Goal: Information Seeking & Learning: Learn about a topic

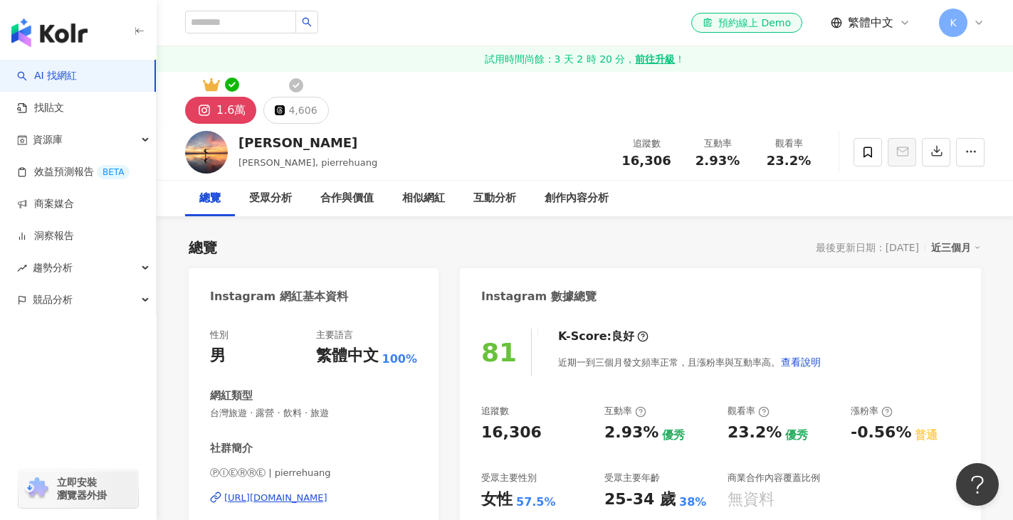
scroll to position [142, 0]
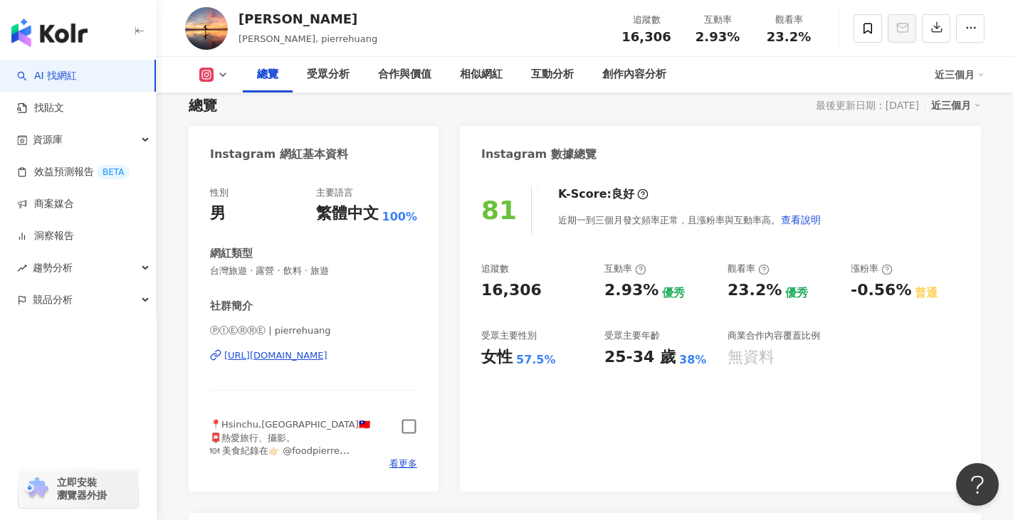
click at [406, 434] on icon "button" at bounding box center [409, 427] width 14 height 14
click at [404, 464] on span "看更多" at bounding box center [403, 464] width 28 height 13
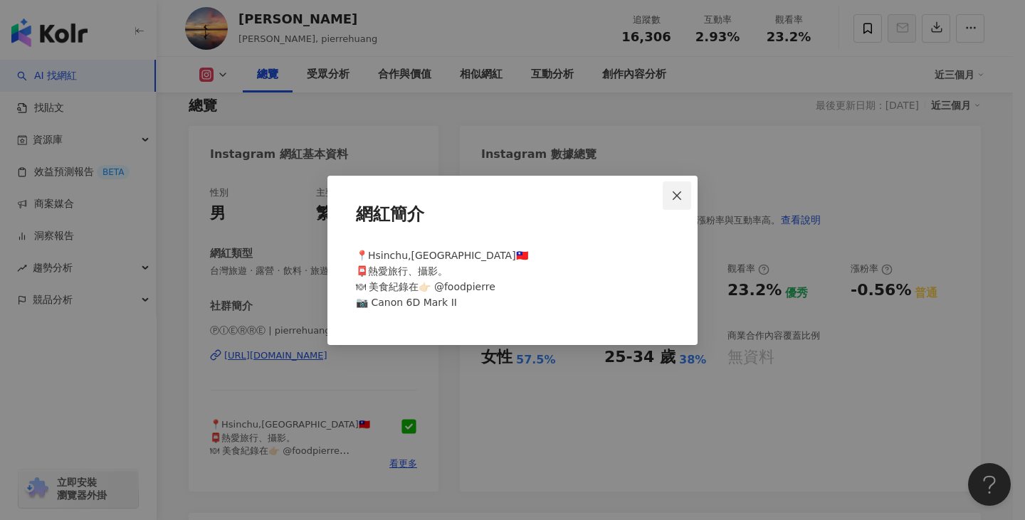
click at [687, 191] on span "Close" at bounding box center [677, 195] width 28 height 11
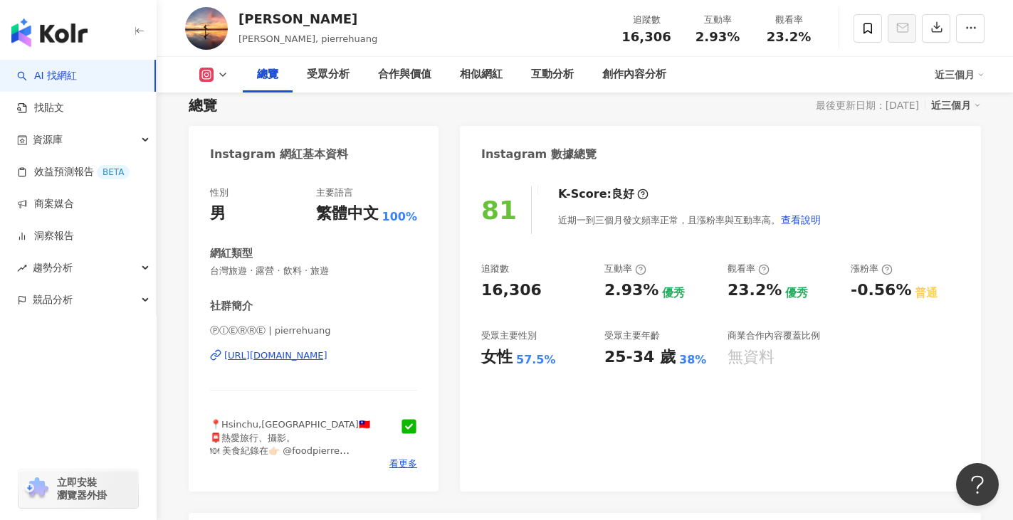
scroll to position [0, 0]
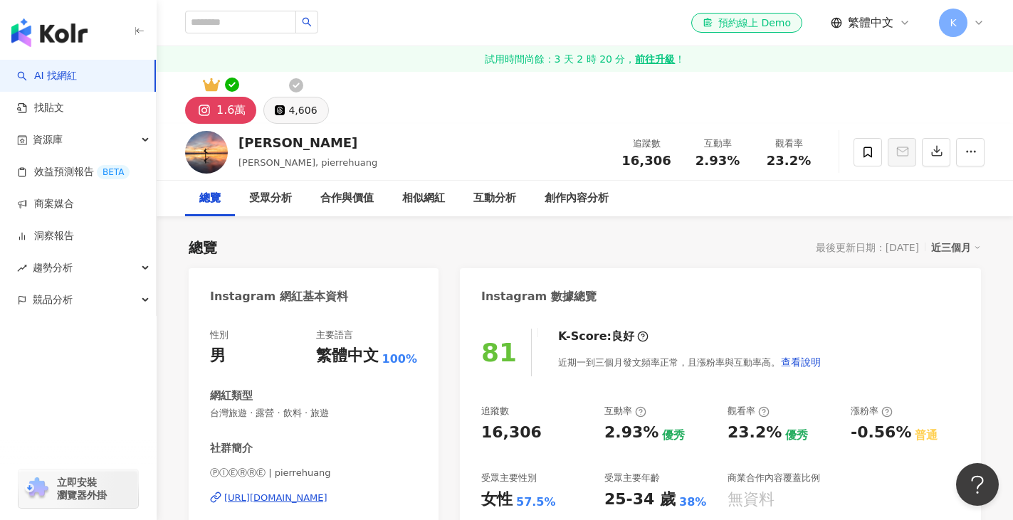
click at [265, 105] on button "4,606" at bounding box center [295, 110] width 65 height 27
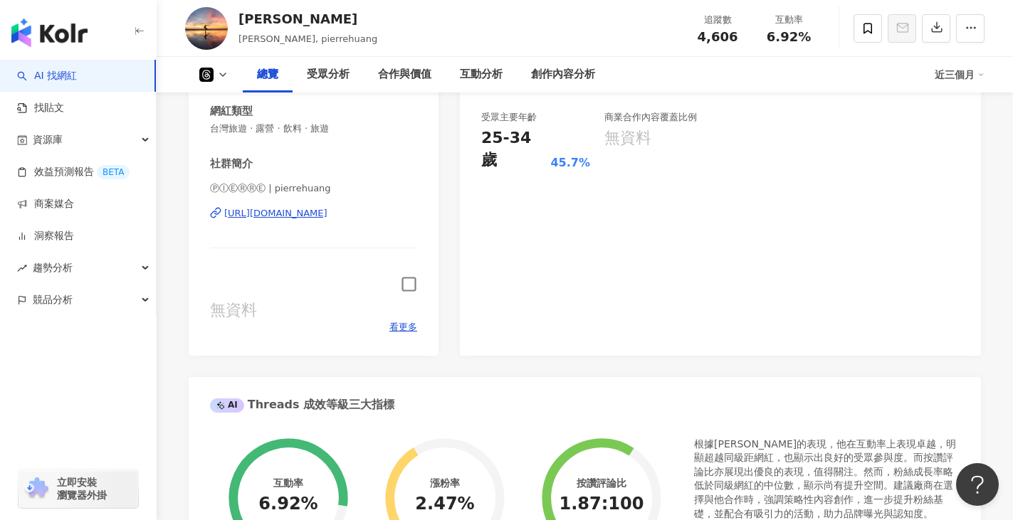
scroll to position [71, 0]
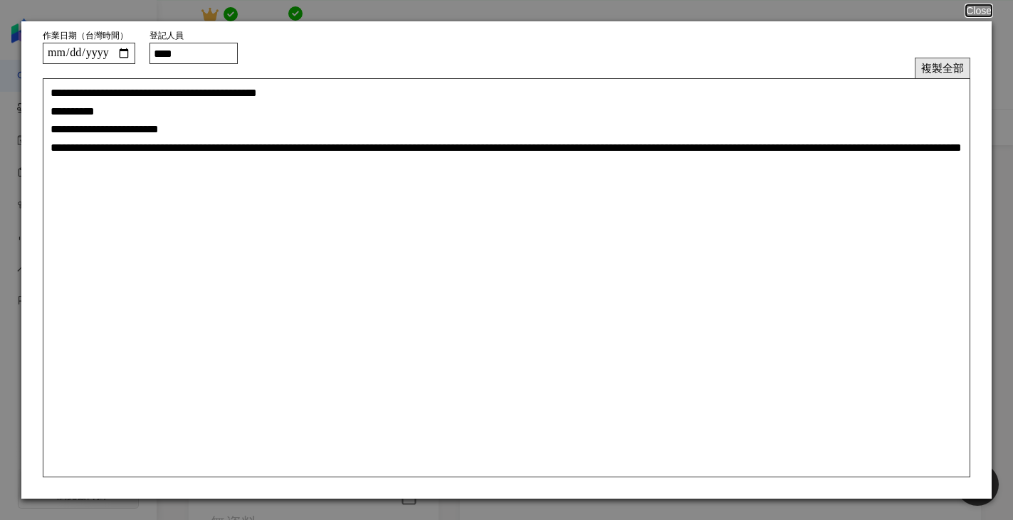
click at [928, 72] on button "複製全部" at bounding box center [943, 68] width 56 height 21
click at [928, 69] on button "複製全部" at bounding box center [943, 68] width 56 height 21
click at [974, 14] on button "Close" at bounding box center [978, 10] width 27 height 11
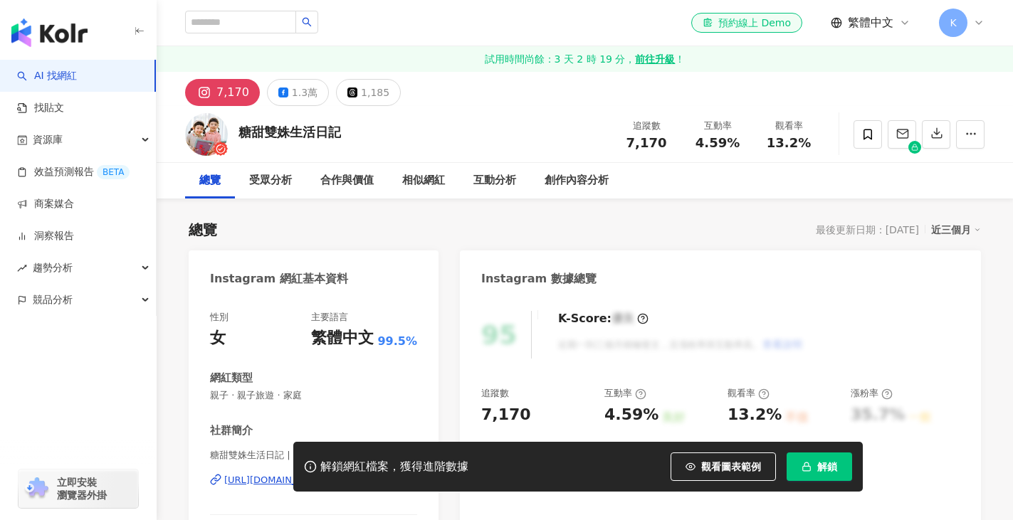
click at [832, 466] on span "解鎖" at bounding box center [827, 466] width 20 height 11
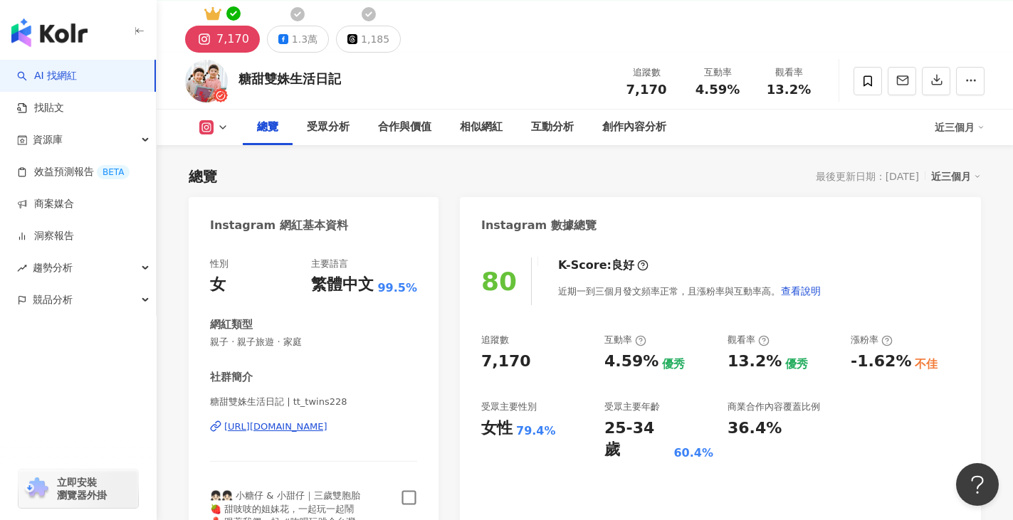
scroll to position [285, 0]
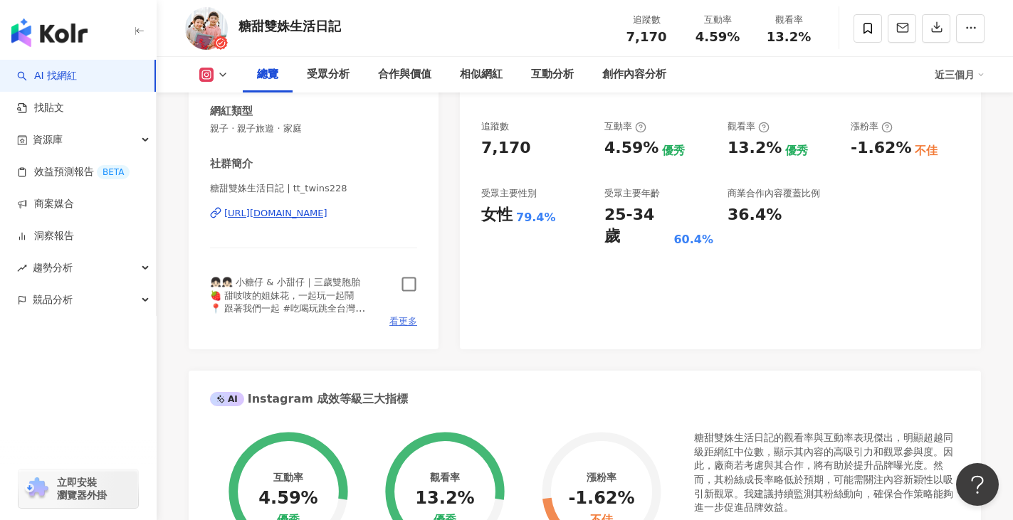
click at [397, 325] on span "看更多" at bounding box center [403, 321] width 28 height 13
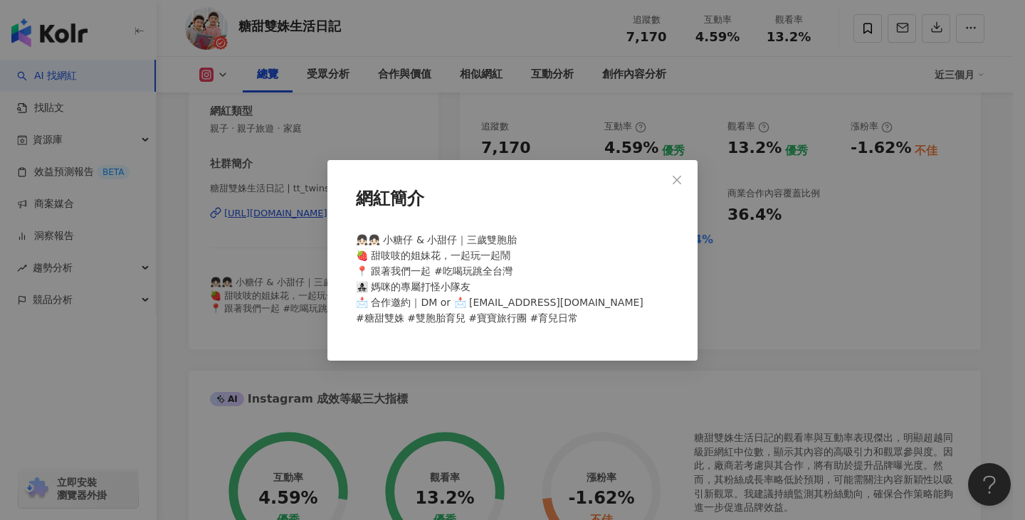
drag, startPoint x: 682, startPoint y: 183, endPoint x: 451, endPoint y: 263, distance: 244.7
click at [681, 182] on icon "close" at bounding box center [676, 179] width 11 height 11
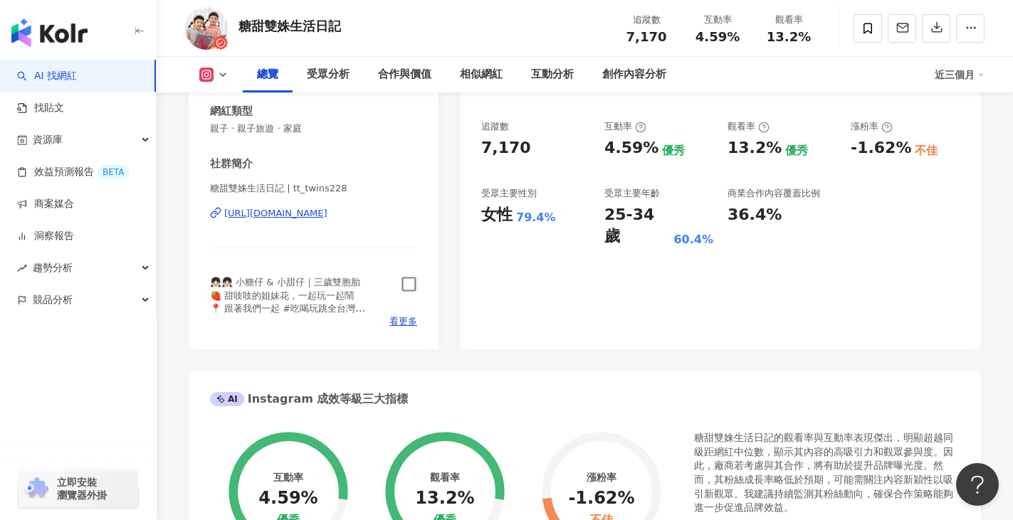
click at [408, 283] on icon "button" at bounding box center [409, 284] width 16 height 16
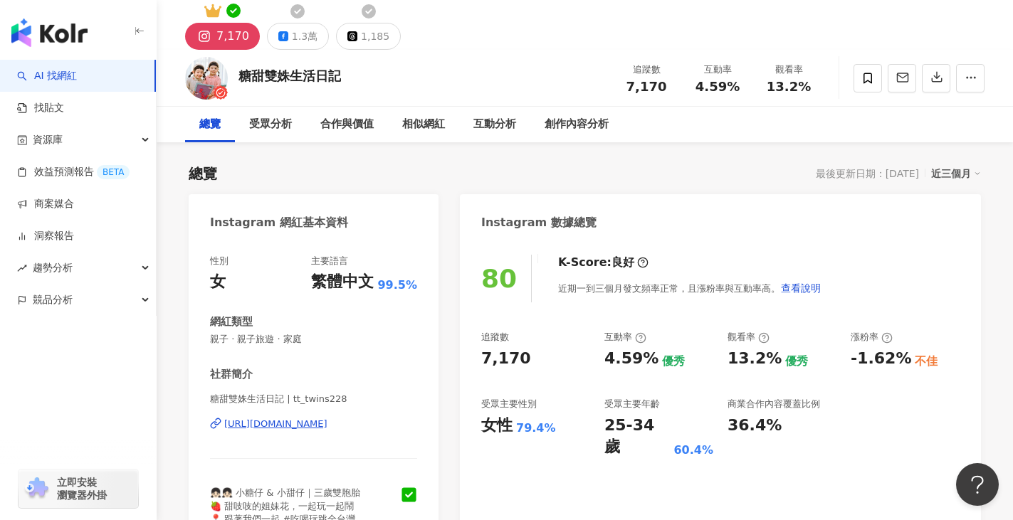
scroll to position [71, 0]
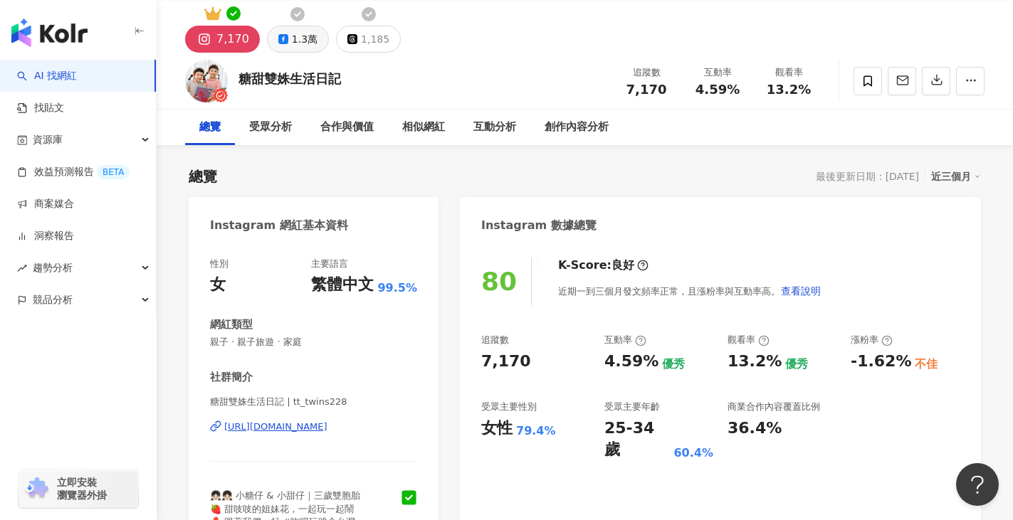
click at [292, 37] on div "1.3萬" at bounding box center [305, 39] width 26 height 20
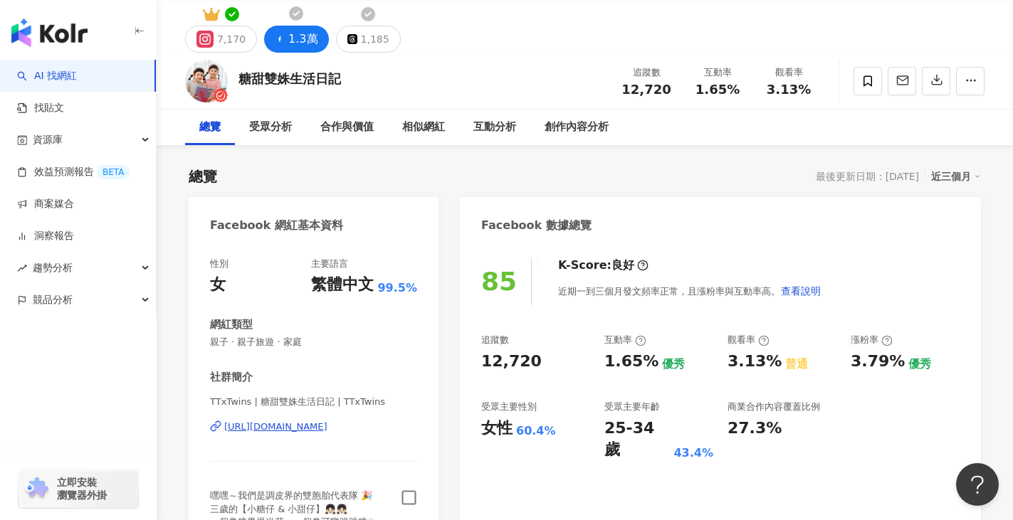
scroll to position [356, 0]
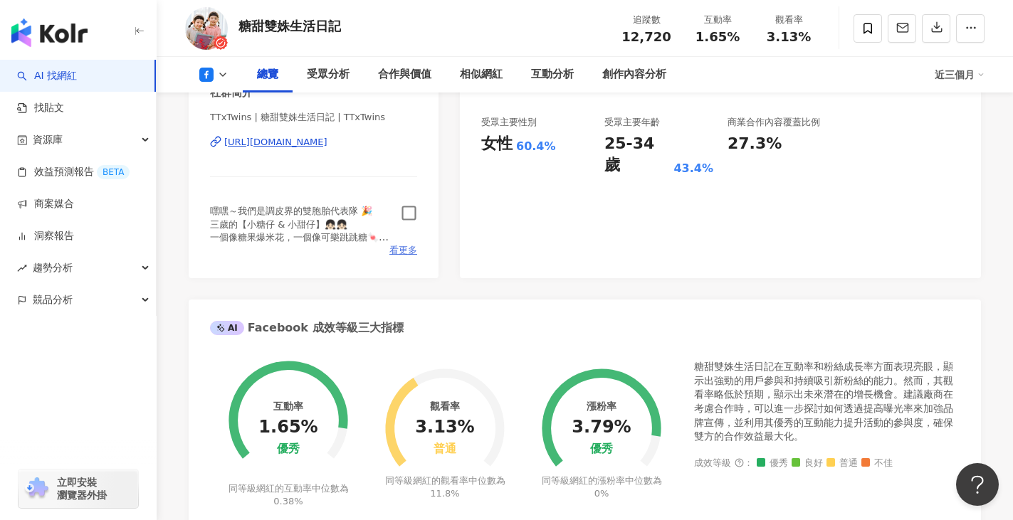
click at [409, 249] on span "看更多" at bounding box center [403, 250] width 28 height 13
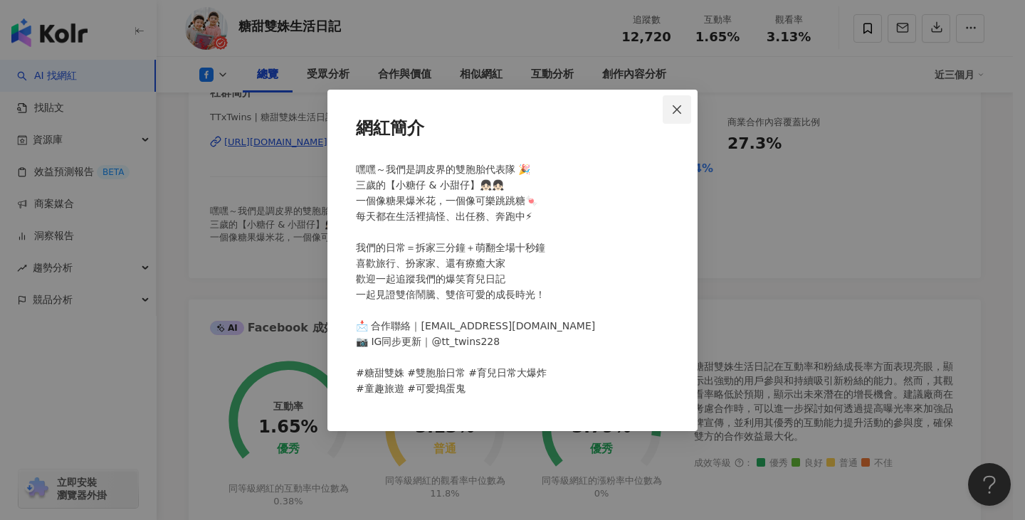
click at [677, 110] on icon "close" at bounding box center [677, 109] width 9 height 9
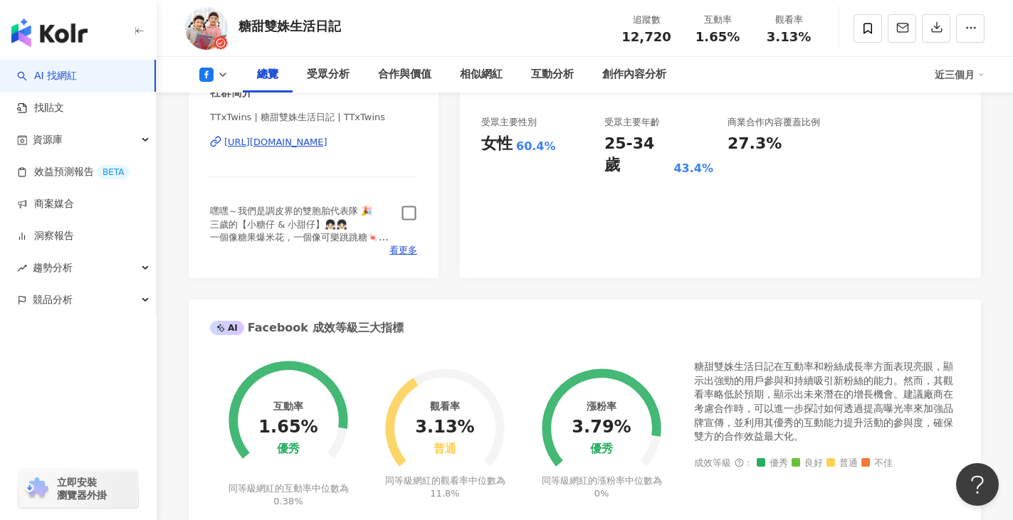
click at [409, 216] on icon "button" at bounding box center [409, 213] width 16 height 16
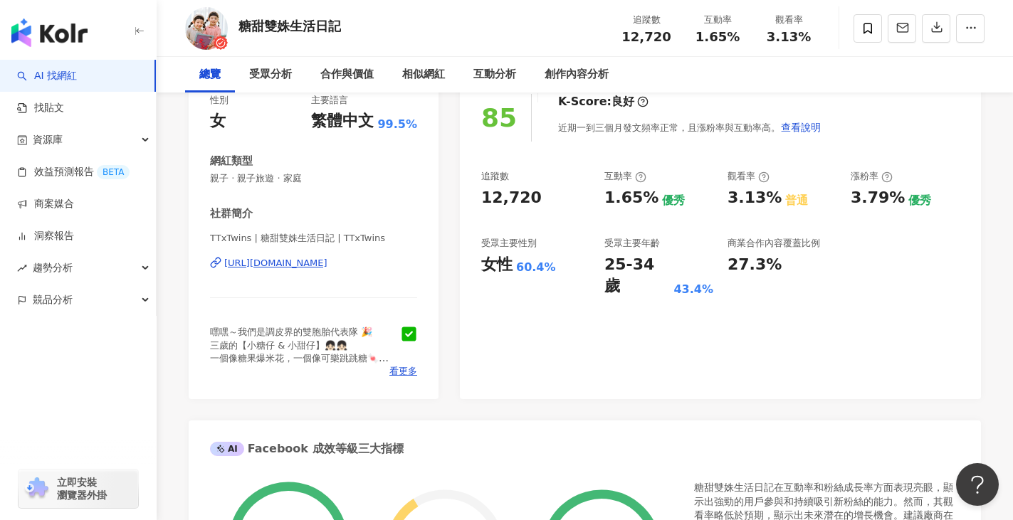
scroll to position [0, 0]
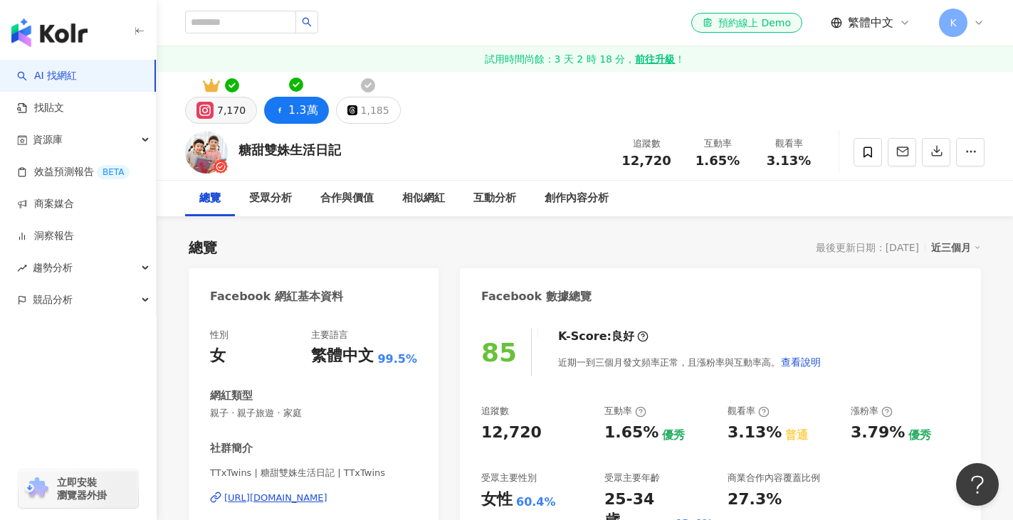
click at [207, 97] on button "7,170" at bounding box center [221, 110] width 72 height 27
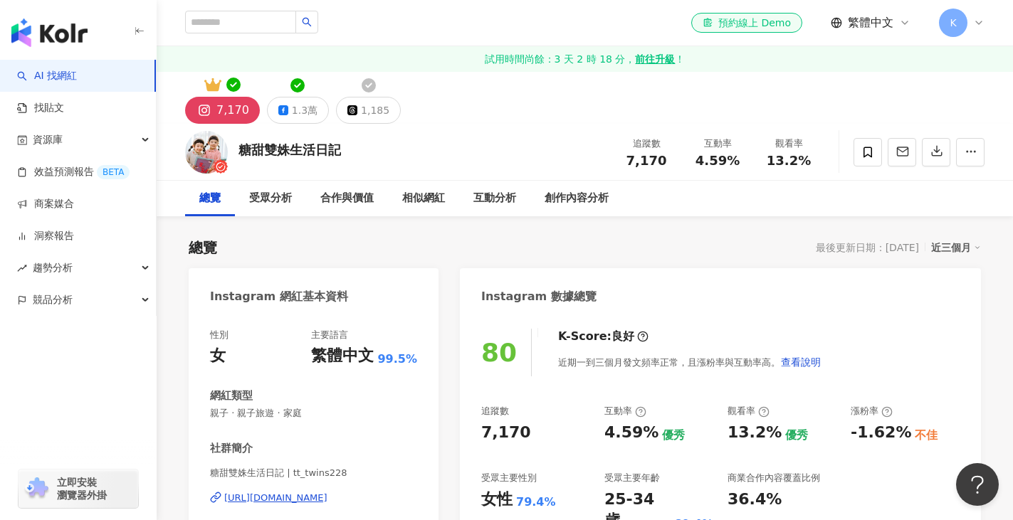
scroll to position [356, 0]
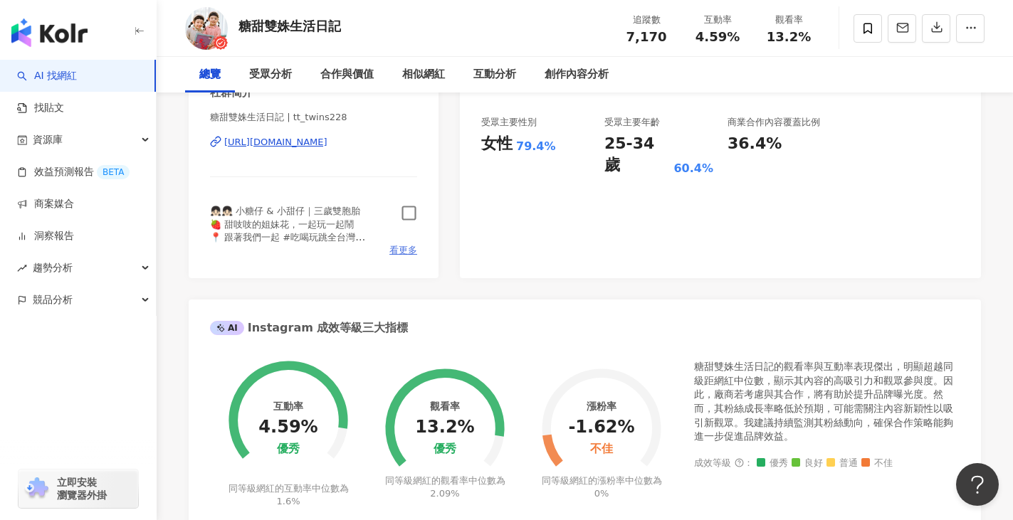
click at [409, 248] on span "看更多" at bounding box center [403, 250] width 28 height 13
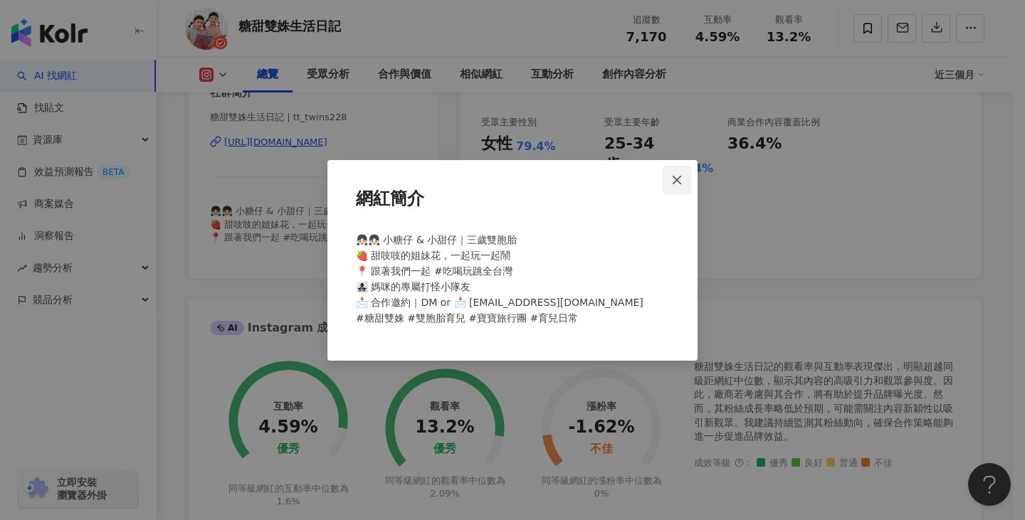
click at [676, 181] on icon "close" at bounding box center [676, 179] width 11 height 11
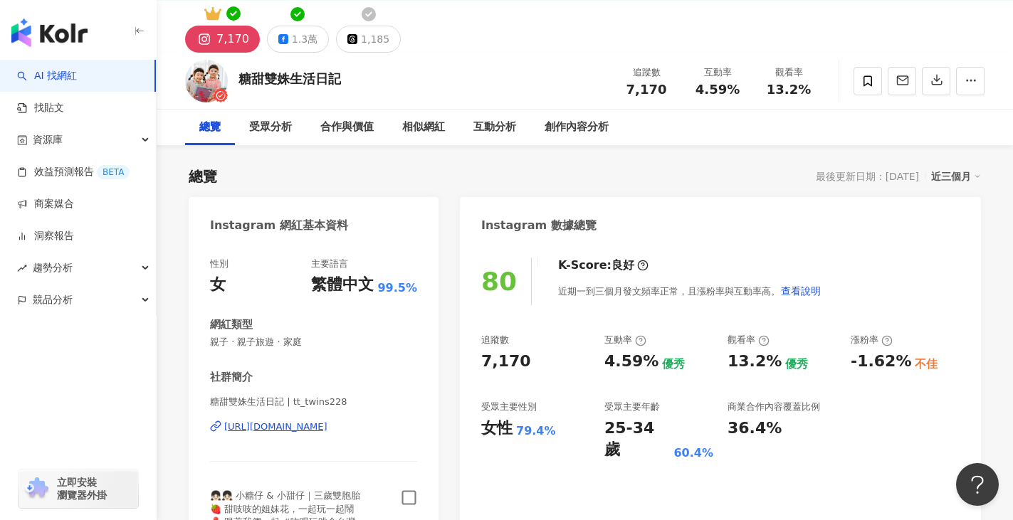
scroll to position [0, 0]
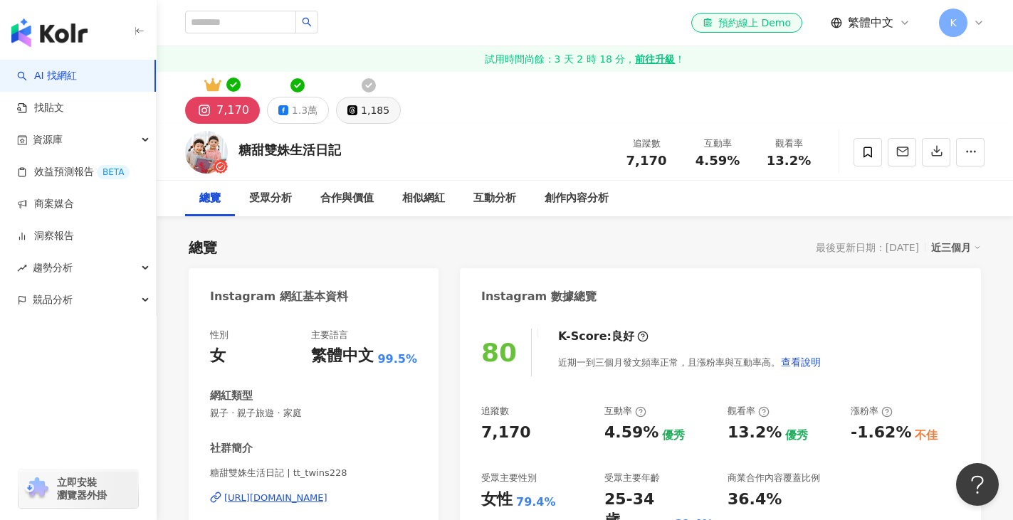
click at [379, 103] on div "1,185" at bounding box center [375, 110] width 28 height 20
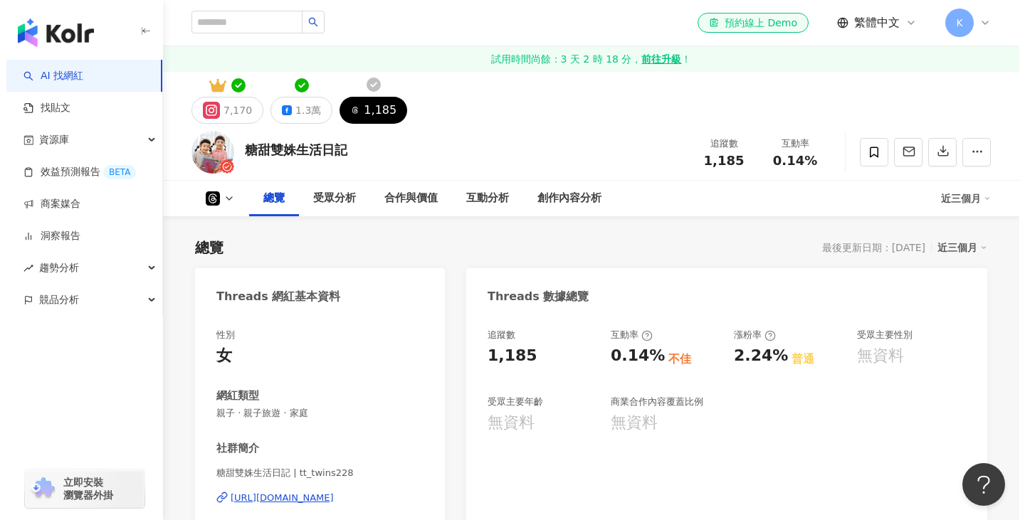
scroll to position [285, 0]
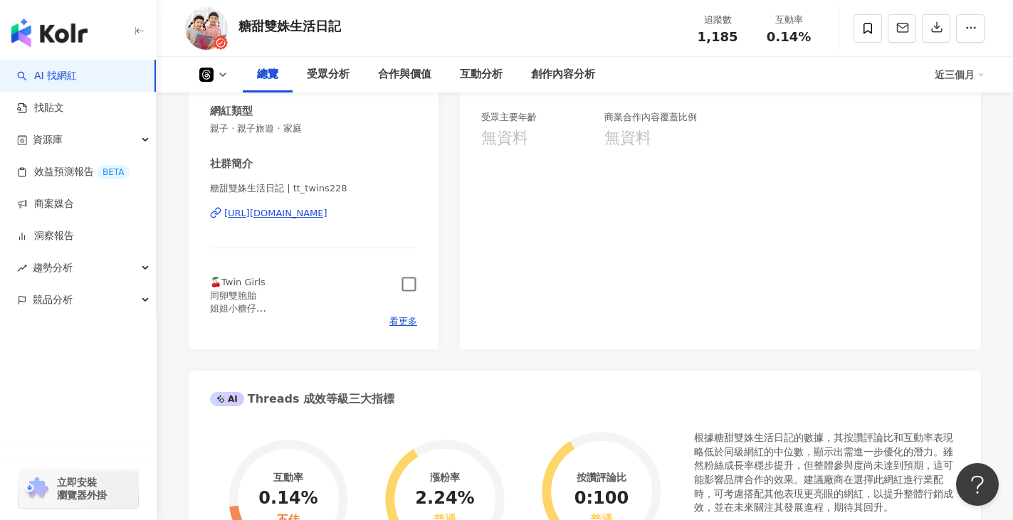
click at [404, 321] on span "看更多" at bounding box center [403, 321] width 28 height 13
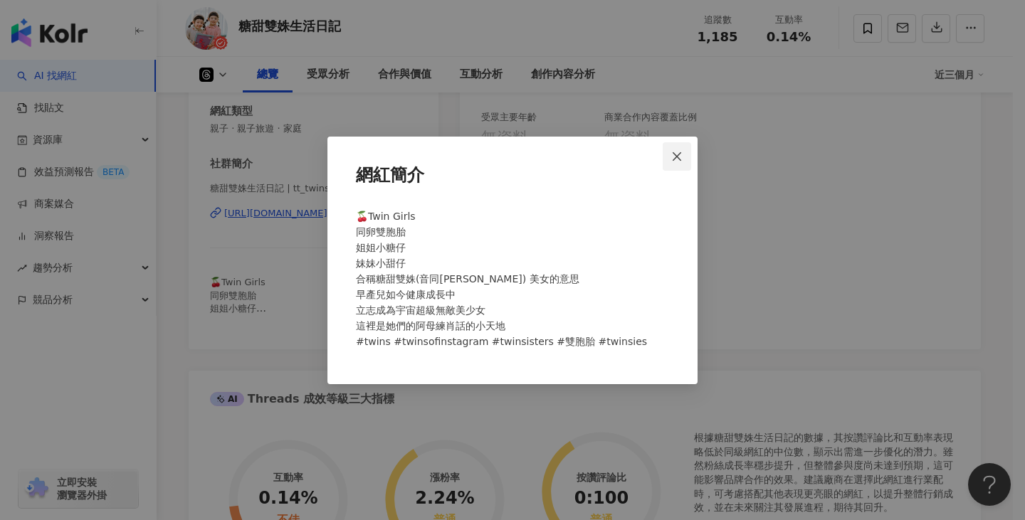
click at [676, 157] on icon "close" at bounding box center [677, 156] width 9 height 9
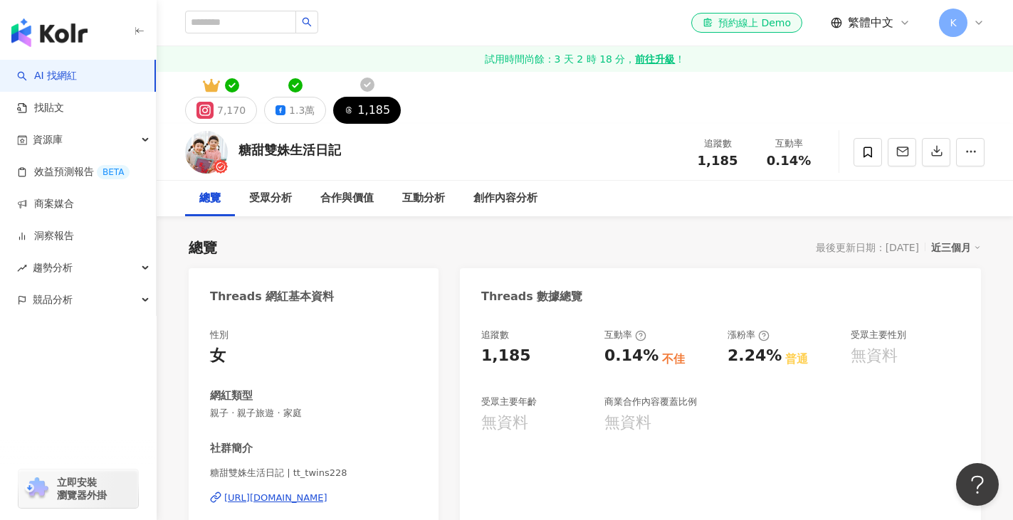
scroll to position [0, 0]
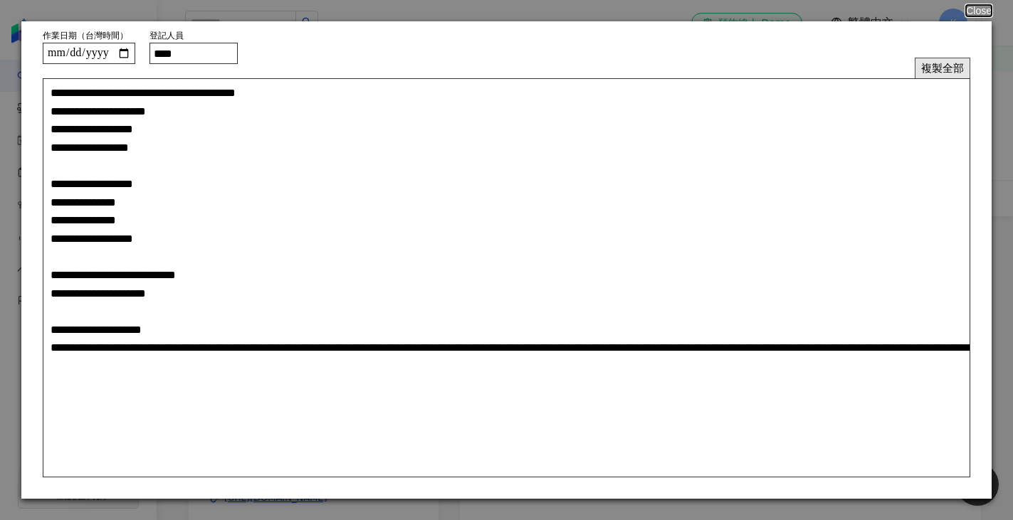
click at [931, 65] on button "複製全部" at bounding box center [943, 68] width 56 height 21
drag, startPoint x: 990, startPoint y: 9, endPoint x: 562, endPoint y: 16, distance: 427.2
click at [990, 9] on button "Close" at bounding box center [978, 10] width 27 height 11
drag, startPoint x: 186, startPoint y: 53, endPoint x: 212, endPoint y: 53, distance: 26.3
click at [211, 53] on input "****" at bounding box center [194, 53] width 88 height 21
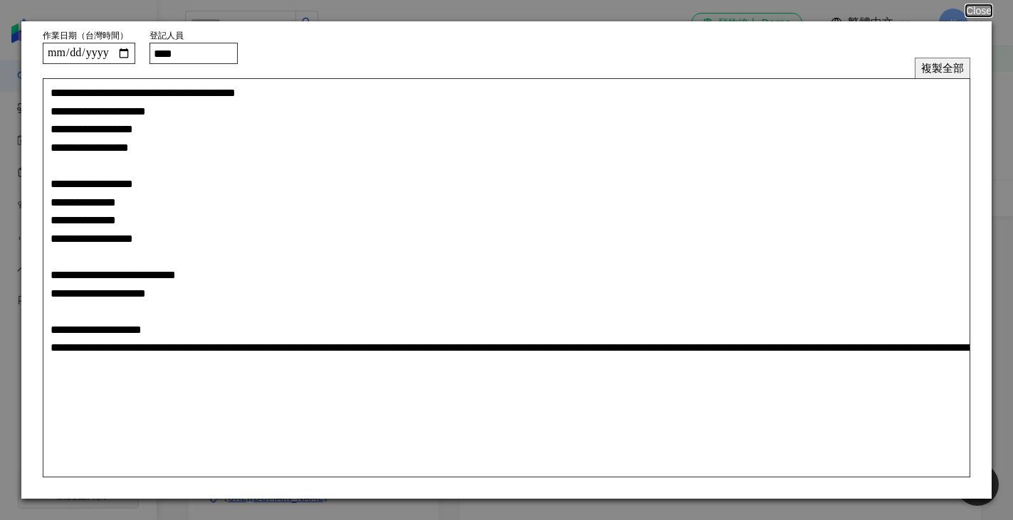
type input "***"
type textarea "**********"
type input "****"
type textarea "**********"
type input "****"
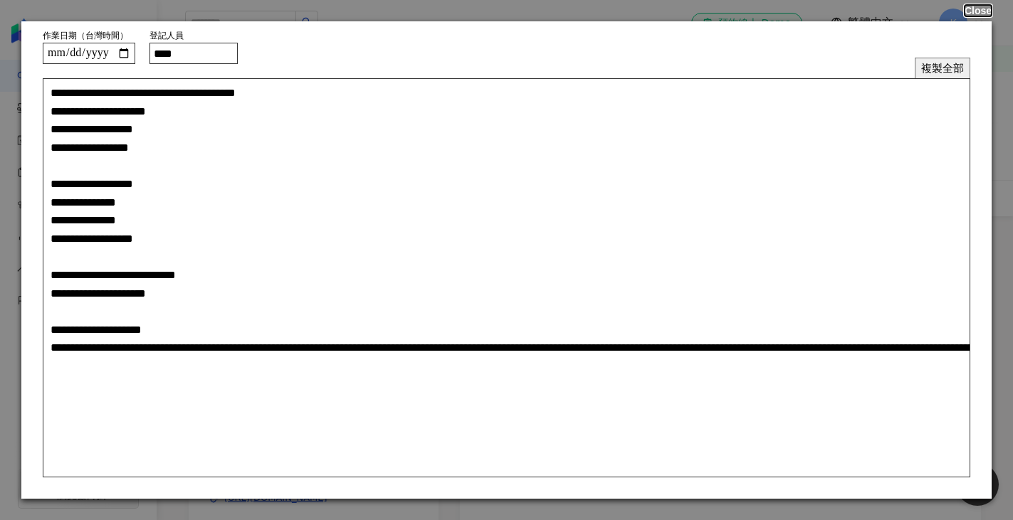
click at [970, 8] on button "Close" at bounding box center [978, 10] width 27 height 11
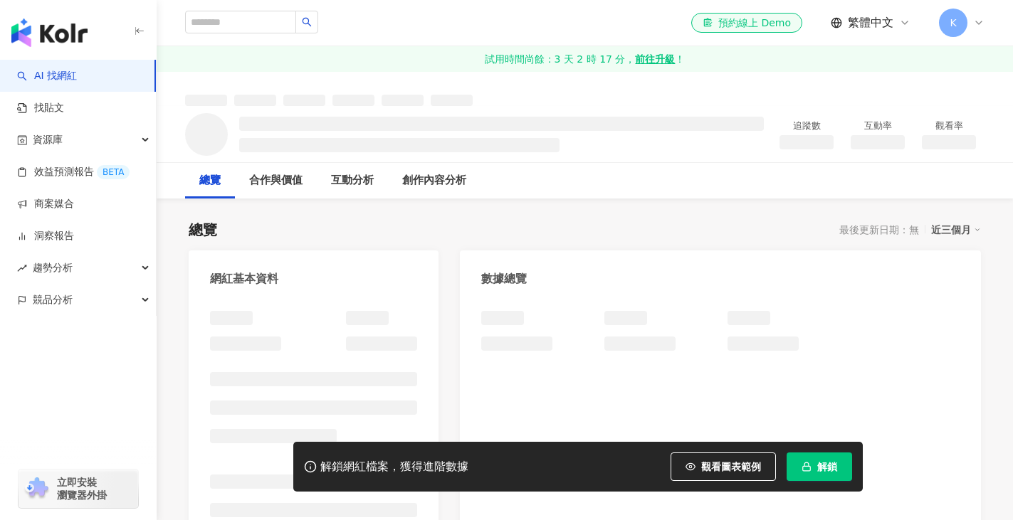
click at [817, 472] on span "解鎖" at bounding box center [827, 466] width 20 height 11
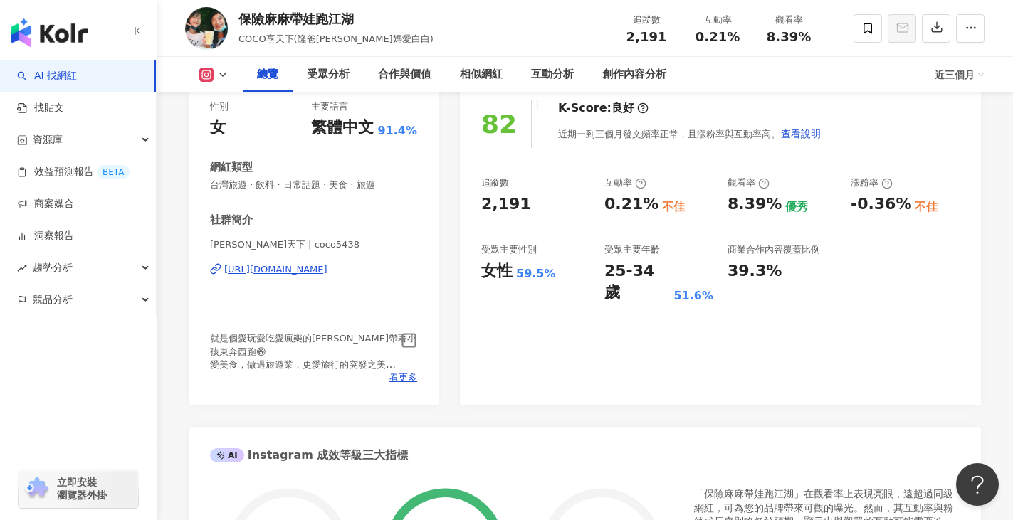
scroll to position [231, 0]
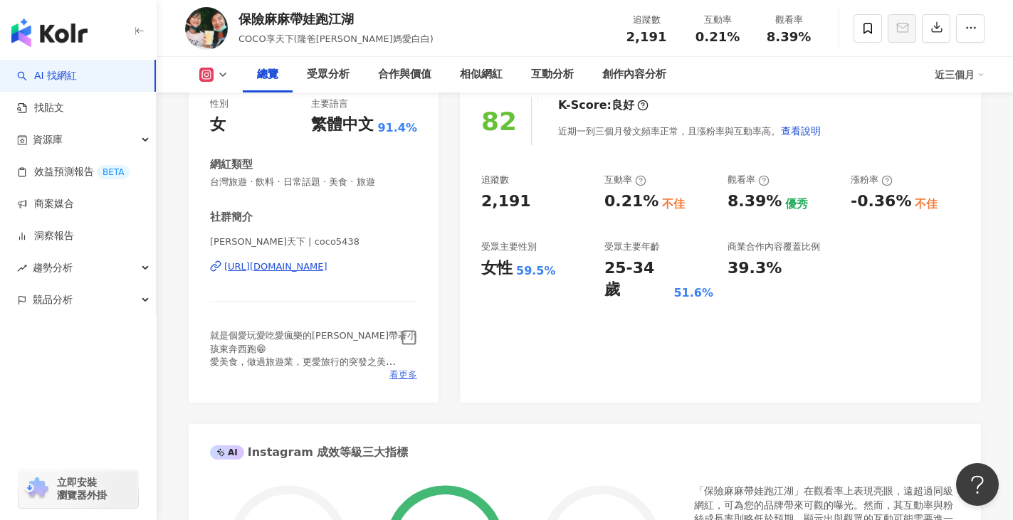
drag, startPoint x: 410, startPoint y: 339, endPoint x: 412, endPoint y: 374, distance: 35.0
click at [409, 340] on icon "button" at bounding box center [409, 338] width 16 height 16
click at [407, 379] on span "看更多" at bounding box center [403, 375] width 28 height 13
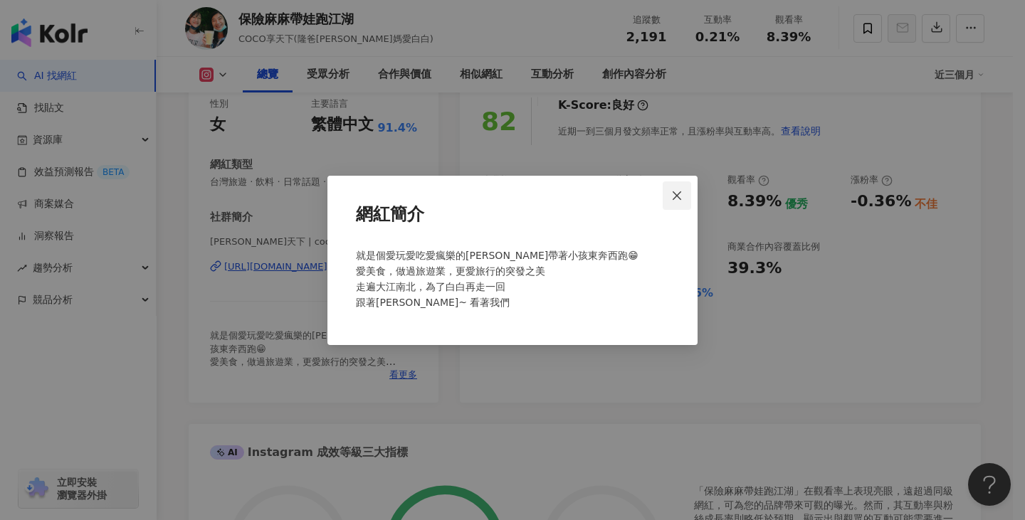
click at [674, 194] on icon "close" at bounding box center [676, 195] width 11 height 11
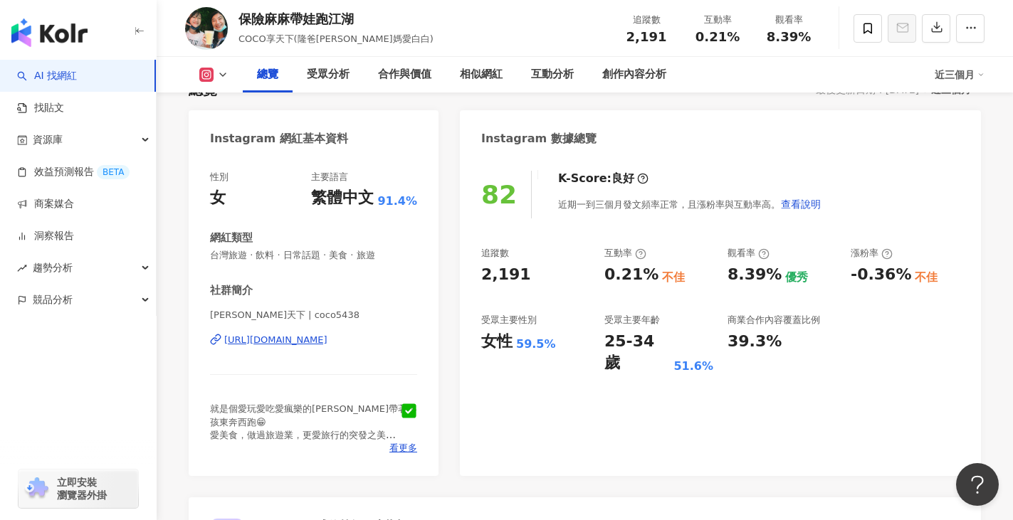
scroll to position [0, 0]
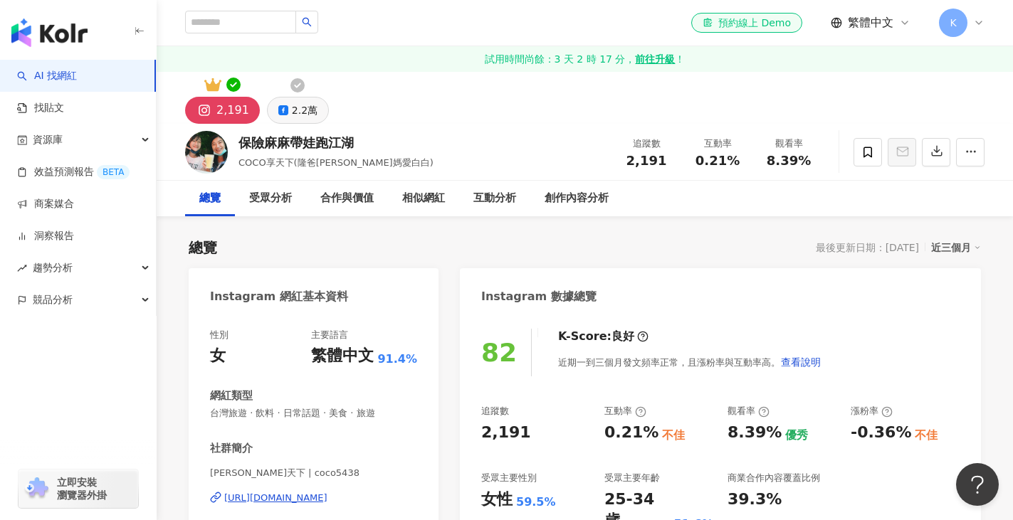
click at [285, 103] on button "2.2萬" at bounding box center [298, 110] width 62 height 27
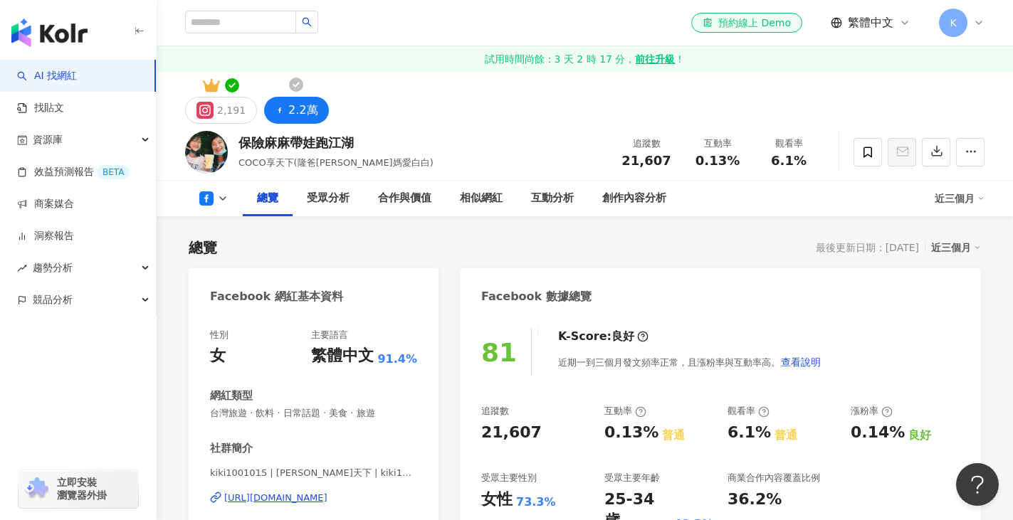
scroll to position [356, 0]
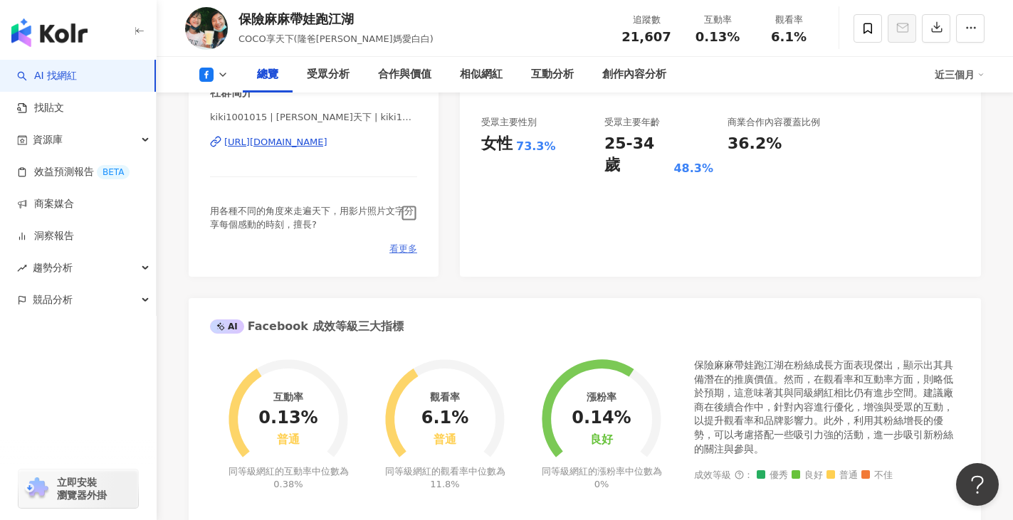
click at [404, 244] on span "看更多" at bounding box center [403, 249] width 28 height 13
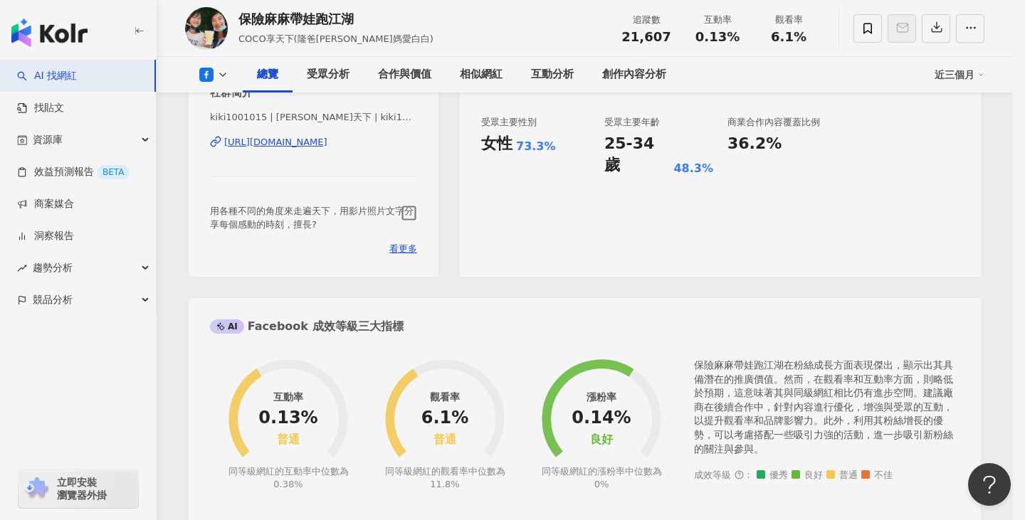
click at [405, 251] on div "網紅簡介" at bounding box center [512, 235] width 325 height 43
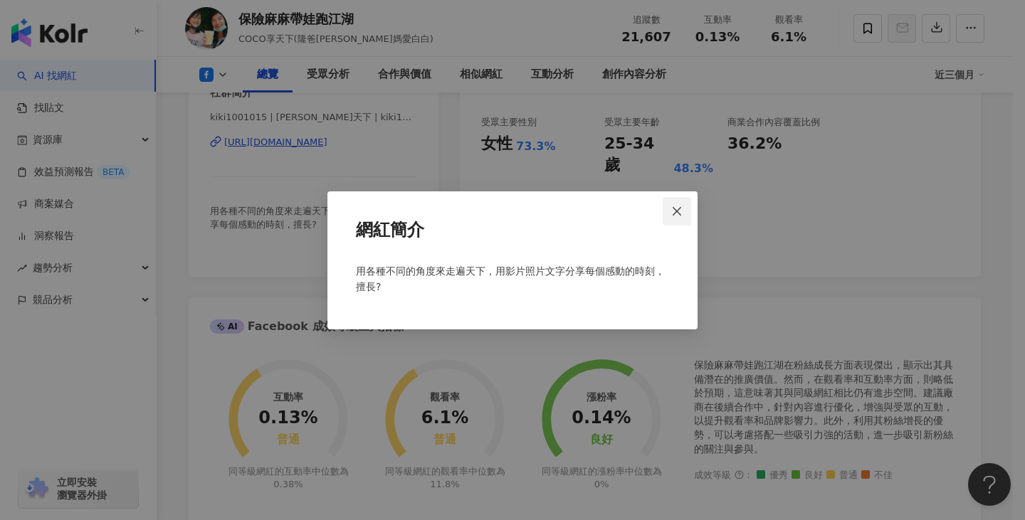
click at [676, 209] on icon "close" at bounding box center [676, 211] width 11 height 11
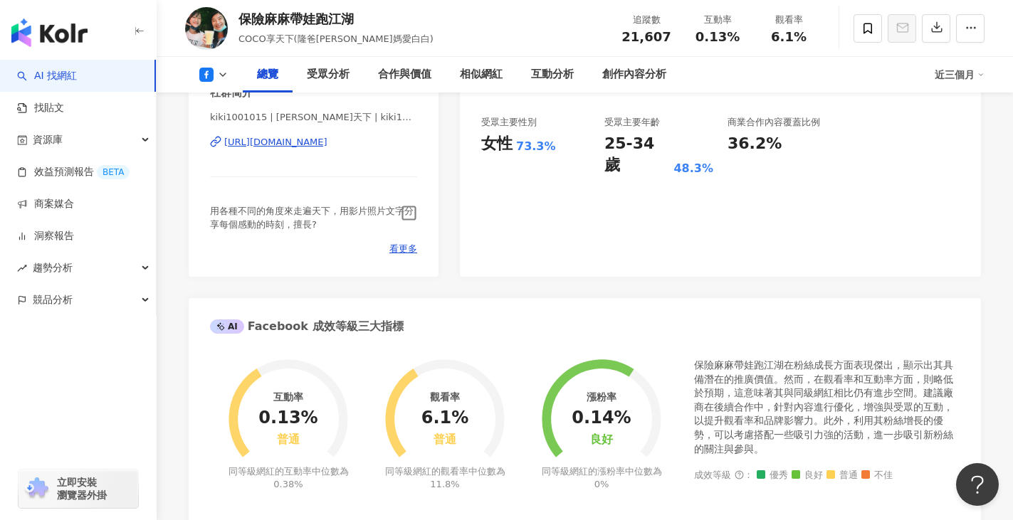
scroll to position [0, 0]
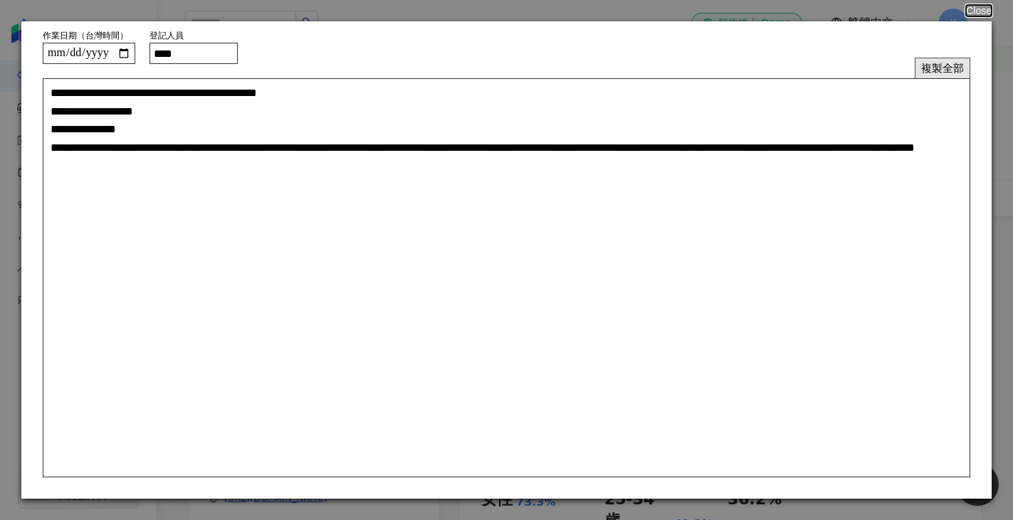
click at [925, 64] on button "複製全部" at bounding box center [943, 68] width 56 height 21
click at [982, 12] on button "Close" at bounding box center [978, 10] width 27 height 11
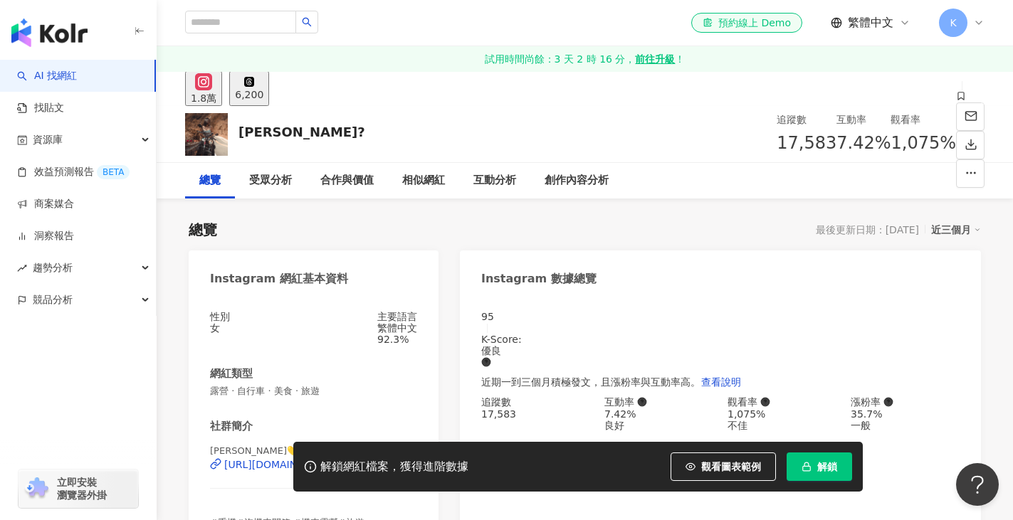
scroll to position [71, 0]
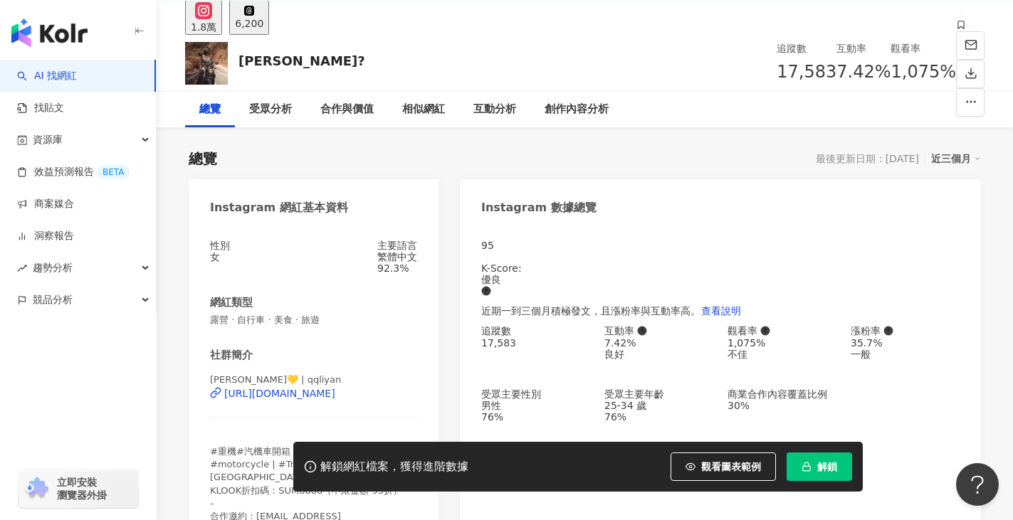
click at [822, 466] on span "解鎖" at bounding box center [827, 466] width 20 height 11
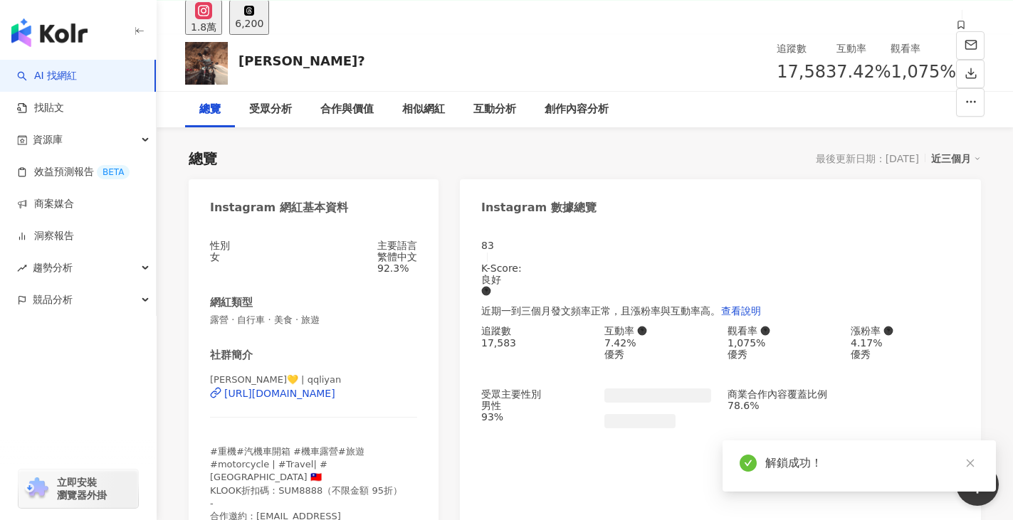
click at [395, 297] on div "性別 女 主要語言 繁體中文 92.3% 網紅類型 露營 · 自行車 · 美食 · 旅遊 社群簡介 李妍Liyan💛 | qqliyan https://ww…" at bounding box center [313, 400] width 207 height 320
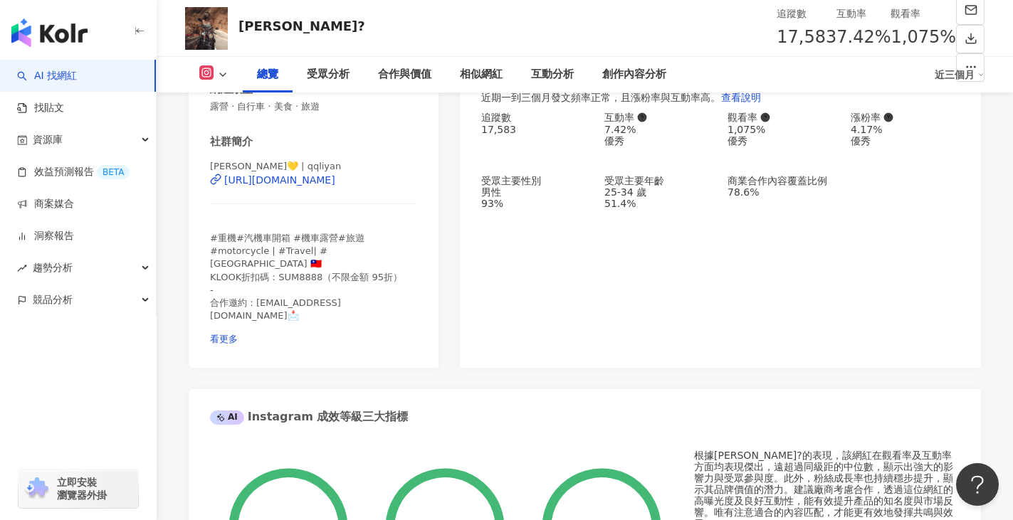
scroll to position [214, 0]
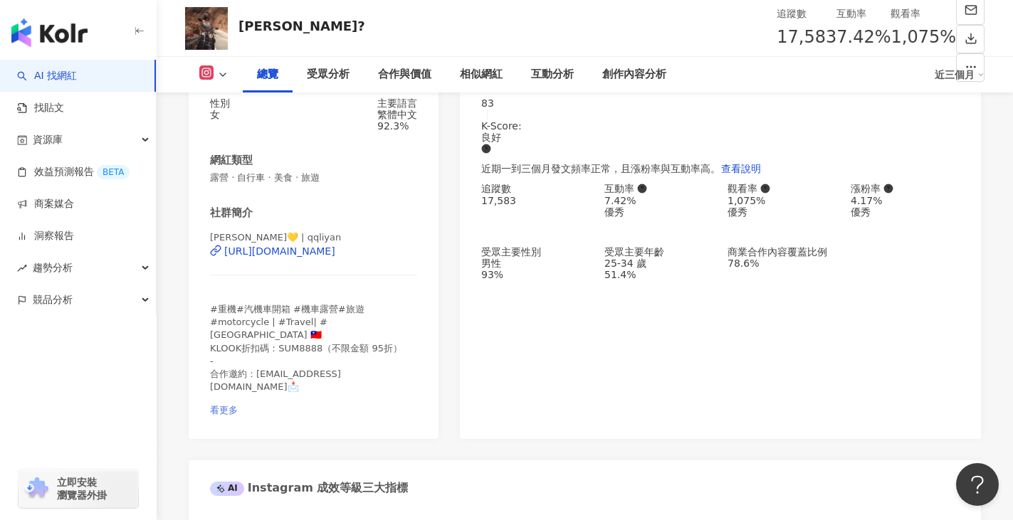
click at [238, 405] on span "看更多" at bounding box center [224, 410] width 28 height 11
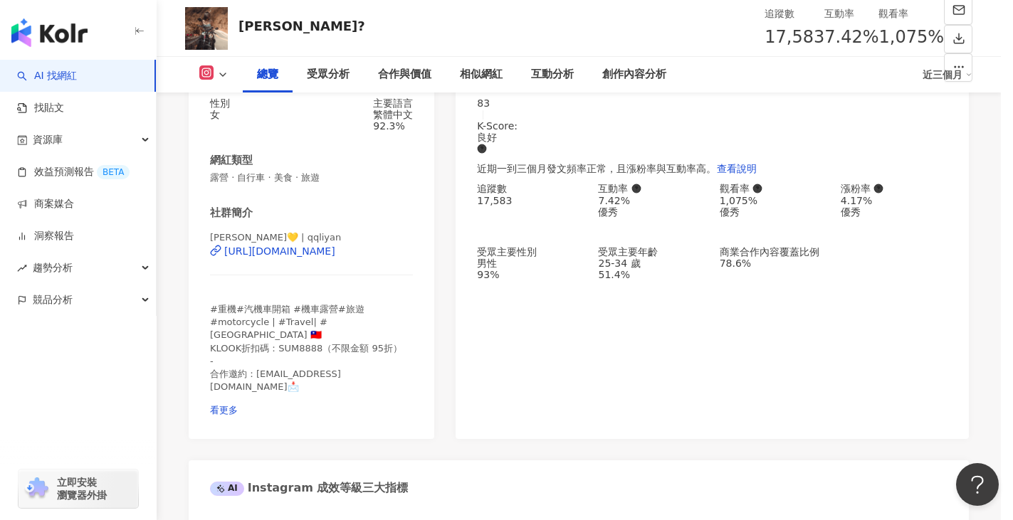
scroll to position [71, 0]
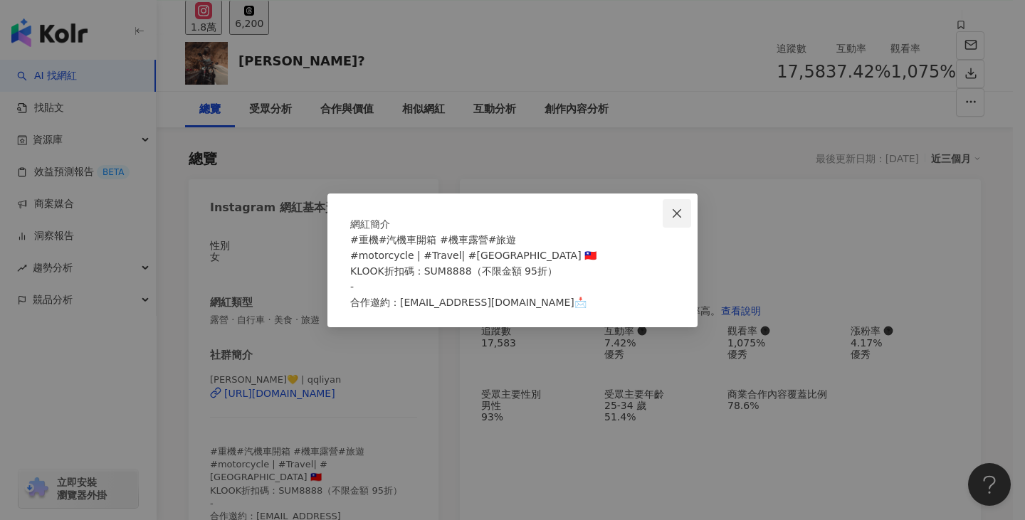
click at [689, 199] on button "Close" at bounding box center [677, 213] width 28 height 28
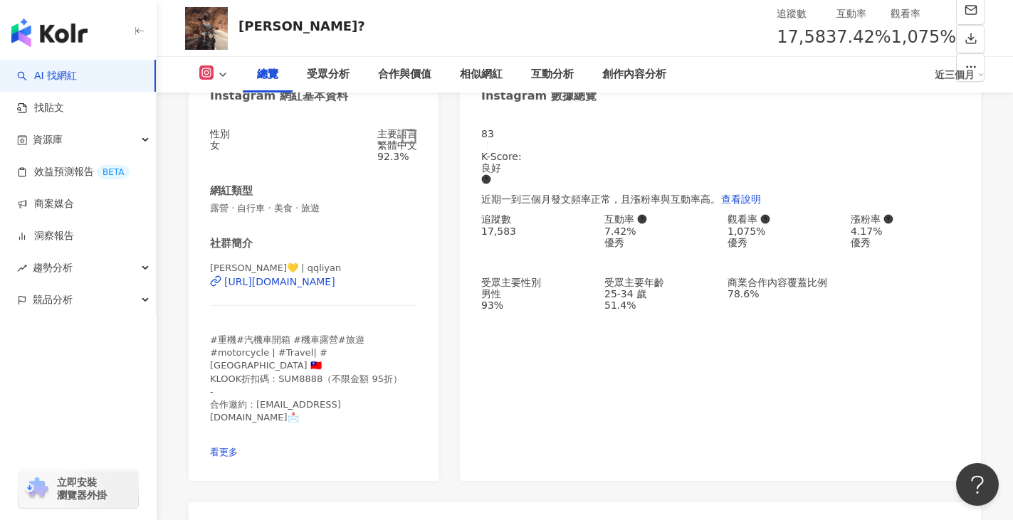
scroll to position [214, 0]
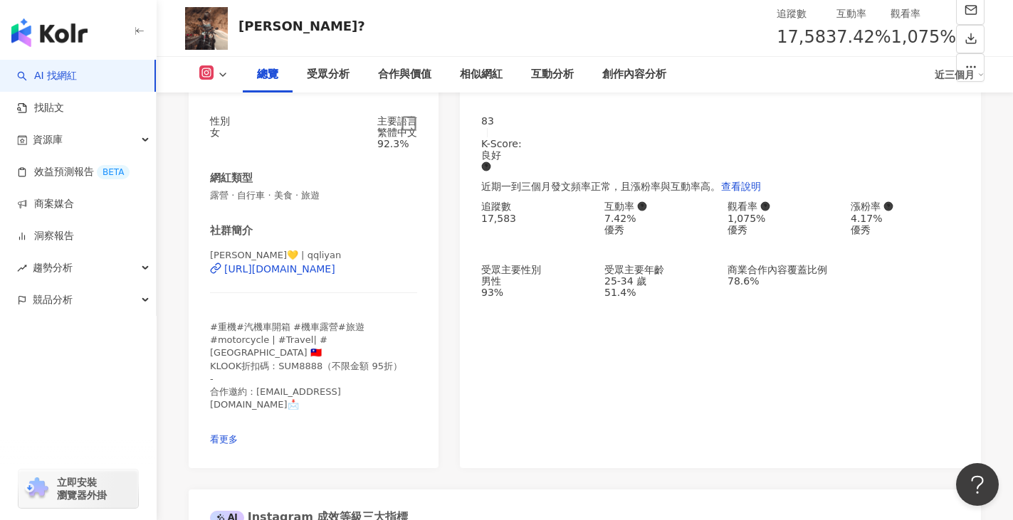
click at [405, 132] on icon "button" at bounding box center [409, 123] width 16 height 16
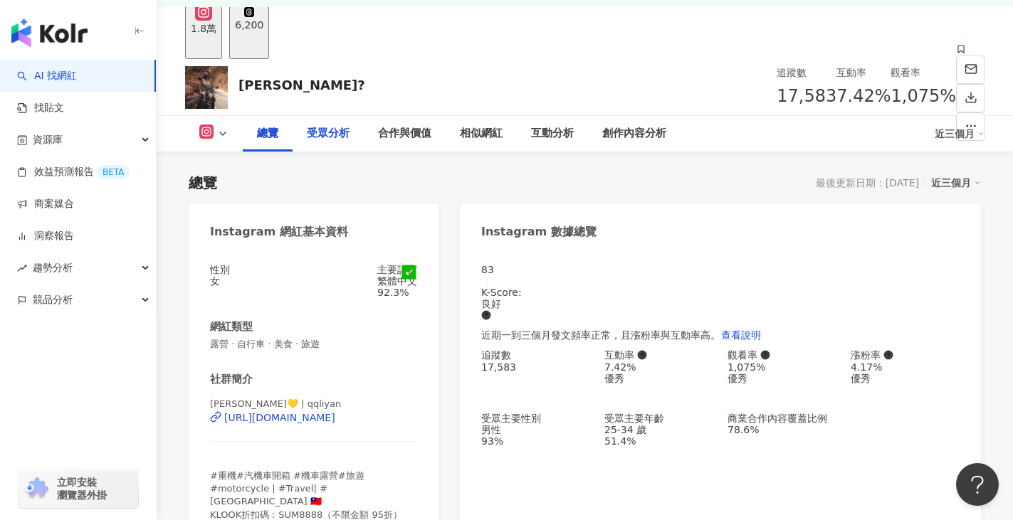
scroll to position [0, 0]
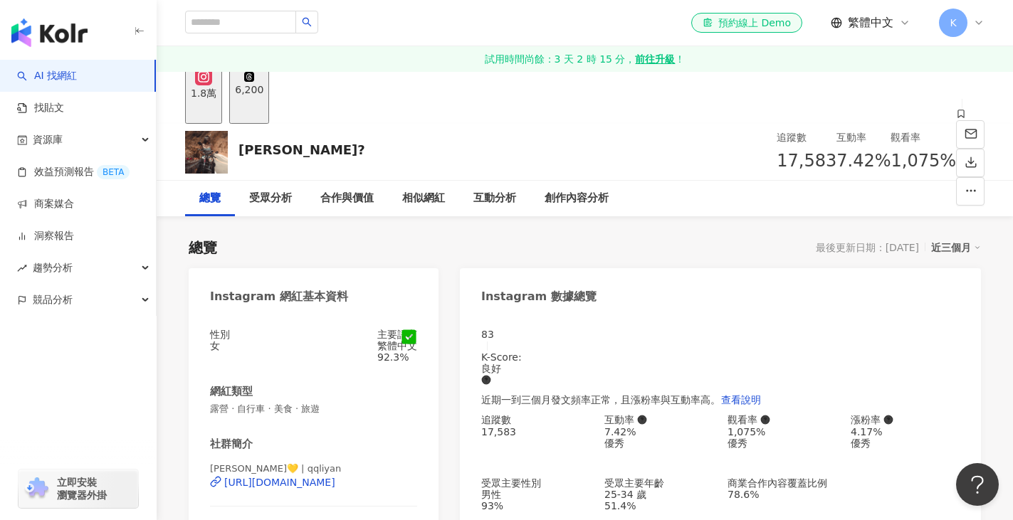
click at [263, 95] on div "6,200" at bounding box center [249, 89] width 28 height 11
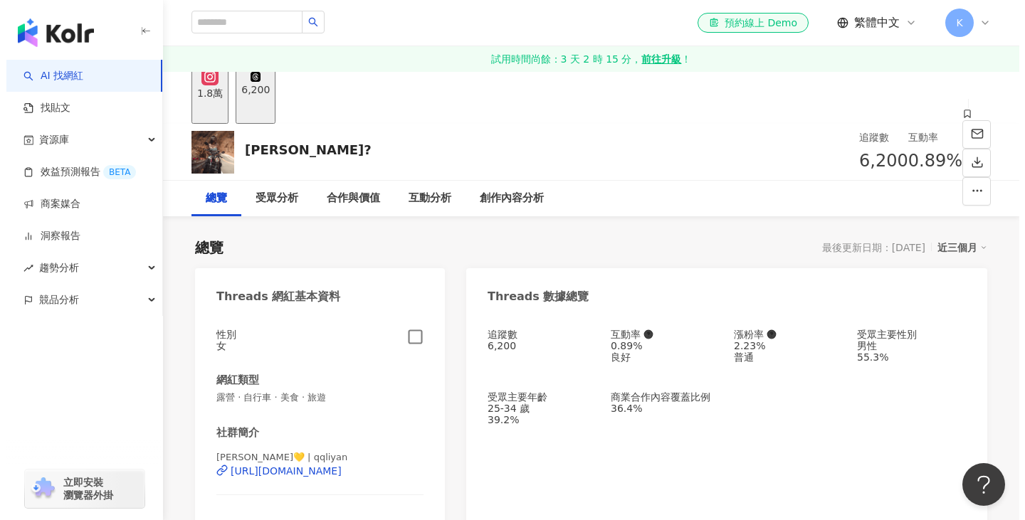
scroll to position [142, 0]
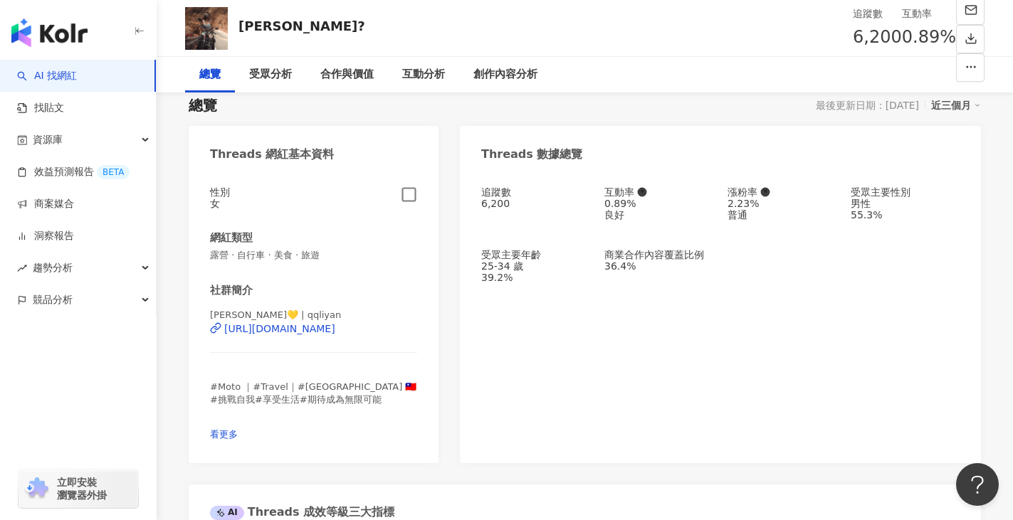
click at [420, 463] on div "性別 女 網紅類型 露營 · 自行車 · 美食 · 旅遊 社群簡介 李妍Liyan💛 | qqliyan https://www.threads.com/@q…" at bounding box center [314, 317] width 250 height 291
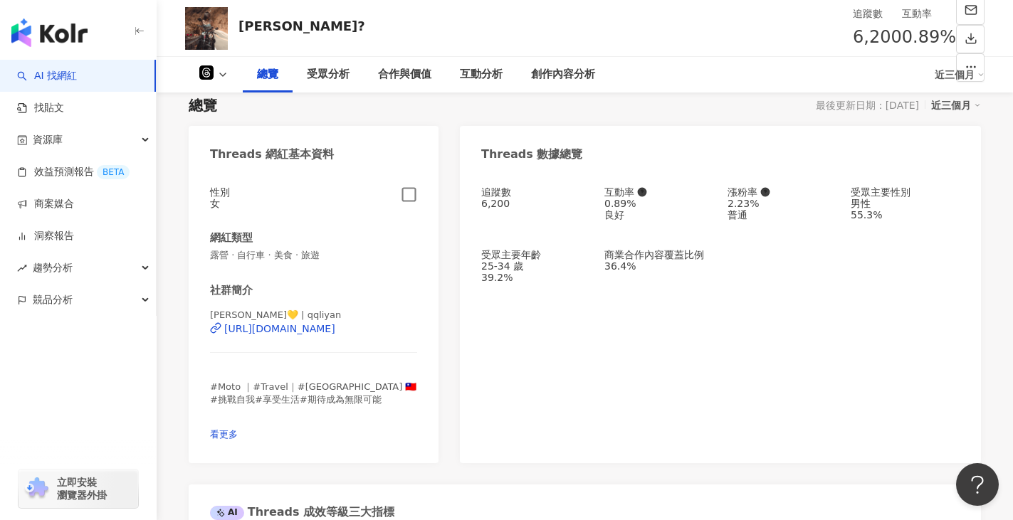
click at [238, 440] on span "看更多" at bounding box center [224, 434] width 28 height 11
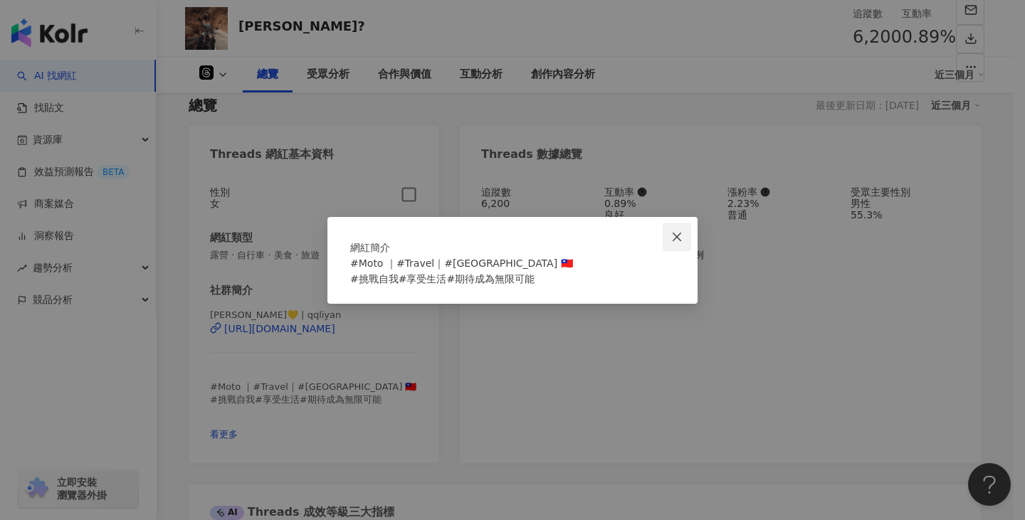
click at [671, 223] on button "Close" at bounding box center [677, 237] width 28 height 28
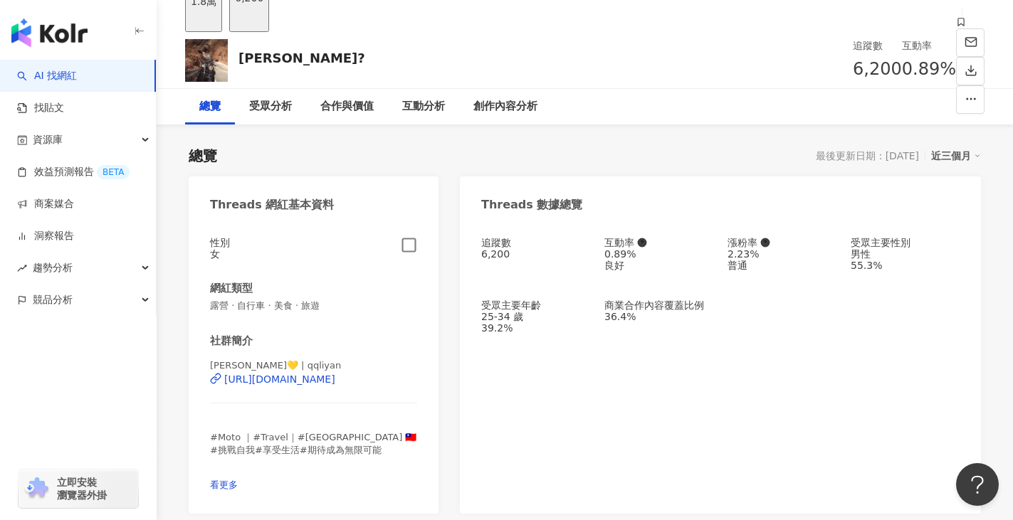
scroll to position [0, 0]
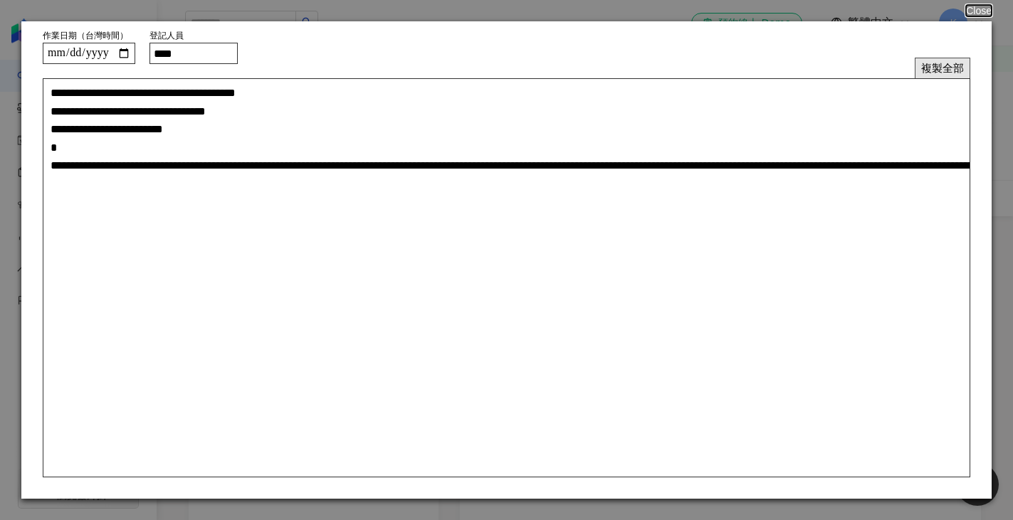
click at [935, 75] on button "複製全部" at bounding box center [943, 68] width 56 height 21
click at [979, 5] on button "Close" at bounding box center [978, 10] width 27 height 11
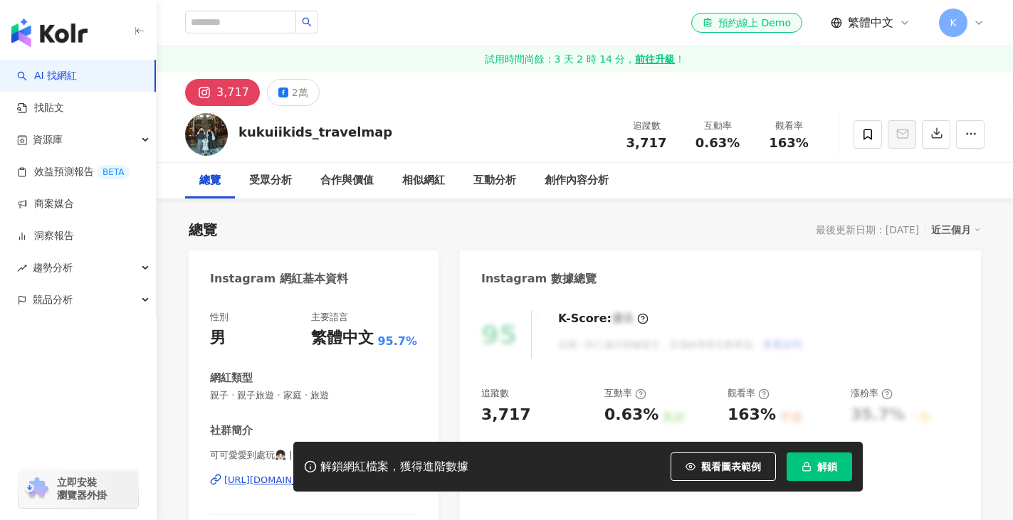
click at [815, 462] on button "解鎖" at bounding box center [819, 467] width 65 height 28
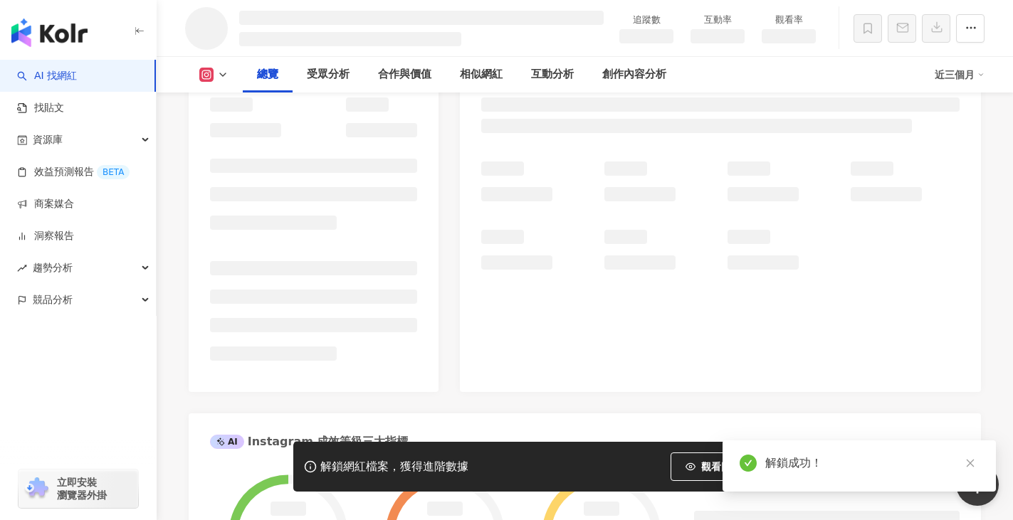
scroll to position [71, 0]
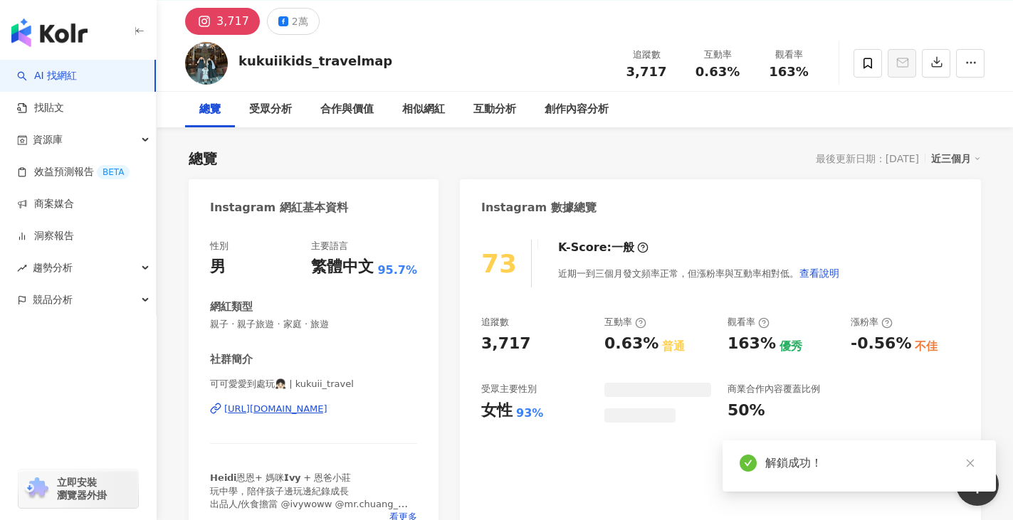
click at [402, 444] on div "可可愛愛到處玩👧🏻 | kukuii_travel https://www.instagram.com/kukuii_travel/" at bounding box center [313, 419] width 207 height 83
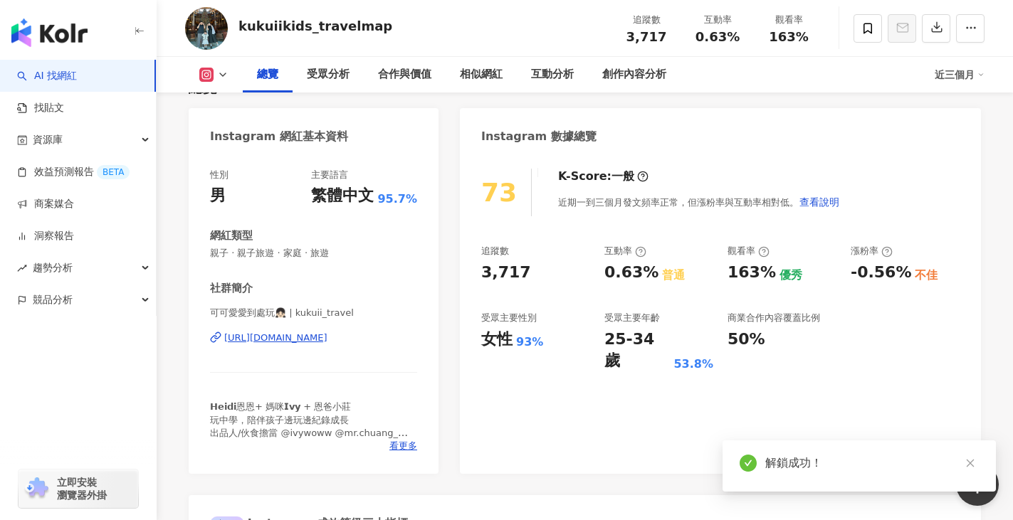
click at [399, 440] on span "看更多" at bounding box center [403, 446] width 28 height 13
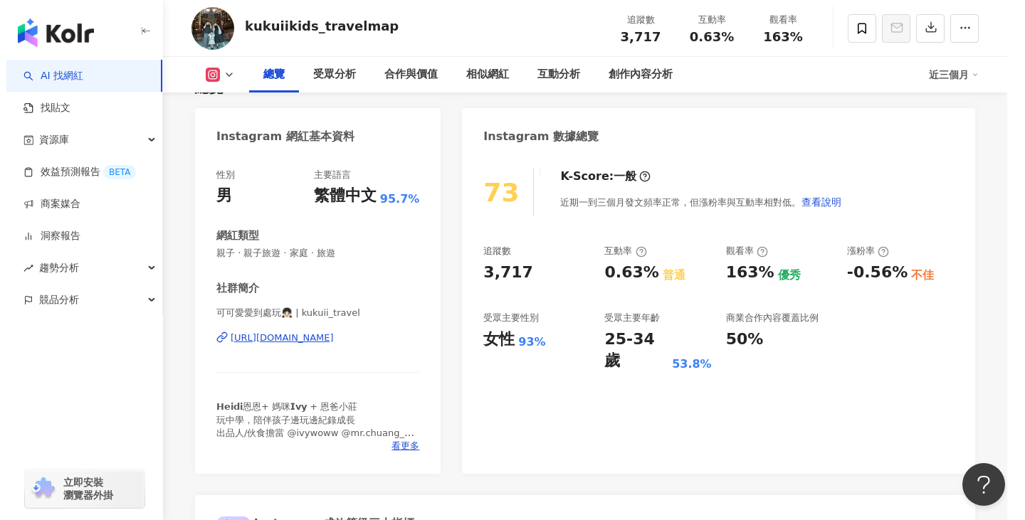
scroll to position [214, 0]
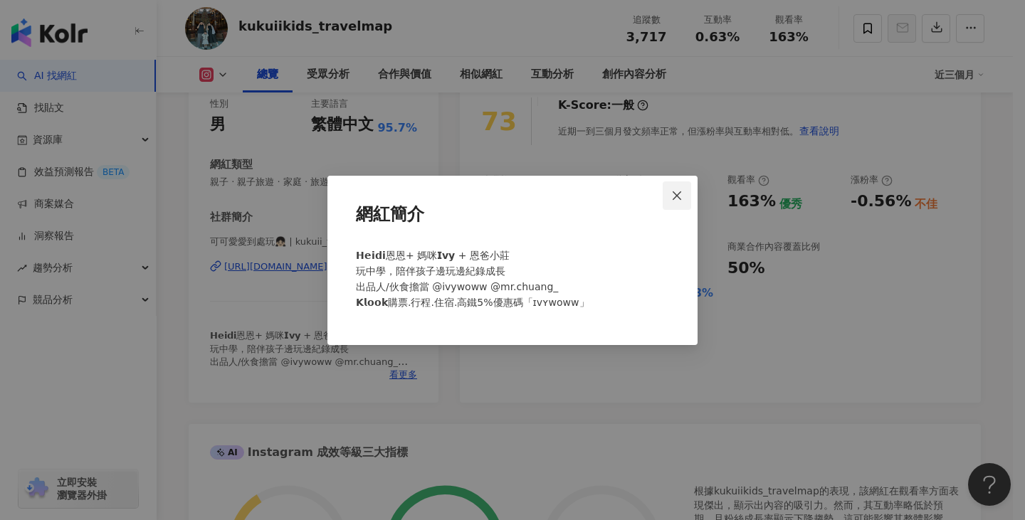
click at [687, 196] on span "Close" at bounding box center [677, 195] width 28 height 11
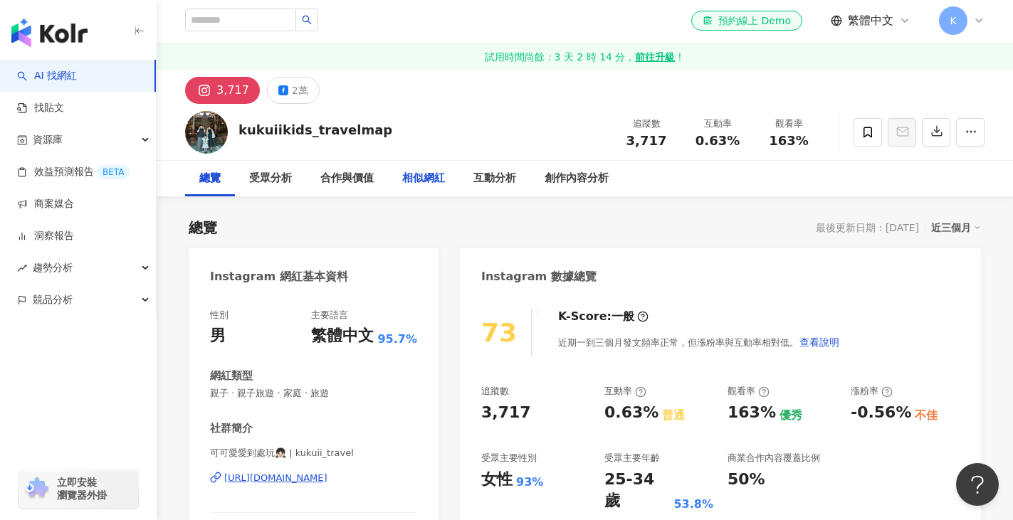
scroll to position [0, 0]
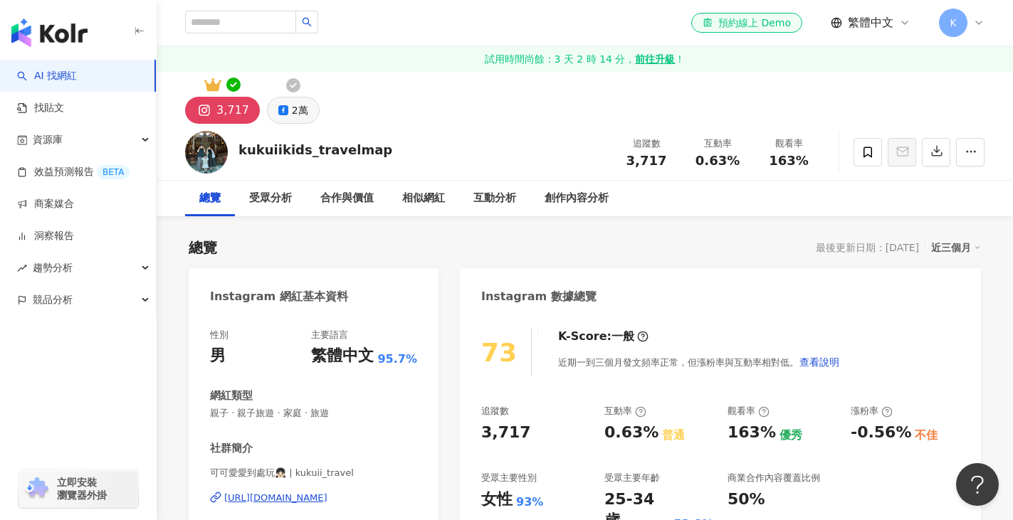
click at [301, 112] on div "2萬" at bounding box center [300, 110] width 16 height 20
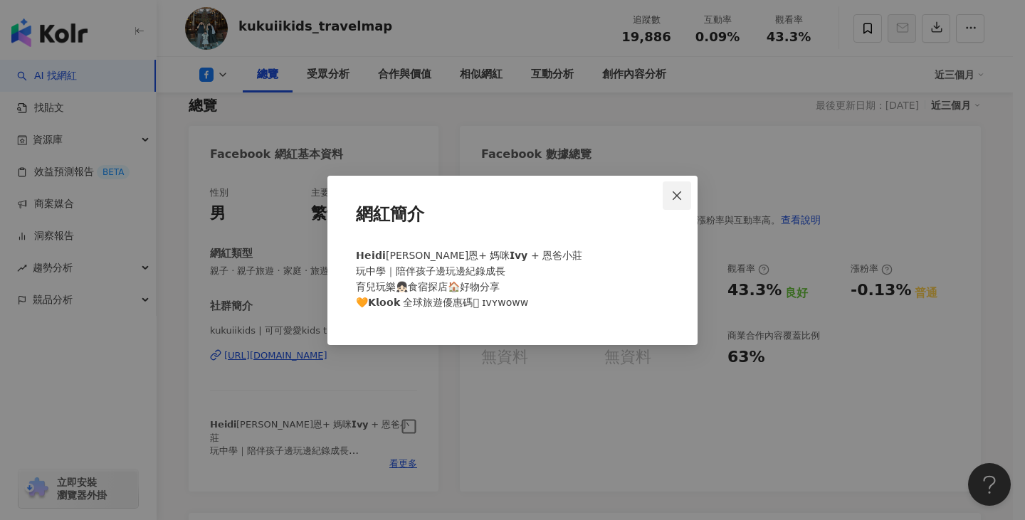
click at [687, 190] on span "Close" at bounding box center [677, 195] width 28 height 11
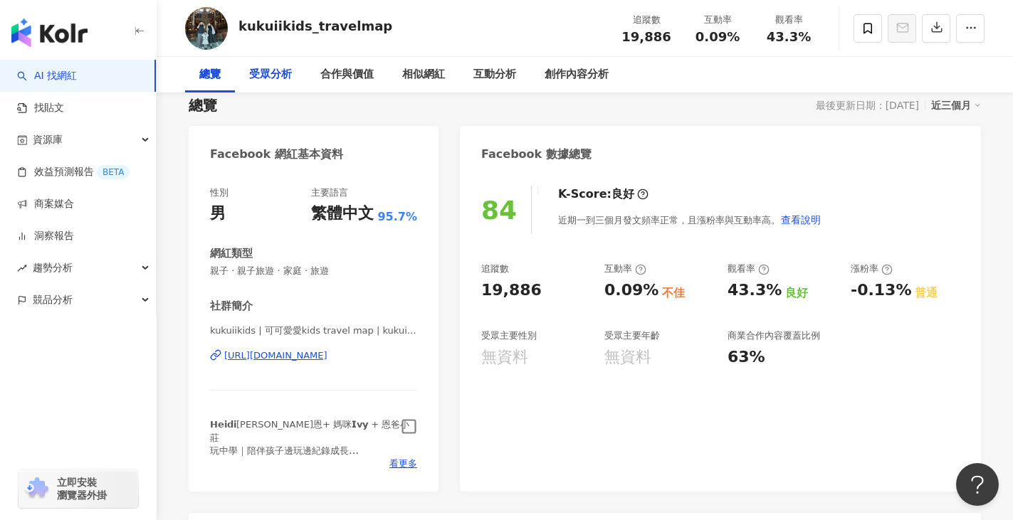
scroll to position [0, 0]
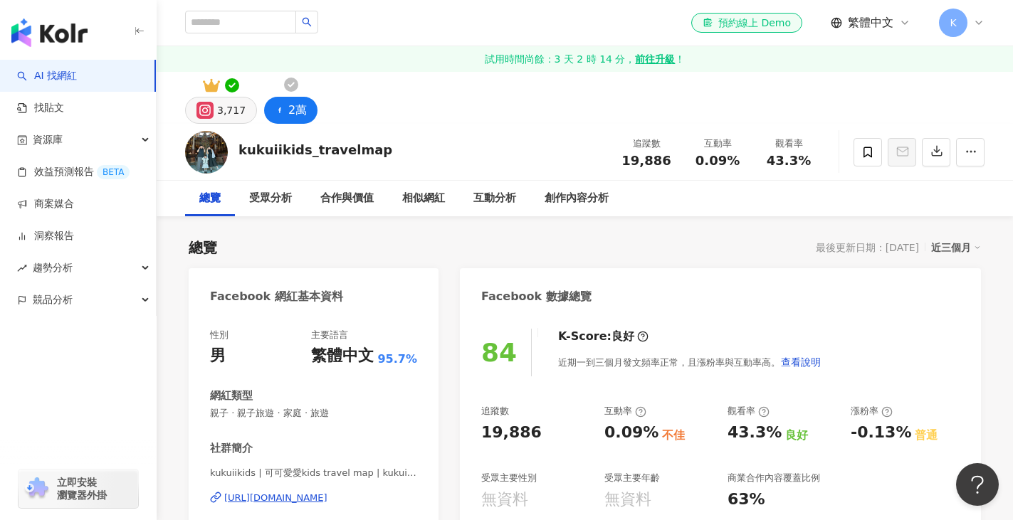
click at [229, 110] on div "3,717" at bounding box center [231, 110] width 28 height 20
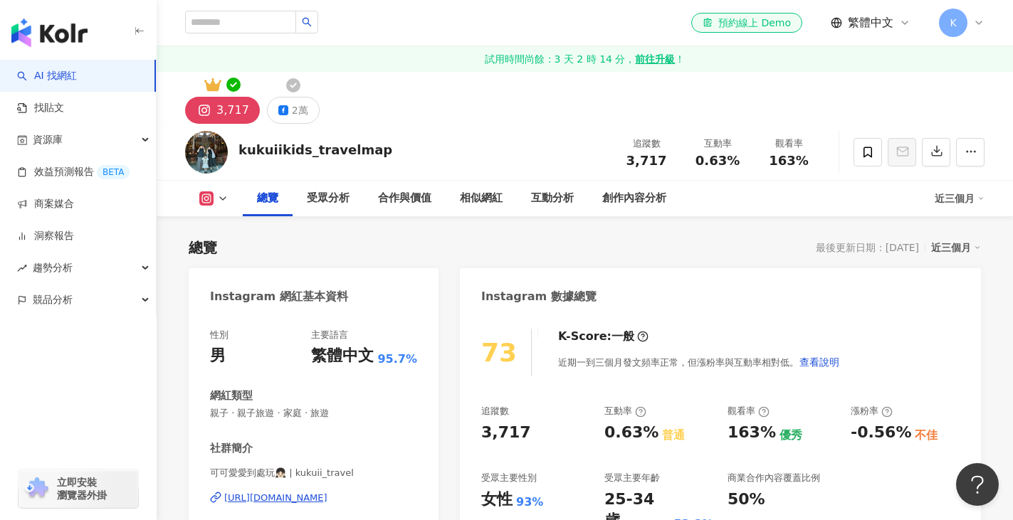
scroll to position [142, 0]
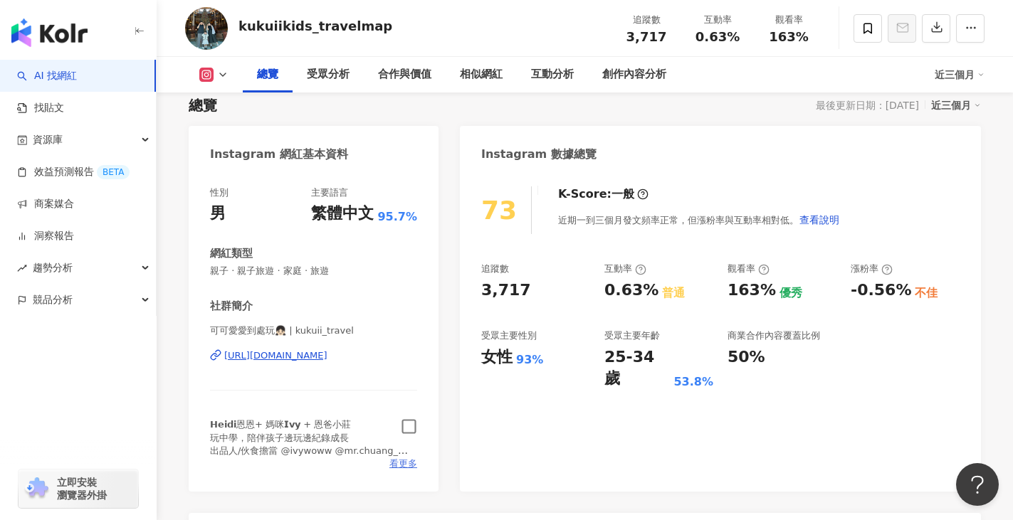
click at [407, 463] on span "看更多" at bounding box center [403, 464] width 28 height 13
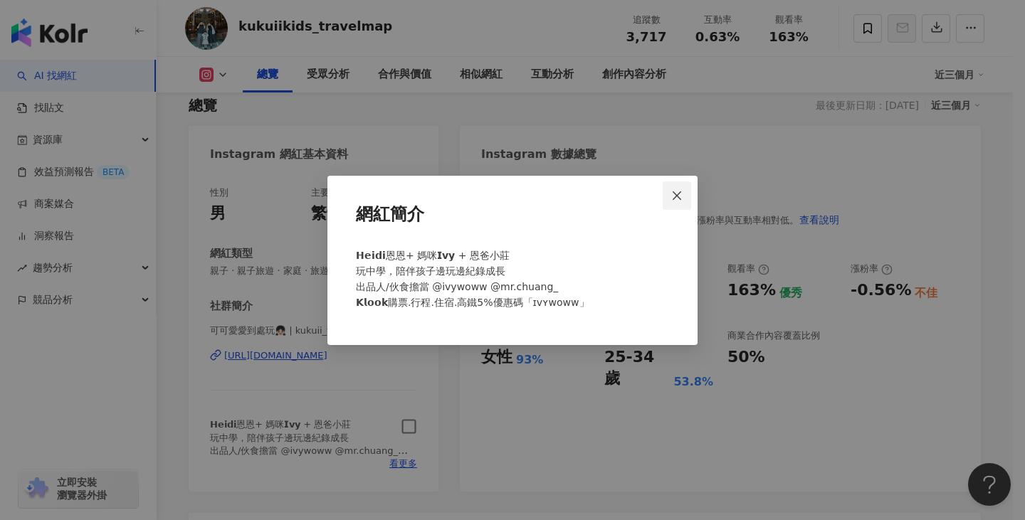
click at [671, 201] on span "Close" at bounding box center [677, 195] width 28 height 11
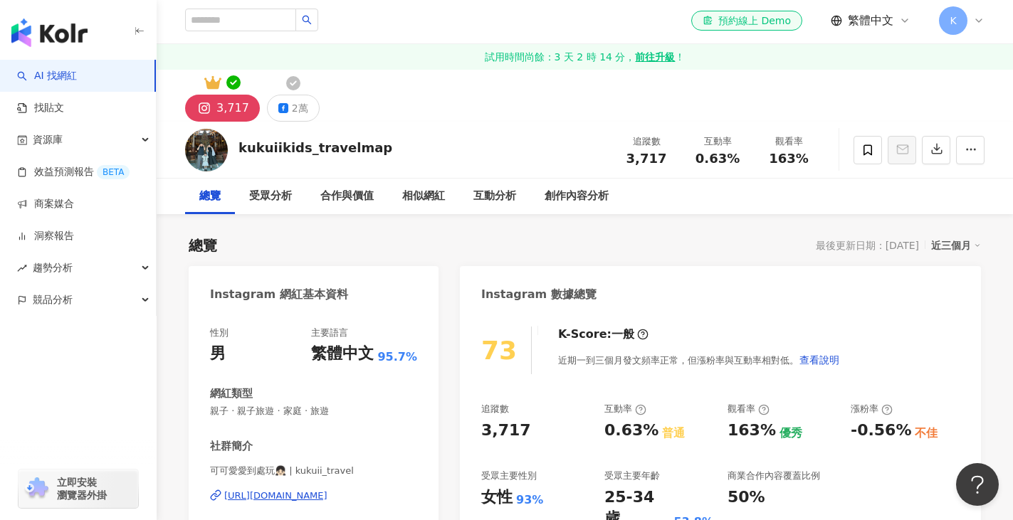
scroll to position [0, 0]
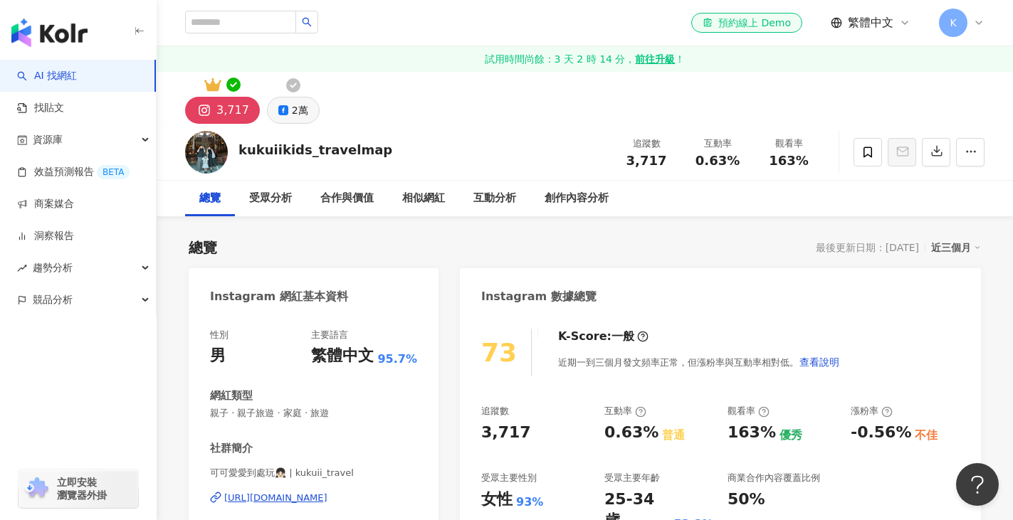
click at [288, 105] on button "2萬" at bounding box center [293, 110] width 53 height 27
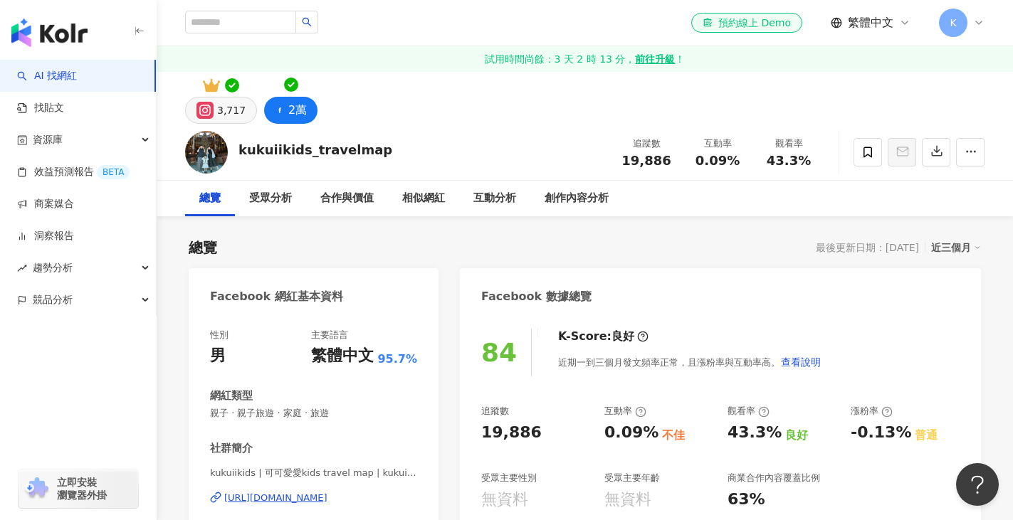
click at [225, 114] on div "3,717" at bounding box center [231, 110] width 28 height 20
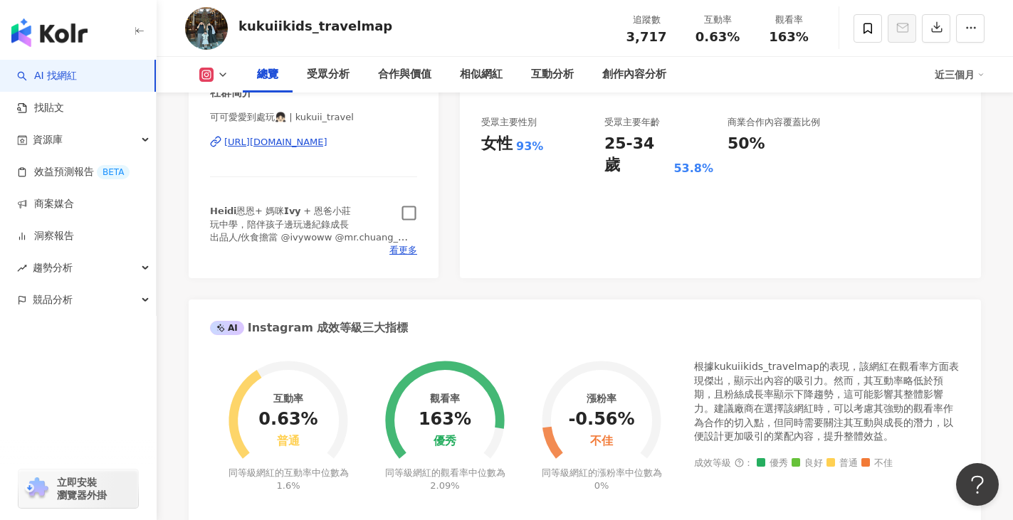
click at [413, 216] on icon "button" at bounding box center [409, 213] width 16 height 16
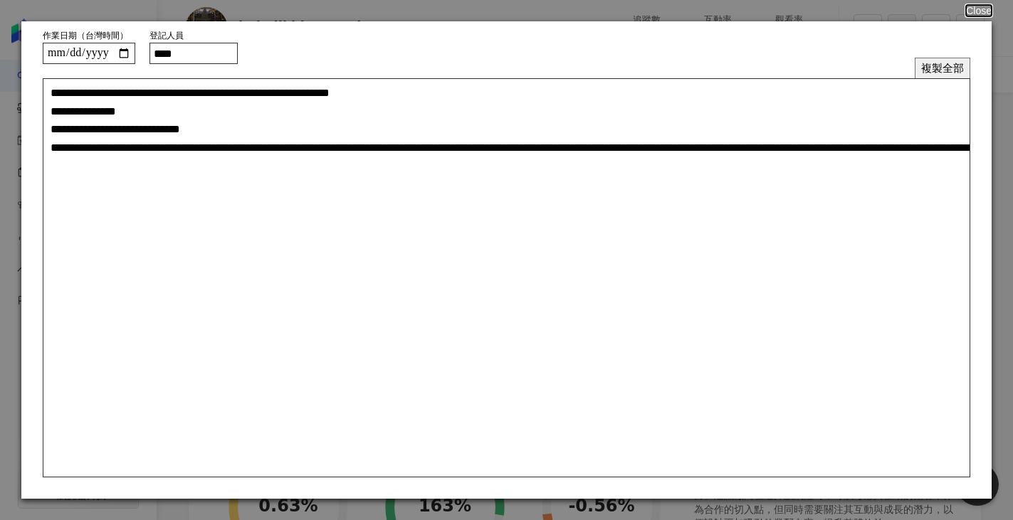
scroll to position [71, 0]
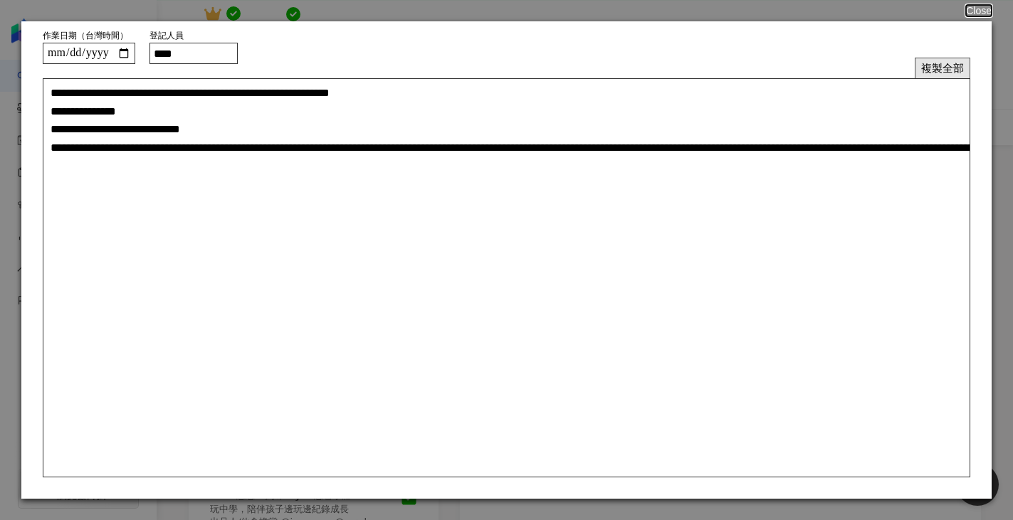
click at [939, 69] on button "複製全部" at bounding box center [943, 68] width 56 height 21
click at [972, 12] on button "Close" at bounding box center [978, 10] width 27 height 11
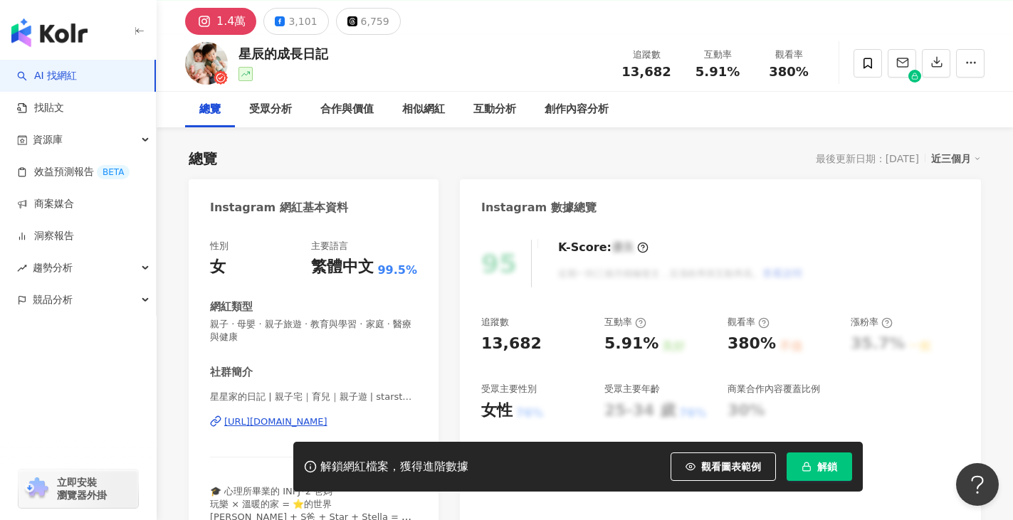
click at [814, 470] on button "解鎖" at bounding box center [819, 467] width 65 height 28
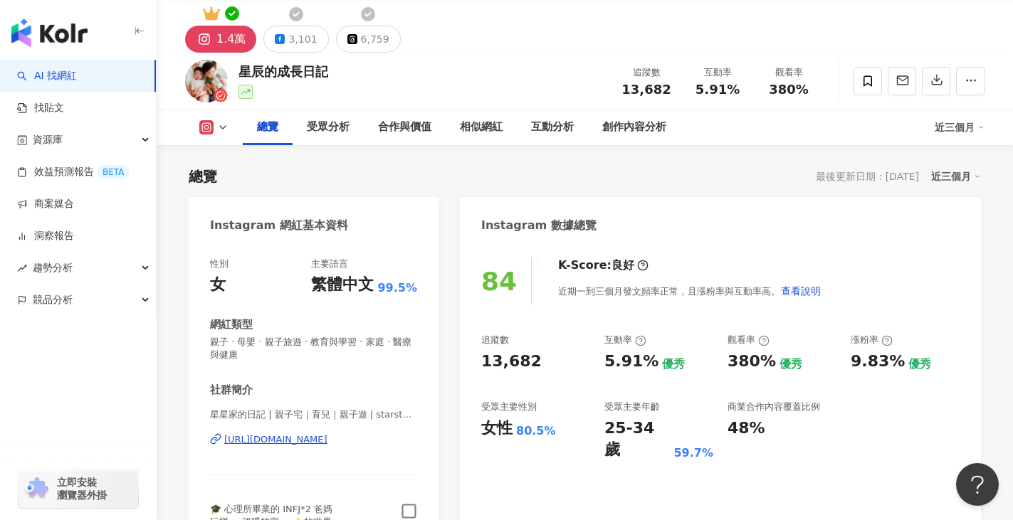
scroll to position [214, 0]
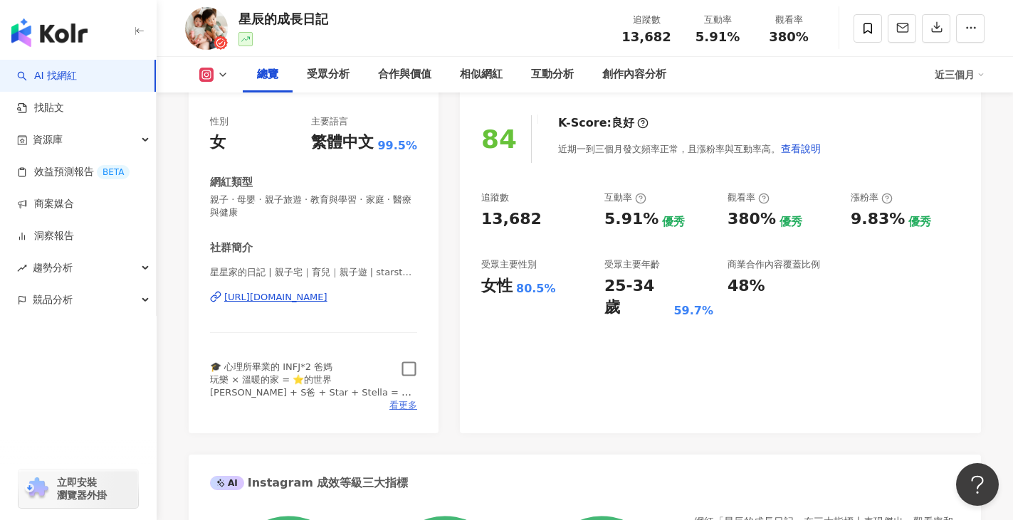
click at [402, 405] on span "看更多" at bounding box center [403, 405] width 28 height 13
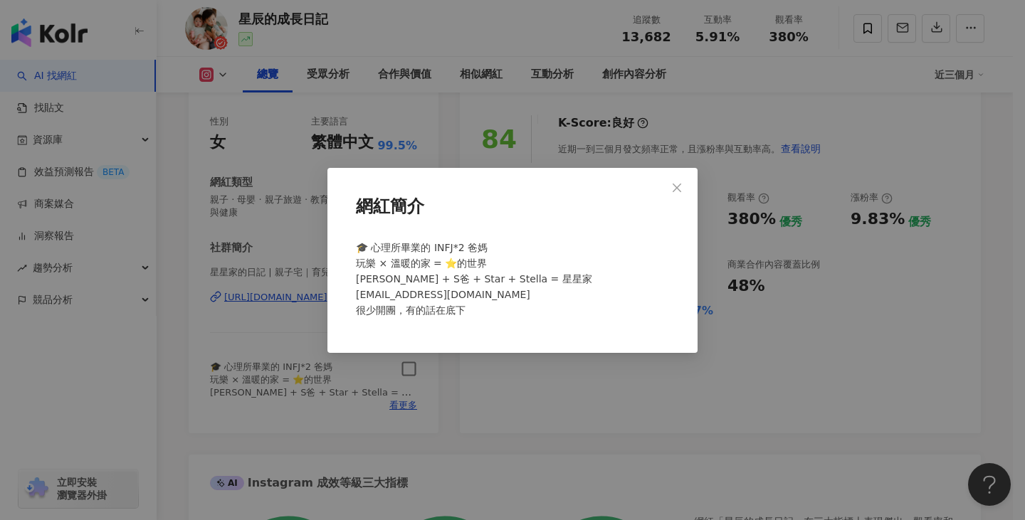
click at [696, 174] on div "網紅簡介 🎓 心理所畢業的 INFJ*2 爸媽 玩樂 × 溫暖的家 = ⭐️的世界 Sandy + S爸 + Star + Stella = 星星家 [EMA…" at bounding box center [512, 260] width 370 height 185
click at [676, 179] on button "Close" at bounding box center [677, 188] width 28 height 28
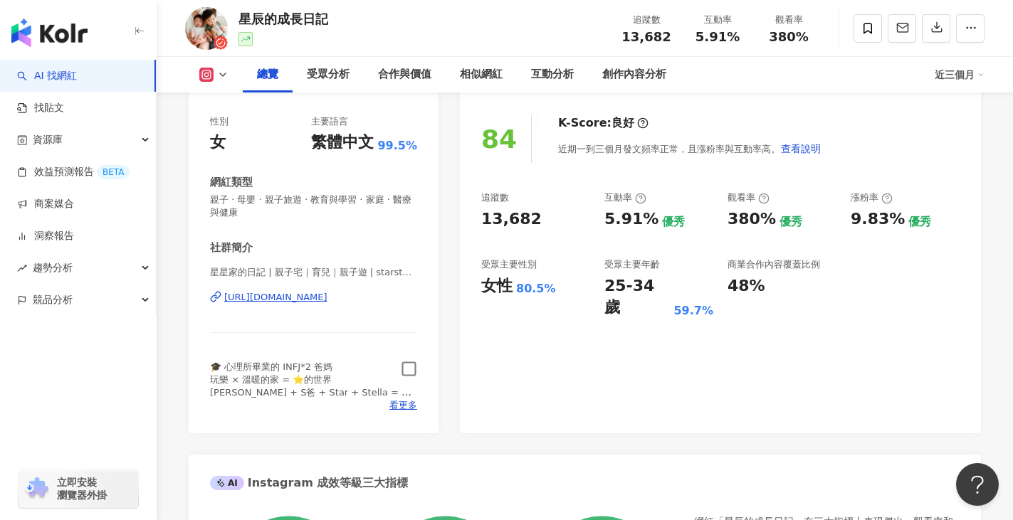
click at [402, 362] on icon "button" at bounding box center [409, 369] width 16 height 16
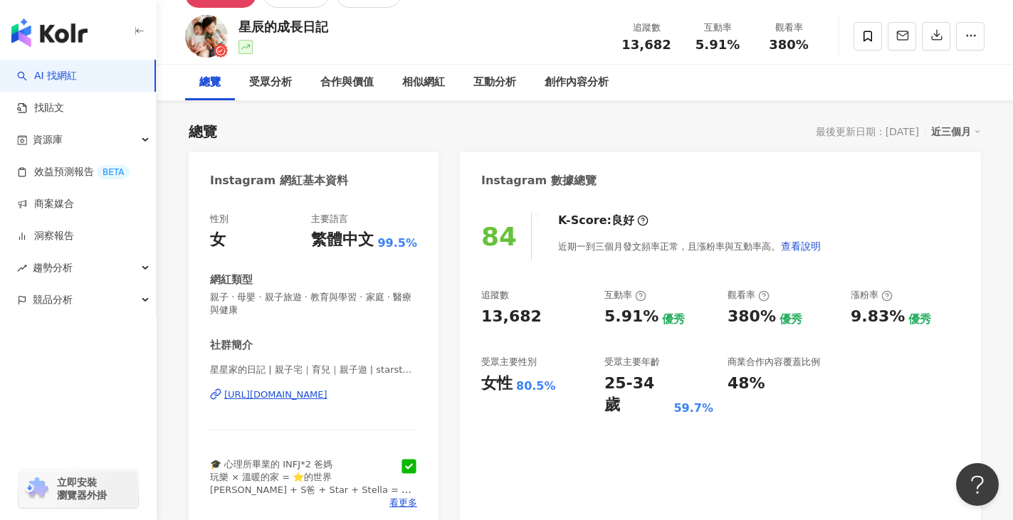
scroll to position [0, 0]
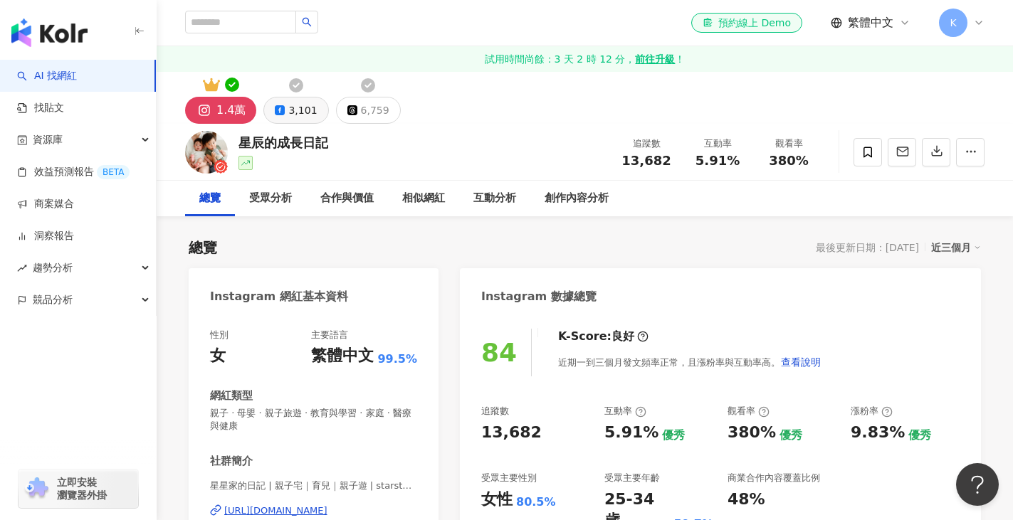
click at [290, 111] on div "3,101" at bounding box center [302, 110] width 28 height 20
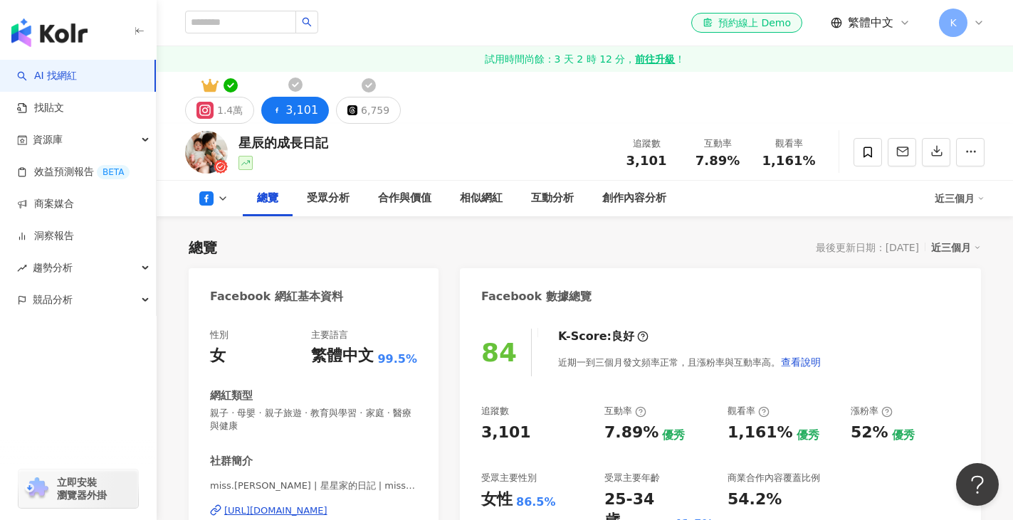
scroll to position [142, 0]
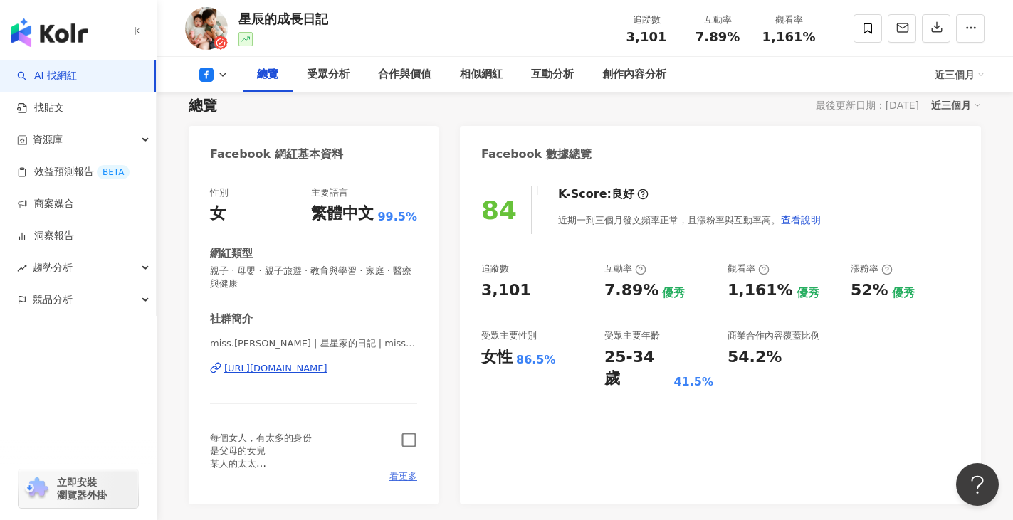
click at [409, 478] on span "看更多" at bounding box center [403, 477] width 28 height 13
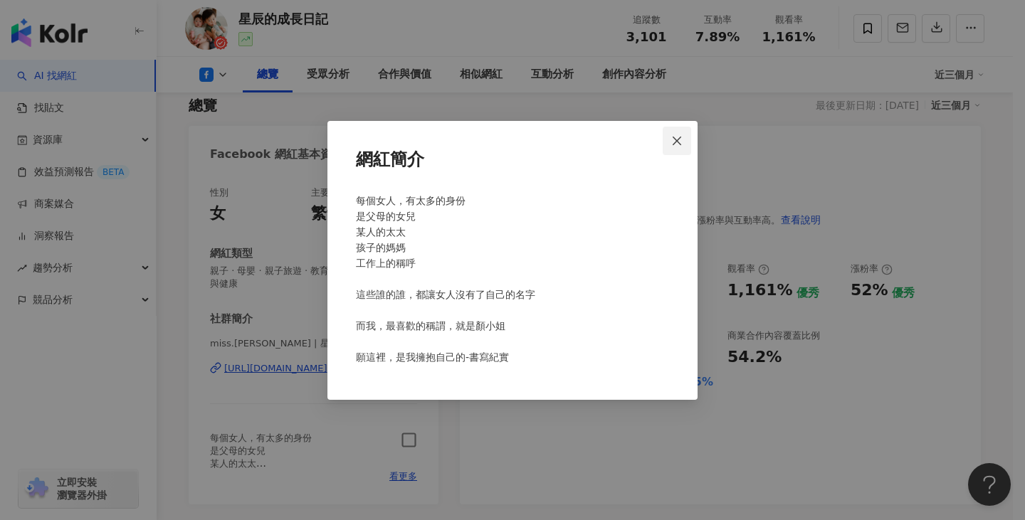
click at [678, 143] on icon "close" at bounding box center [676, 140] width 11 height 11
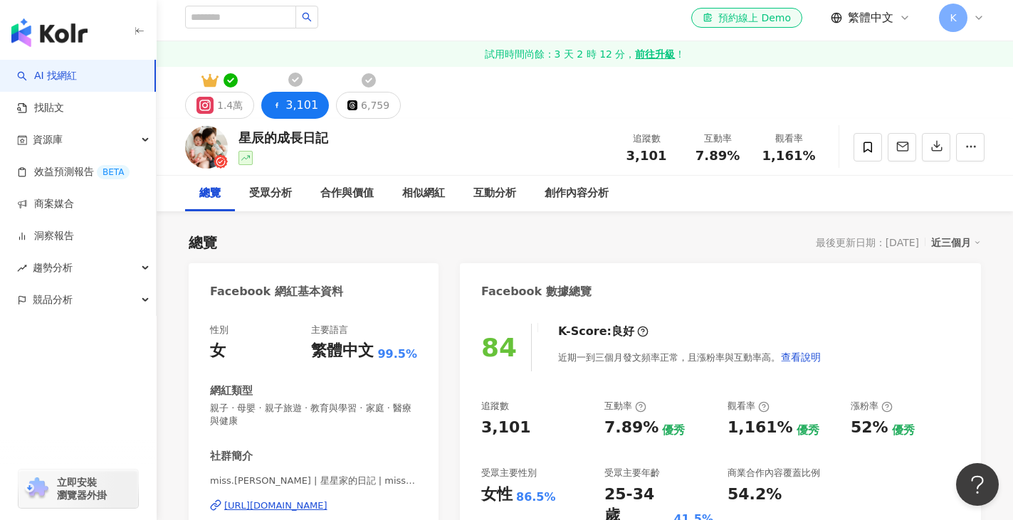
scroll to position [0, 0]
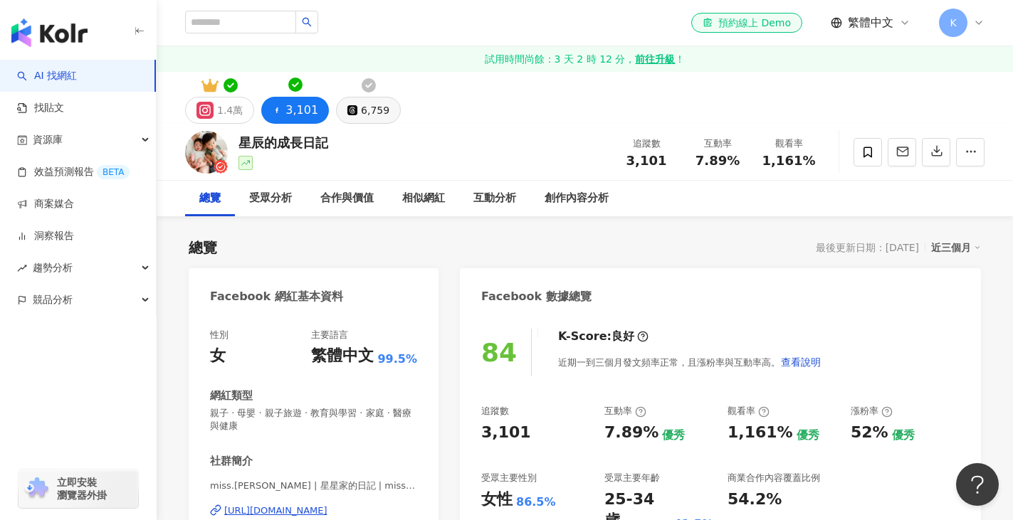
click at [367, 115] on div "6,759" at bounding box center [375, 110] width 28 height 20
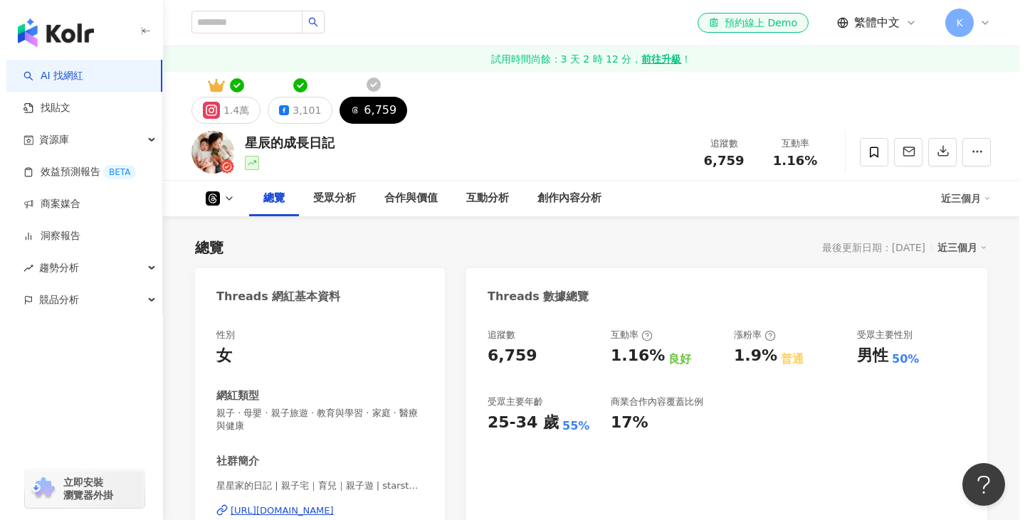
scroll to position [142, 0]
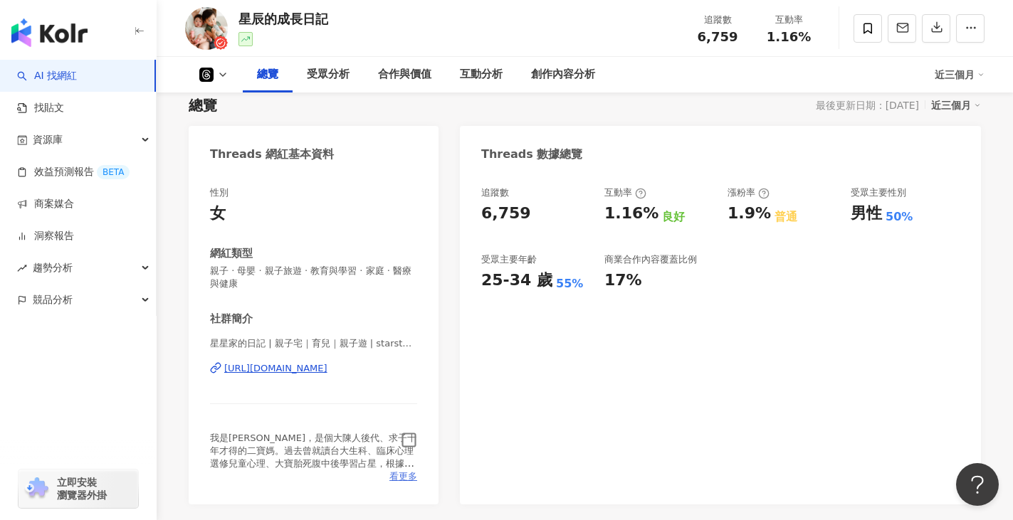
click at [397, 476] on span "看更多" at bounding box center [403, 477] width 28 height 13
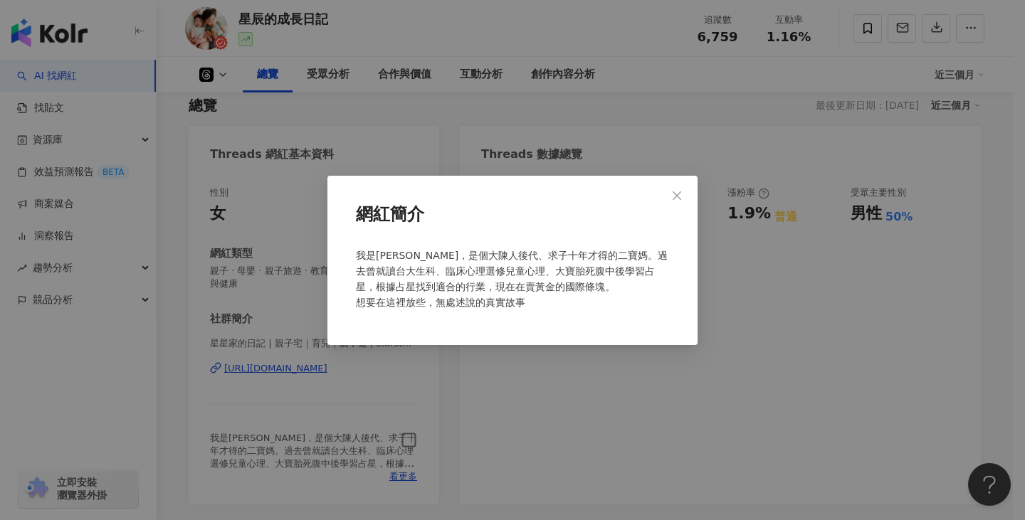
click at [674, 194] on icon "close" at bounding box center [676, 195] width 11 height 11
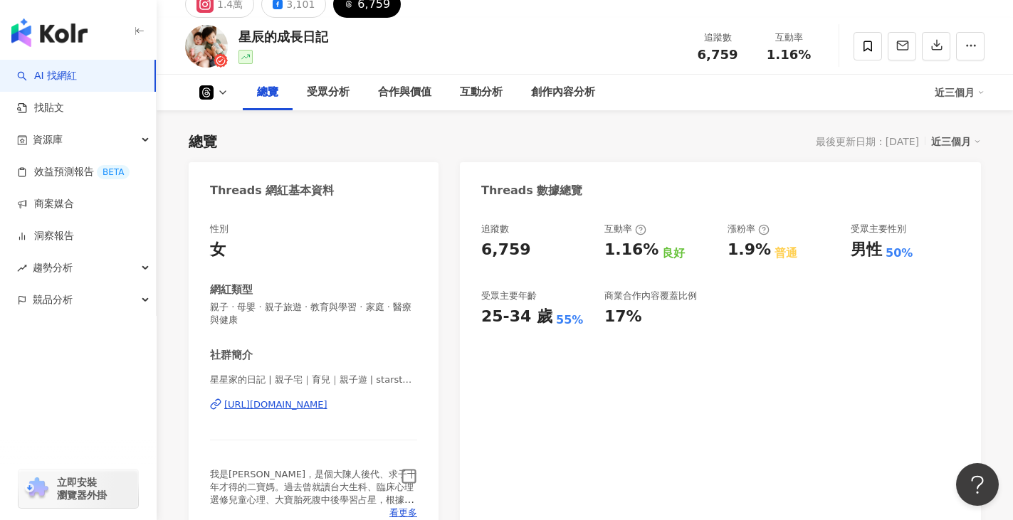
scroll to position [71, 0]
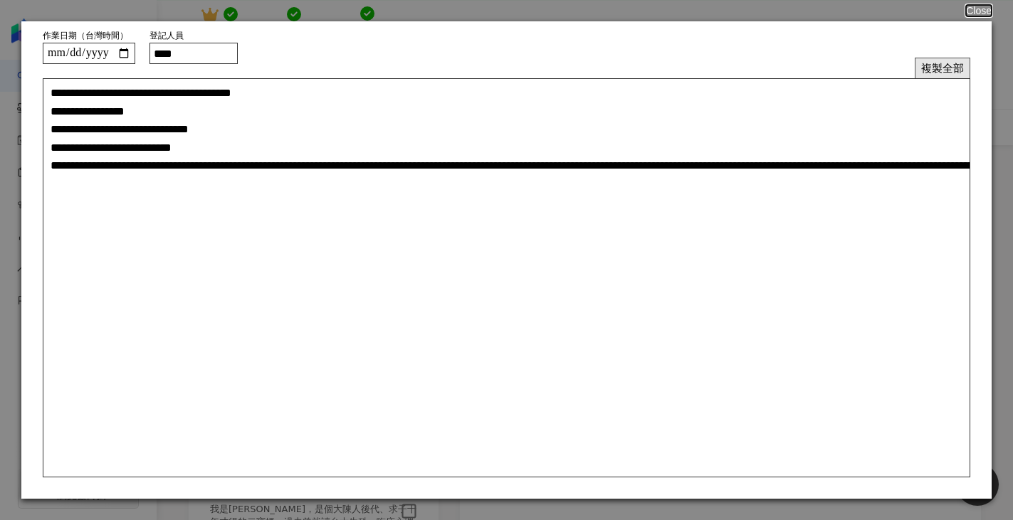
click at [936, 65] on button "複製全部" at bounding box center [943, 68] width 56 height 21
click at [975, 5] on button "Close" at bounding box center [978, 10] width 27 height 11
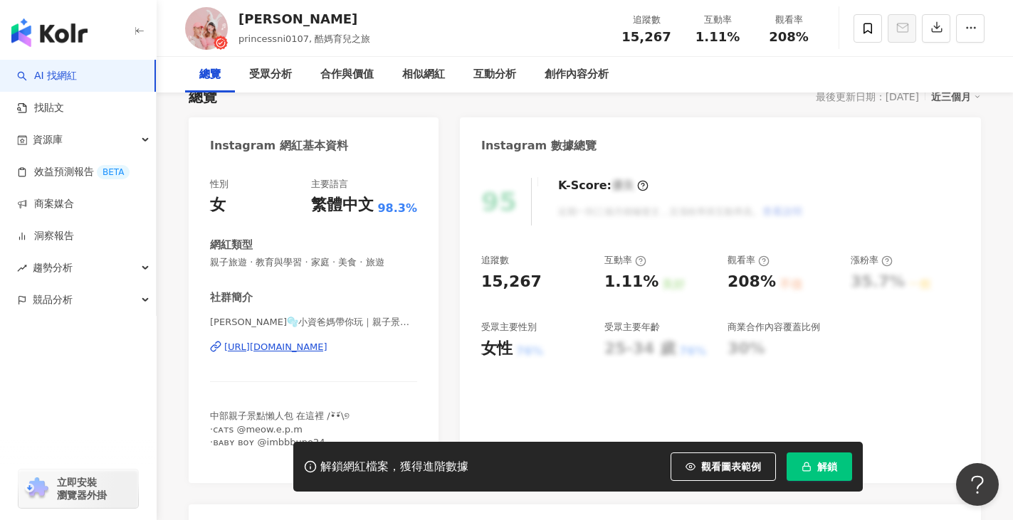
scroll to position [142, 0]
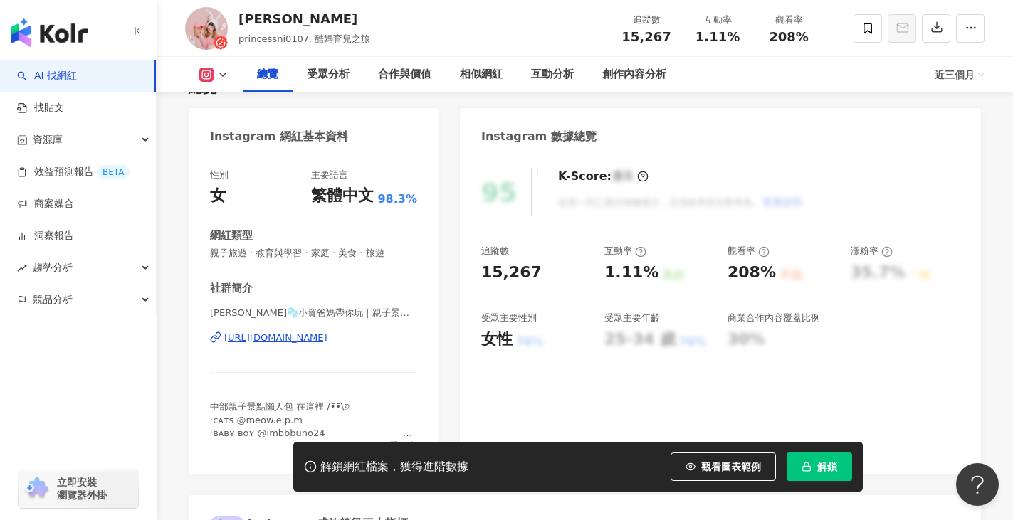
click at [832, 465] on span "解鎖" at bounding box center [827, 466] width 20 height 11
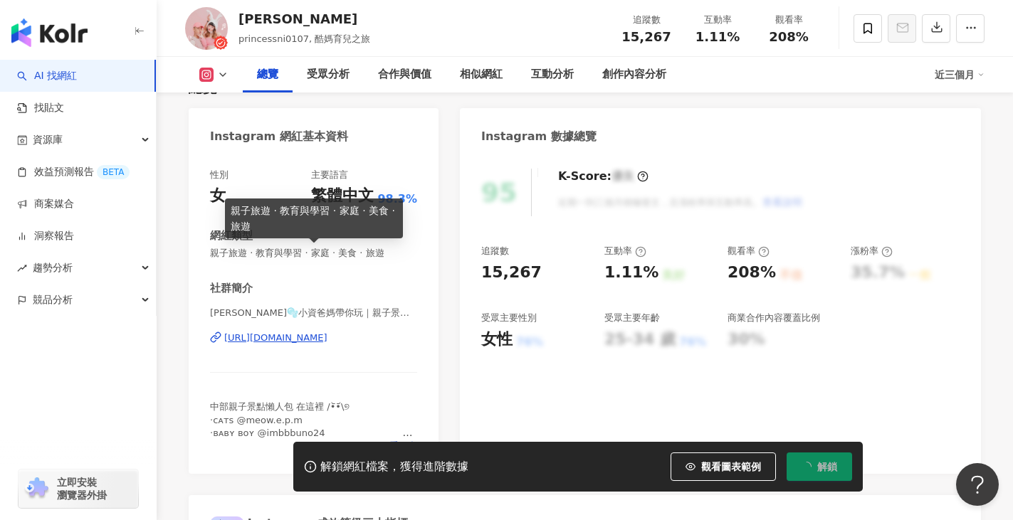
scroll to position [285, 0]
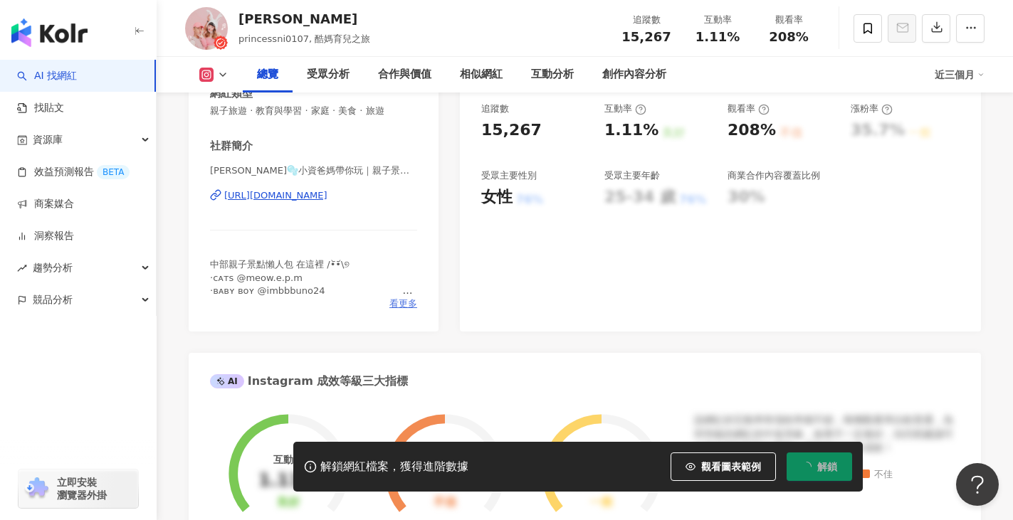
click at [399, 303] on span "看更多" at bounding box center [403, 304] width 28 height 13
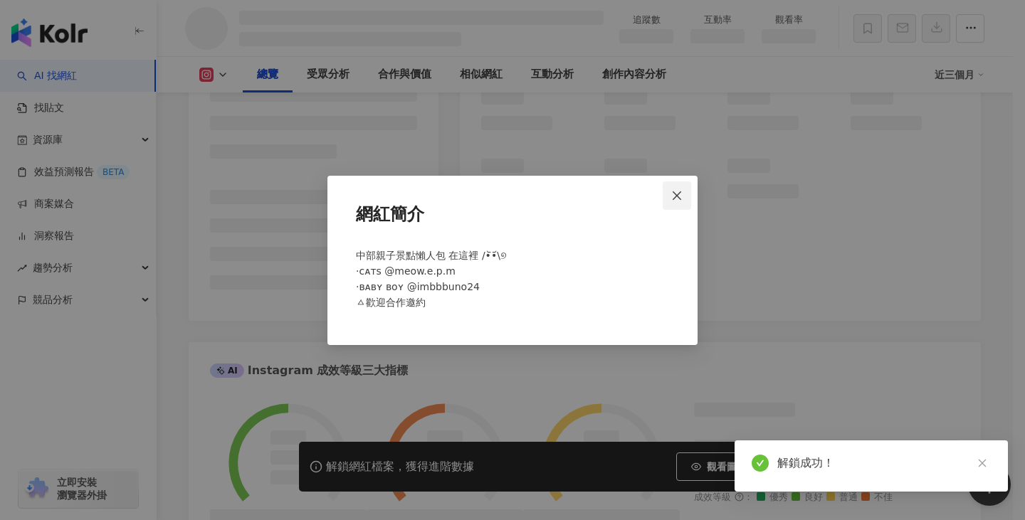
click at [676, 192] on icon "close" at bounding box center [676, 195] width 11 height 11
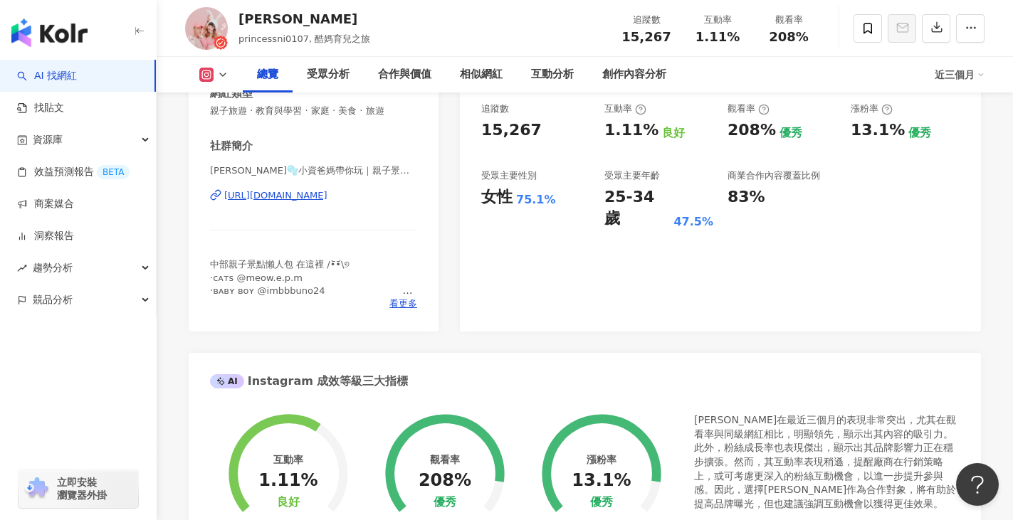
scroll to position [214, 0]
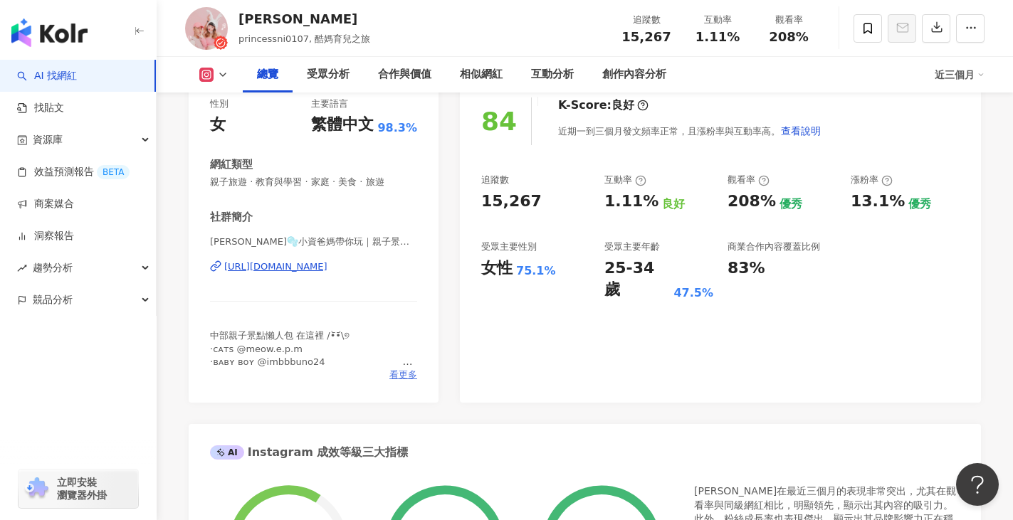
click at [405, 376] on span "看更多" at bounding box center [403, 375] width 28 height 13
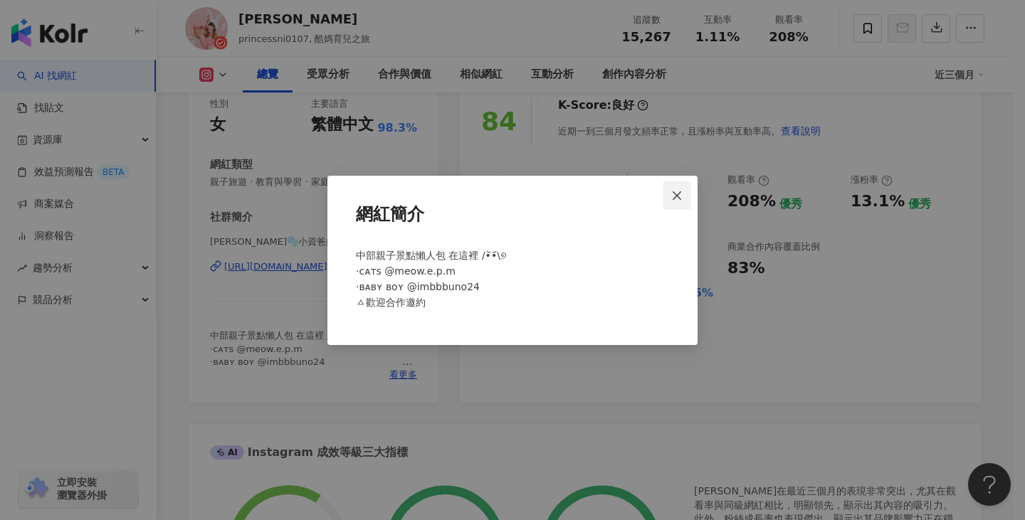
click at [683, 195] on span "Close" at bounding box center [677, 195] width 28 height 11
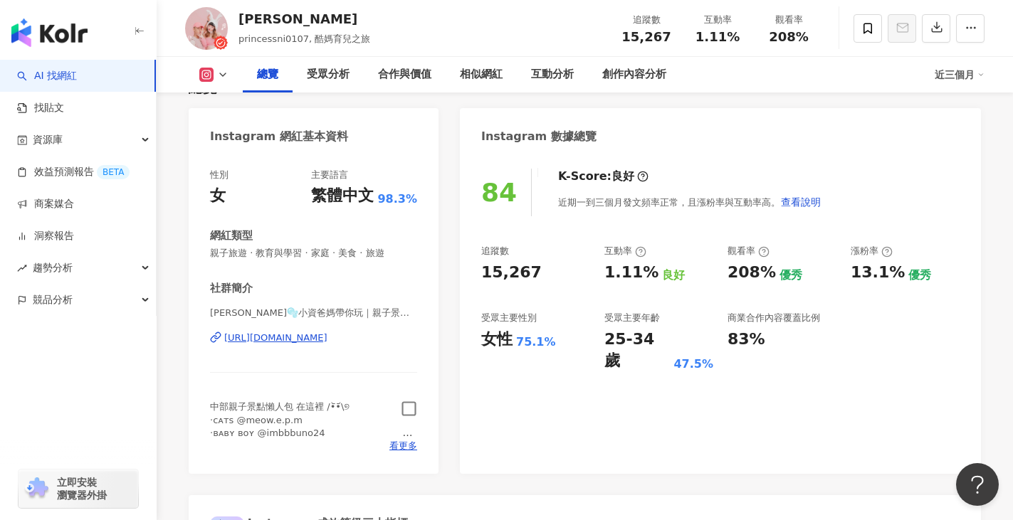
scroll to position [160, 0]
click at [412, 421] on div "中部親子景點懶人包 在這裡 /•᷅•᷄\୭ ·ᴄᴀᴛs @meow.e.p.m ·ʙᴀʙʏ ʙᴏʏ @imbbbuno24 ⠀⠀⠀⠀⠀⠀⠀⠀⠀⠀⠀⠀ ㅿ歡迎合…" at bounding box center [313, 420] width 207 height 39
click at [411, 406] on icon "button" at bounding box center [409, 409] width 16 height 16
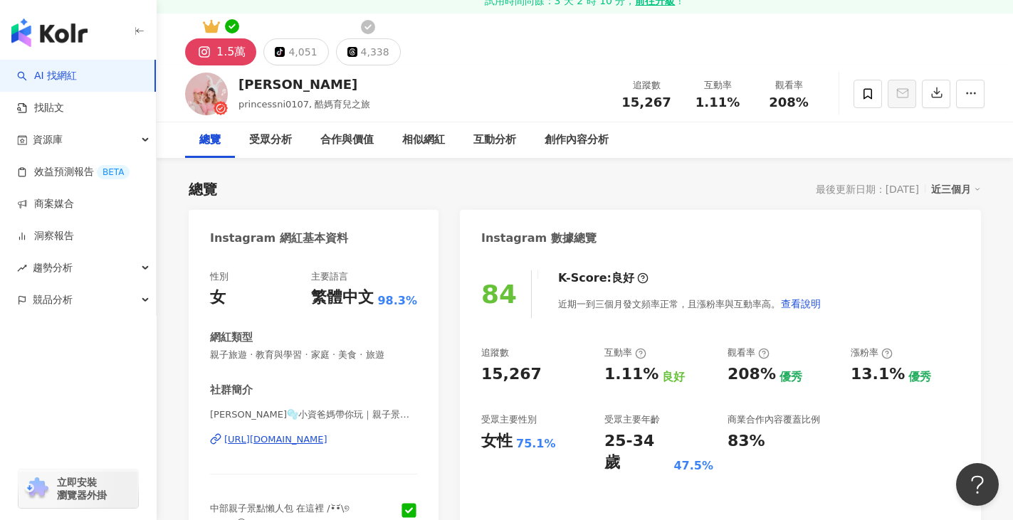
scroll to position [0, 0]
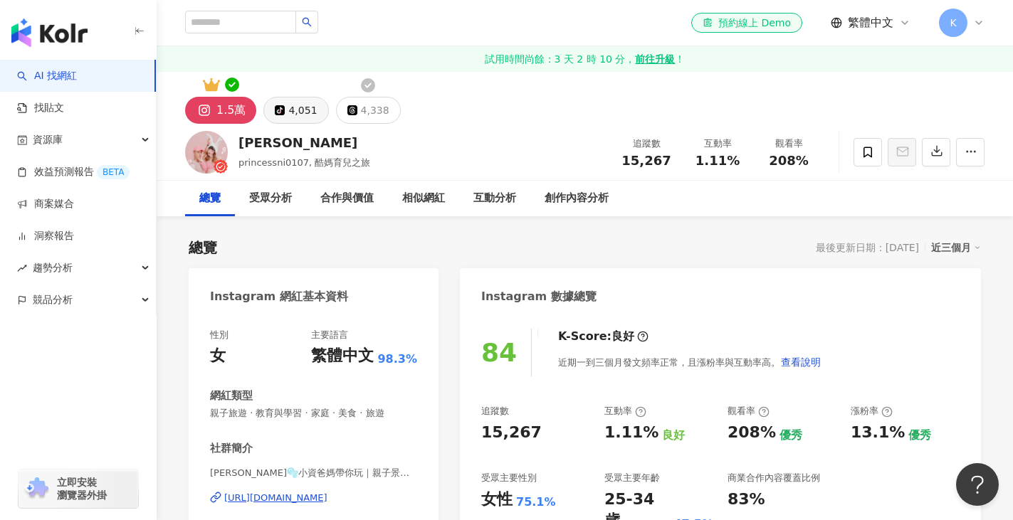
click at [304, 107] on div "4,051" at bounding box center [302, 110] width 28 height 20
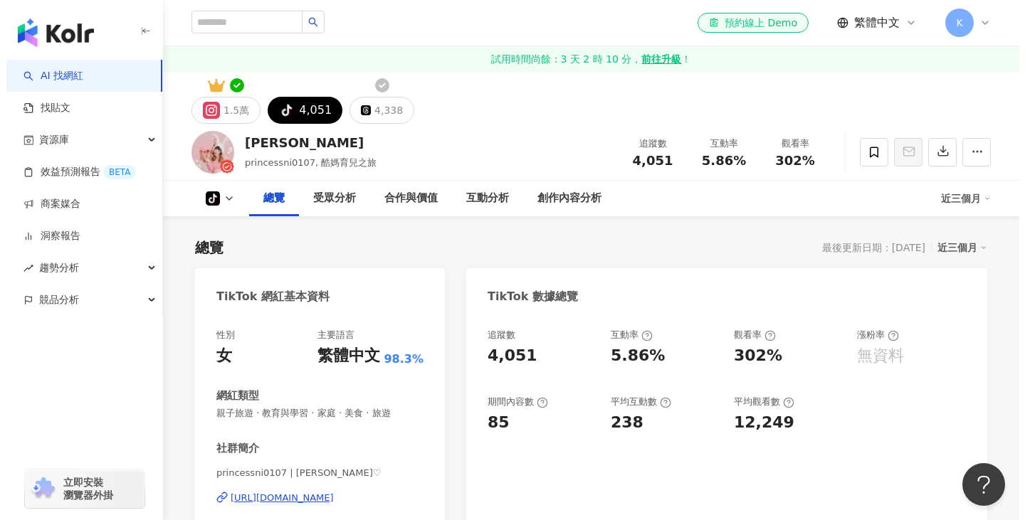
scroll to position [142, 0]
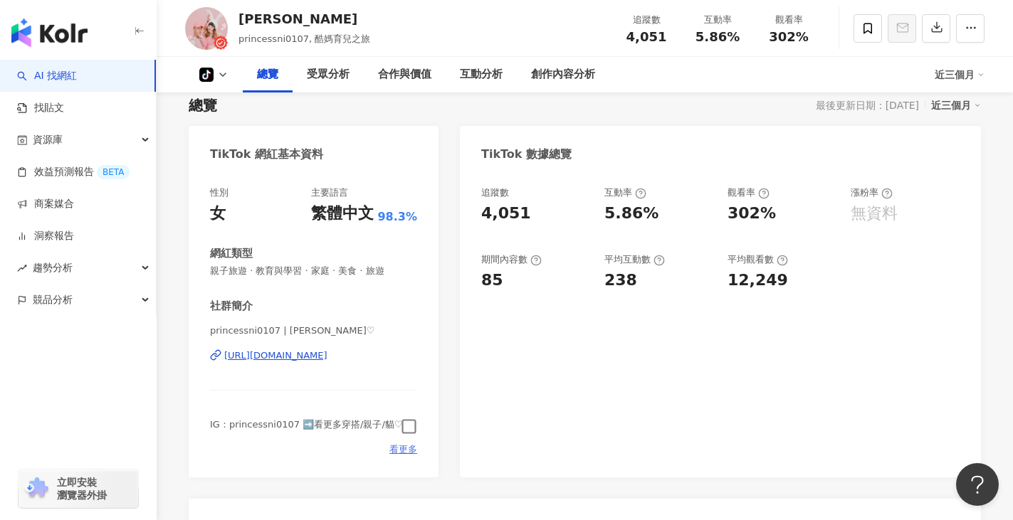
click at [405, 449] on span "看更多" at bounding box center [403, 450] width 28 height 13
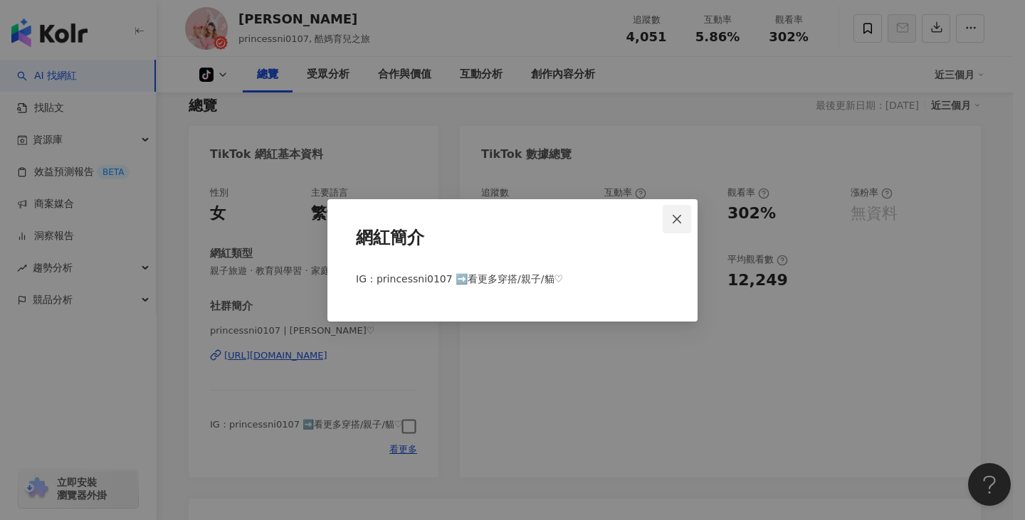
click at [676, 215] on icon "close" at bounding box center [676, 219] width 11 height 11
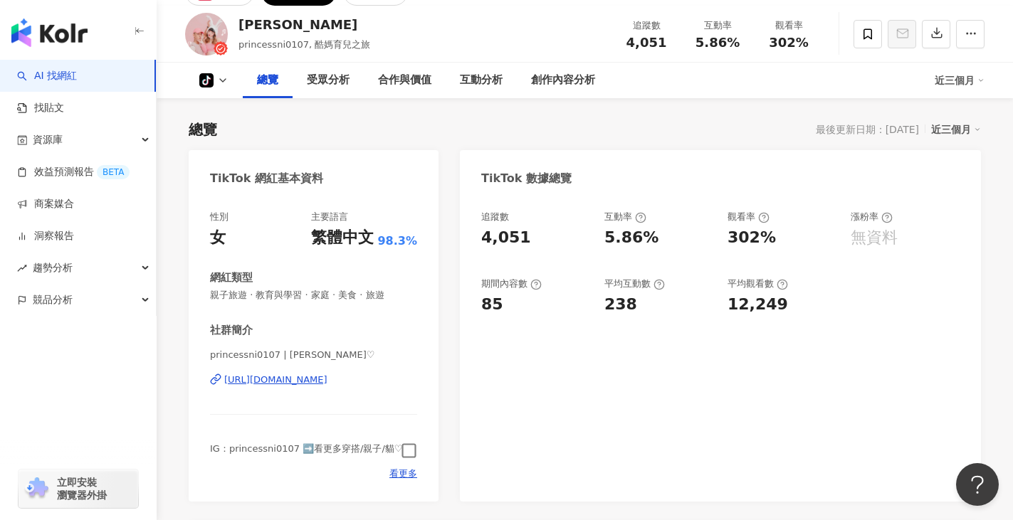
scroll to position [0, 0]
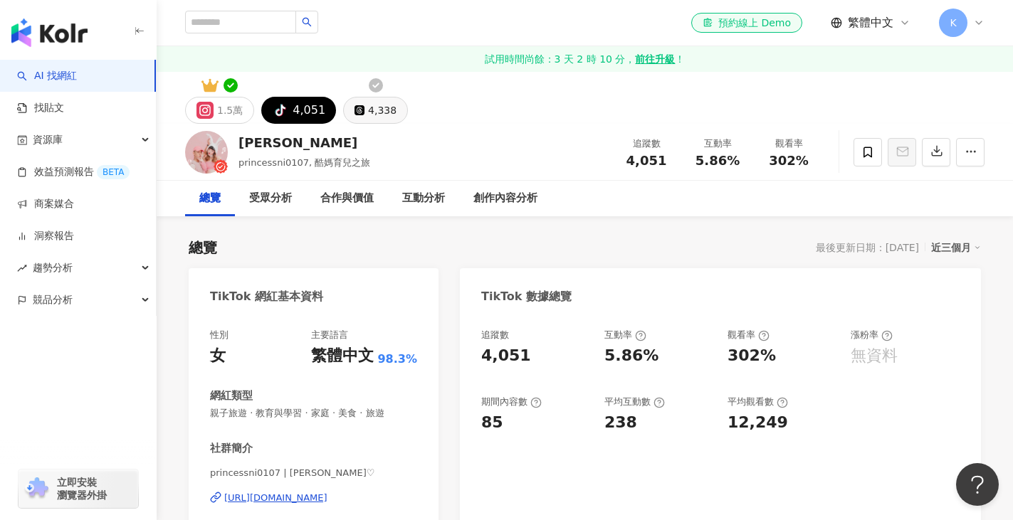
click at [374, 115] on div "4,338" at bounding box center [382, 110] width 28 height 20
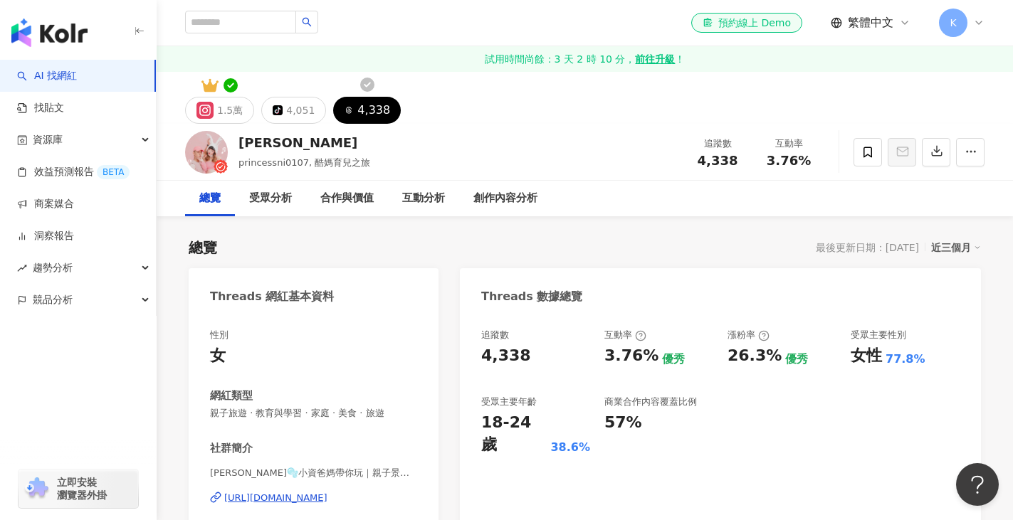
click at [368, 112] on div "4,338" at bounding box center [373, 110] width 33 height 20
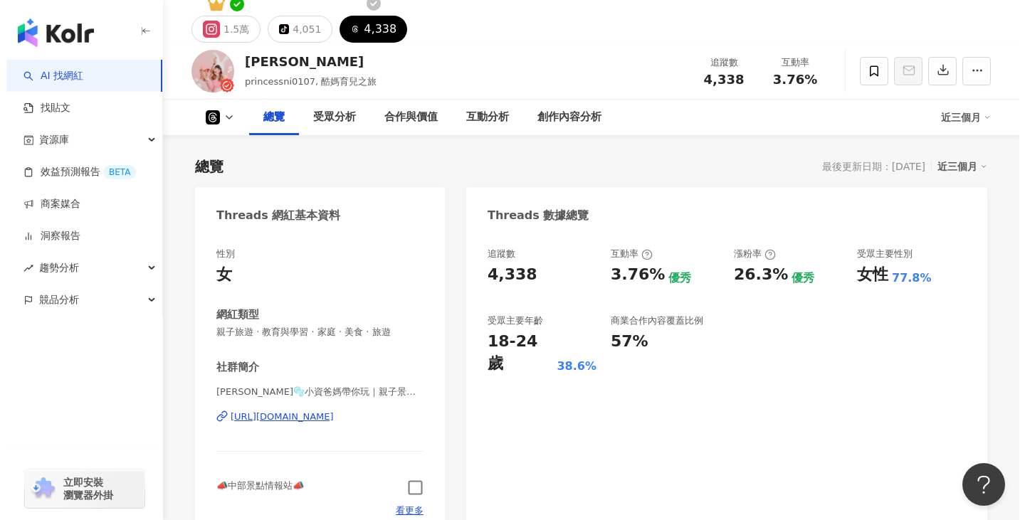
scroll to position [214, 0]
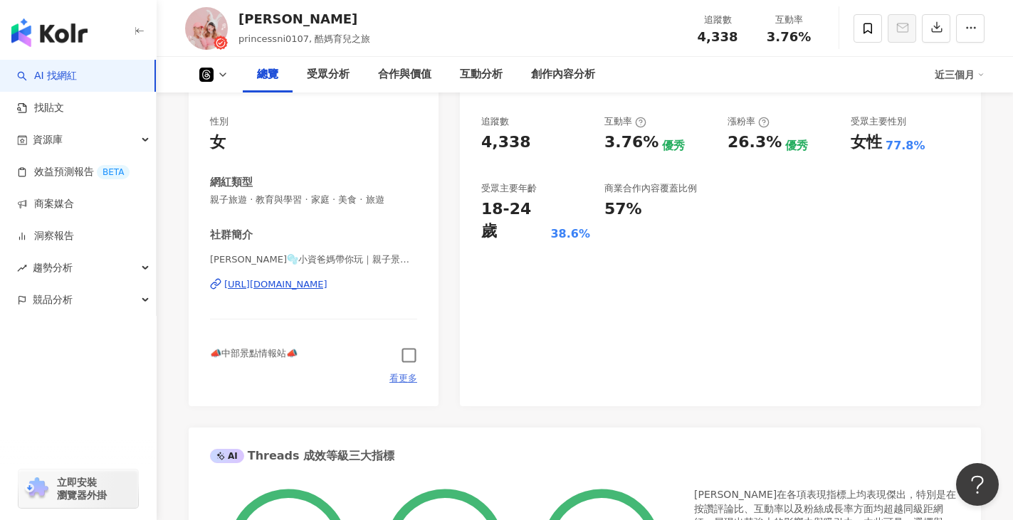
click at [399, 377] on span "看更多" at bounding box center [403, 378] width 28 height 13
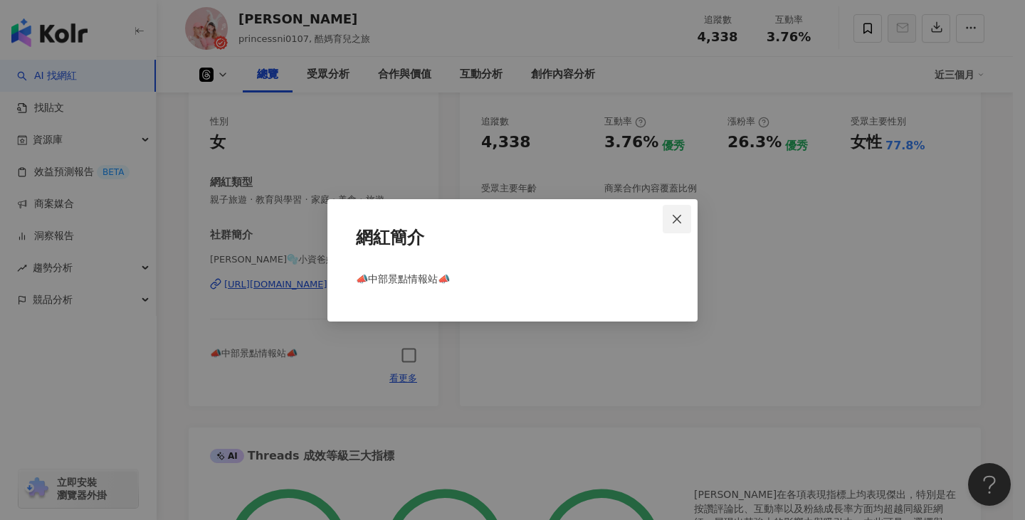
click at [667, 221] on span "Close" at bounding box center [677, 219] width 28 height 11
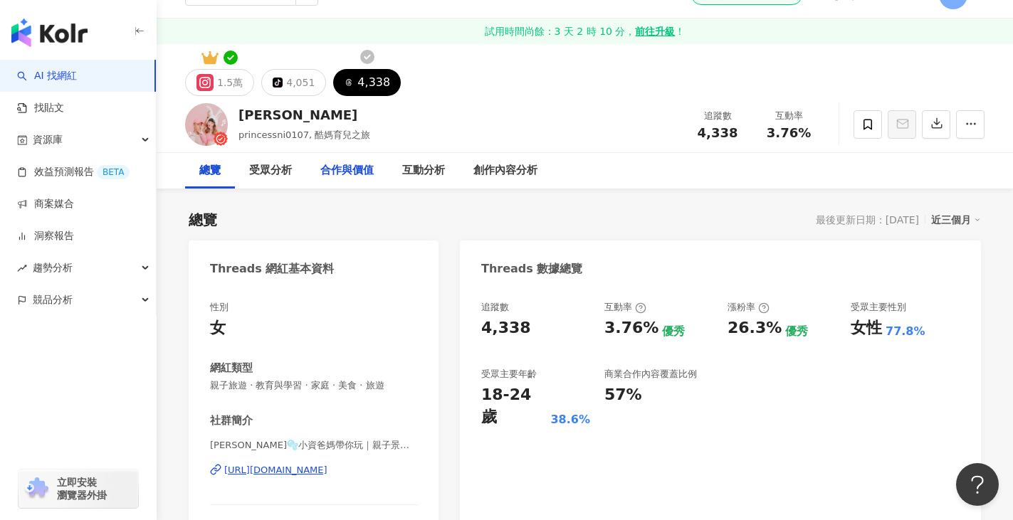
scroll to position [0, 0]
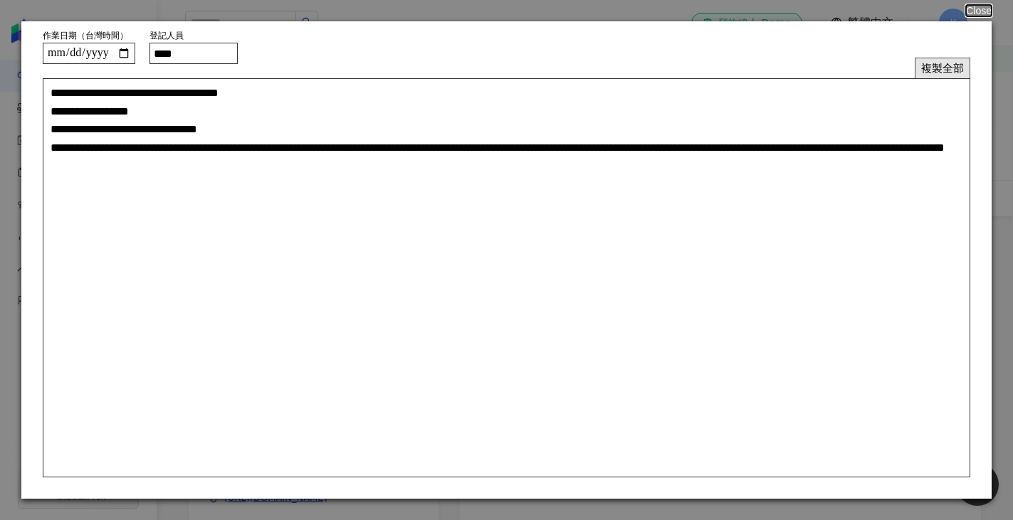
click at [932, 72] on button "複製全部" at bounding box center [943, 68] width 56 height 21
click at [985, 13] on button "Close" at bounding box center [978, 10] width 27 height 11
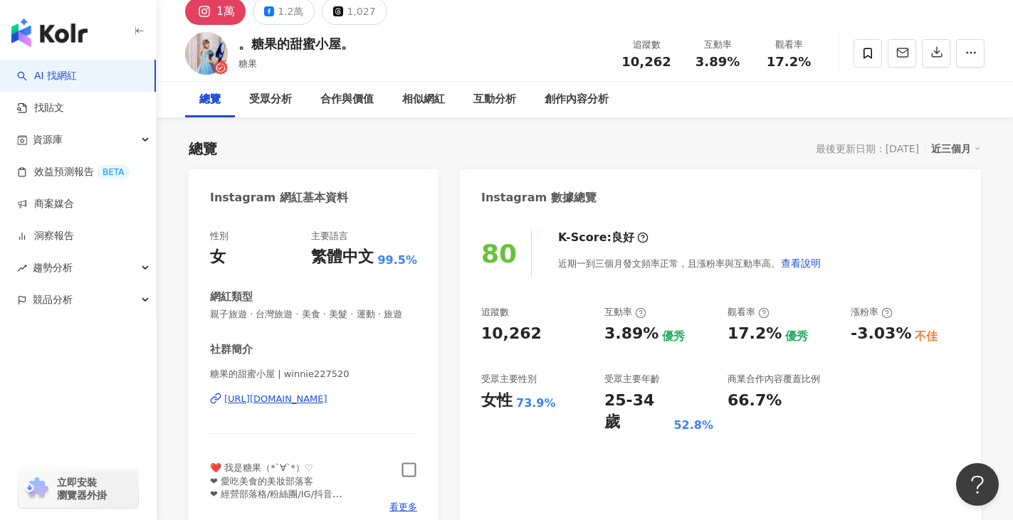
scroll to position [142, 0]
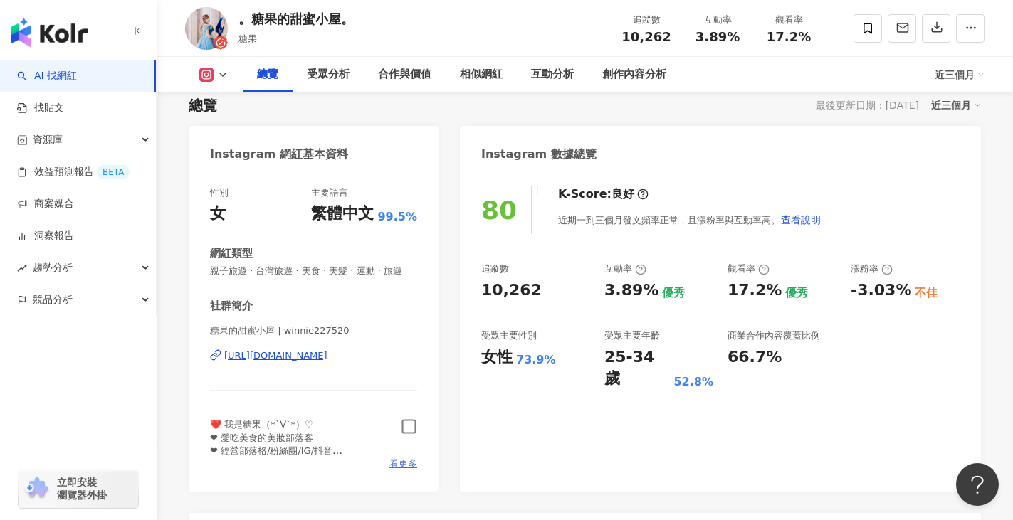
click at [403, 471] on span "看更多" at bounding box center [403, 464] width 28 height 13
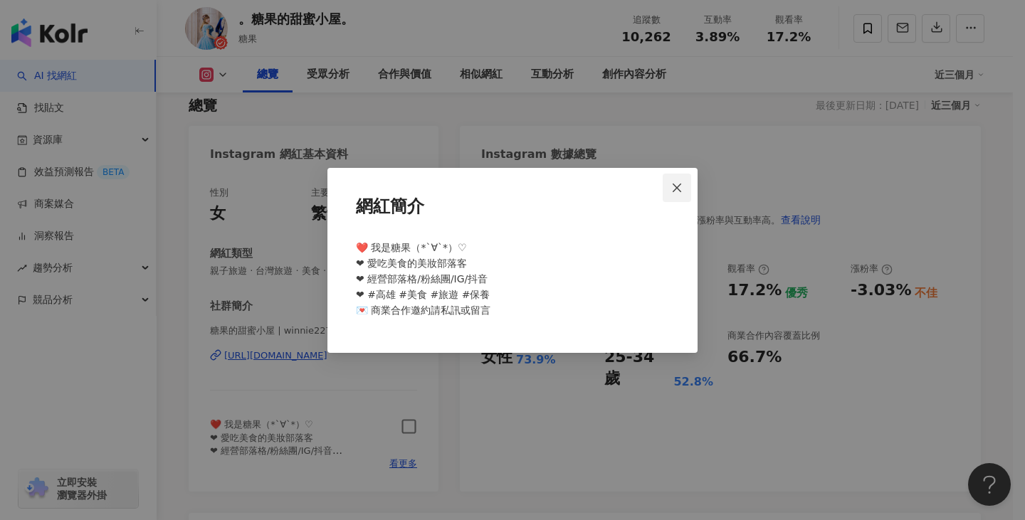
click at [683, 194] on icon "close" at bounding box center [676, 187] width 11 height 11
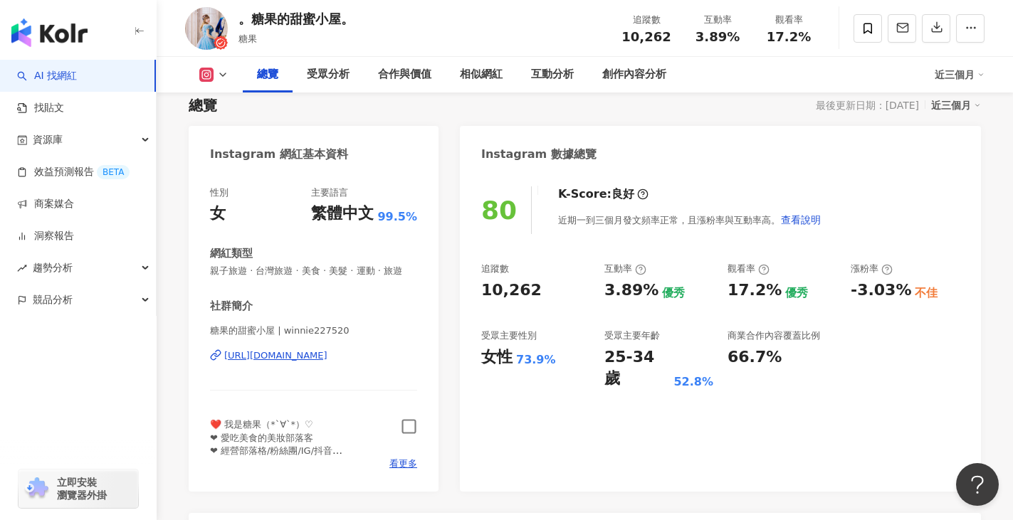
click at [415, 434] on icon "button" at bounding box center [409, 427] width 14 height 14
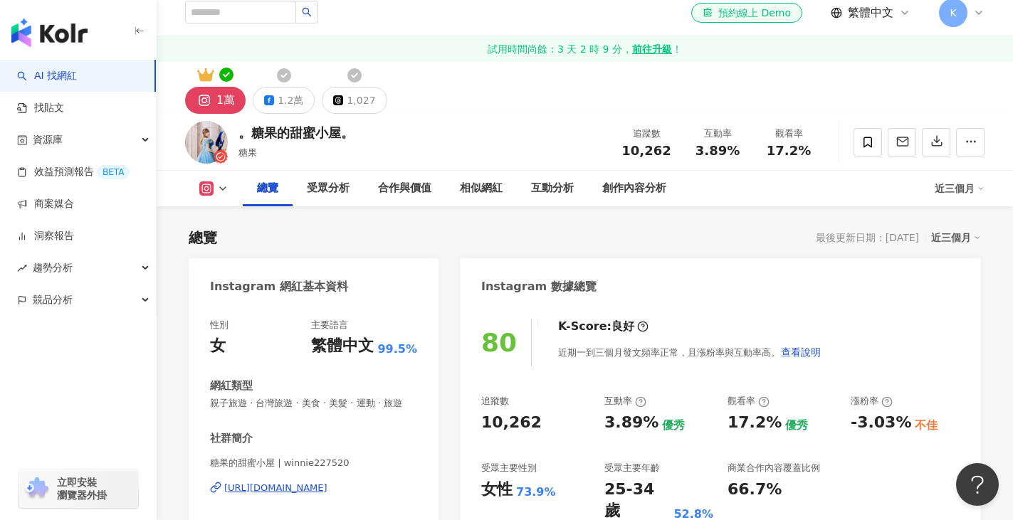
scroll to position [0, 0]
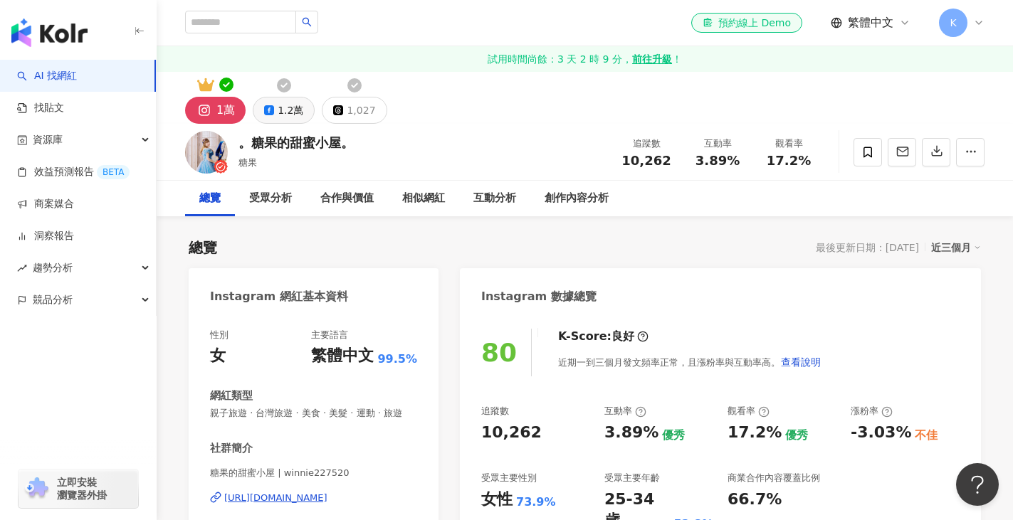
click at [285, 115] on div "1.2萬" at bounding box center [291, 110] width 26 height 20
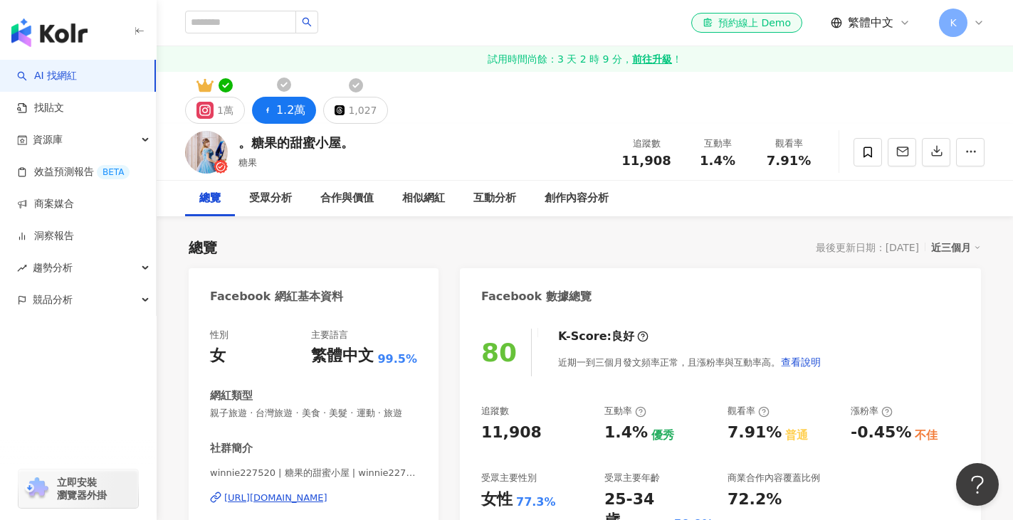
scroll to position [142, 0]
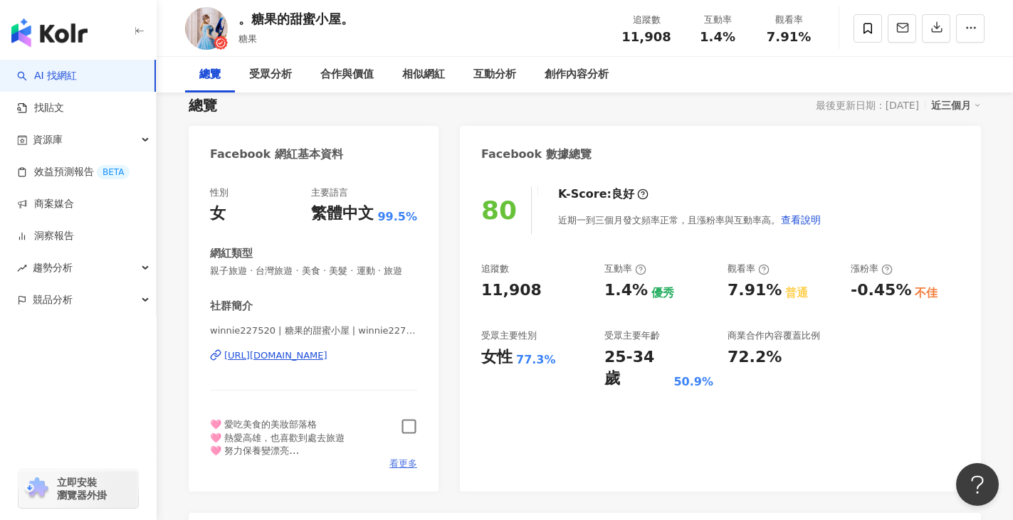
click at [401, 471] on span "看更多" at bounding box center [403, 464] width 28 height 13
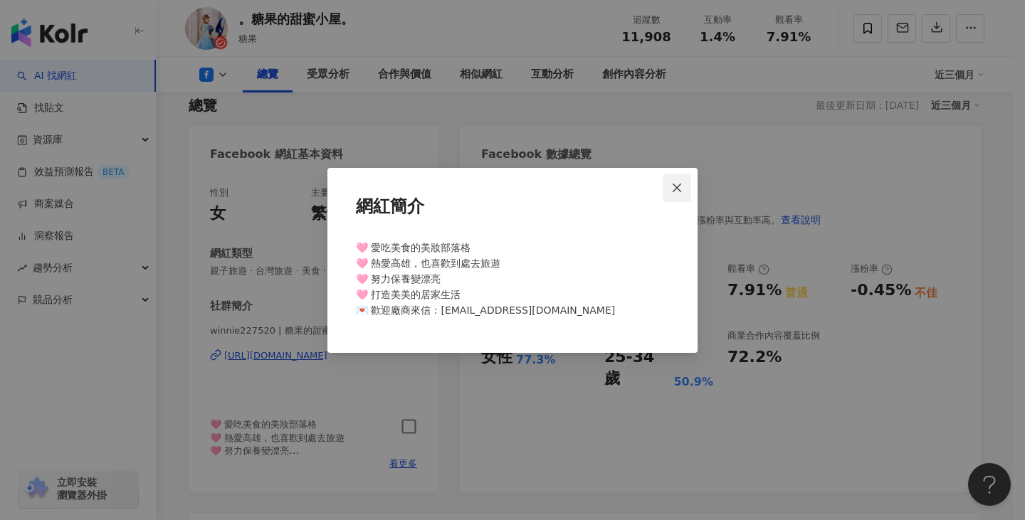
click at [682, 194] on icon "close" at bounding box center [676, 187] width 11 height 11
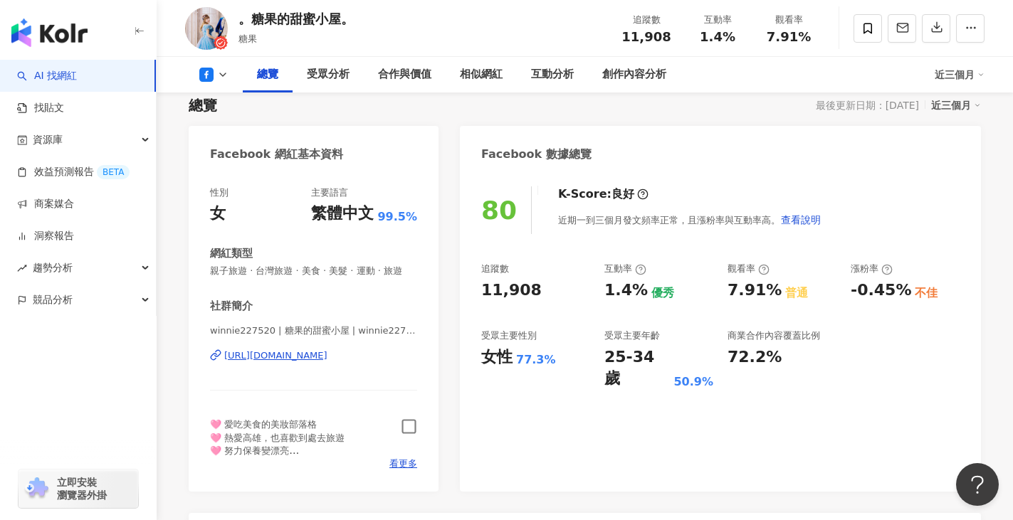
click at [406, 435] on icon "button" at bounding box center [409, 427] width 16 height 16
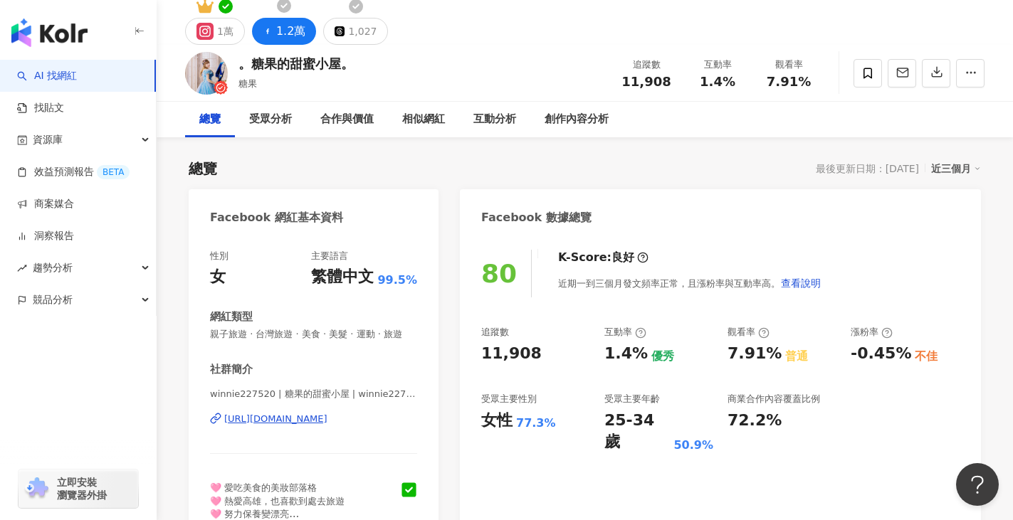
scroll to position [0, 0]
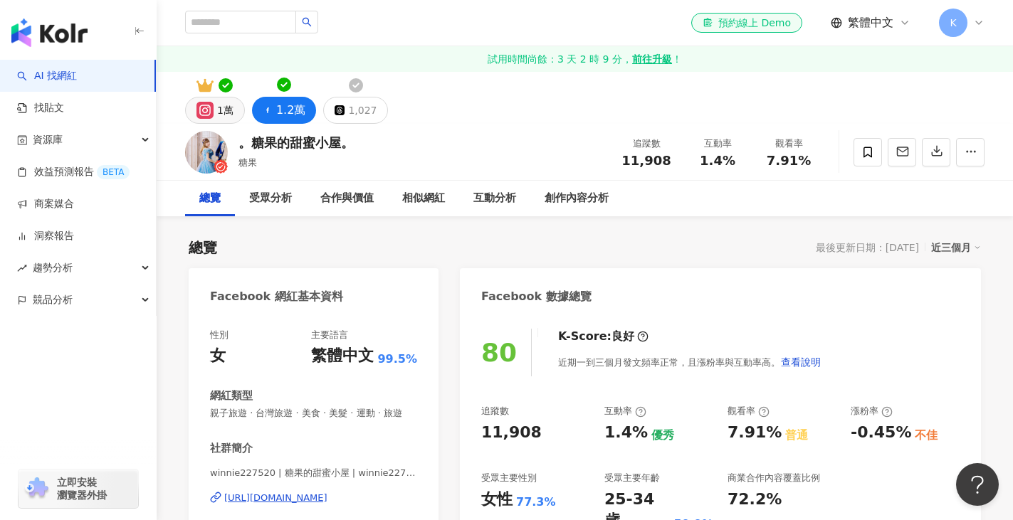
click at [241, 110] on button "1萬" at bounding box center [215, 110] width 60 height 27
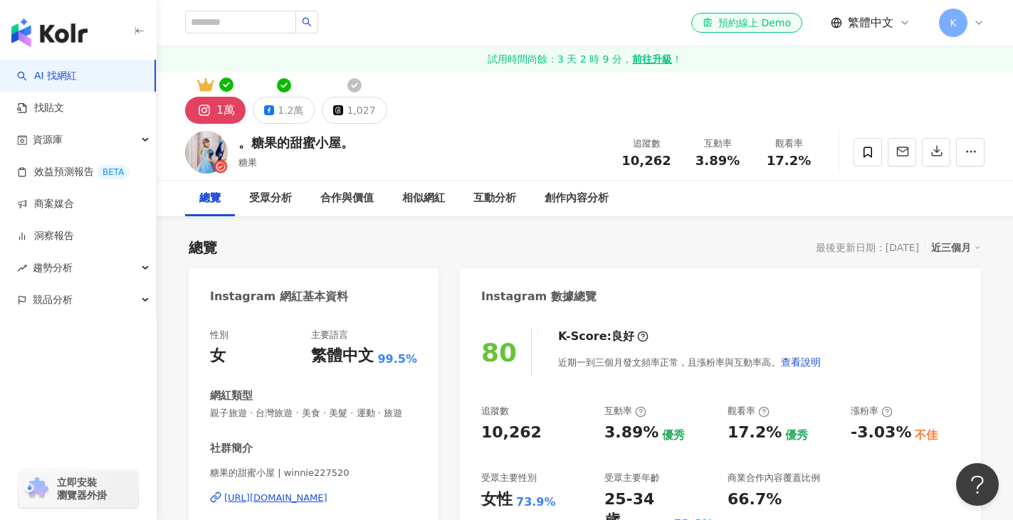
click at [409, 409] on div "性別 女 主要語言 繁體中文 99.5% 網紅類型 親子旅遊 · 台灣旅遊 · 美食 · 美髮 · 運動 · 旅遊 社群簡介 糖果的甜蜜小屋 | winnie…" at bounding box center [313, 471] width 207 height 284
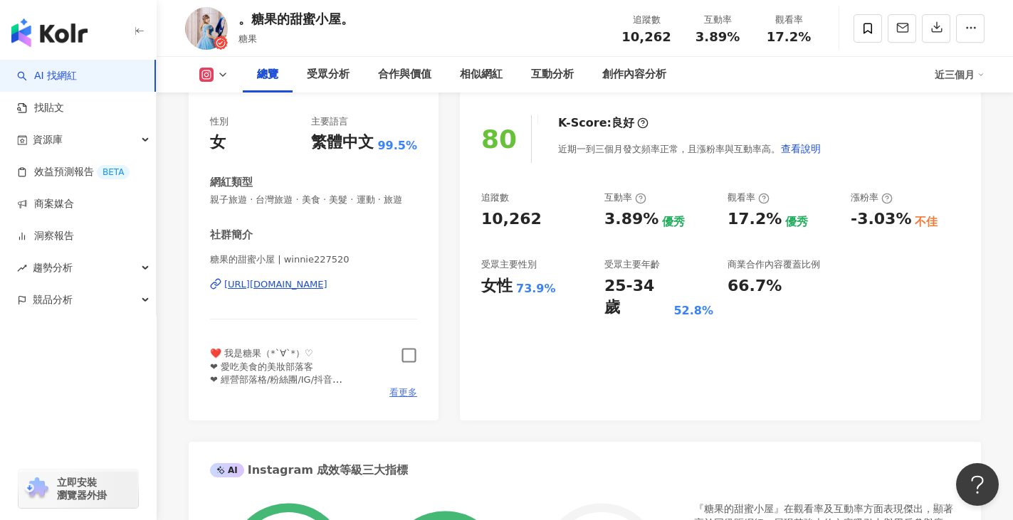
click at [409, 399] on span "看更多" at bounding box center [403, 393] width 28 height 13
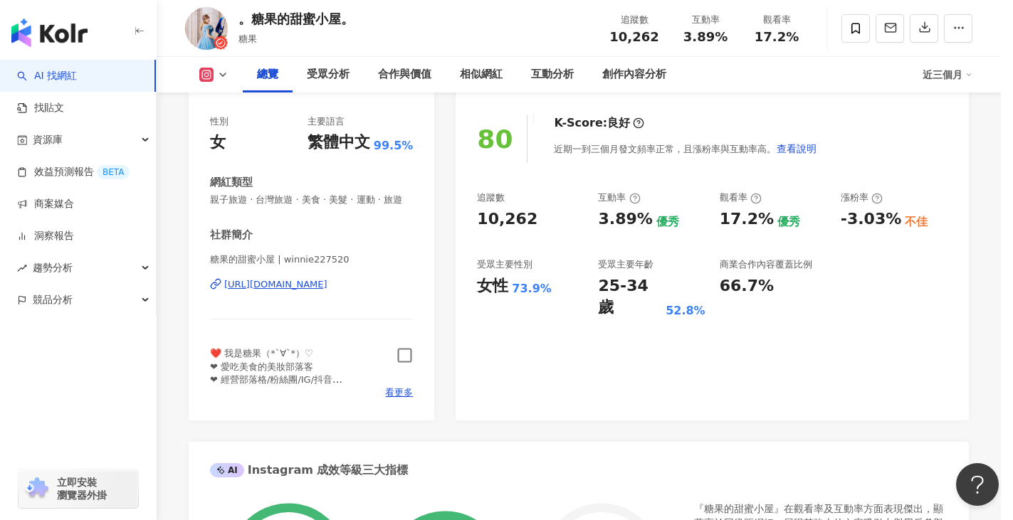
click at [402, 332] on div "❤️ 我是糖果（*`∀`*）♡ ❤ 愛吃美食的美妝部落客 ❤ 經營部落格/粉絲團/IG/抖音 ❤ #高雄 #美食 #旅遊 #保養 💌 商業合作邀約請私訊或留言" at bounding box center [507, 285] width 325 height 102
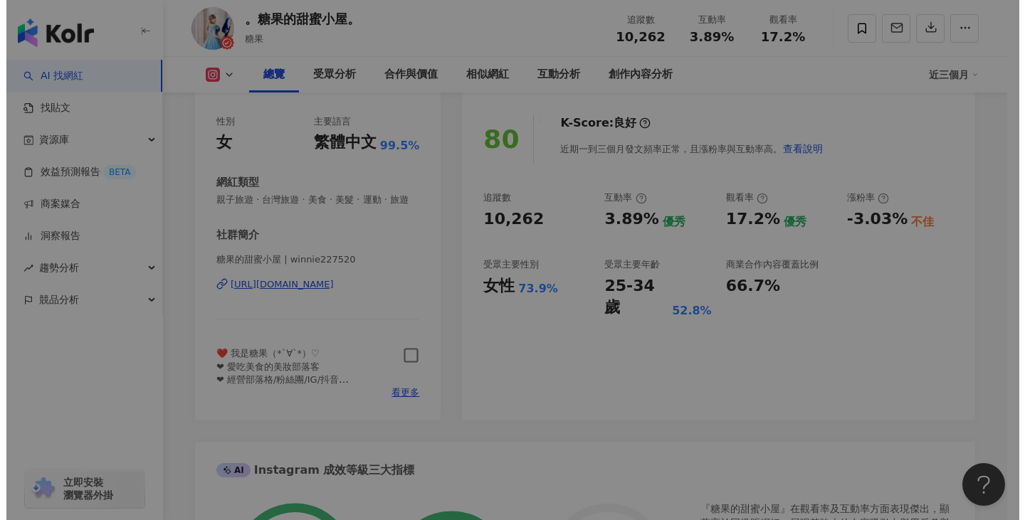
scroll to position [285, 0]
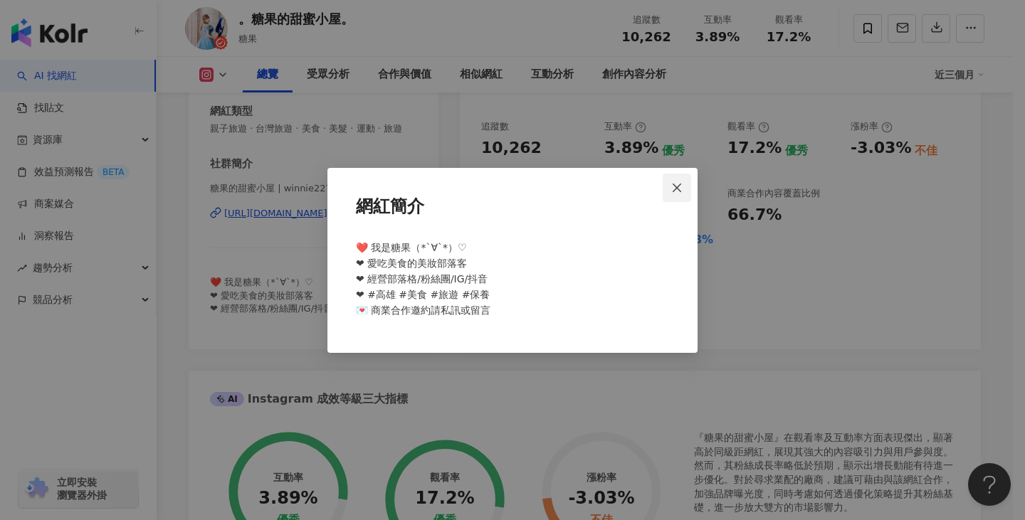
click at [671, 189] on icon "close" at bounding box center [676, 187] width 11 height 11
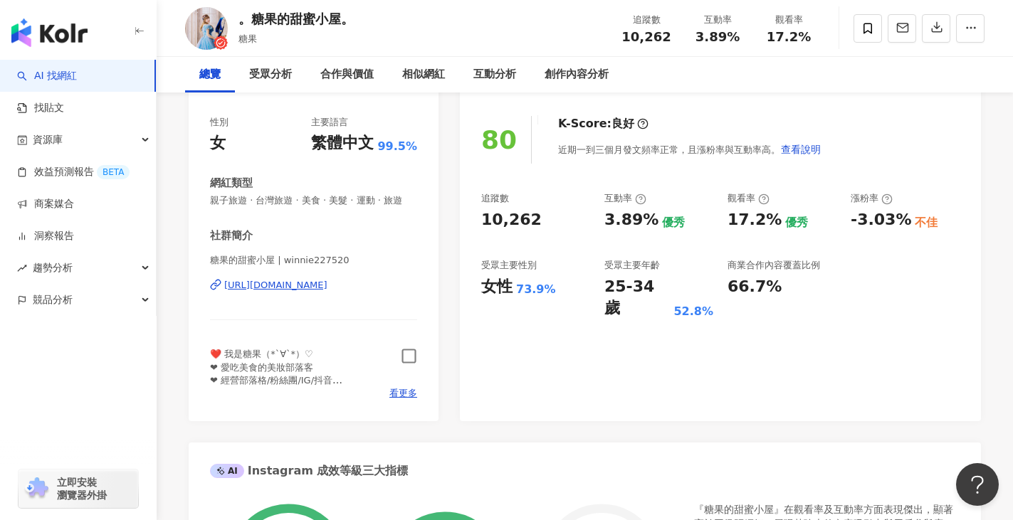
scroll to position [0, 0]
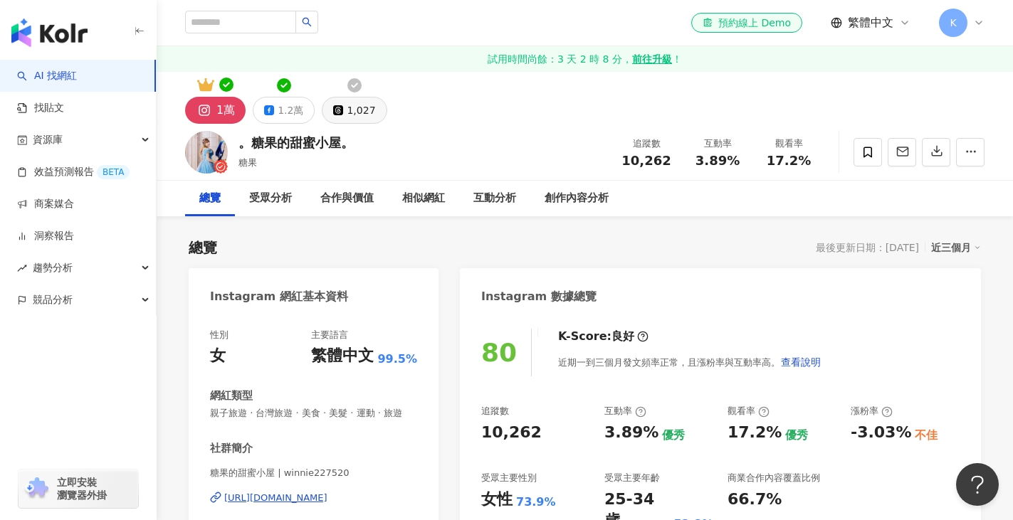
click at [363, 112] on div "1,027" at bounding box center [361, 110] width 28 height 20
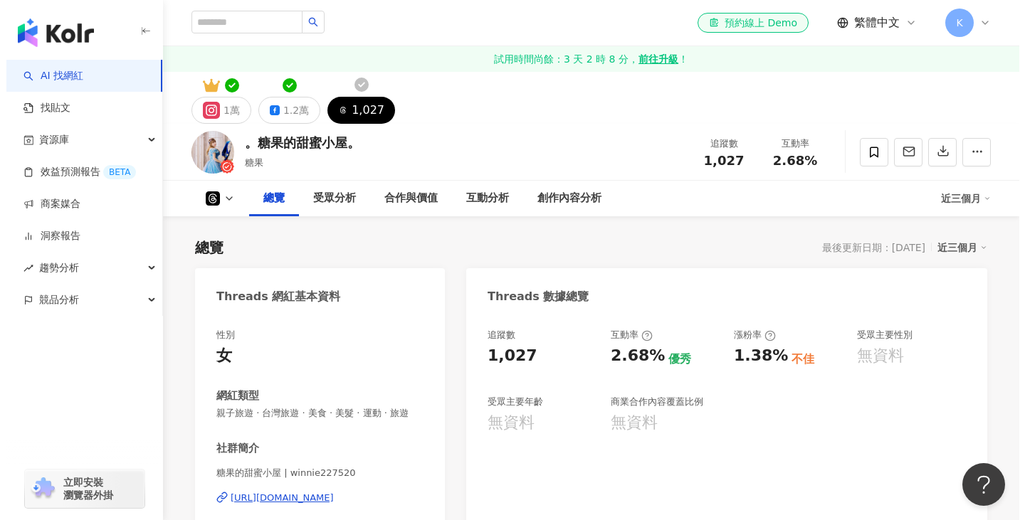
scroll to position [214, 0]
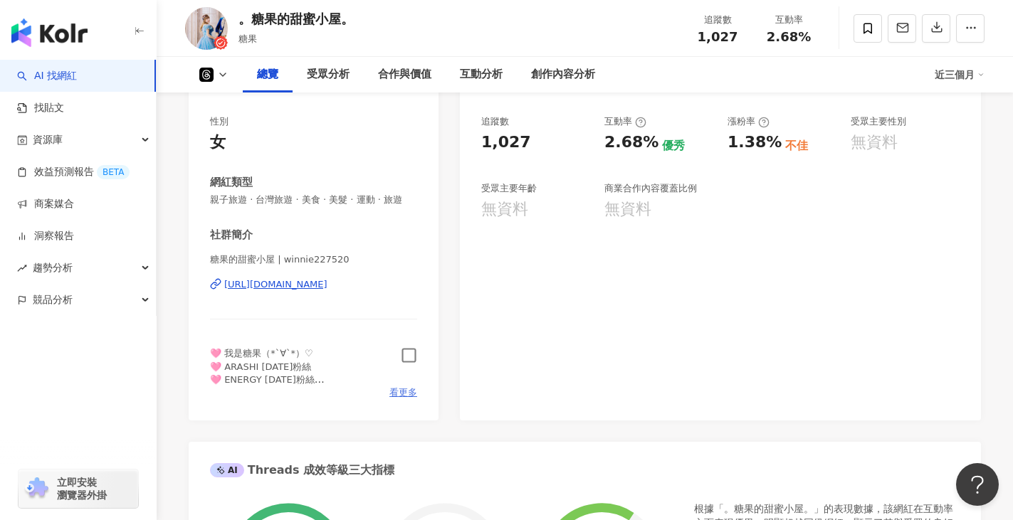
click at [402, 399] on span "看更多" at bounding box center [403, 393] width 28 height 13
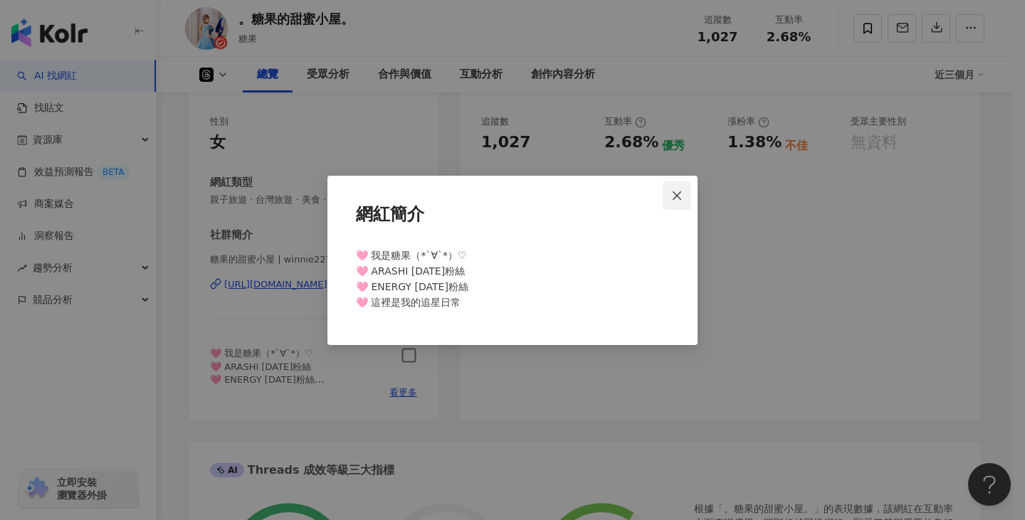
click at [668, 197] on span "Close" at bounding box center [677, 195] width 28 height 11
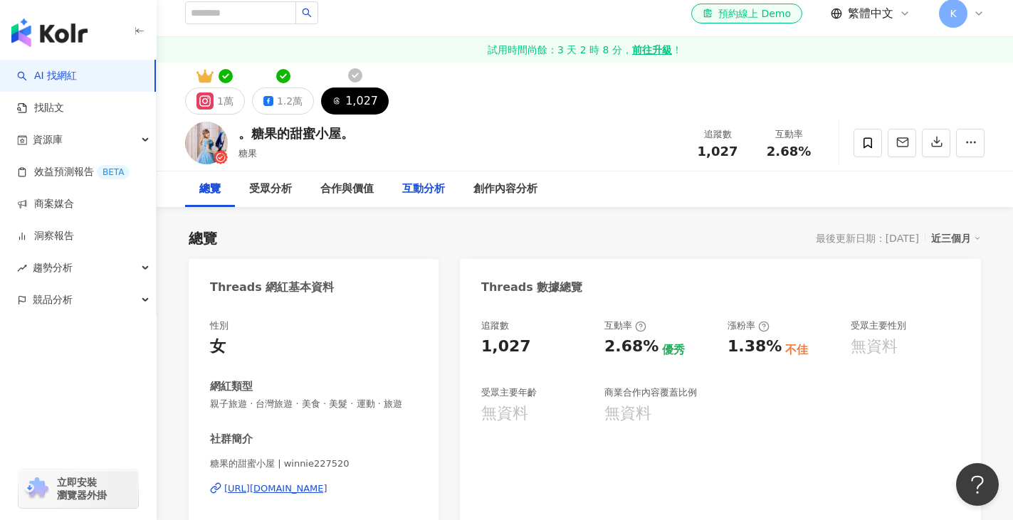
scroll to position [0, 0]
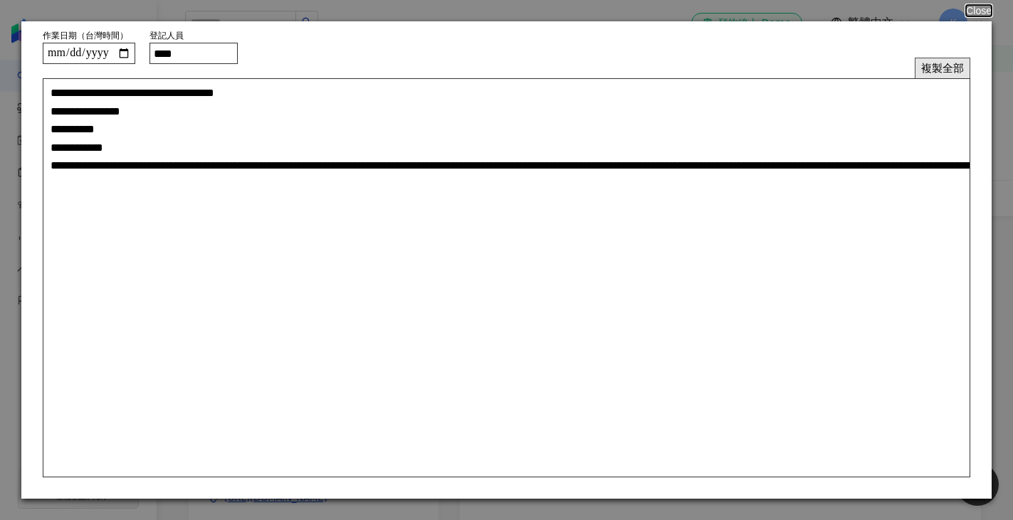
click at [932, 65] on button "複製全部" at bounding box center [943, 68] width 56 height 21
click at [977, 14] on button "Close" at bounding box center [978, 10] width 27 height 11
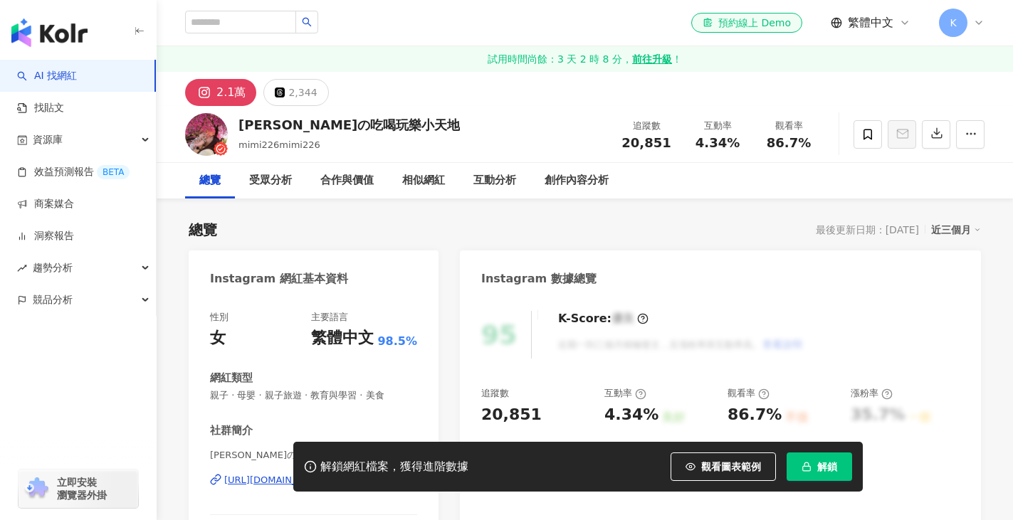
scroll to position [142, 0]
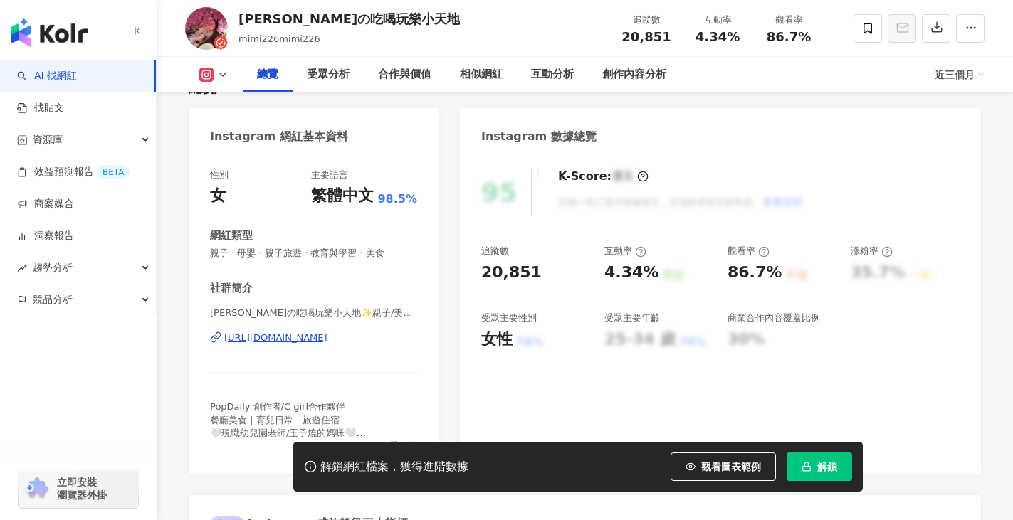
click at [812, 471] on button "解鎖" at bounding box center [819, 467] width 65 height 28
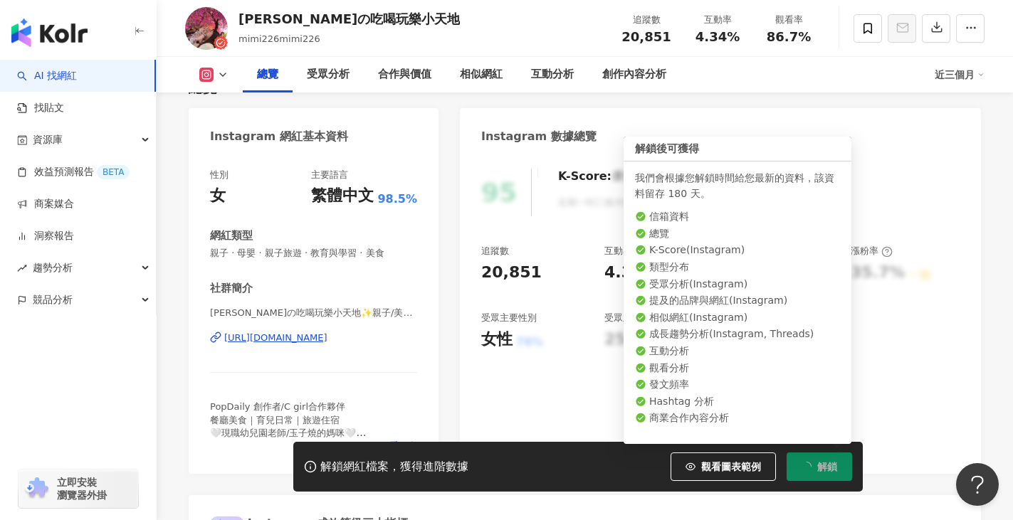
scroll to position [0, 0]
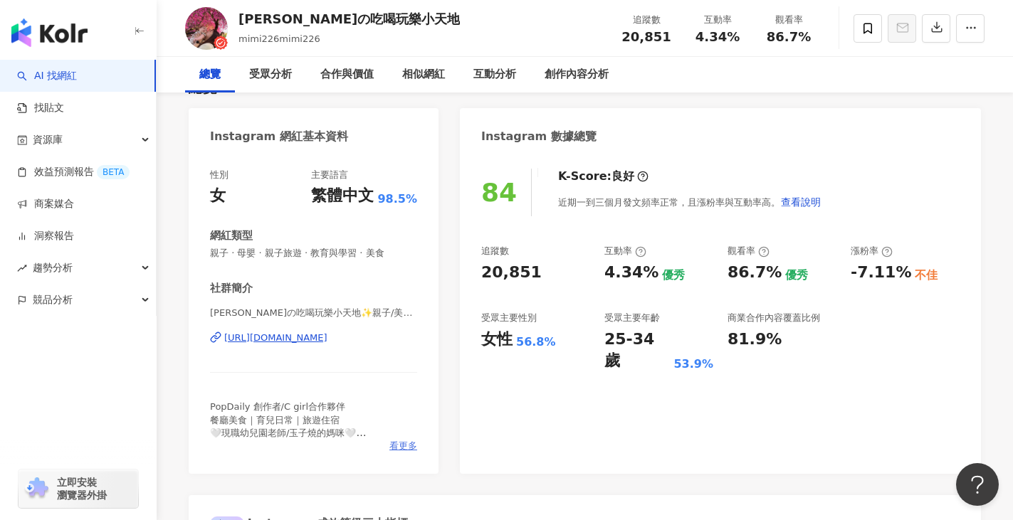
click at [397, 445] on span "看更多" at bounding box center [403, 446] width 28 height 13
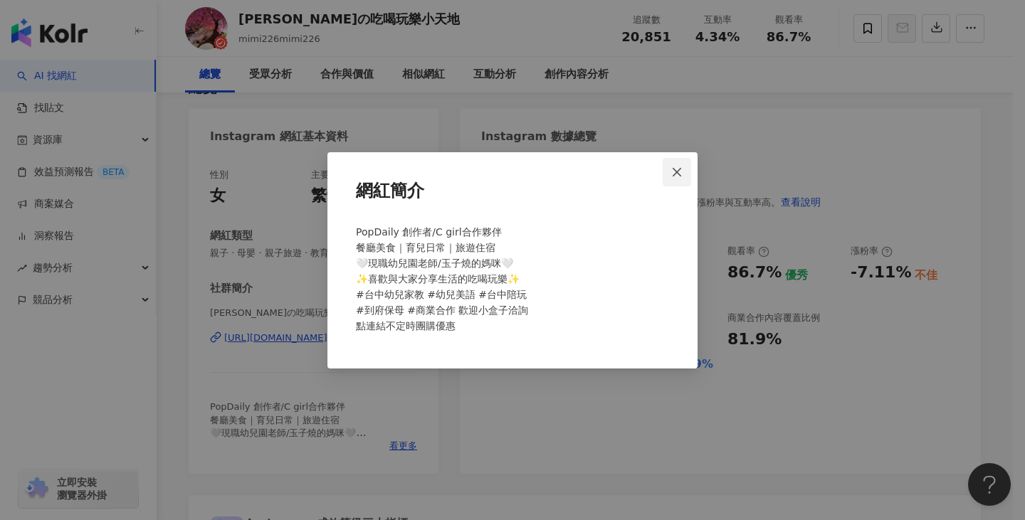
click at [686, 169] on span "Close" at bounding box center [677, 172] width 28 height 11
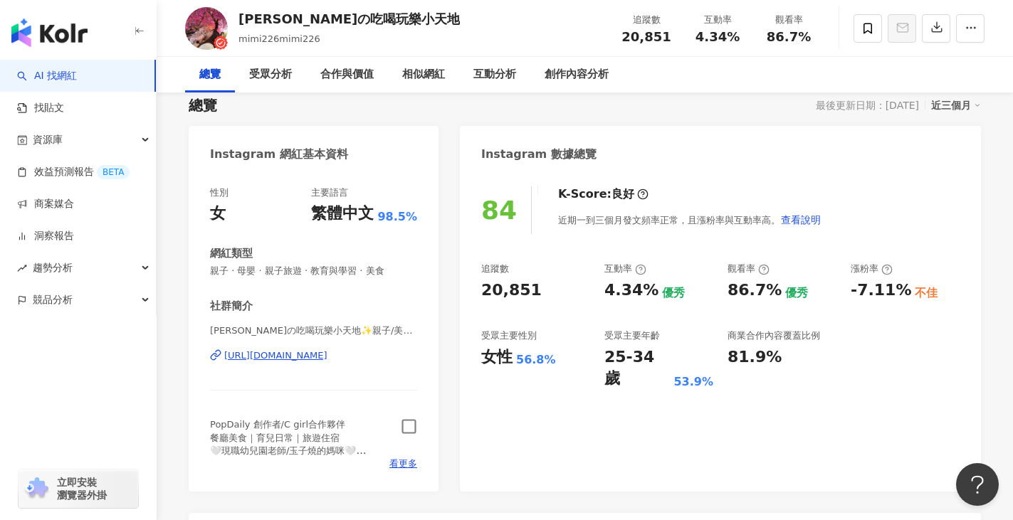
scroll to position [160, 0]
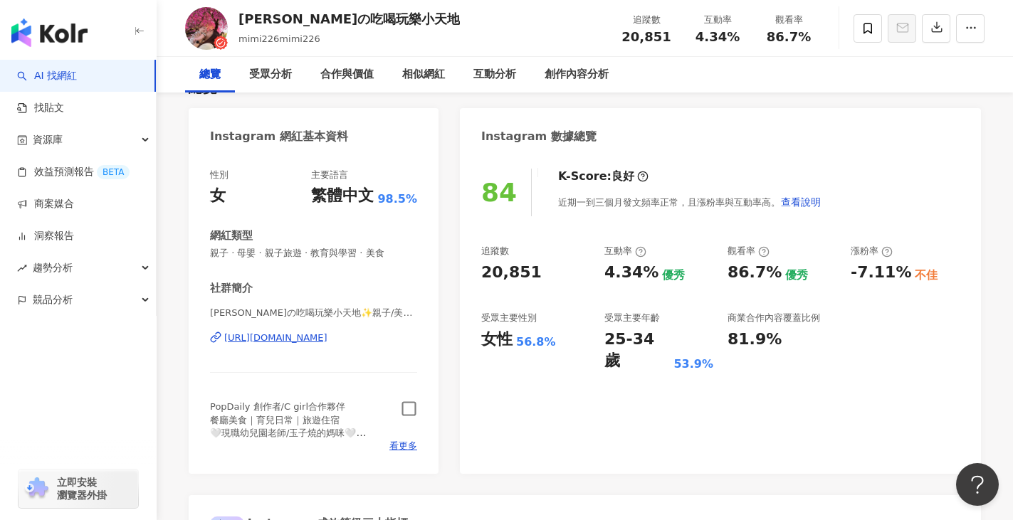
click at [407, 406] on icon "button" at bounding box center [409, 409] width 16 height 16
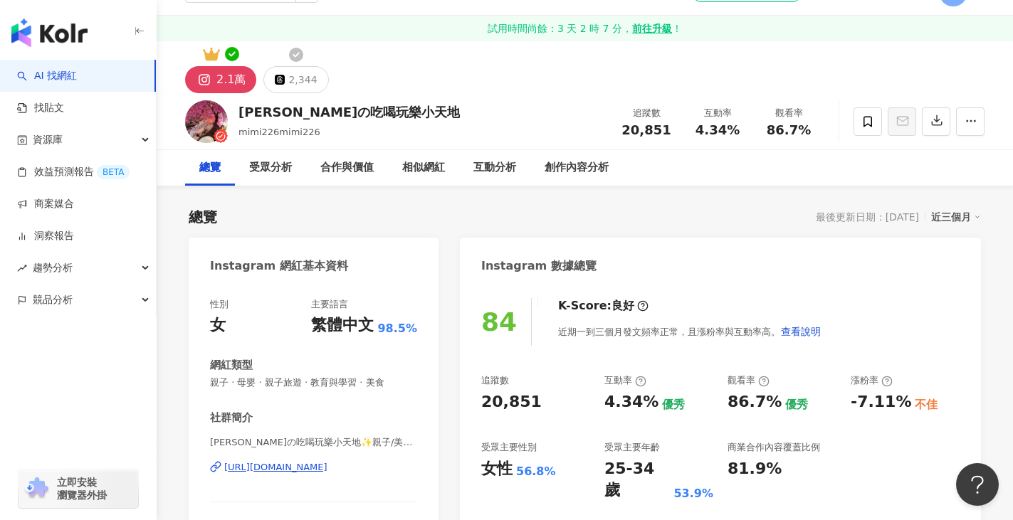
scroll to position [0, 0]
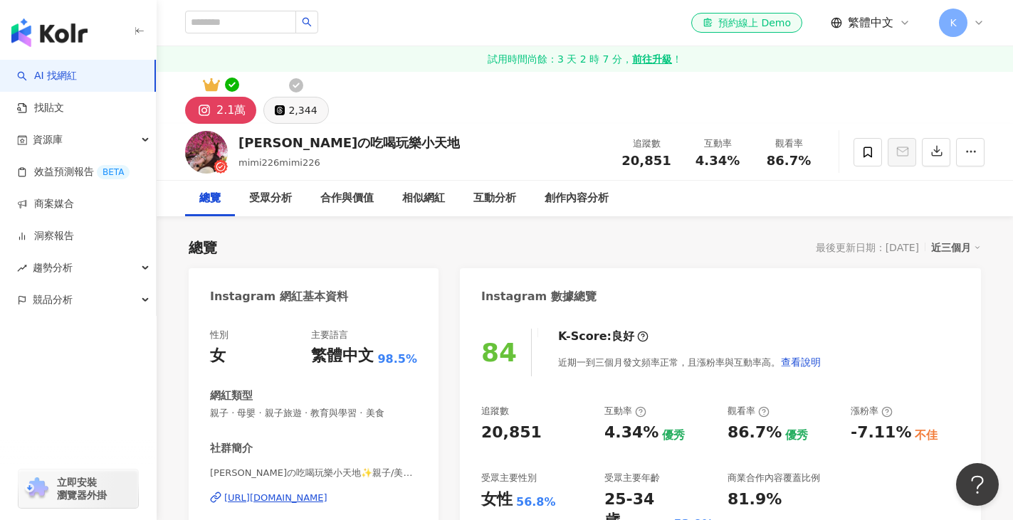
click at [298, 115] on div "2,344" at bounding box center [302, 110] width 28 height 20
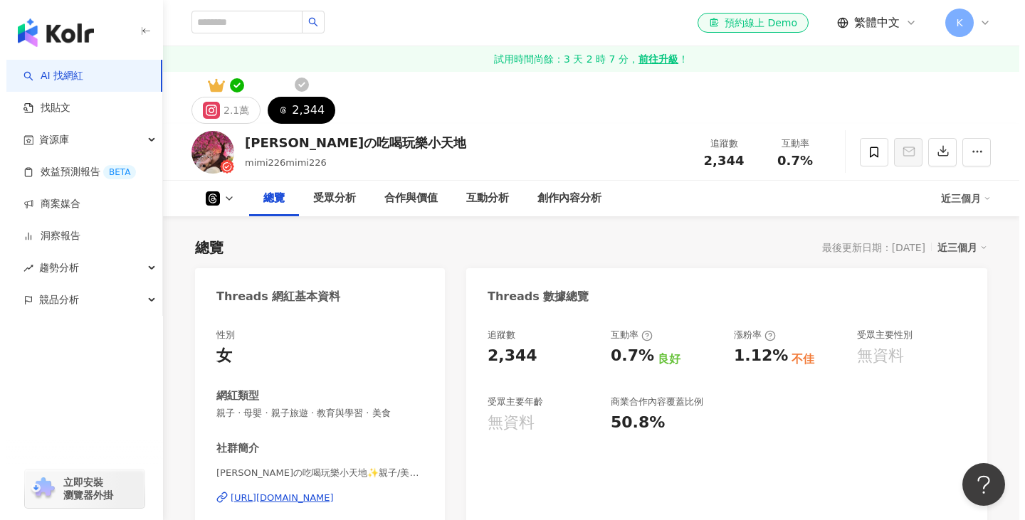
scroll to position [356, 0]
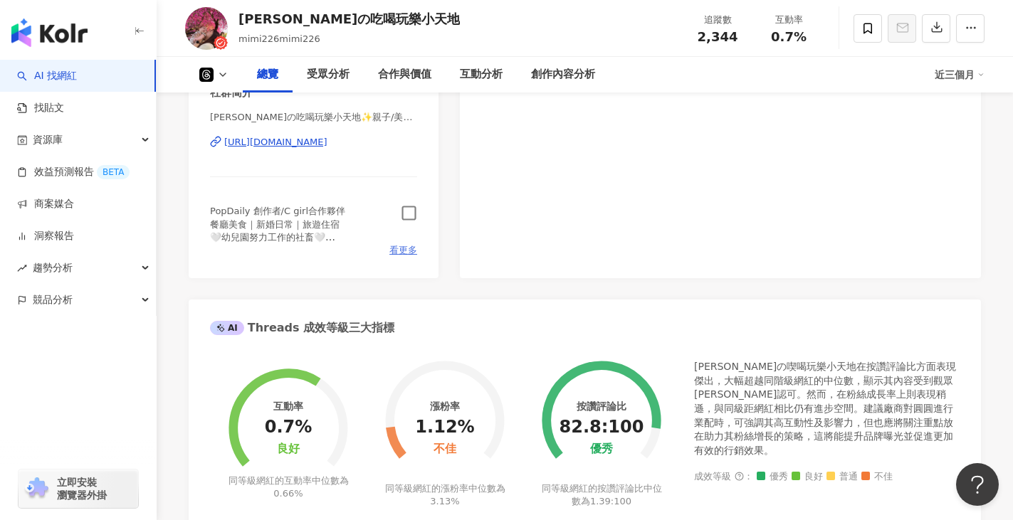
click at [399, 253] on span "看更多" at bounding box center [403, 250] width 28 height 13
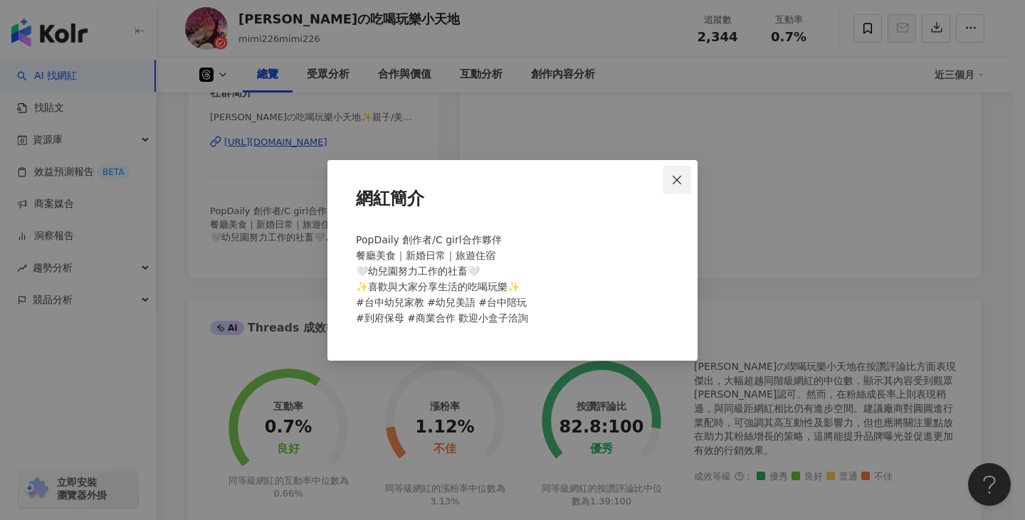
click at [668, 183] on span "Close" at bounding box center [677, 179] width 28 height 11
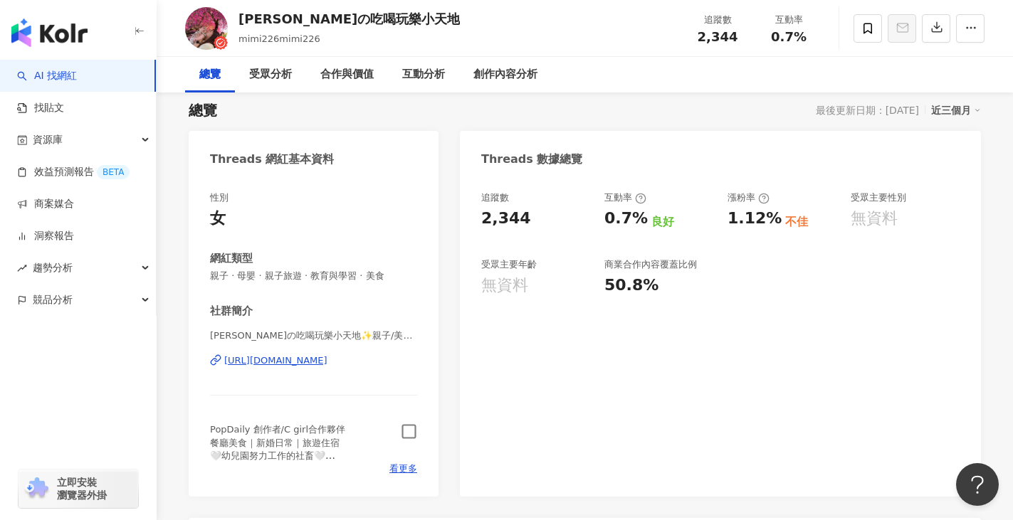
scroll to position [0, 0]
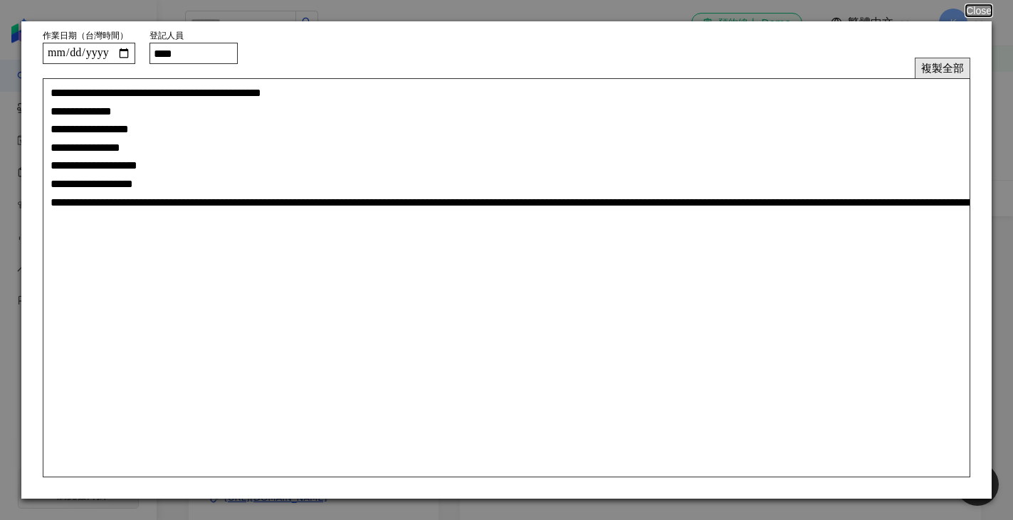
click at [934, 65] on button "複製全部" at bounding box center [943, 68] width 56 height 21
click at [978, 12] on button "Close" at bounding box center [978, 10] width 27 height 11
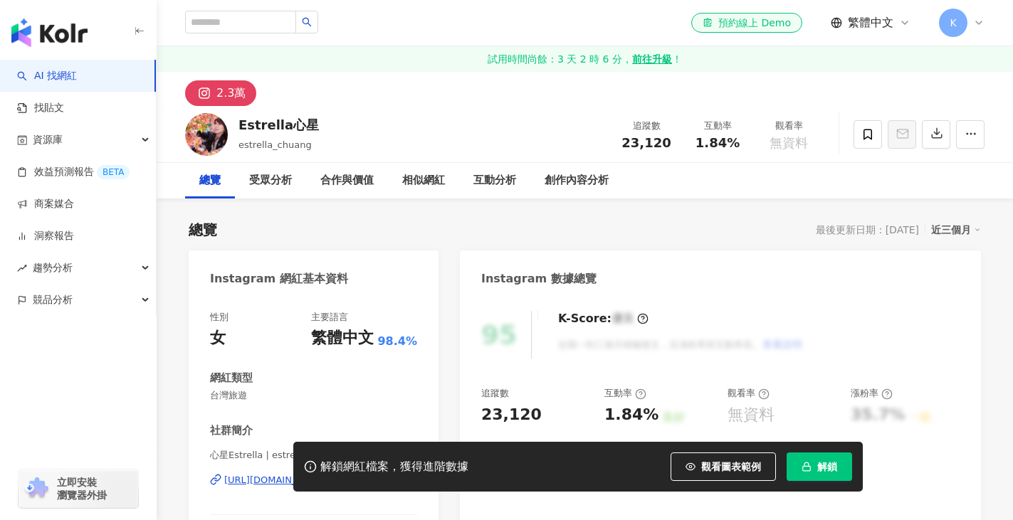
click at [827, 469] on span "解鎖" at bounding box center [827, 466] width 20 height 11
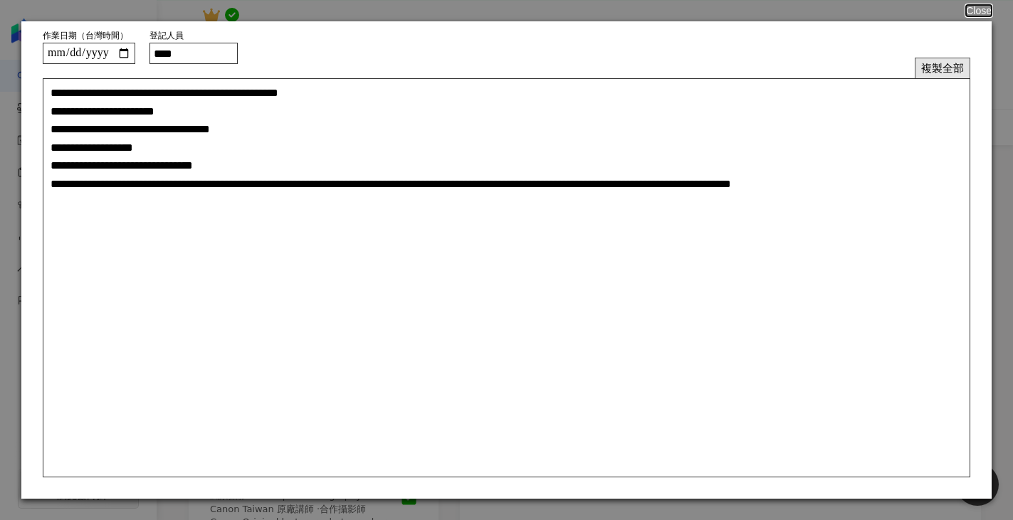
click at [933, 72] on button "複製全部" at bounding box center [943, 68] width 56 height 21
click at [970, 7] on button "Close" at bounding box center [978, 10] width 27 height 11
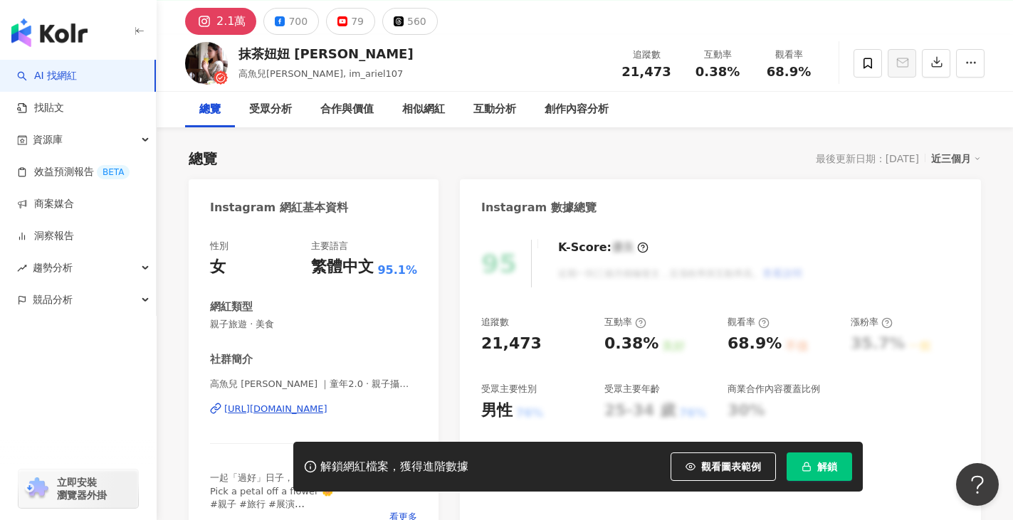
click at [823, 463] on span "解鎖" at bounding box center [827, 466] width 20 height 11
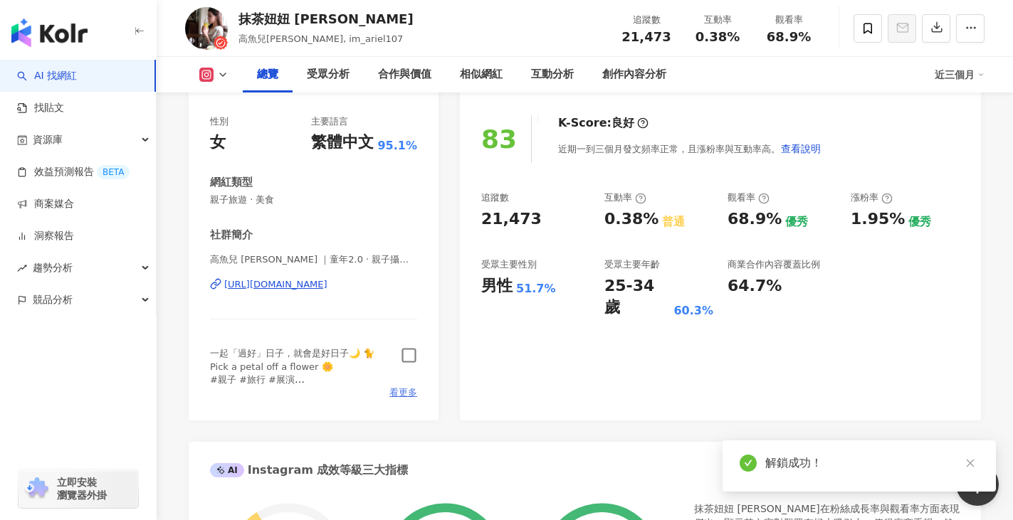
scroll to position [231, 0]
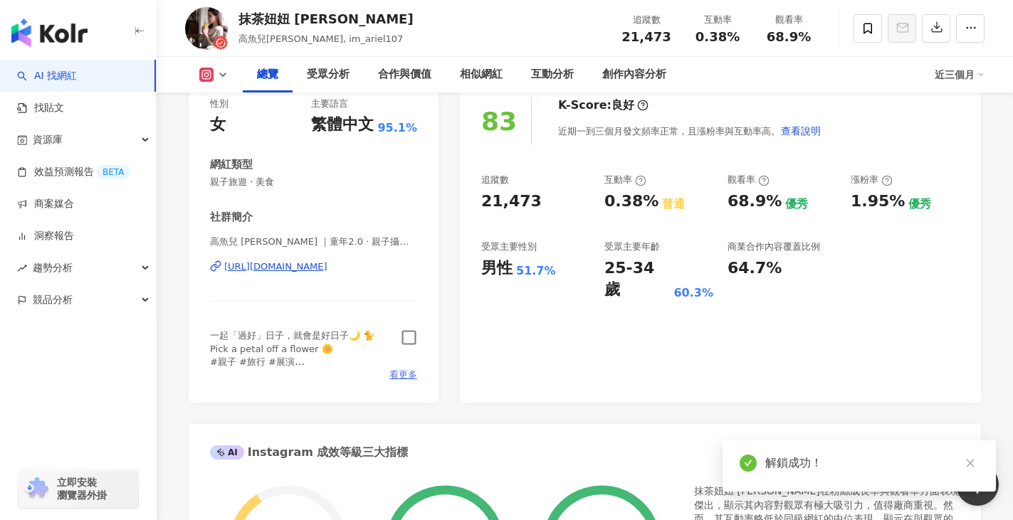
click at [407, 379] on span "看更多" at bounding box center [403, 375] width 28 height 13
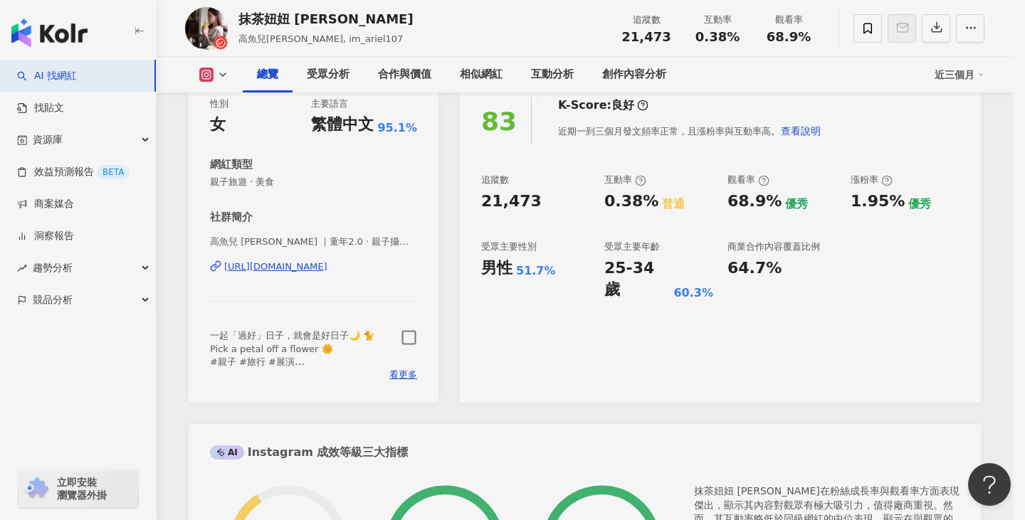
click at [412, 336] on div "一起「過好」日子，就會是好日子🌙 🐈 Pick a petal off a flower 🌼 #親子 #旅行 #展演 💌 合作邀約請私訊小盒子 📍 [GEOG…" at bounding box center [512, 285] width 325 height 102
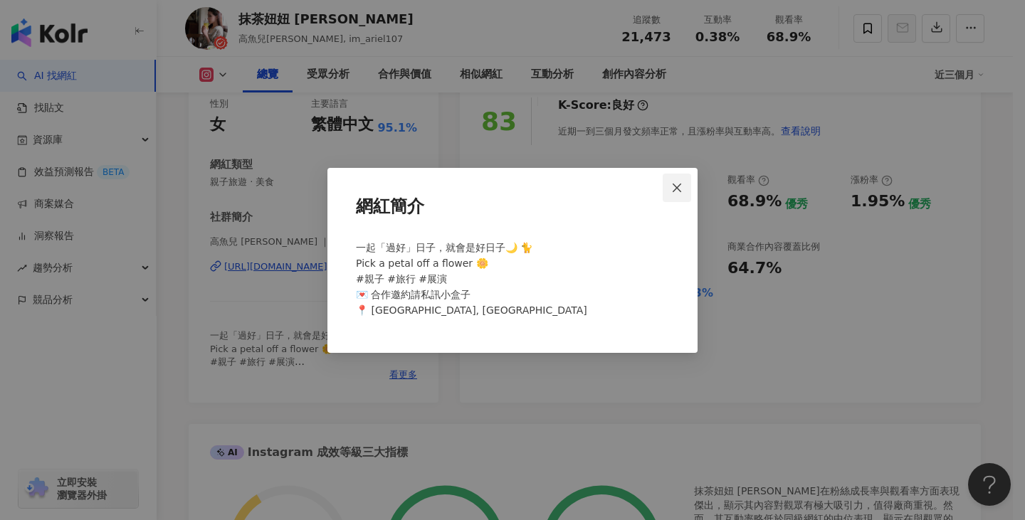
click at [669, 190] on span "Close" at bounding box center [677, 187] width 28 height 11
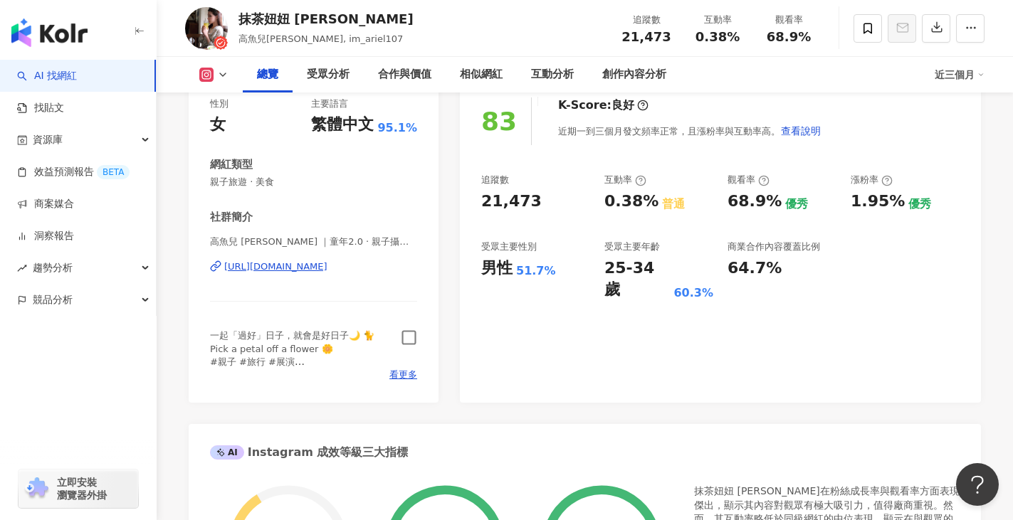
click at [402, 341] on icon "button" at bounding box center [409, 338] width 14 height 14
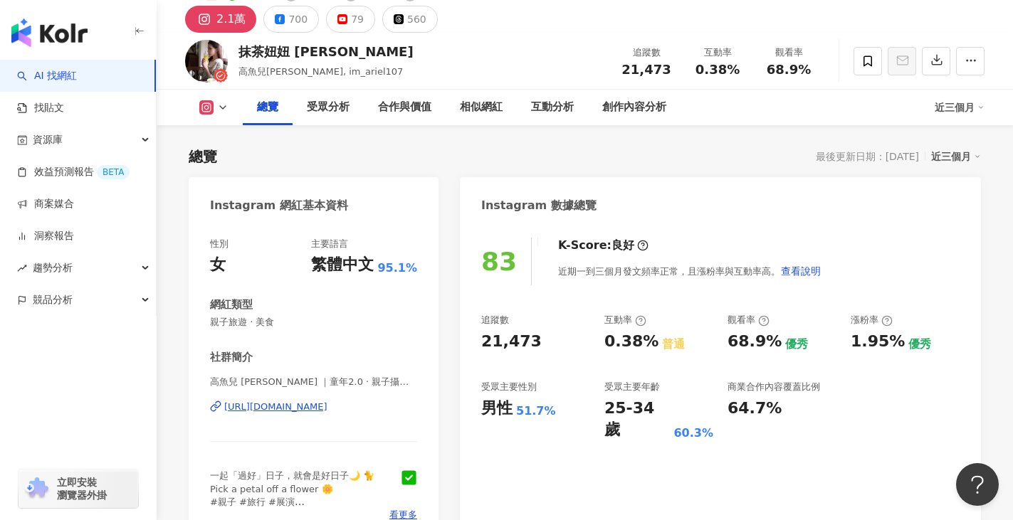
scroll to position [0, 0]
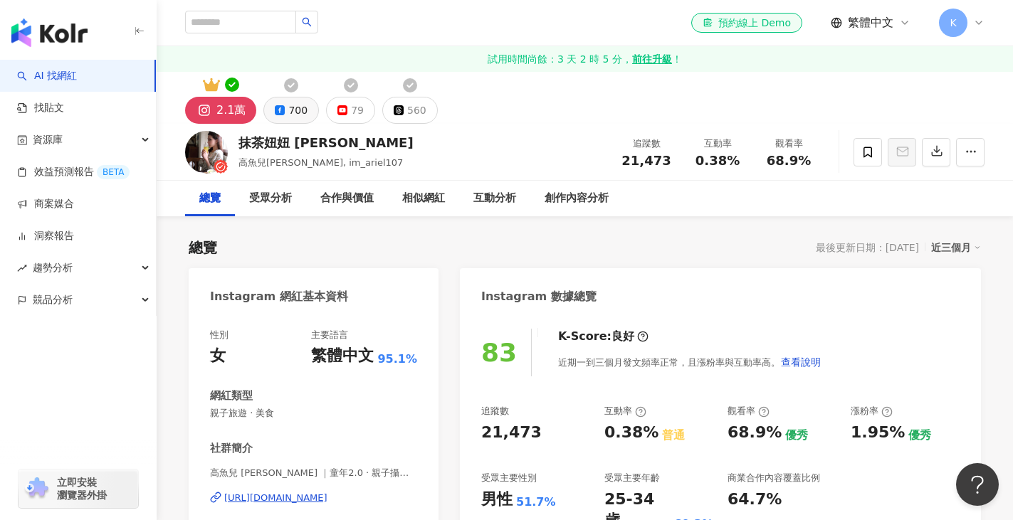
click at [281, 116] on button "700" at bounding box center [291, 110] width 56 height 27
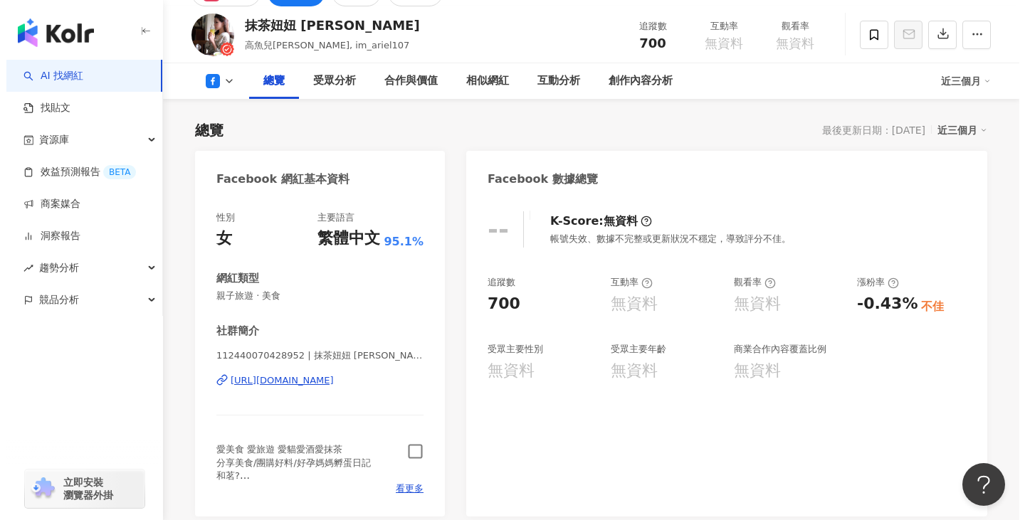
scroll to position [214, 0]
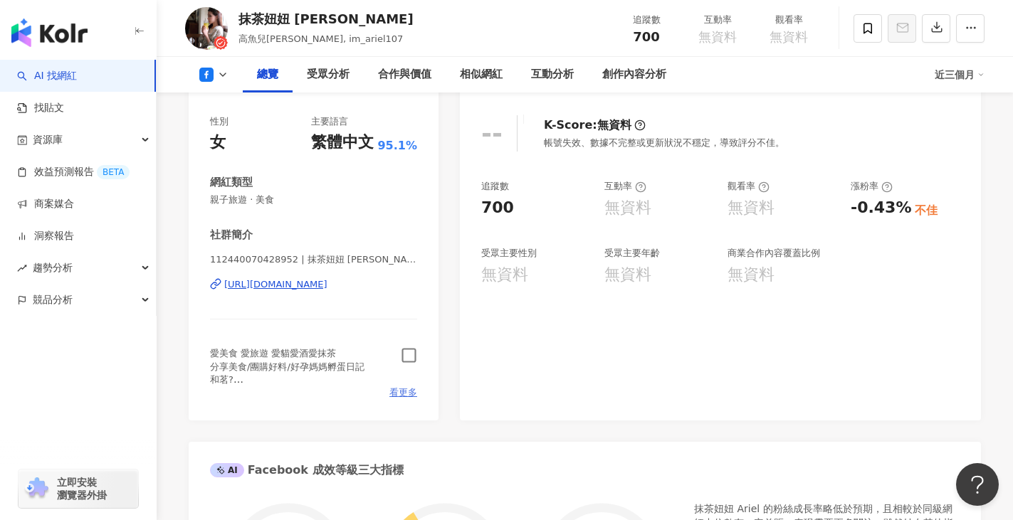
click at [396, 390] on span "看更多" at bounding box center [403, 393] width 28 height 13
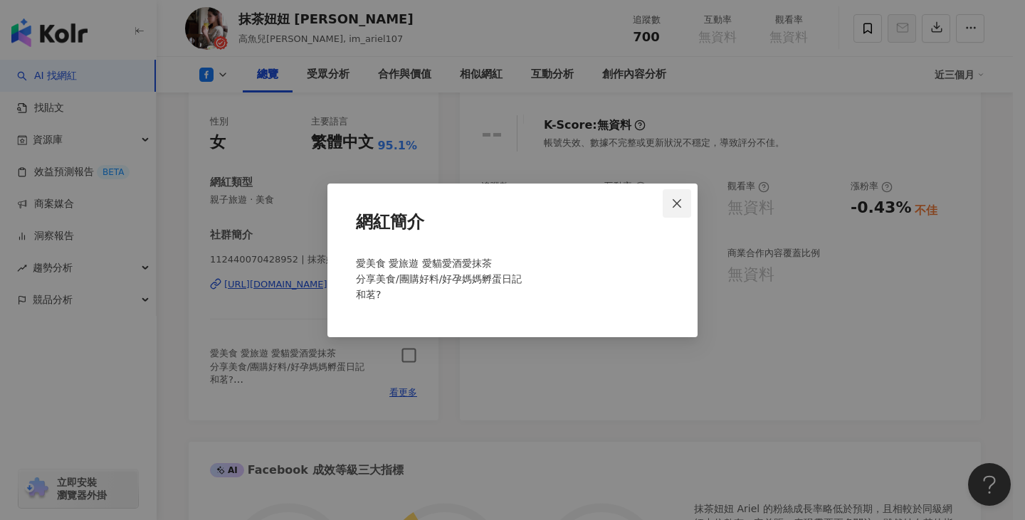
click at [667, 204] on span "Close" at bounding box center [677, 203] width 28 height 11
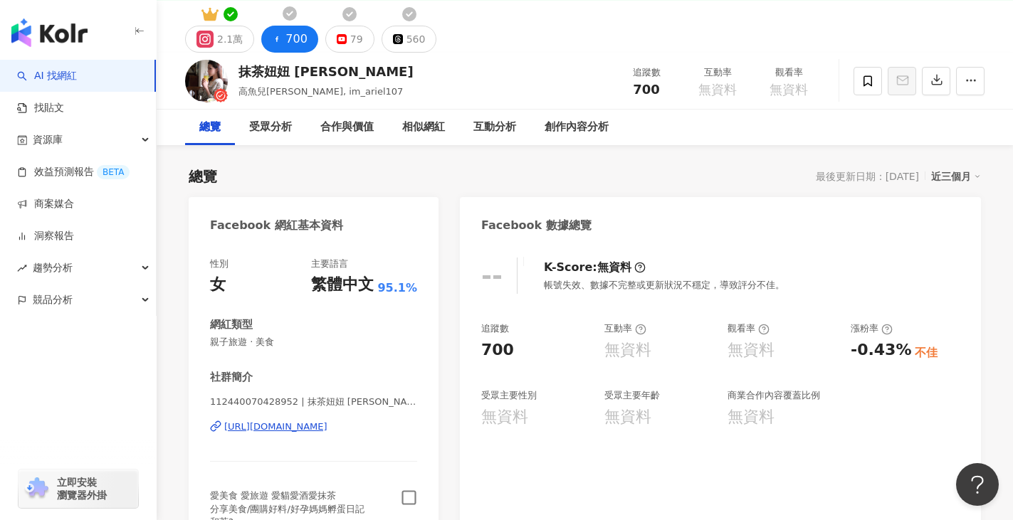
scroll to position [0, 0]
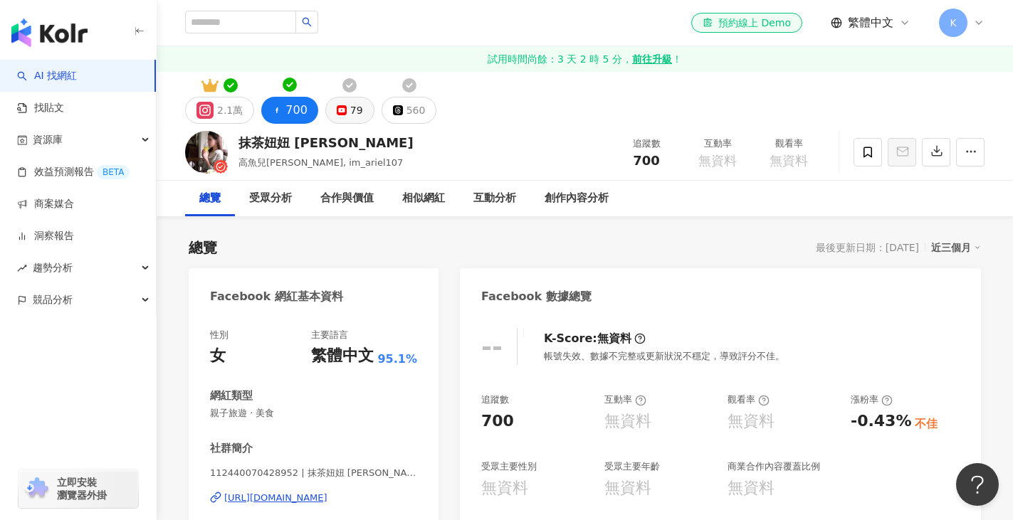
click at [337, 112] on icon at bounding box center [342, 110] width 10 height 10
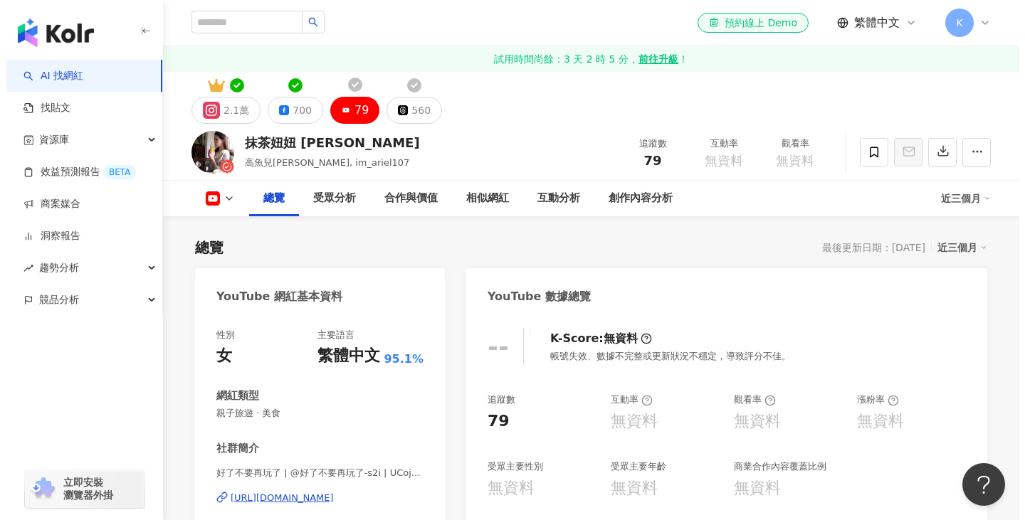
scroll to position [142, 0]
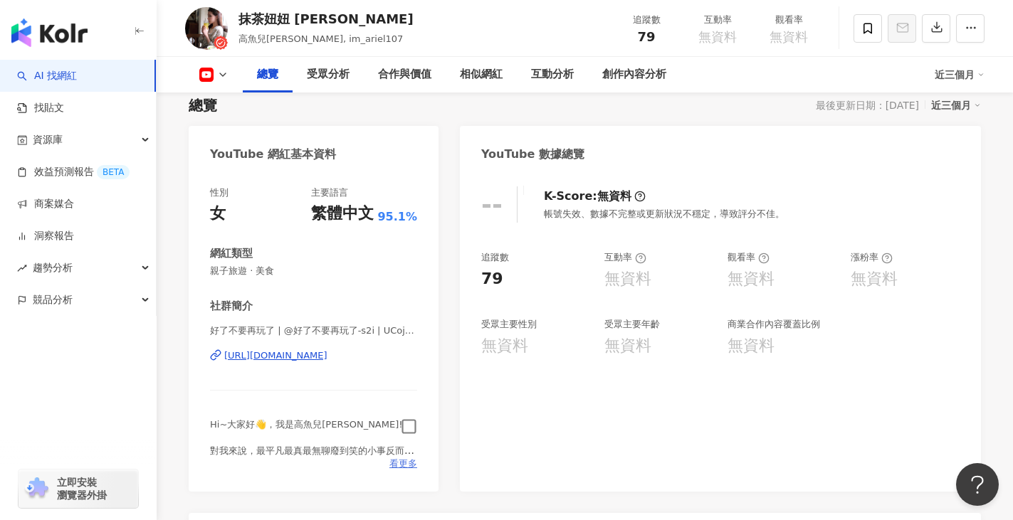
click at [403, 467] on span "看更多" at bounding box center [403, 464] width 28 height 13
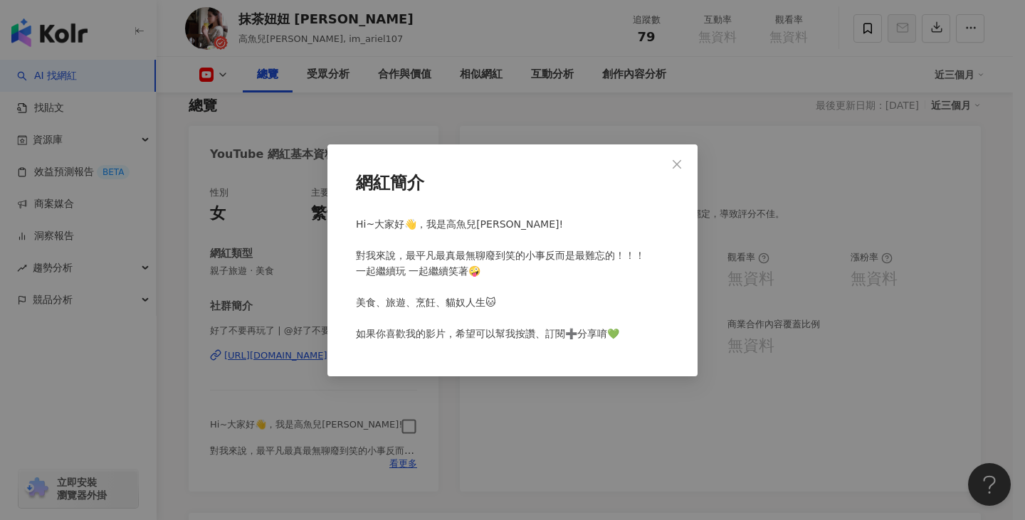
click at [677, 165] on icon "close" at bounding box center [677, 164] width 9 height 9
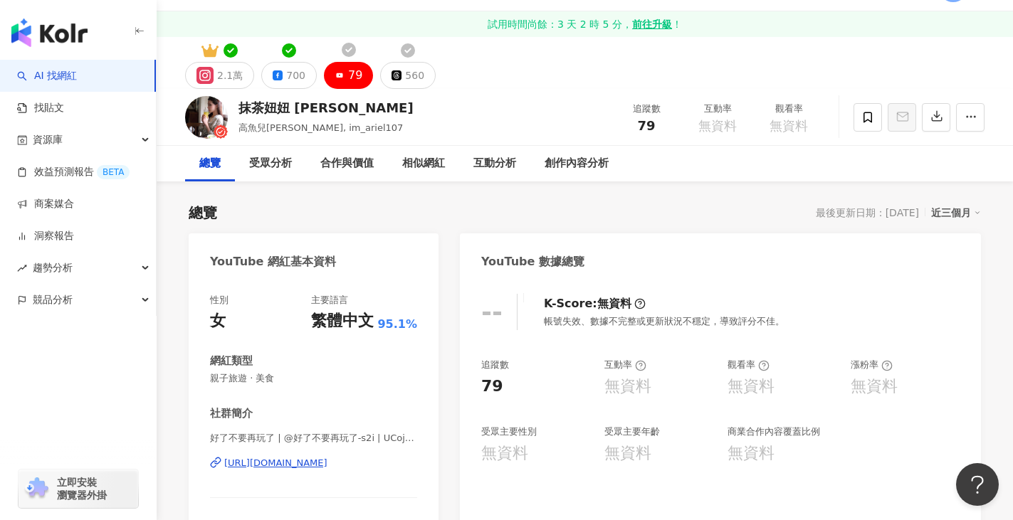
scroll to position [0, 0]
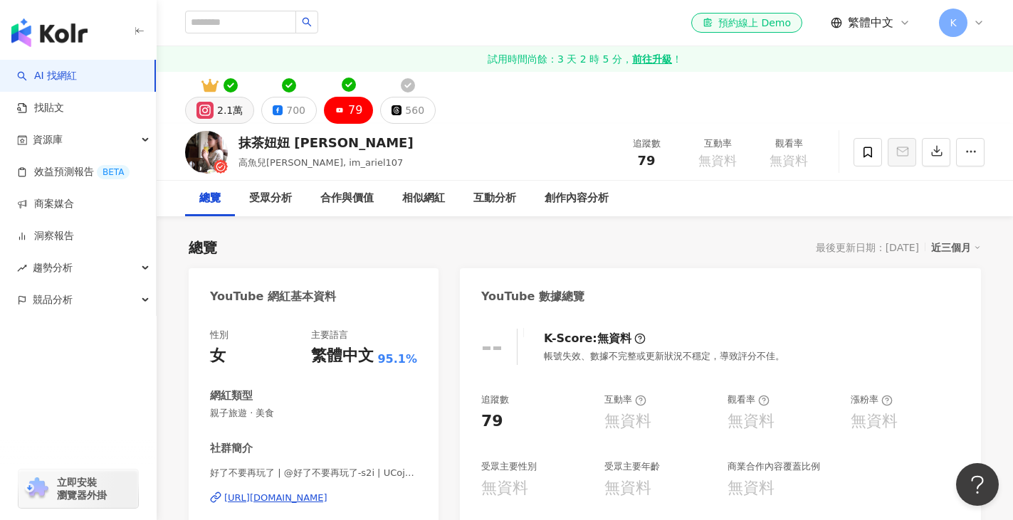
click at [226, 113] on div "2.1萬" at bounding box center [230, 110] width 26 height 20
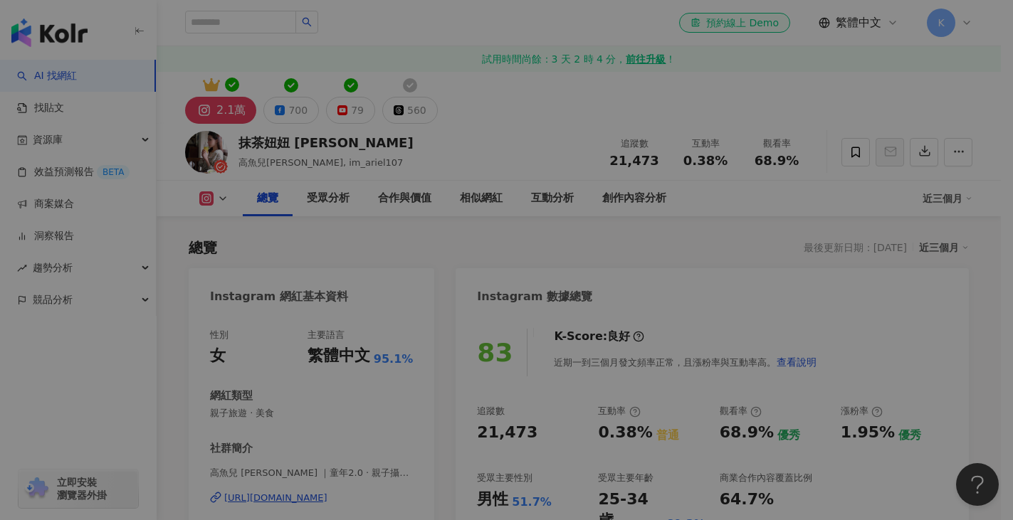
scroll to position [214, 0]
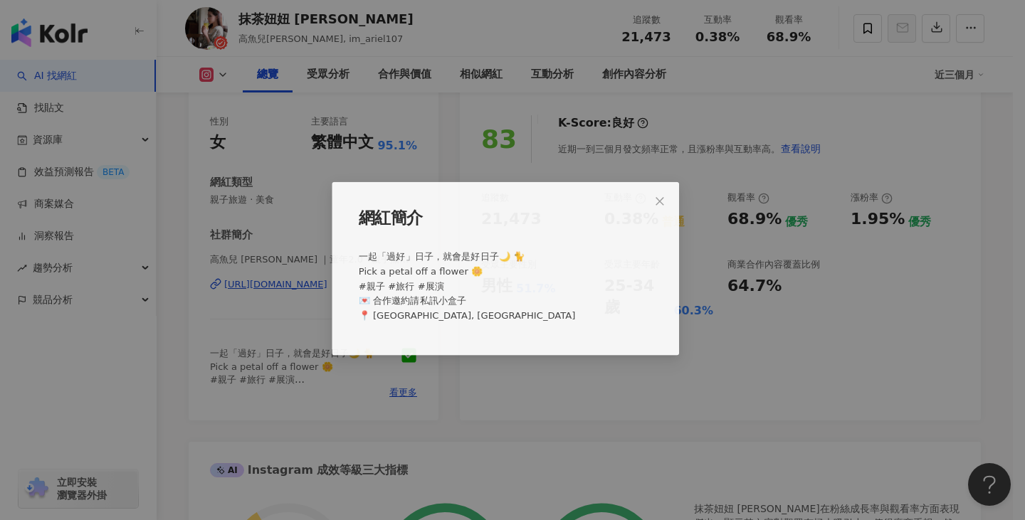
click at [671, 188] on icon "close" at bounding box center [676, 187] width 11 height 11
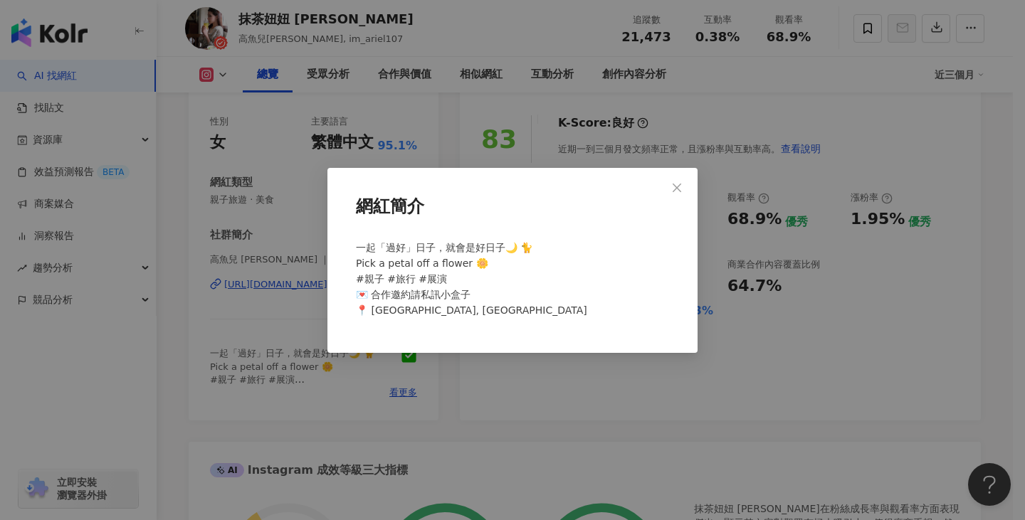
click at [680, 187] on div "網紅簡介 一起「過好」日子，就會是好日子🌙 🐈 Pick a petal off a flower 🌼 #親子 #旅行 #展演 💌 合作邀約請私訊小盒子 📍 …" at bounding box center [512, 260] width 1025 height 520
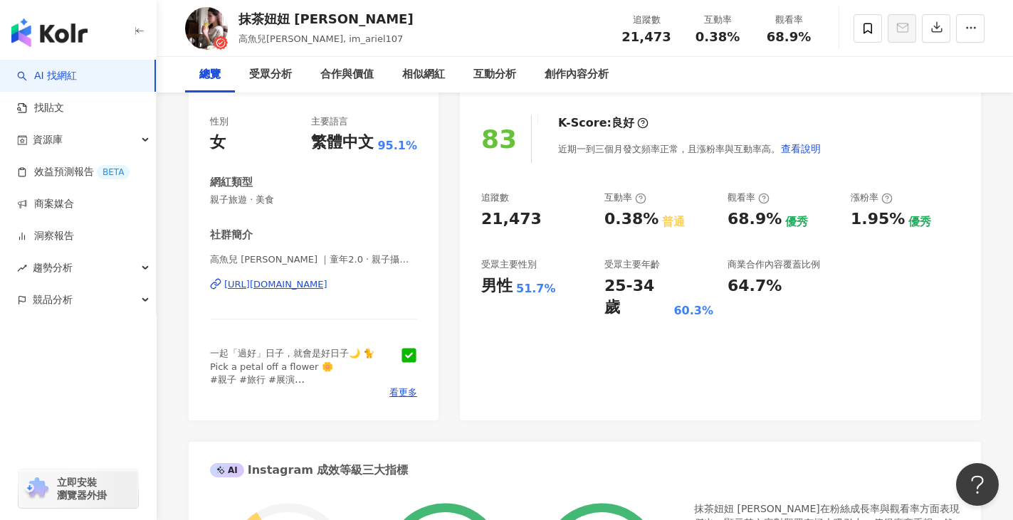
scroll to position [0, 0]
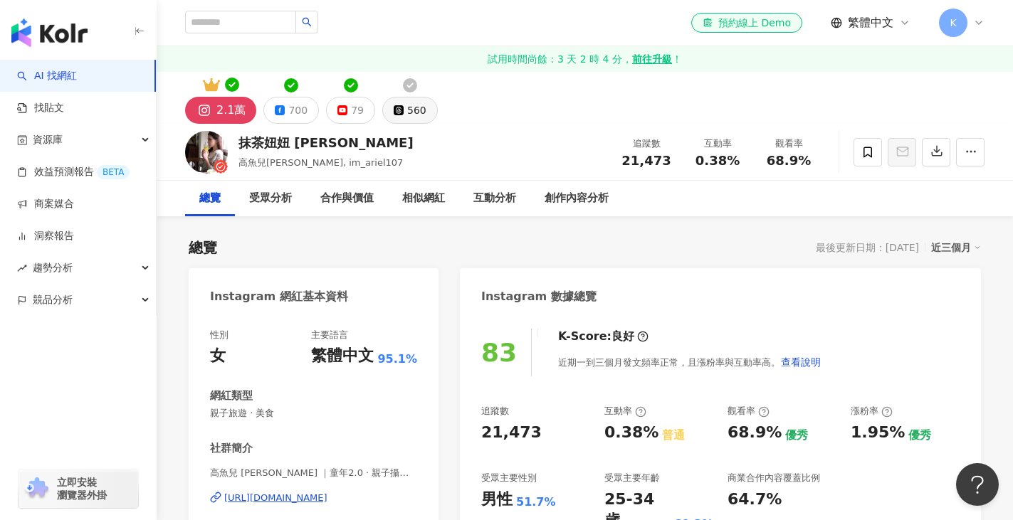
click at [414, 117] on div "560" at bounding box center [416, 110] width 19 height 20
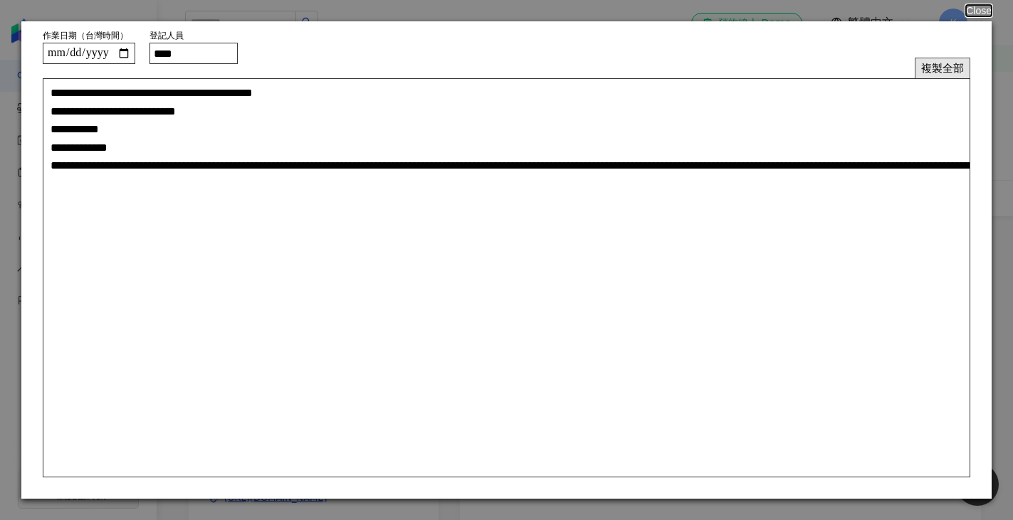
click at [938, 67] on button "複製全部" at bounding box center [943, 68] width 56 height 21
click at [978, 10] on button "Close" at bounding box center [978, 10] width 27 height 11
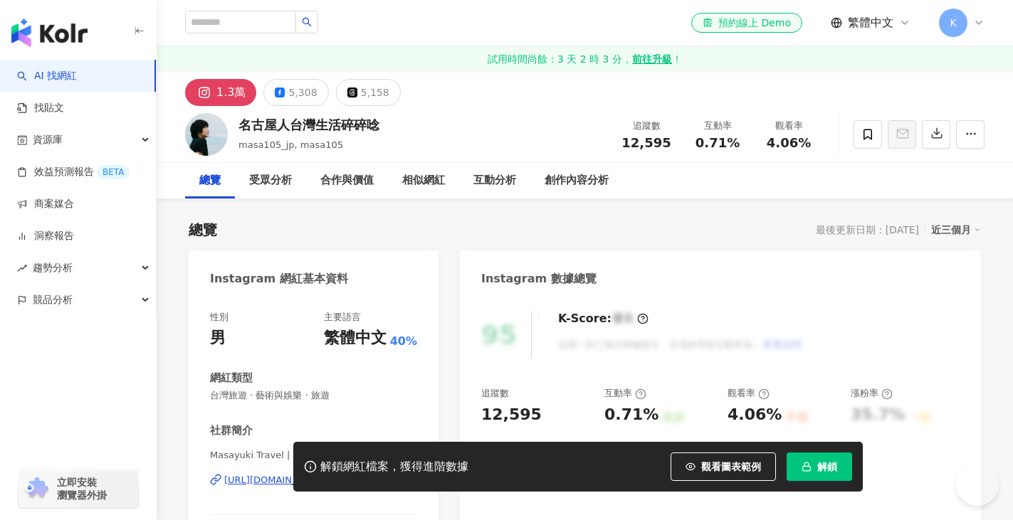
click at [806, 463] on icon "button" at bounding box center [807, 465] width 4 height 4
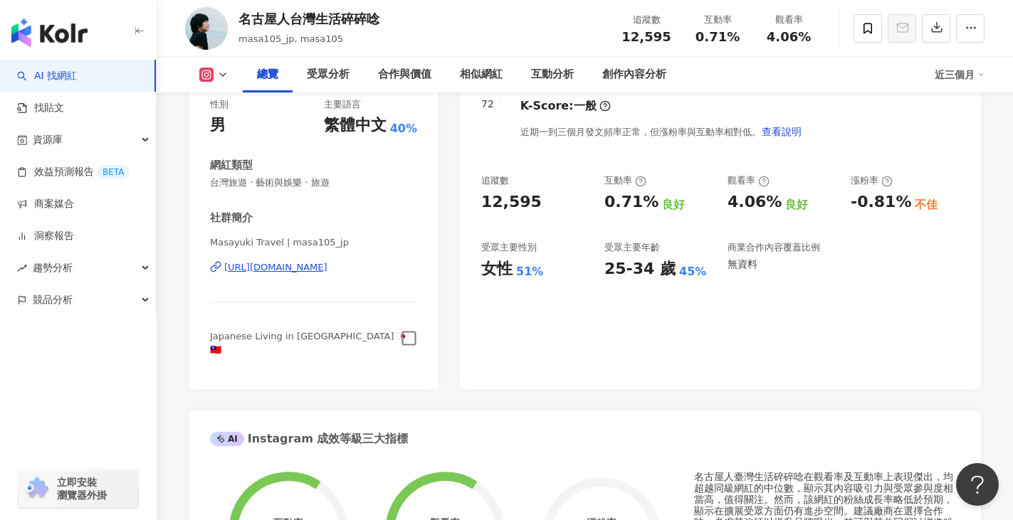
scroll to position [231, 0]
click at [317, 335] on span "Japanese Living in [GEOGRAPHIC_DATA] 🇯🇵🇹🇼" at bounding box center [309, 341] width 199 height 23
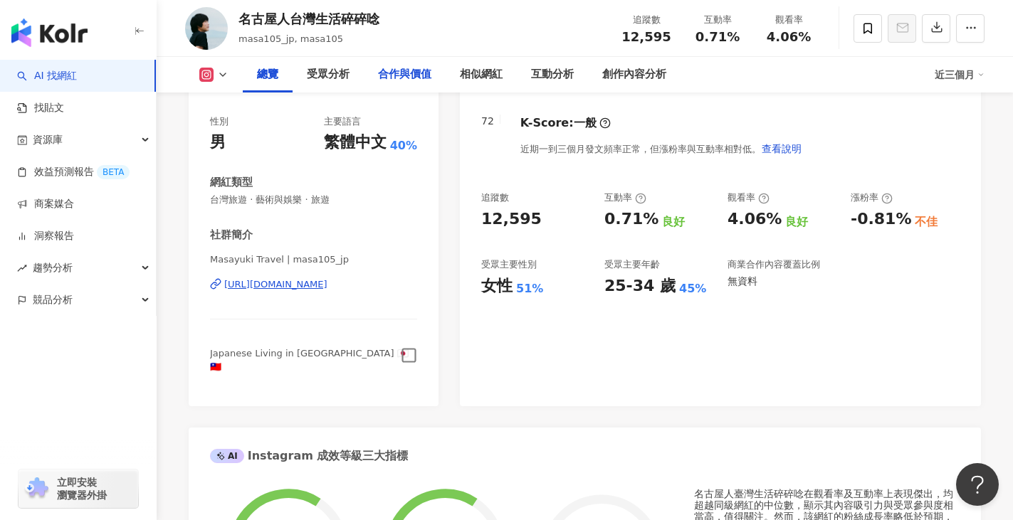
scroll to position [0, 0]
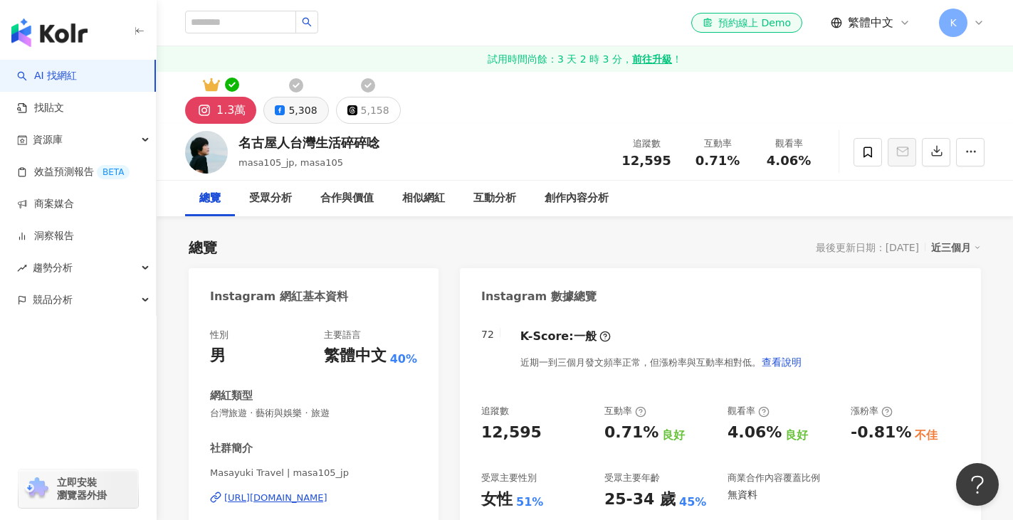
click at [288, 118] on div "5,308" at bounding box center [302, 110] width 28 height 20
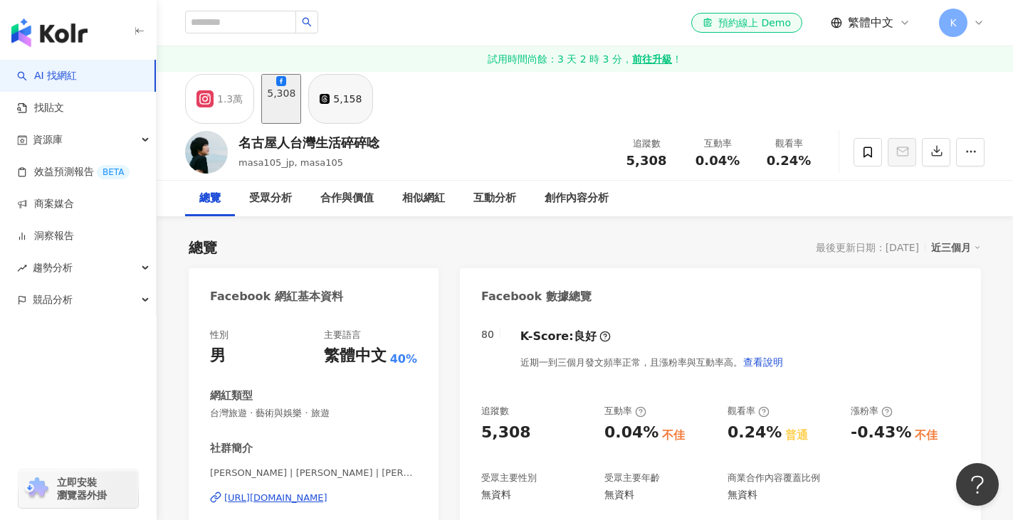
click at [357, 106] on div "5,158" at bounding box center [347, 99] width 28 height 20
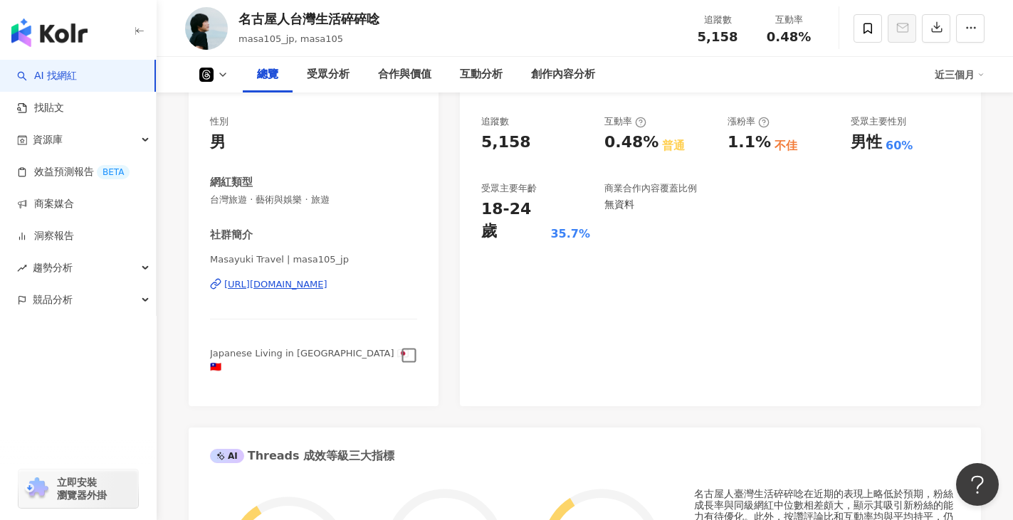
scroll to position [285, 0]
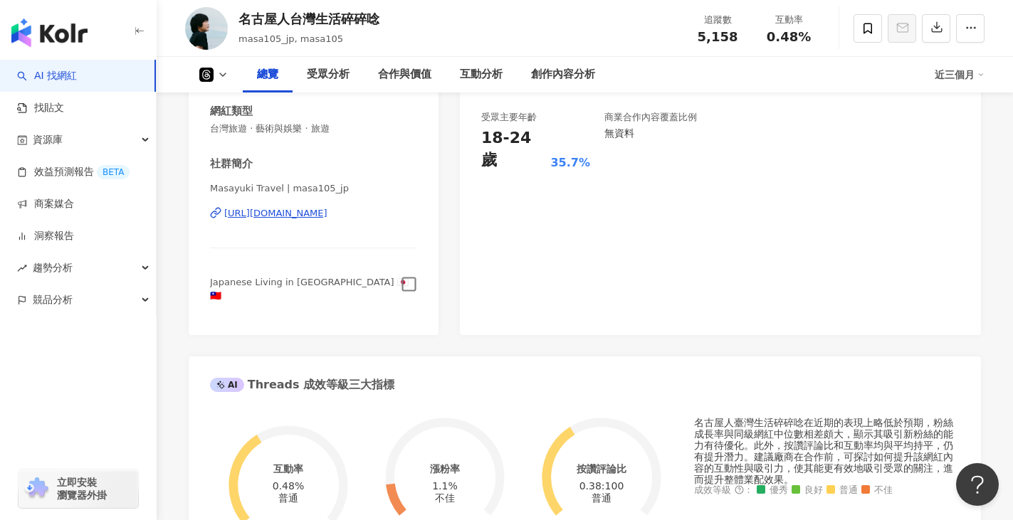
click at [411, 288] on icon "button" at bounding box center [409, 284] width 16 height 16
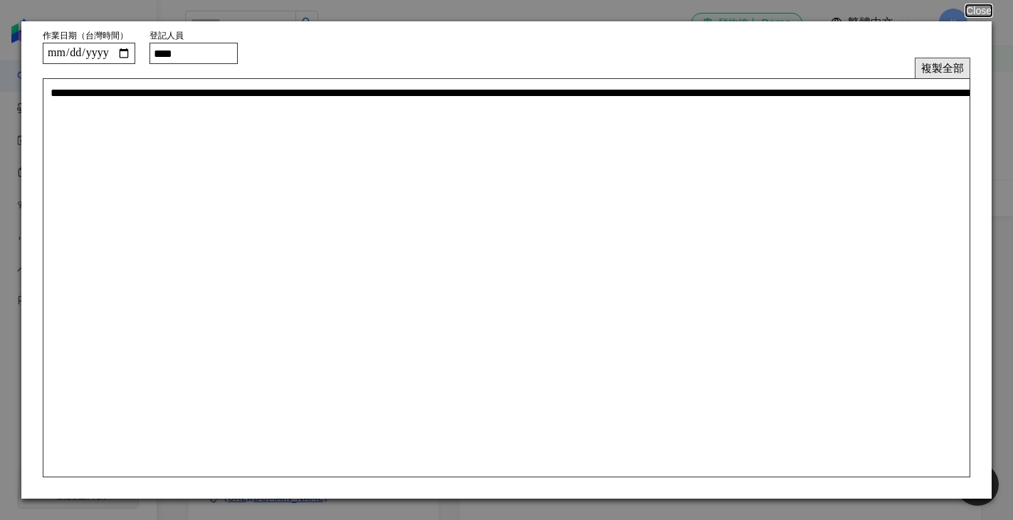
click at [928, 65] on button "複製全部" at bounding box center [943, 68] width 56 height 21
click at [979, 15] on button "Close" at bounding box center [978, 10] width 27 height 11
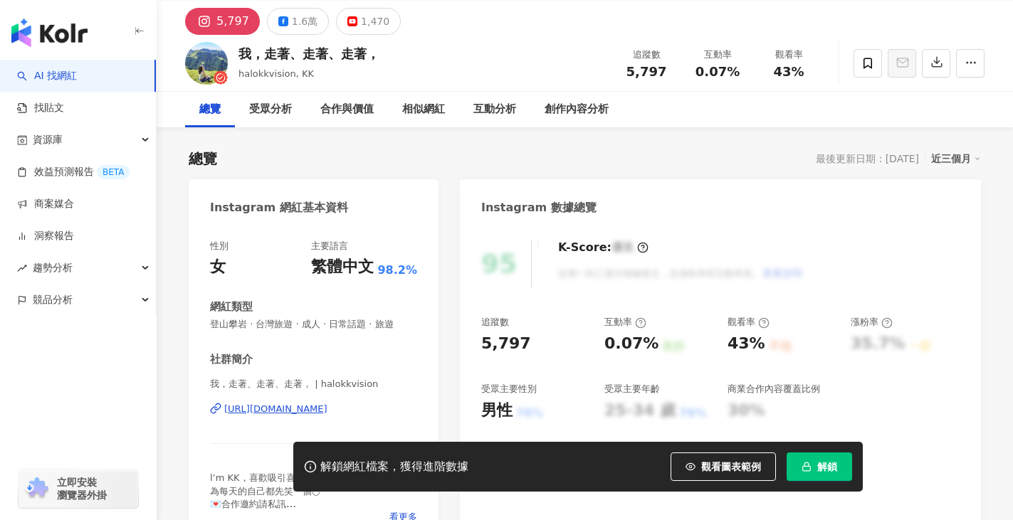
click at [827, 466] on span "解鎖" at bounding box center [827, 466] width 20 height 11
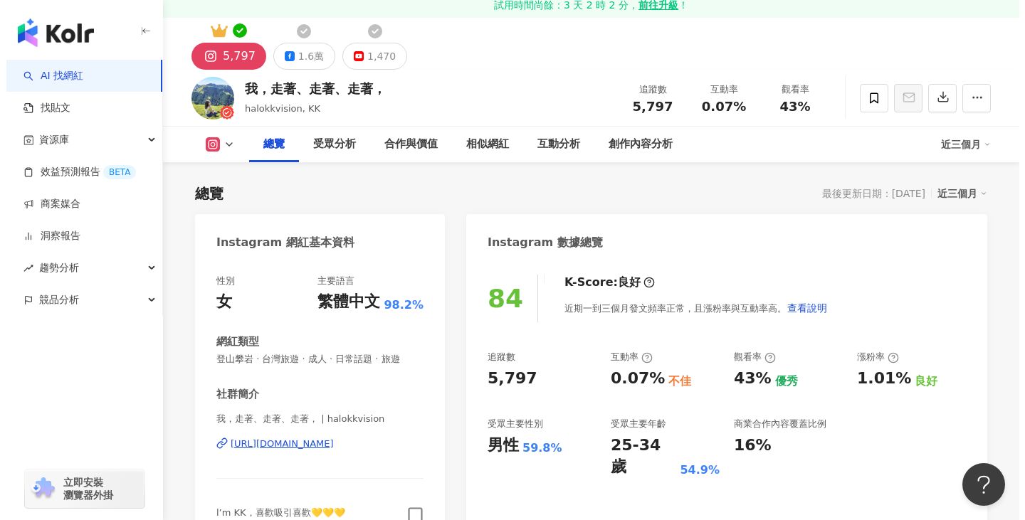
scroll to position [142, 0]
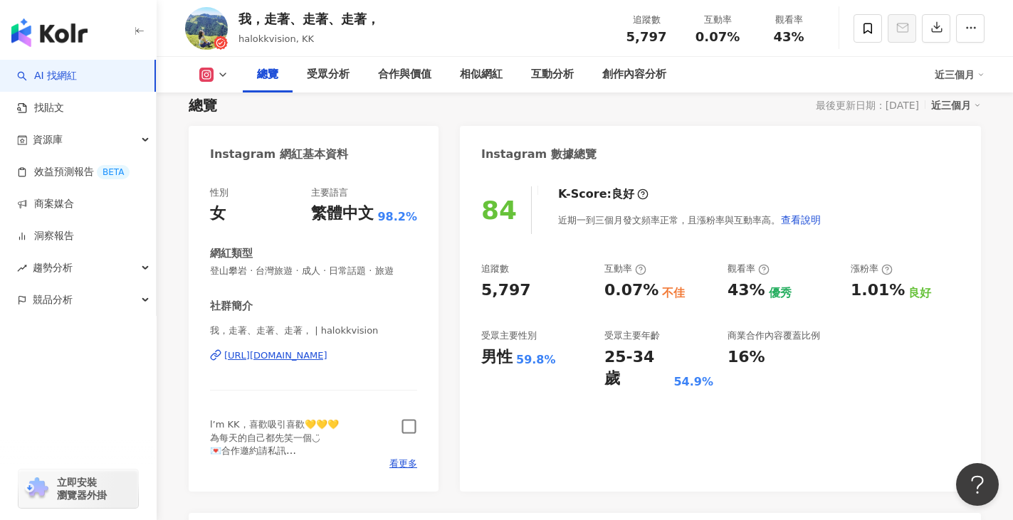
click at [407, 425] on icon "button" at bounding box center [409, 427] width 16 height 16
click at [407, 456] on div "l’m KK，喜歡吸引喜歡💛💛💛 為每天的自己都先笑一個◡̈ 💌合作邀約請私訊 👇其他社群平台，下方連結 遇見我/看最新文章/優惠折扣碼" at bounding box center [313, 438] width 207 height 39
click at [404, 463] on span "看更多" at bounding box center [403, 464] width 28 height 13
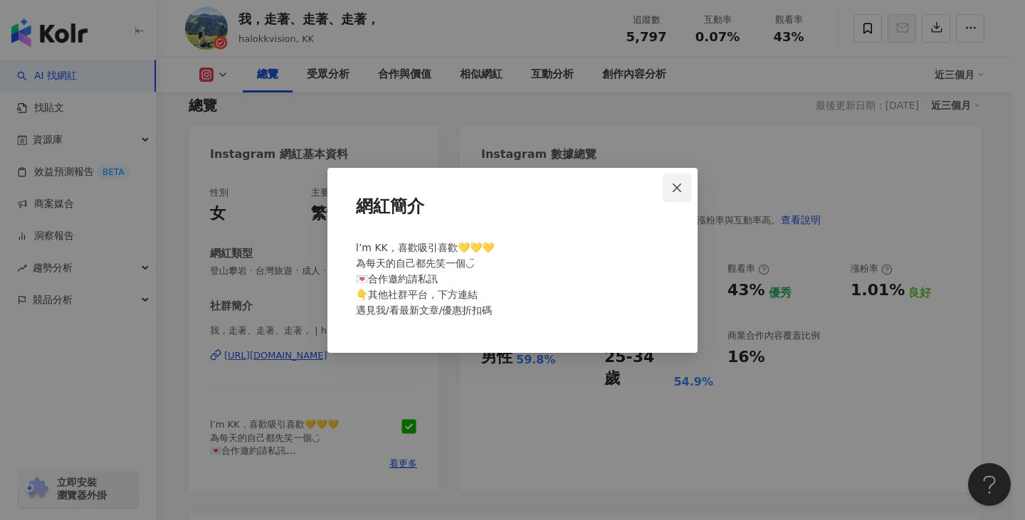
click at [688, 188] on span "Close" at bounding box center [677, 187] width 28 height 11
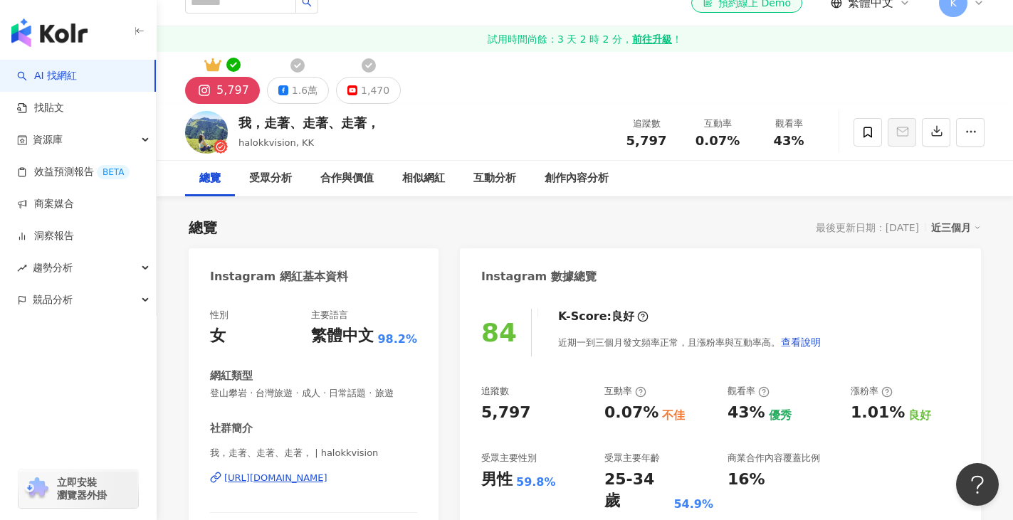
scroll to position [0, 0]
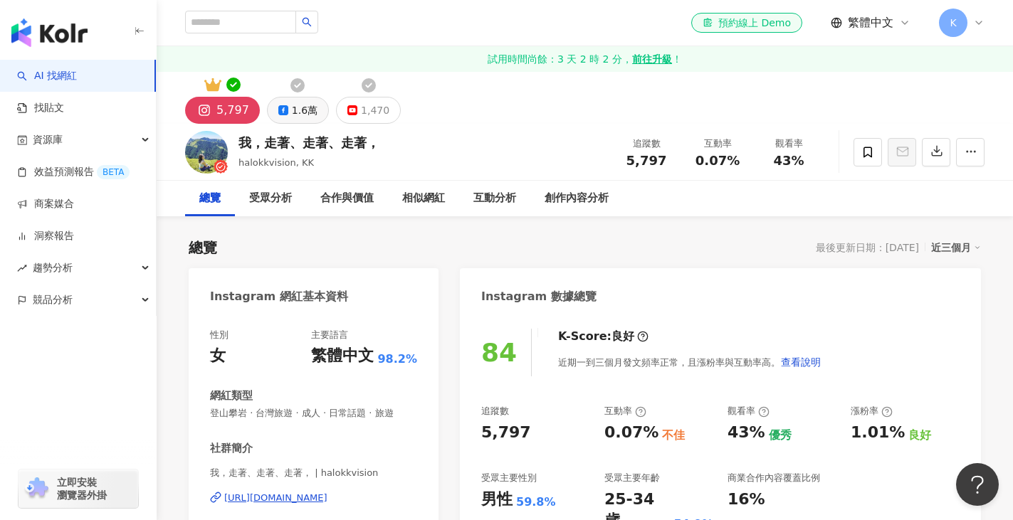
click at [292, 110] on div "1.6萬" at bounding box center [305, 110] width 26 height 20
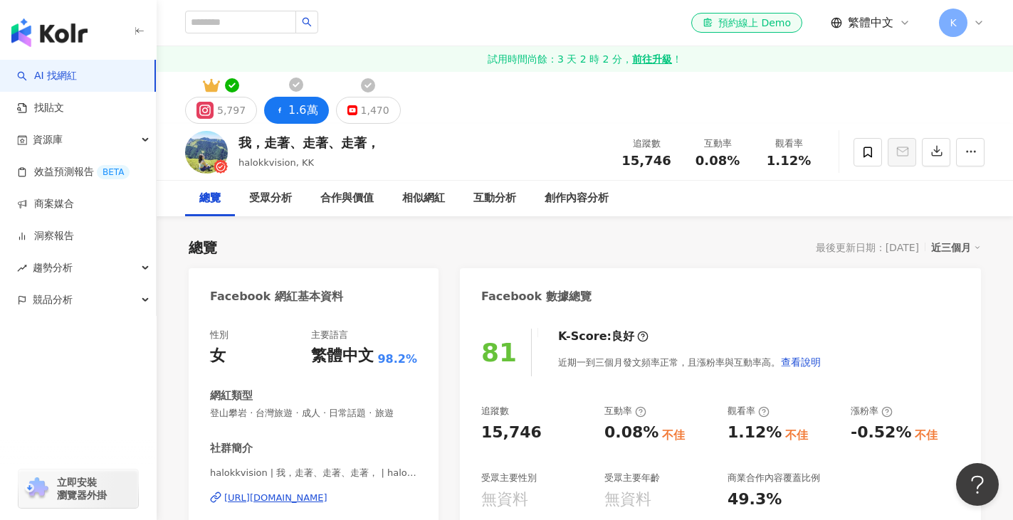
scroll to position [356, 0]
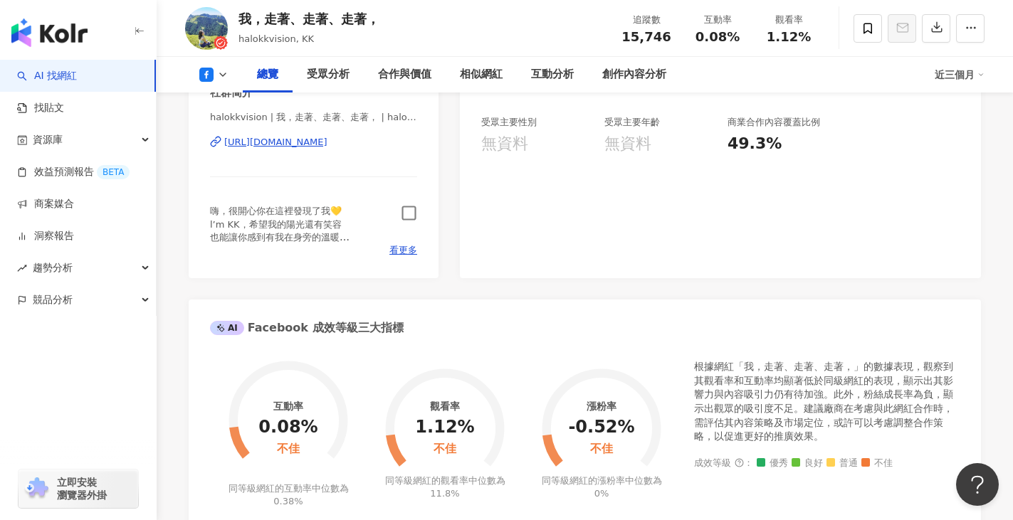
click at [409, 251] on span "看更多" at bounding box center [403, 250] width 28 height 13
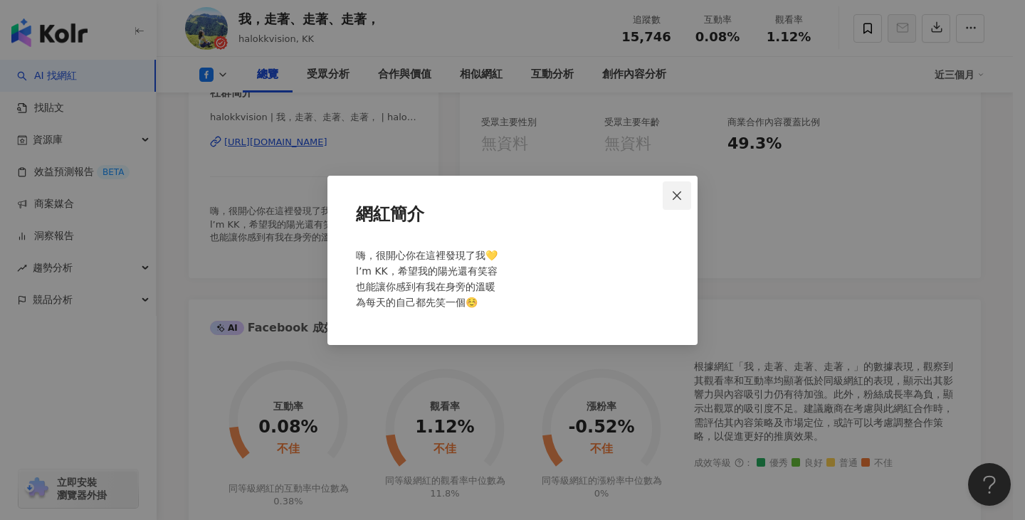
click at [678, 191] on icon "close" at bounding box center [676, 195] width 11 height 11
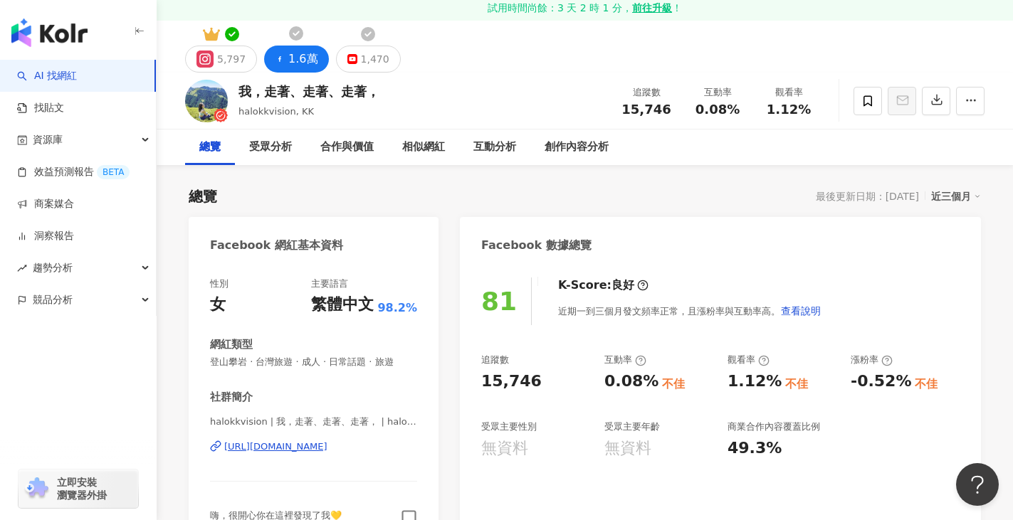
scroll to position [0, 0]
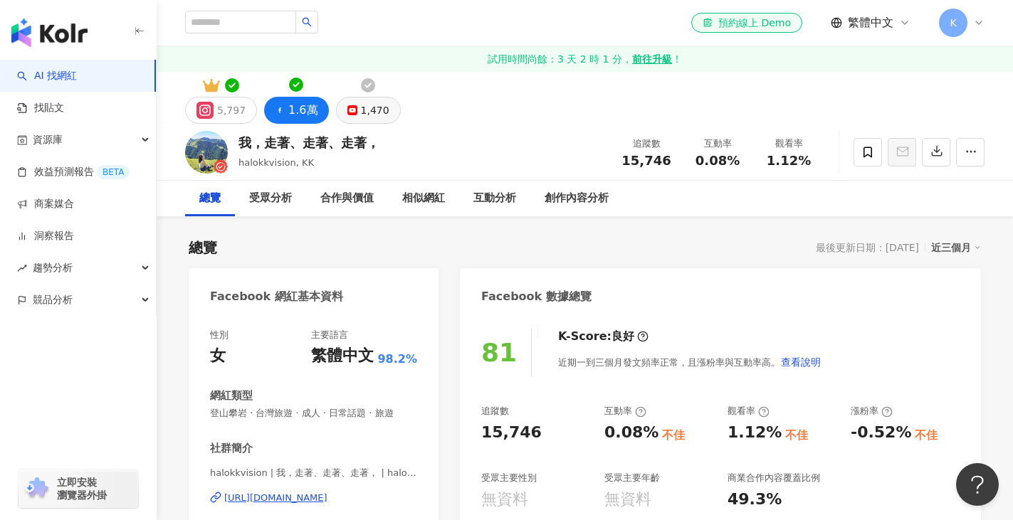
click at [375, 112] on div "1,470" at bounding box center [375, 110] width 28 height 20
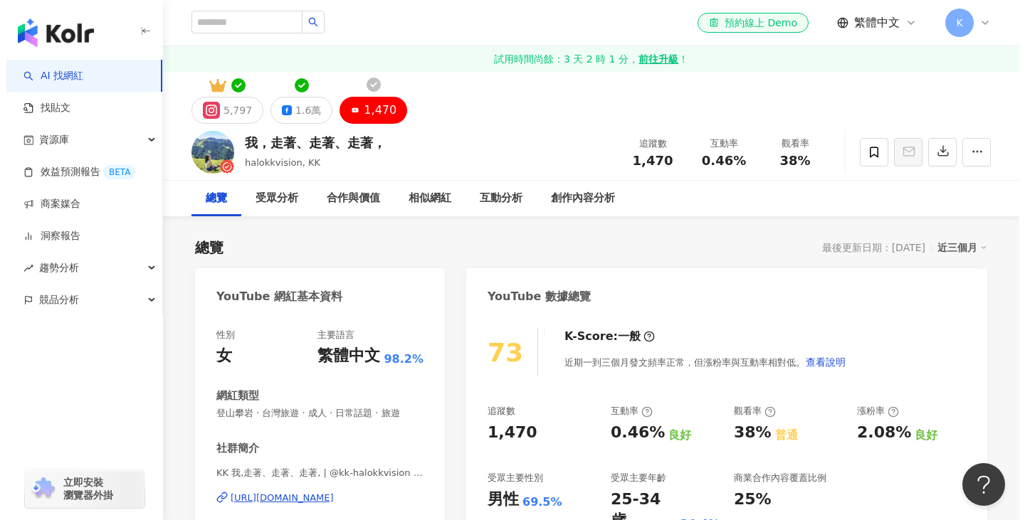
scroll to position [214, 0]
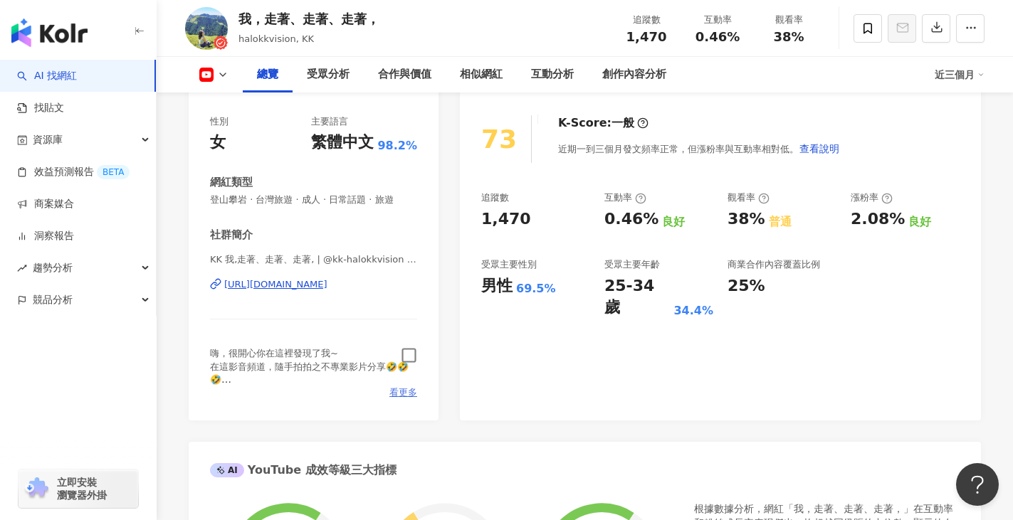
click at [406, 393] on span "看更多" at bounding box center [403, 393] width 28 height 13
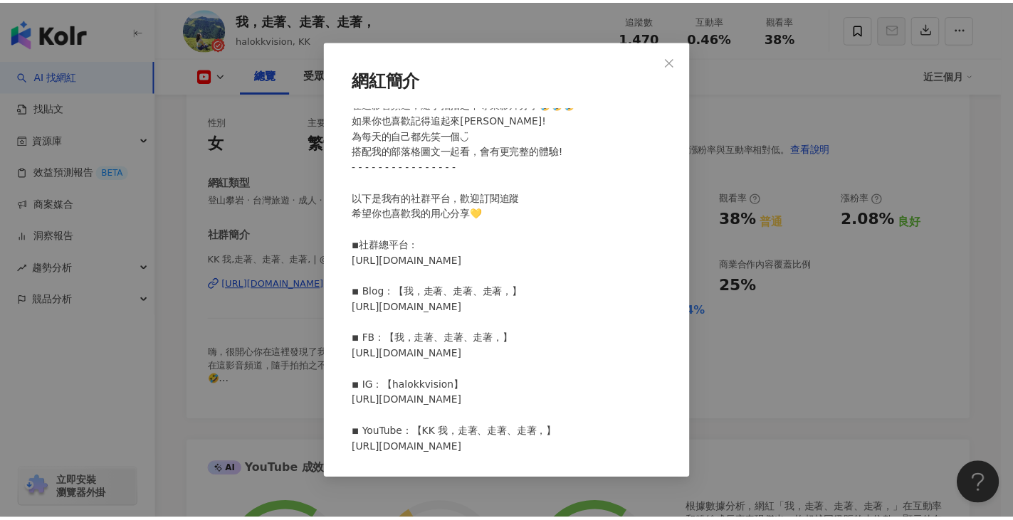
scroll to position [0, 0]
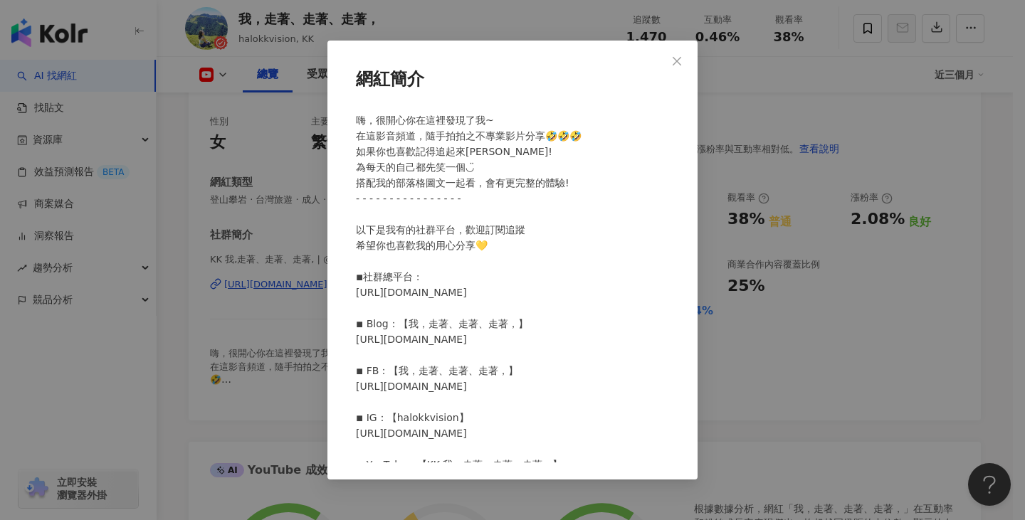
click at [674, 55] on button "Close" at bounding box center [677, 61] width 28 height 28
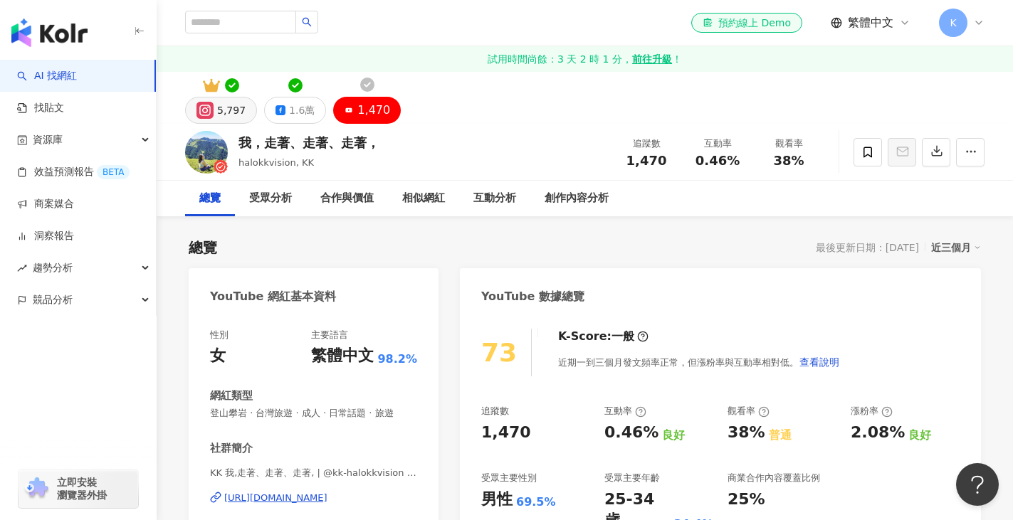
click at [217, 112] on div "5,797" at bounding box center [231, 110] width 28 height 20
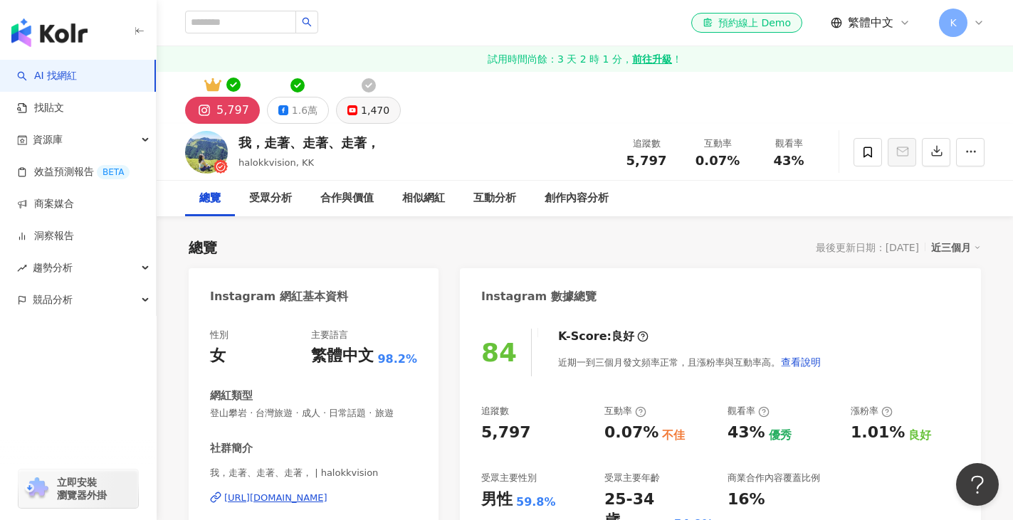
click at [362, 100] on div "1,470" at bounding box center [375, 110] width 28 height 20
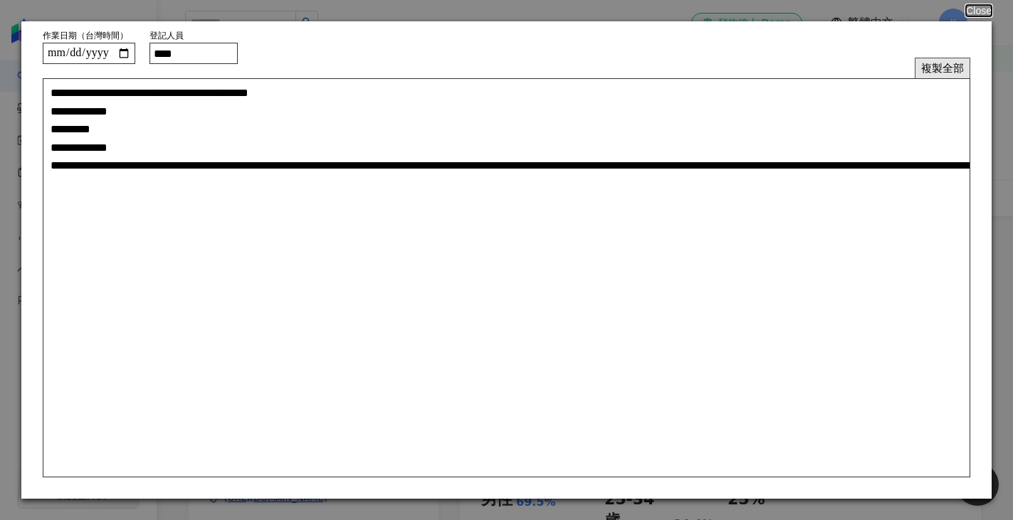
click at [937, 64] on button "複製全部" at bounding box center [943, 68] width 56 height 21
click at [940, 66] on button "複製全部" at bounding box center [943, 68] width 56 height 21
click at [984, 6] on button "Close" at bounding box center [978, 10] width 27 height 11
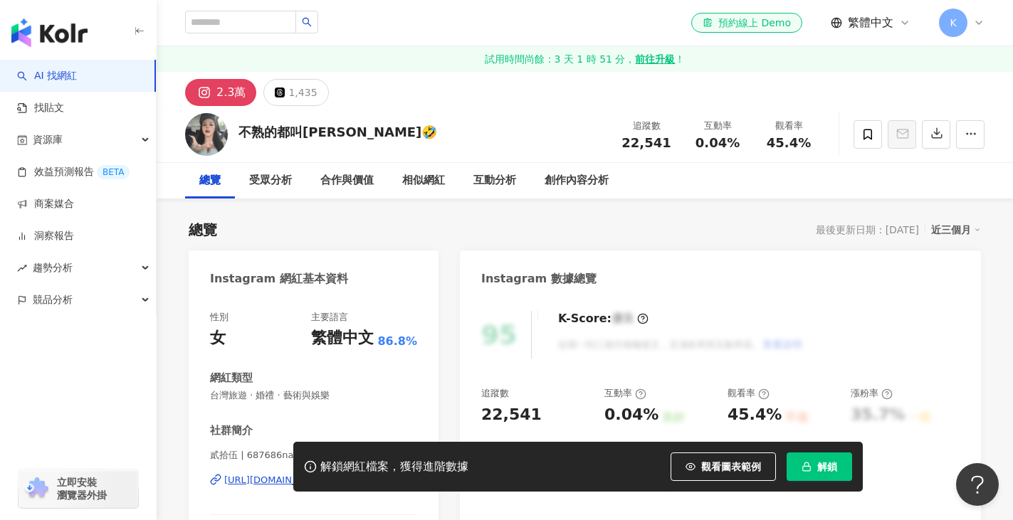
click at [327, 474] on div "[URL][DOMAIN_NAME]" at bounding box center [275, 480] width 103 height 13
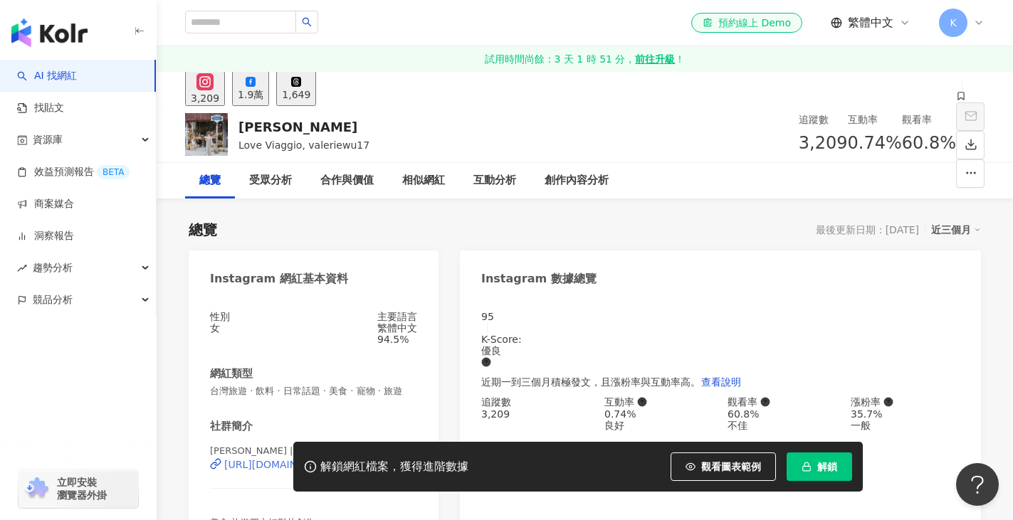
click at [335, 459] on div "[URL][DOMAIN_NAME]" at bounding box center [279, 464] width 111 height 11
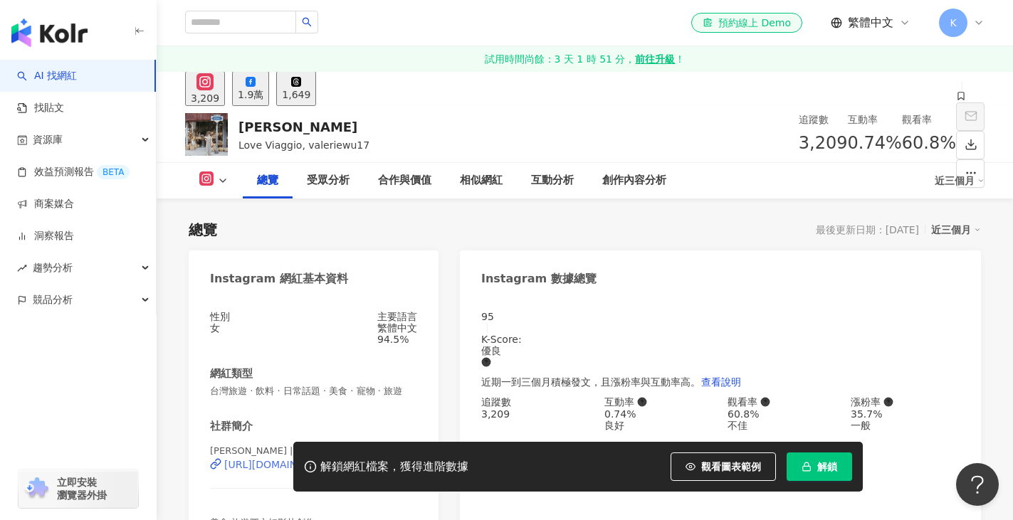
scroll to position [142, 0]
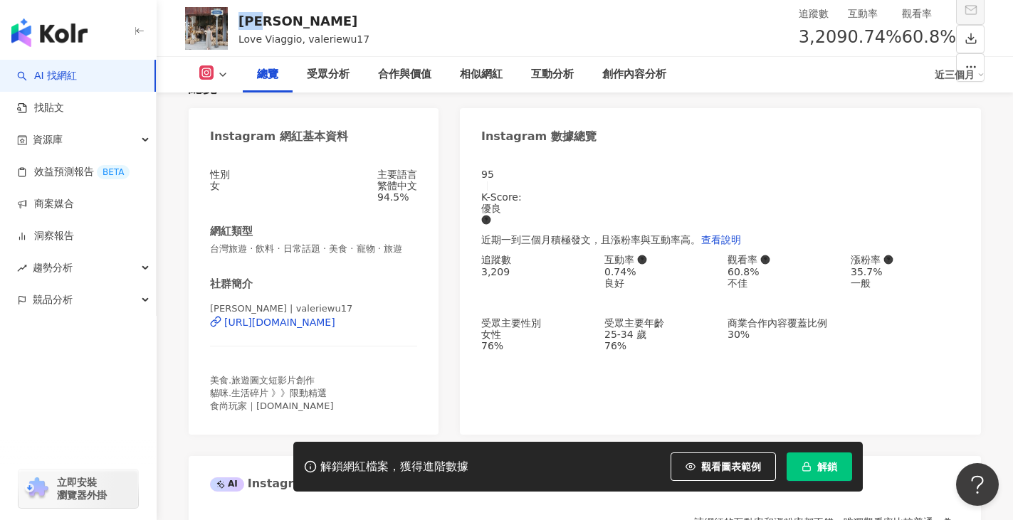
drag, startPoint x: 281, startPoint y: 19, endPoint x: 295, endPoint y: 19, distance: 14.2
click at [295, 19] on div "[PERSON_NAME], valeriewu17 追蹤數 3,209 互動率 0.74% 觀看率 60.8%" at bounding box center [585, 28] width 856 height 56
copy div "[PERSON_NAME]"
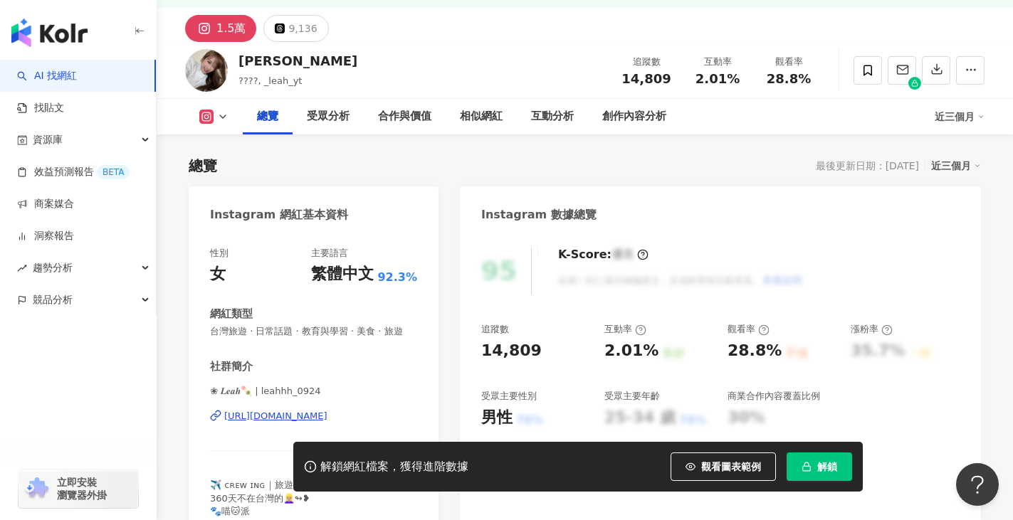
scroll to position [142, 0]
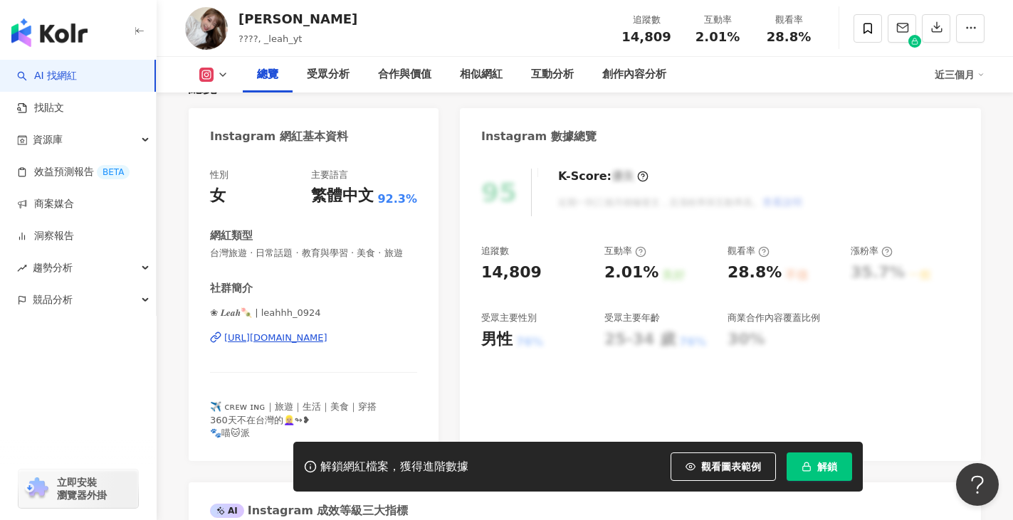
click at [327, 345] on div "[URL][DOMAIN_NAME]" at bounding box center [275, 338] width 103 height 13
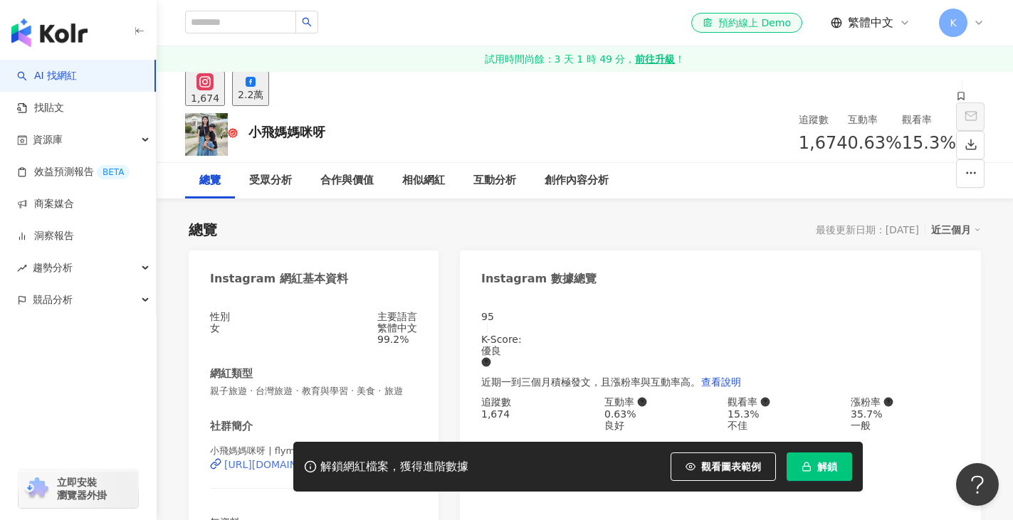
scroll to position [356, 0]
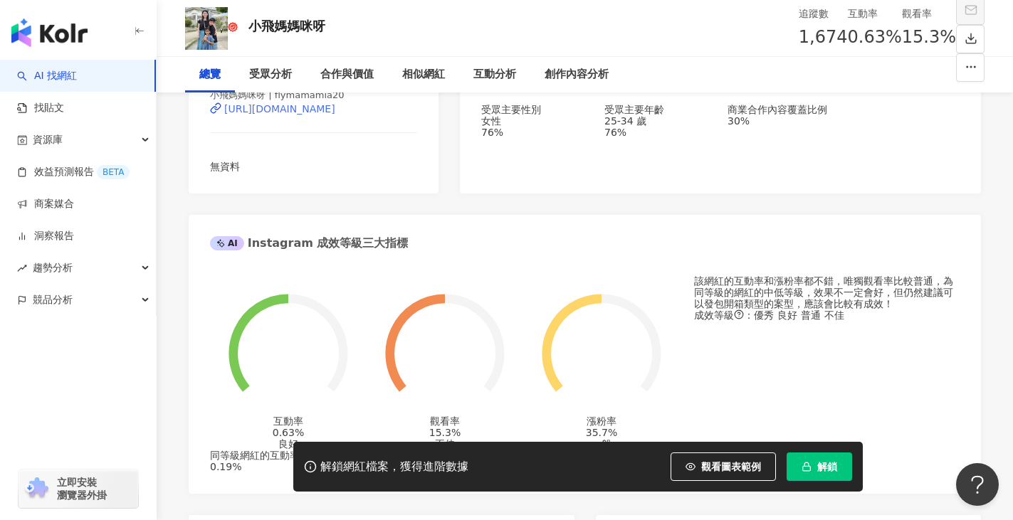
click at [335, 115] on div "[URL][DOMAIN_NAME]" at bounding box center [279, 108] width 111 height 11
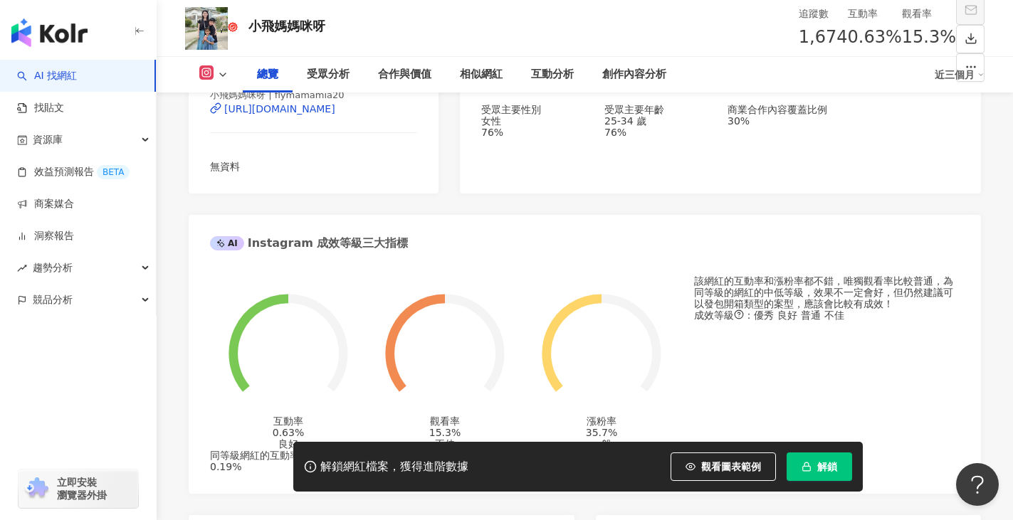
click at [335, 28] on div "小飛媽媽咪呀 追蹤數 1,674 互動率 0.63% 觀看率 15.3%" at bounding box center [585, 28] width 856 height 56
click at [812, 468] on button "解鎖" at bounding box center [819, 467] width 65 height 28
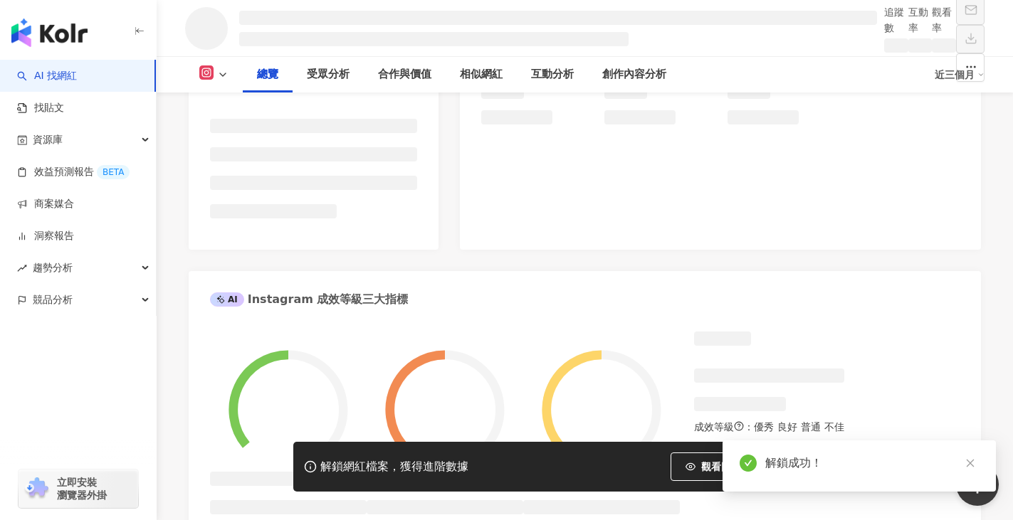
scroll to position [357, 0]
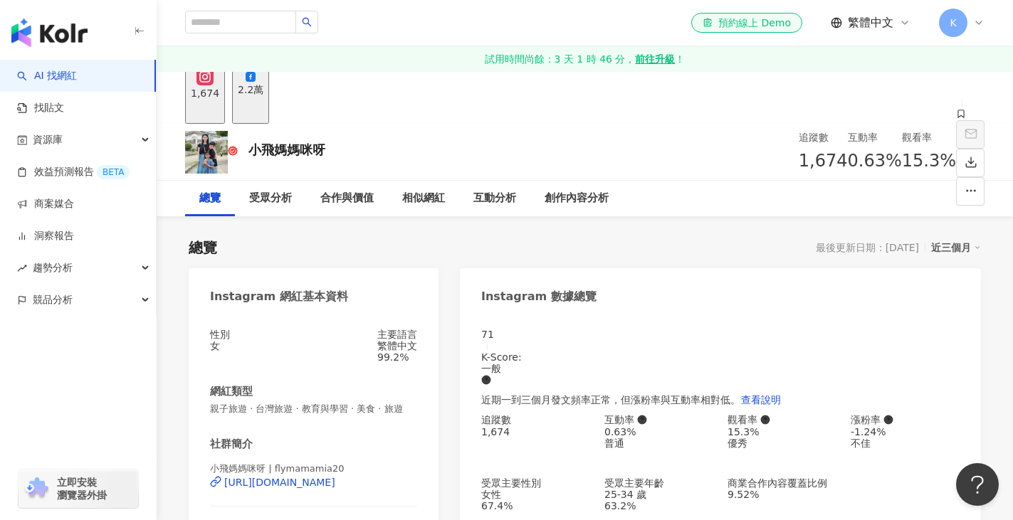
click at [263, 95] on div "2.2萬" at bounding box center [251, 89] width 26 height 11
click at [413, 345] on icon "button" at bounding box center [409, 337] width 16 height 16
click at [0, 0] on icon "button" at bounding box center [0, 0] width 0 height 0
click at [408, 344] on icon "button" at bounding box center [409, 337] width 14 height 14
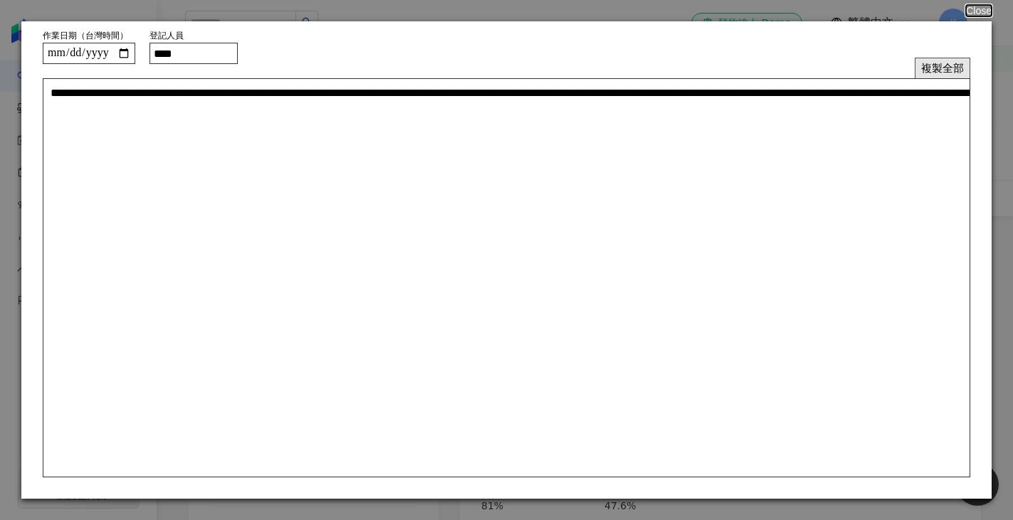
click at [931, 59] on button "複製全部" at bounding box center [943, 68] width 56 height 21
click at [985, 12] on button "Close" at bounding box center [978, 10] width 27 height 11
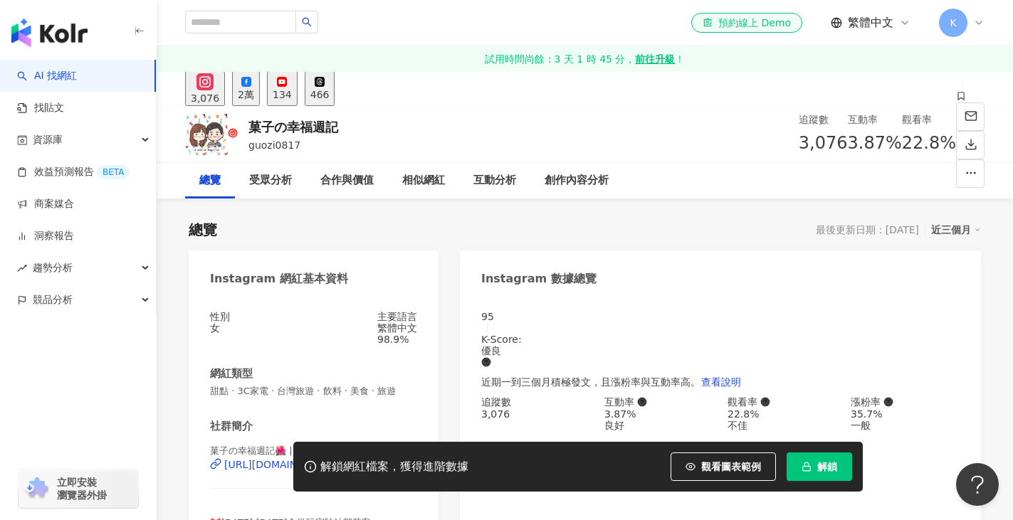
drag, startPoint x: 239, startPoint y: 125, endPoint x: 339, endPoint y: 135, distance: 100.1
click at [337, 135] on div "菓子の幸福週記 guozi0817 追蹤數 3,076 互動率 3.87% 觀看率 22.8%" at bounding box center [585, 134] width 856 height 56
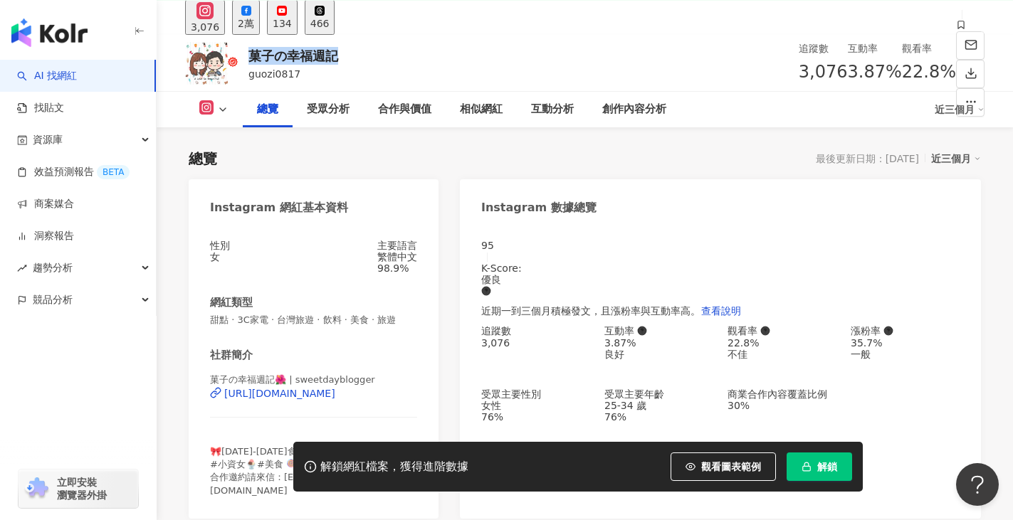
scroll to position [142, 0]
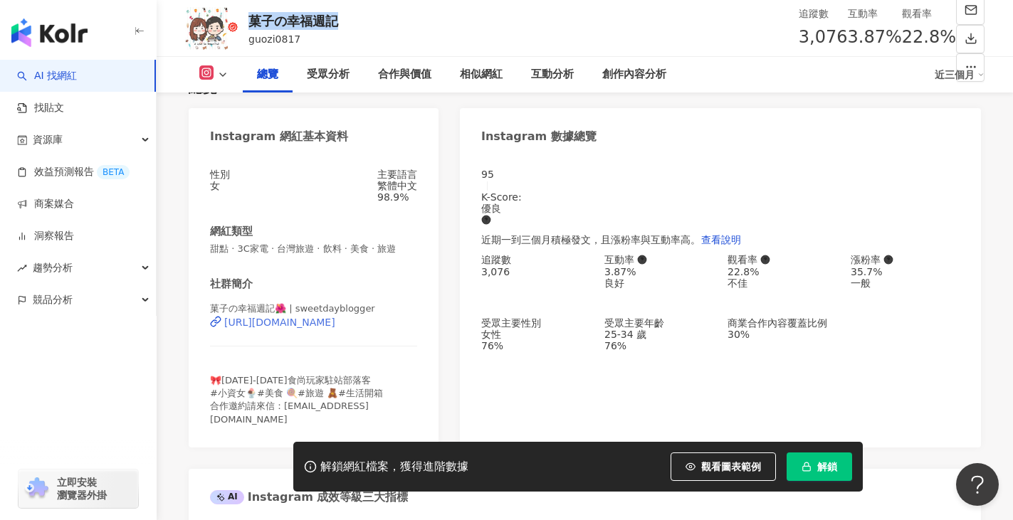
click at [335, 328] on div "https://www.instagram.com/sweetdayblogger/" at bounding box center [279, 322] width 111 height 11
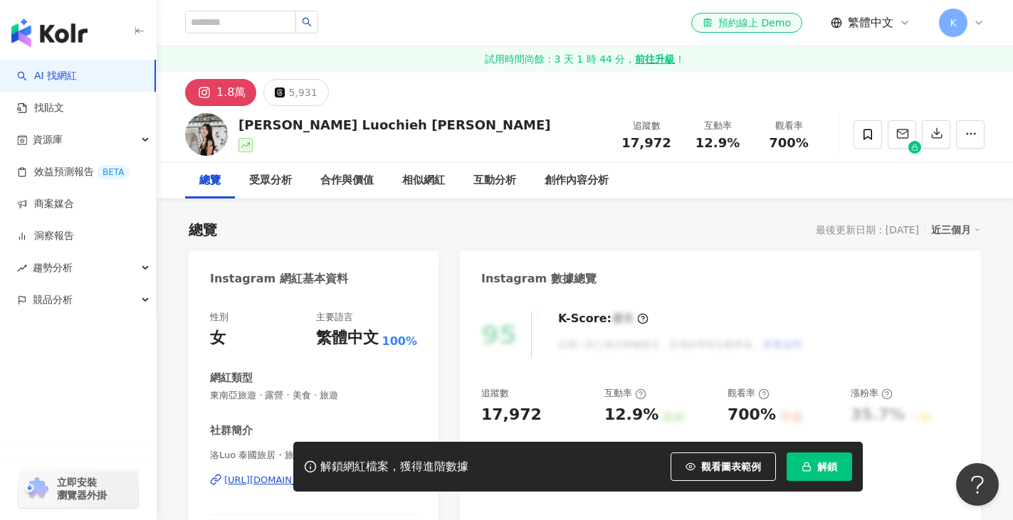
click at [327, 474] on div "[URL][DOMAIN_NAME]" at bounding box center [275, 480] width 103 height 13
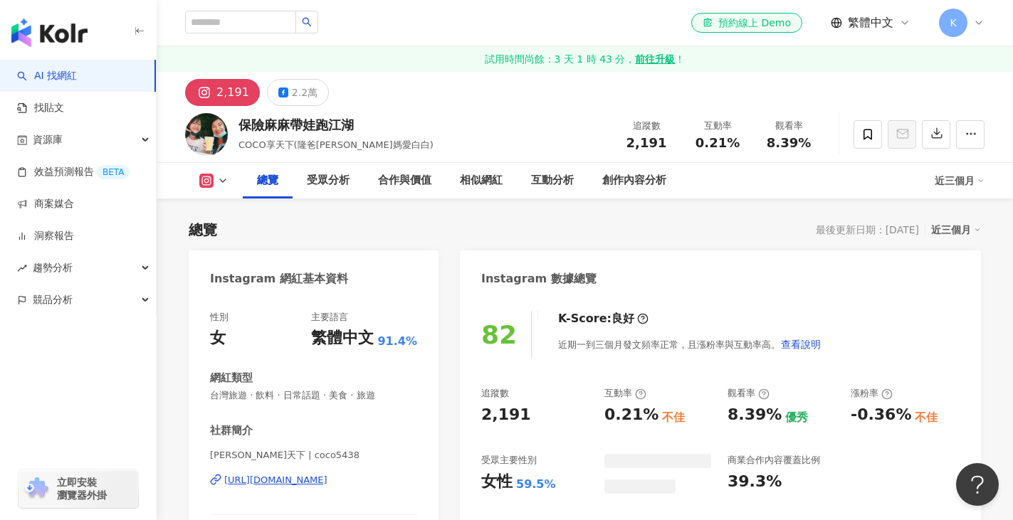
scroll to position [142, 0]
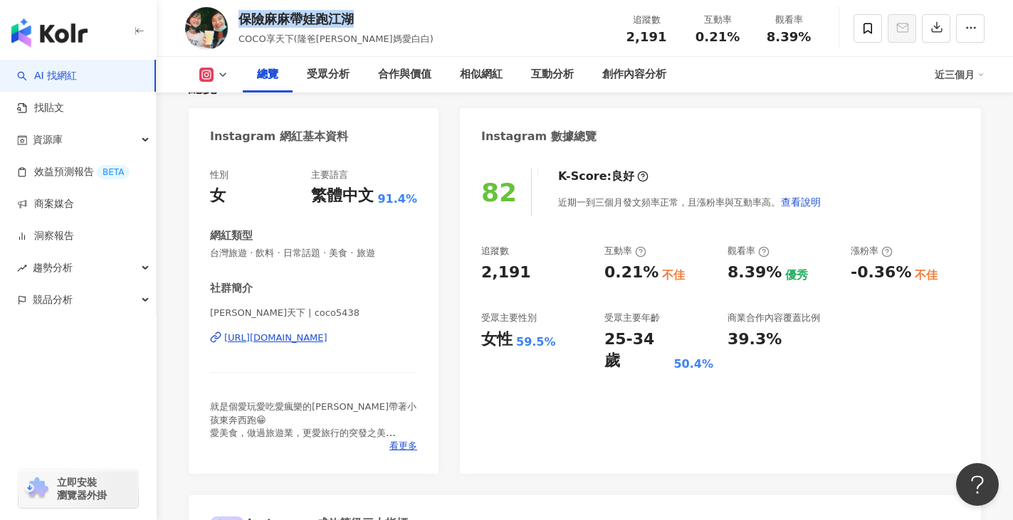
drag, startPoint x: 239, startPoint y: 14, endPoint x: 363, endPoint y: 18, distance: 124.0
click at [362, 18] on div "保險麻麻帶娃跑江湖" at bounding box center [336, 19] width 195 height 18
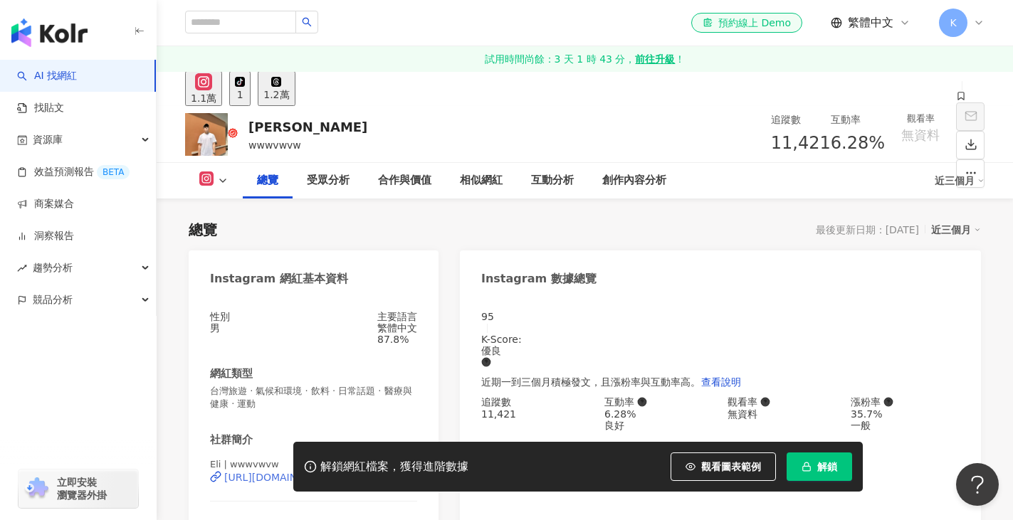
scroll to position [142, 0]
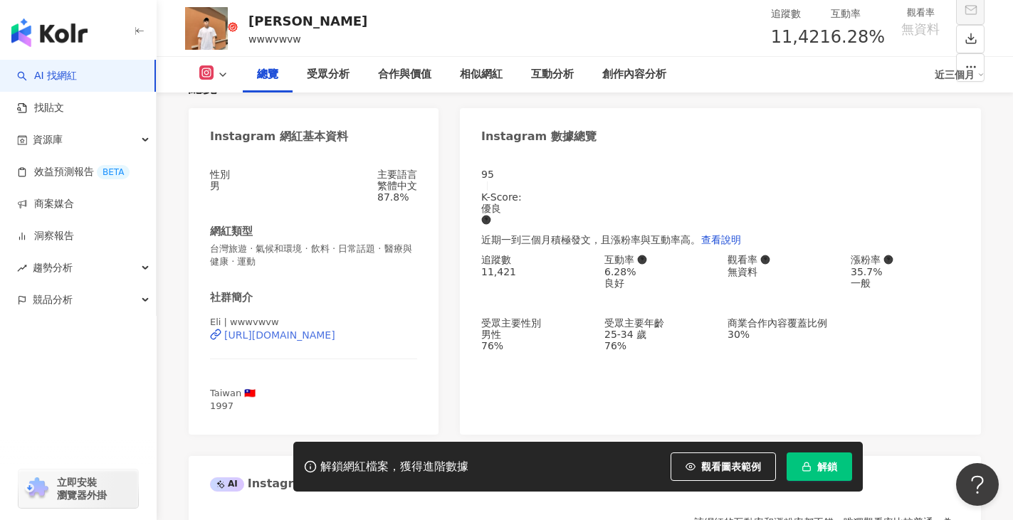
click at [335, 341] on div "https://www.instagram.com/wwwvwvw/" at bounding box center [279, 335] width 111 height 11
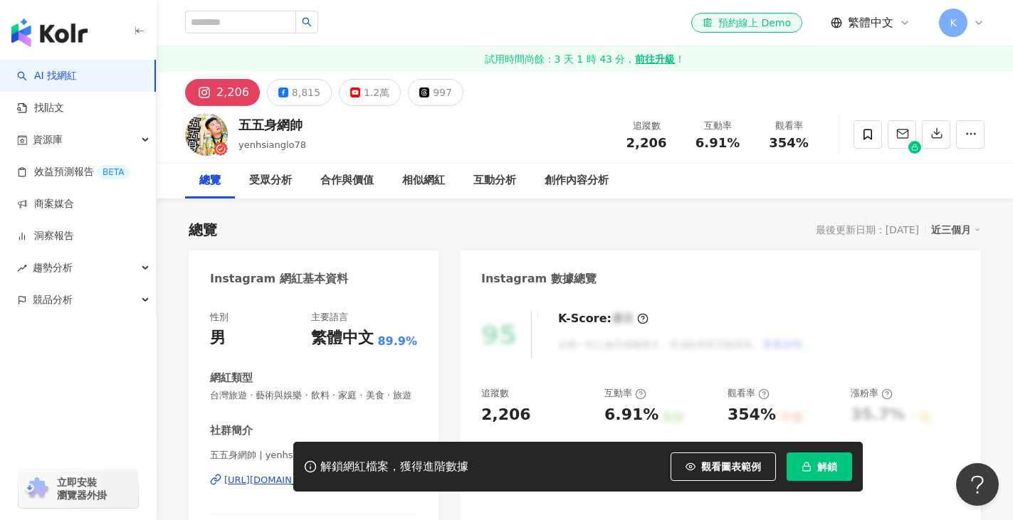
click at [327, 474] on div "https://www.instagram.com/yenhsianglo78/" at bounding box center [275, 480] width 103 height 13
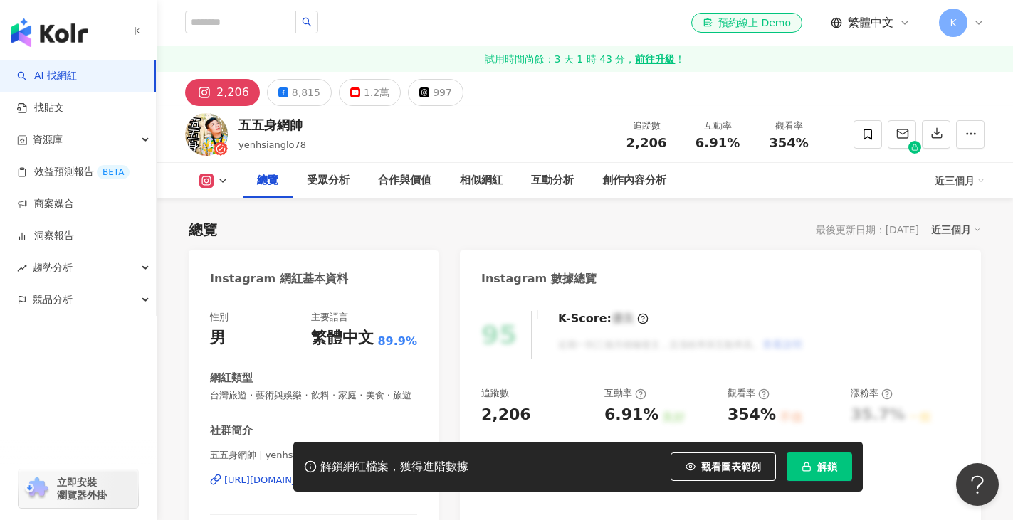
scroll to position [142, 0]
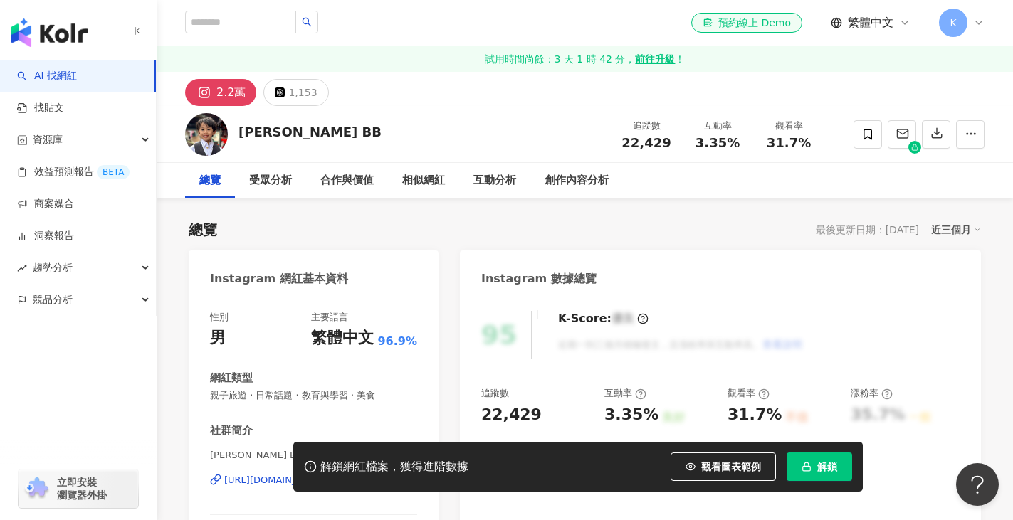
scroll to position [214, 0]
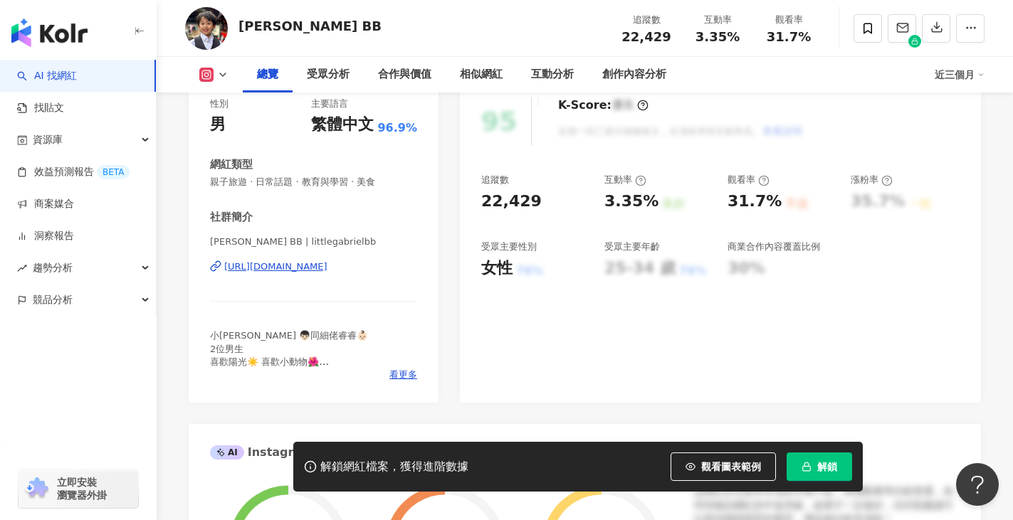
click at [327, 268] on div "[URL][DOMAIN_NAME]" at bounding box center [275, 267] width 103 height 13
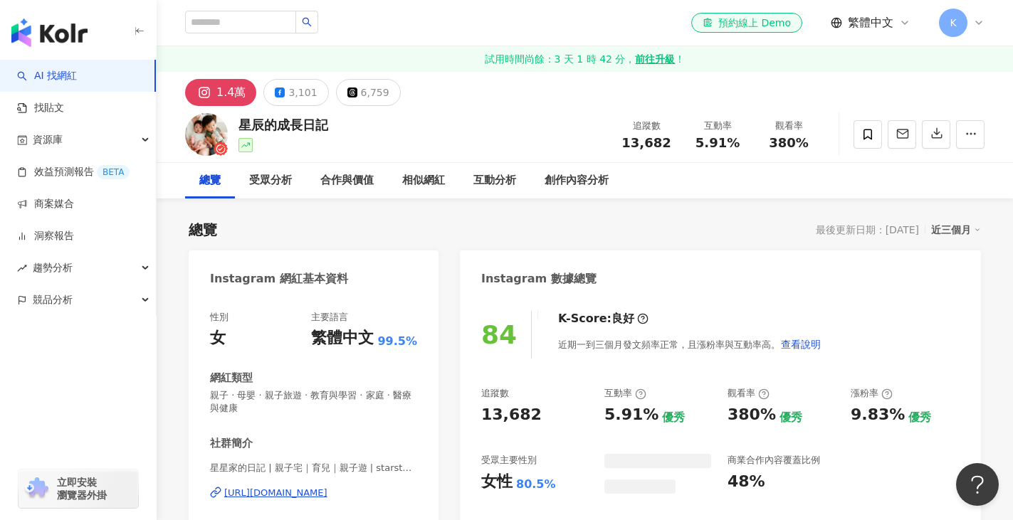
scroll to position [71, 0]
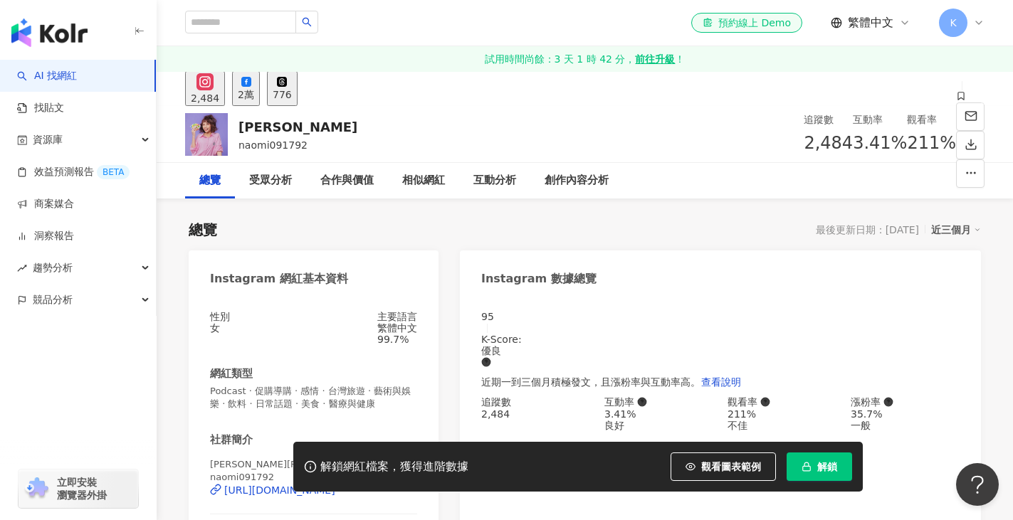
scroll to position [71, 0]
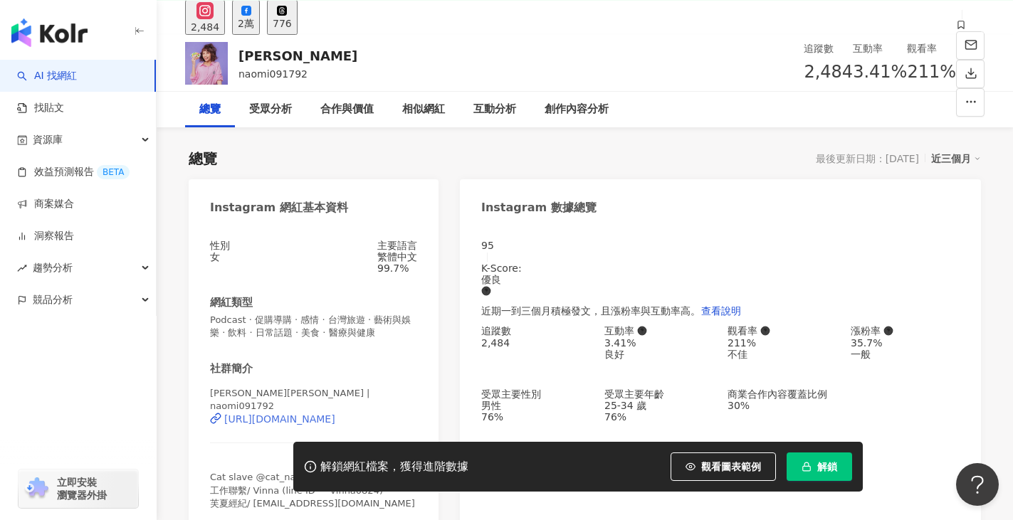
click at [335, 424] on div "[URL][DOMAIN_NAME]" at bounding box center [279, 419] width 111 height 11
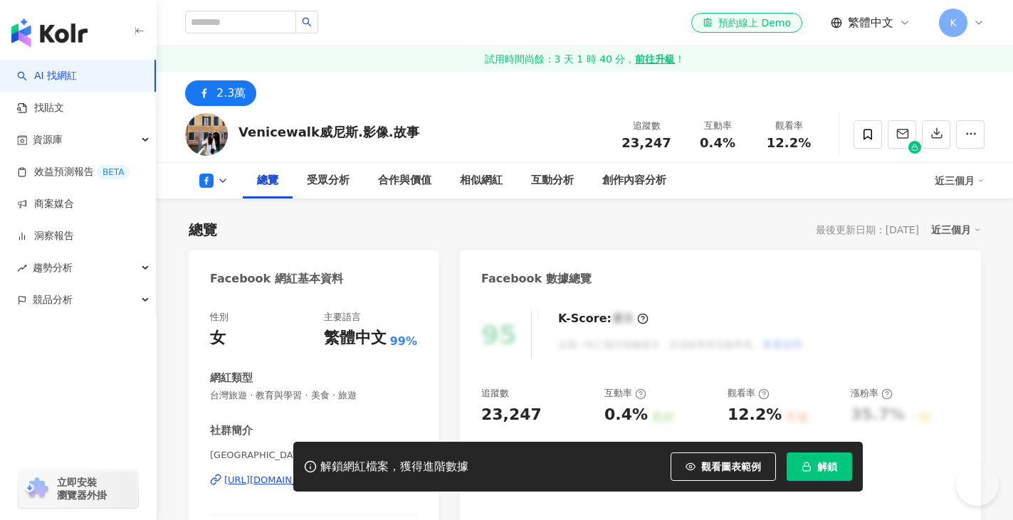
scroll to position [285, 0]
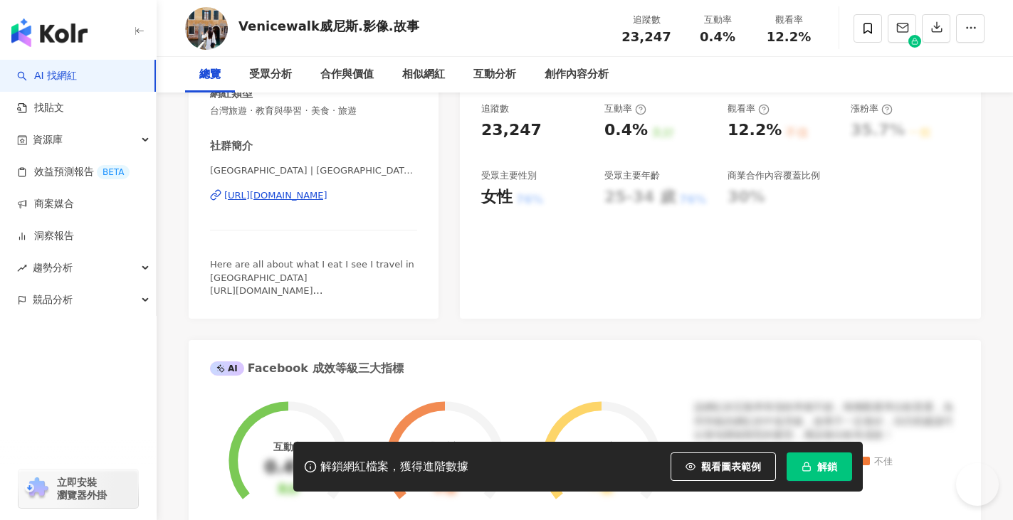
click at [327, 202] on div "https://www.facebook.com/172889886248428" at bounding box center [275, 195] width 103 height 13
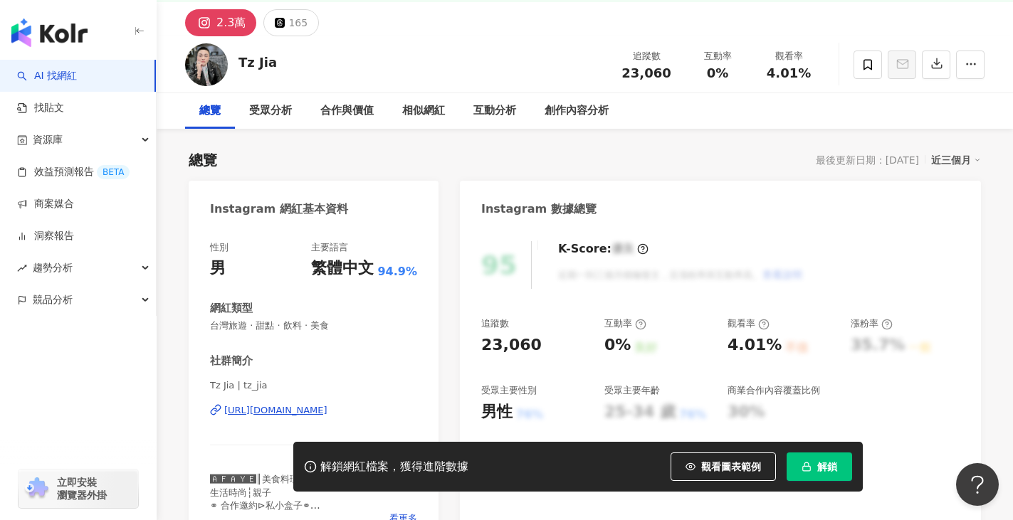
scroll to position [142, 0]
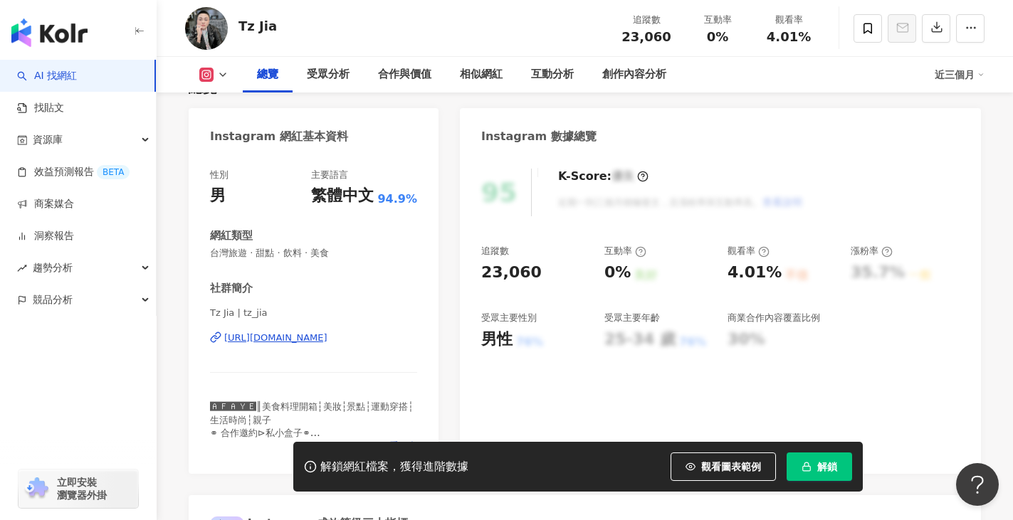
click at [327, 338] on div "[URL][DOMAIN_NAME]" at bounding box center [275, 338] width 103 height 13
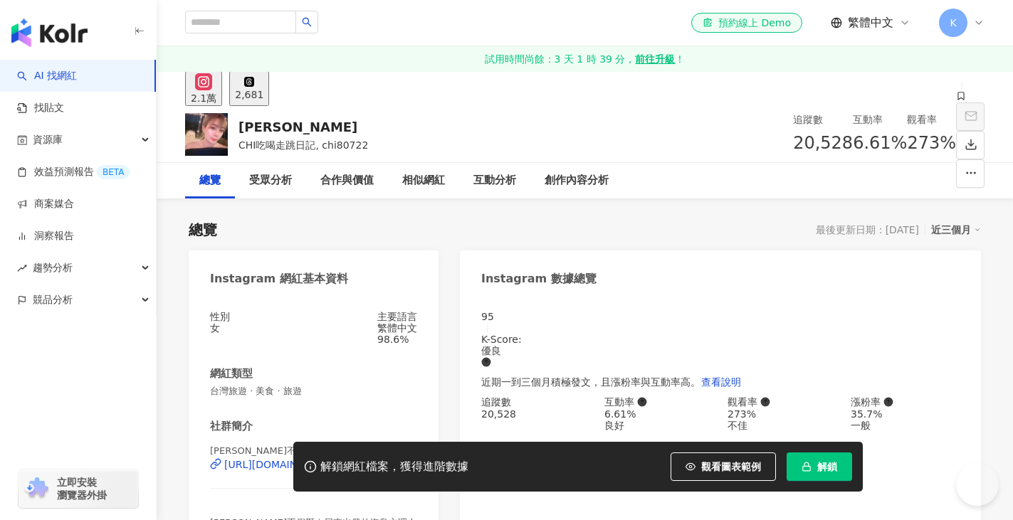
scroll to position [142, 0]
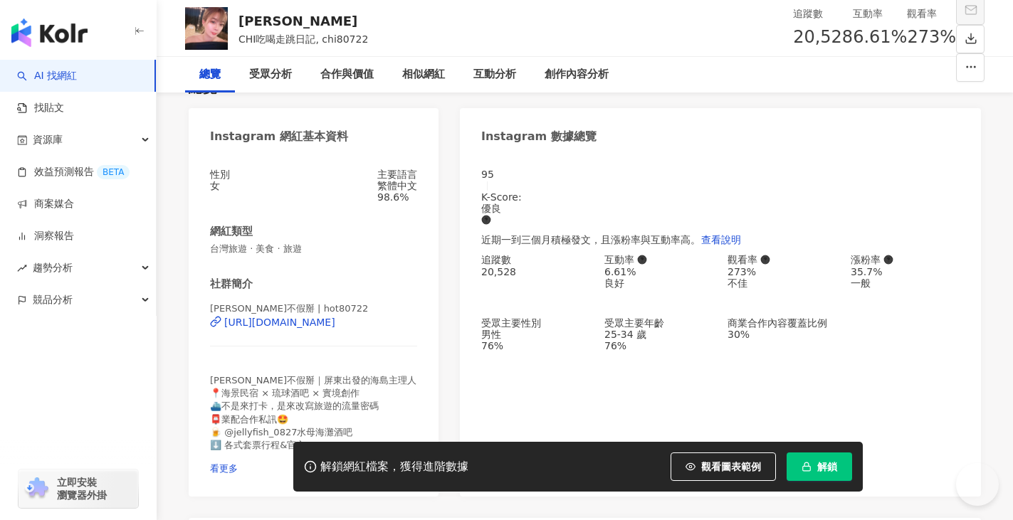
click at [335, 328] on div "[URL][DOMAIN_NAME]" at bounding box center [279, 322] width 111 height 11
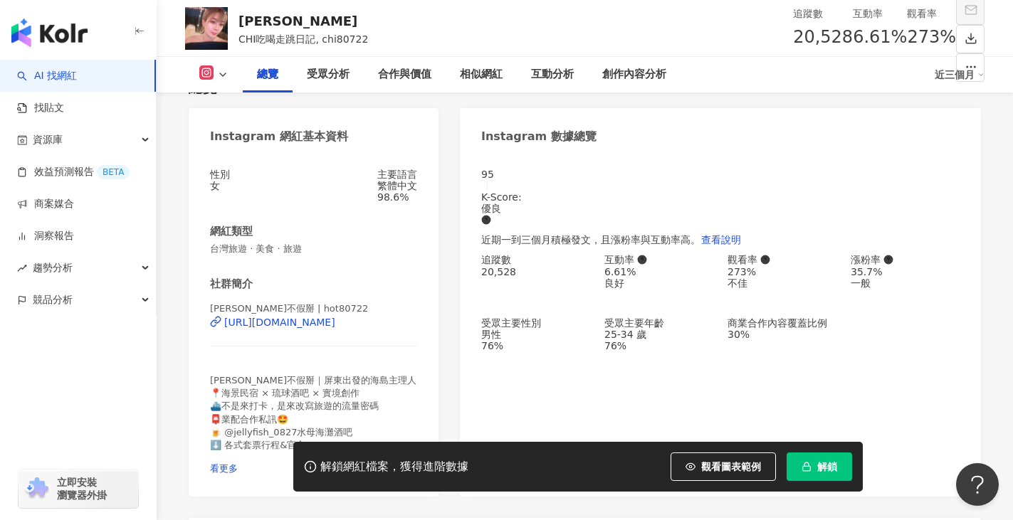
scroll to position [0, 0]
drag, startPoint x: 242, startPoint y: 19, endPoint x: 283, endPoint y: 14, distance: 40.9
click at [283, 14] on div "劉琪琪" at bounding box center [304, 21] width 130 height 18
copy div "劉琪琪"
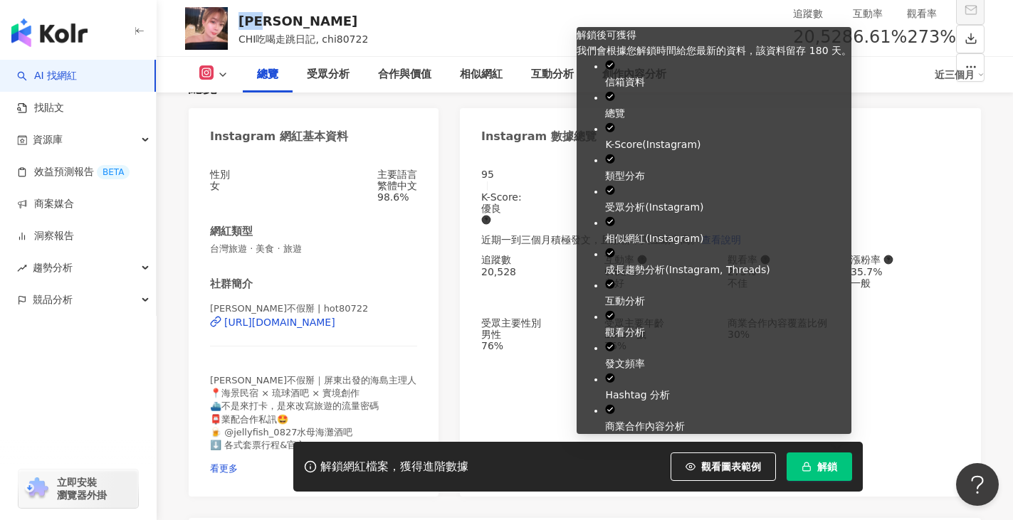
click at [829, 468] on span "解鎖" at bounding box center [827, 466] width 20 height 11
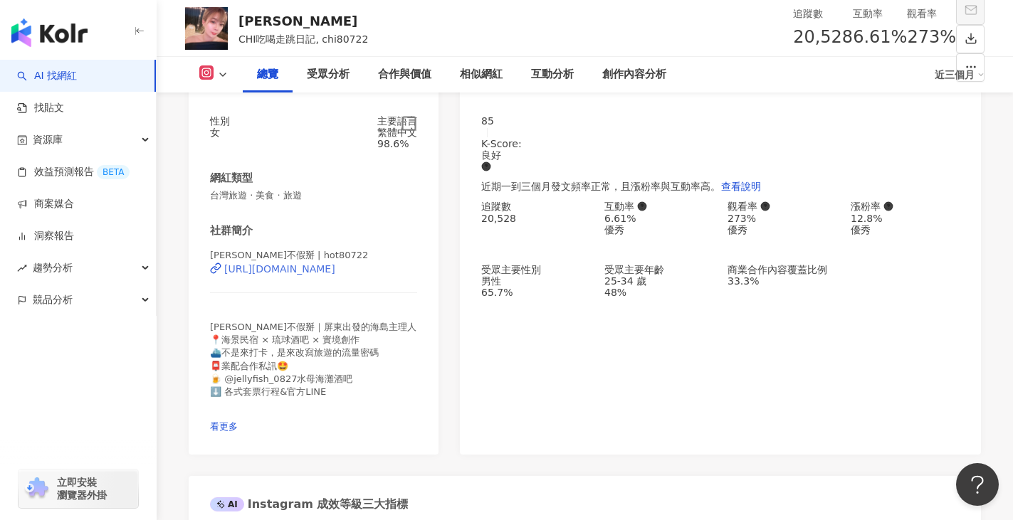
scroll to position [231, 0]
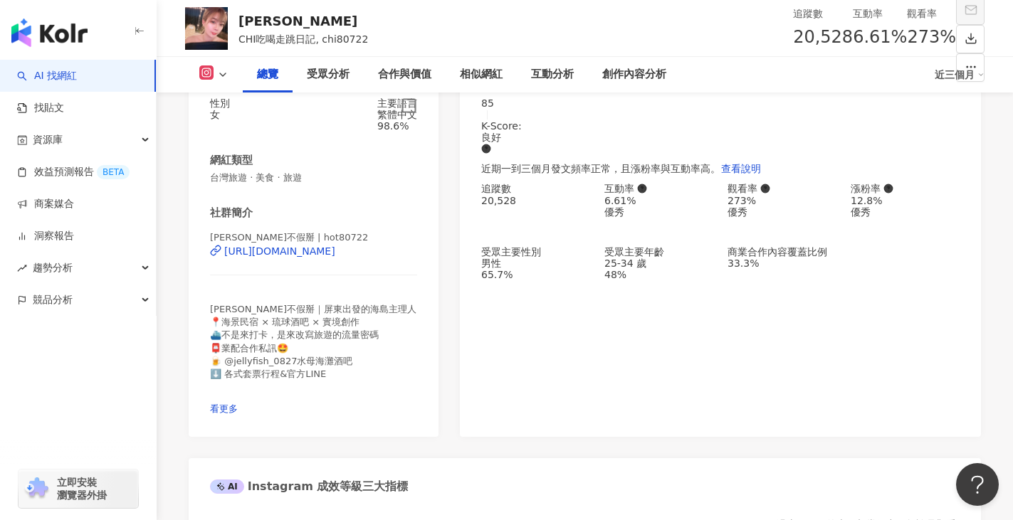
click at [408, 114] on icon "button" at bounding box center [409, 106] width 16 height 16
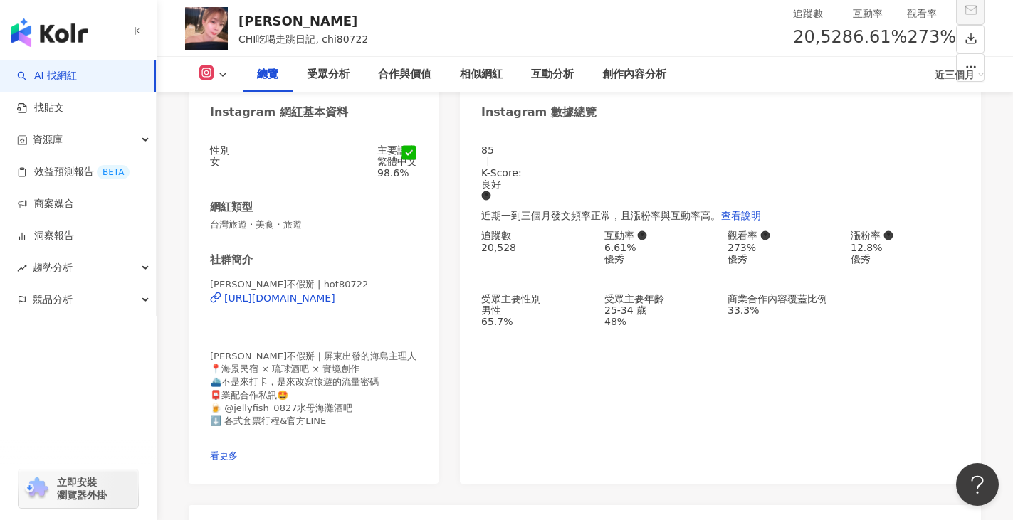
scroll to position [89, 0]
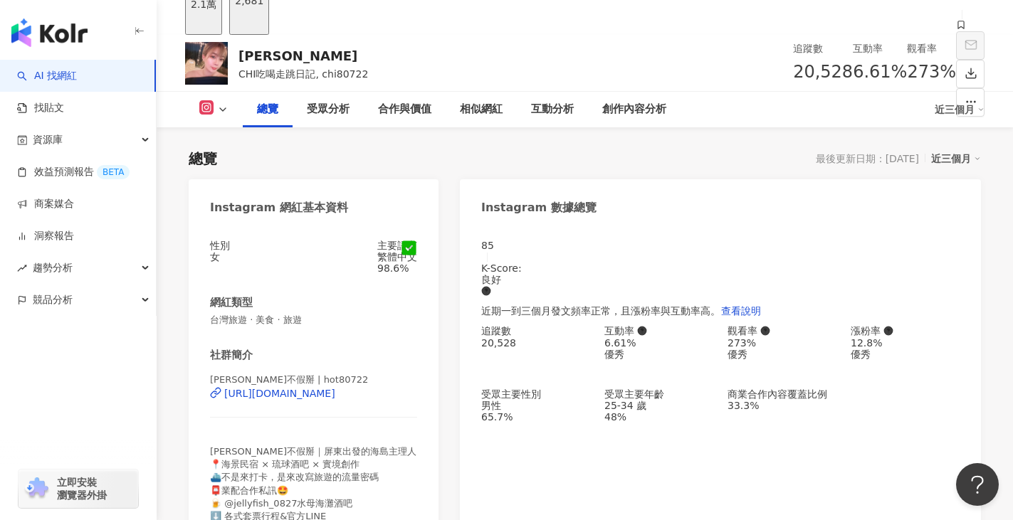
click at [263, 6] on div "2,681" at bounding box center [249, 0] width 28 height 11
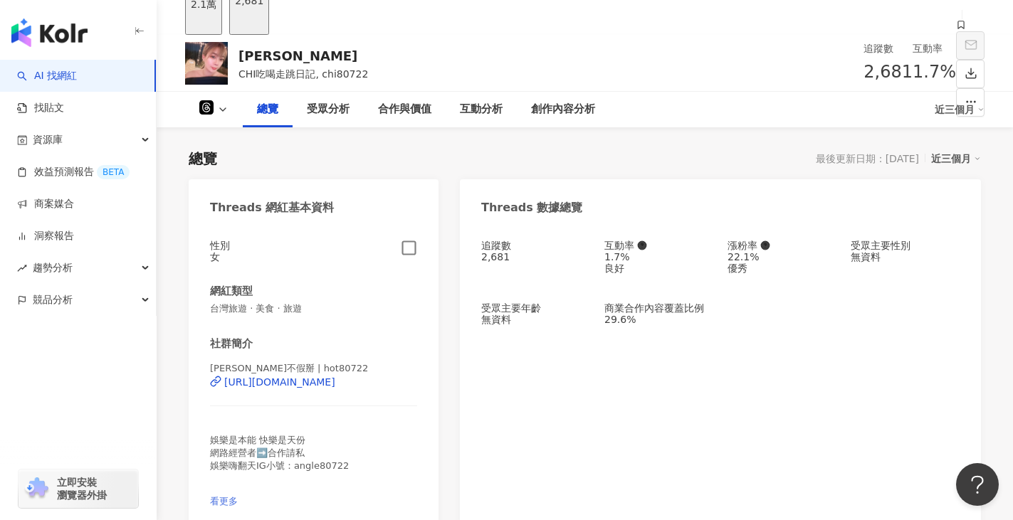
scroll to position [303, 0]
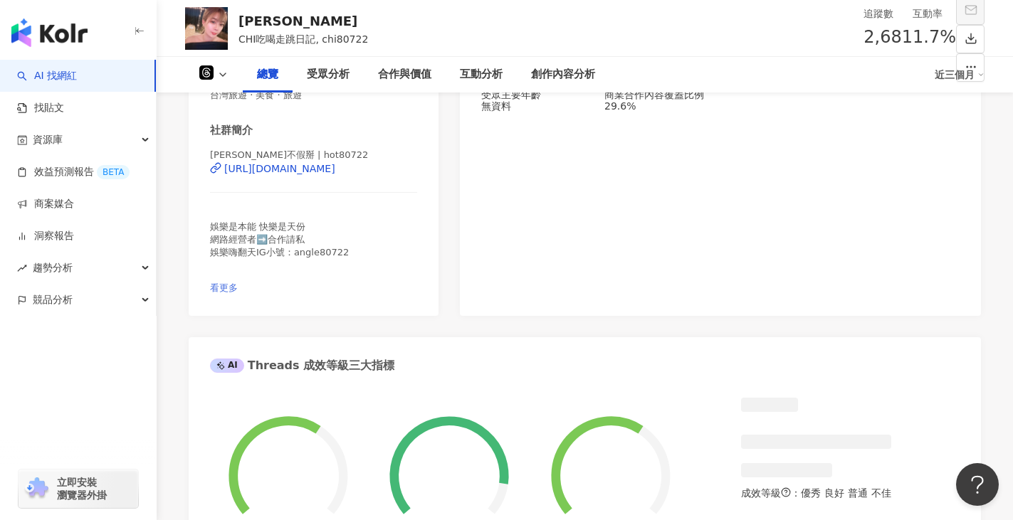
click at [238, 293] on span "看更多" at bounding box center [224, 288] width 28 height 11
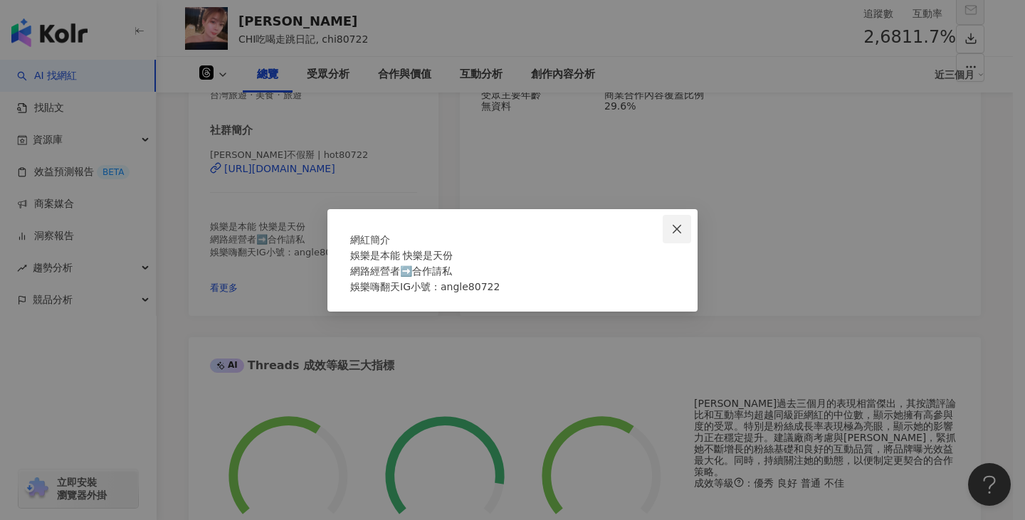
click at [683, 215] on button "Close" at bounding box center [677, 229] width 28 height 28
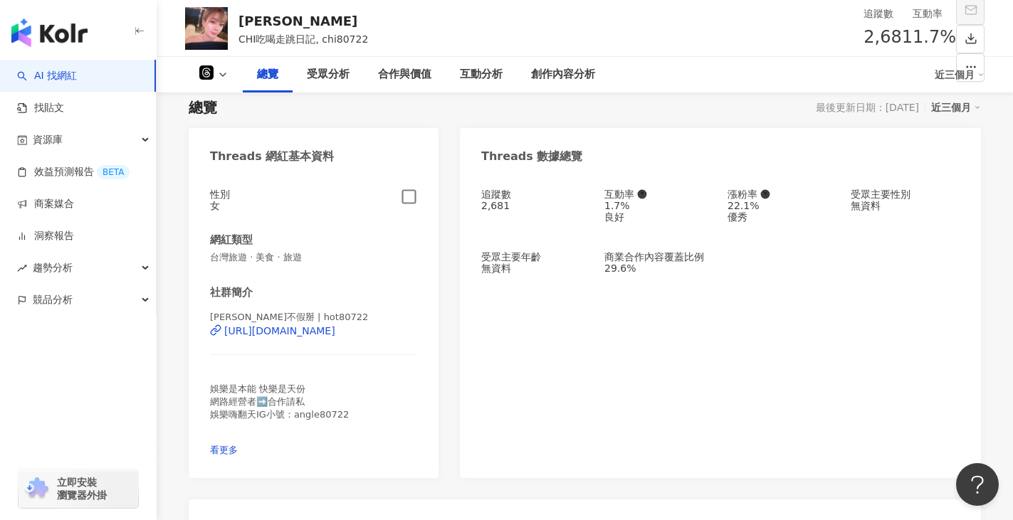
scroll to position [18, 0]
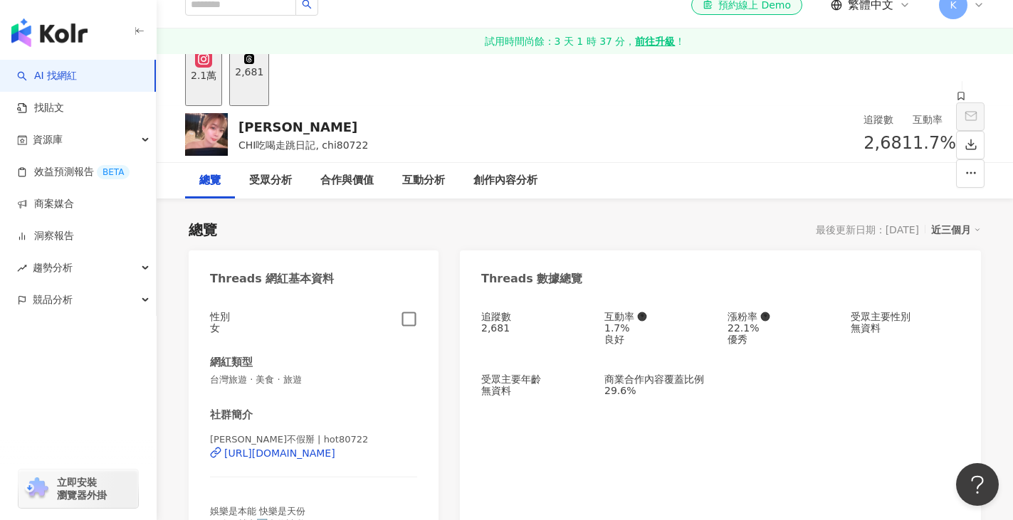
click at [216, 81] on div "2.1萬" at bounding box center [204, 75] width 26 height 11
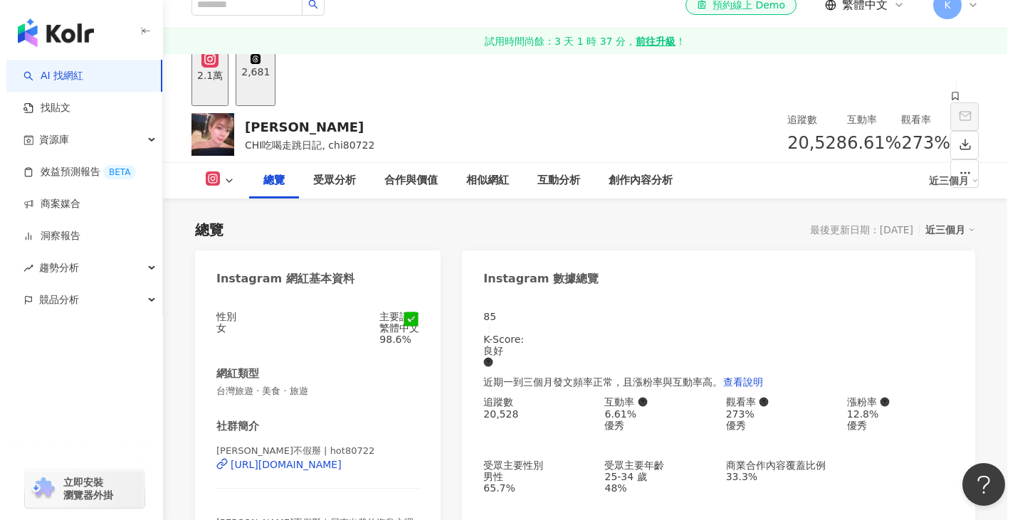
scroll to position [231, 0]
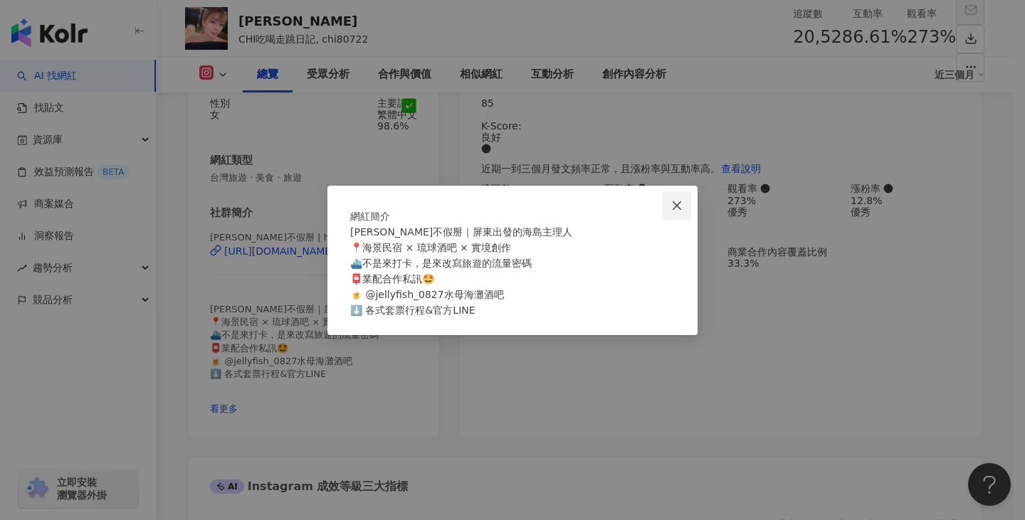
click at [676, 201] on icon "close" at bounding box center [677, 205] width 9 height 9
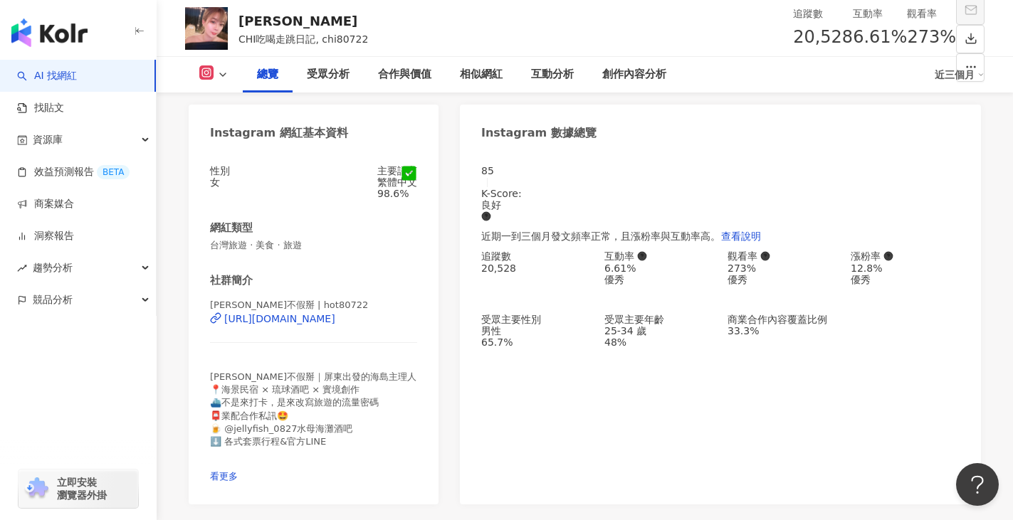
scroll to position [89, 0]
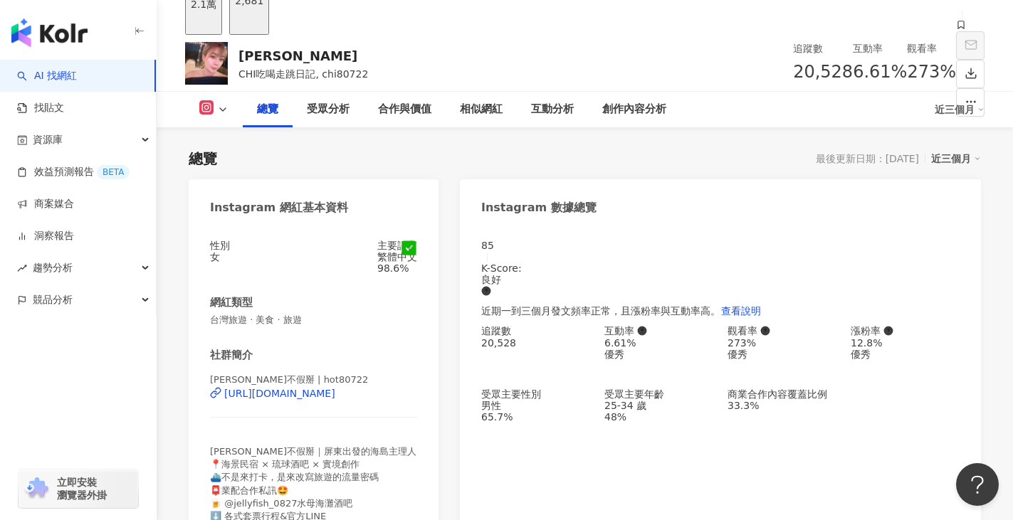
click at [263, 6] on div "2,681" at bounding box center [249, 0] width 28 height 11
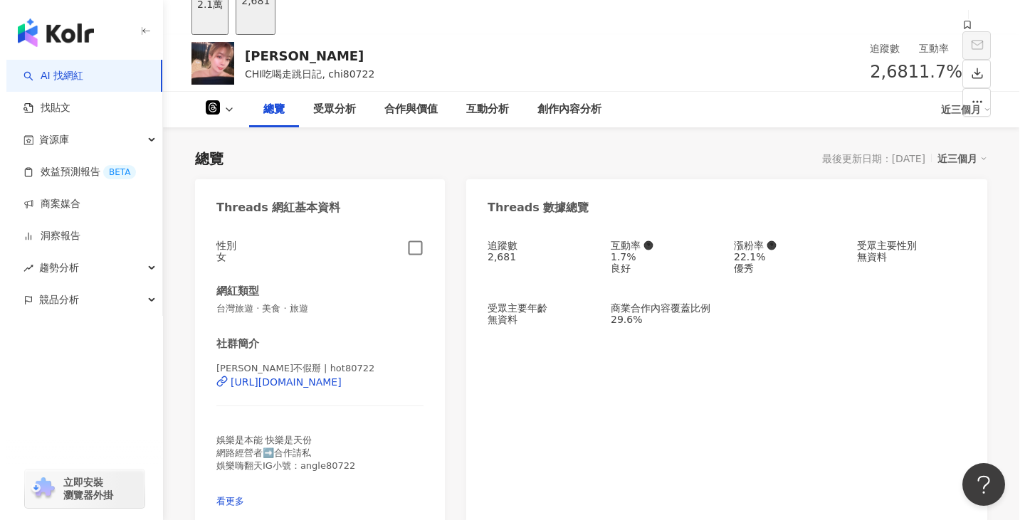
scroll to position [303, 0]
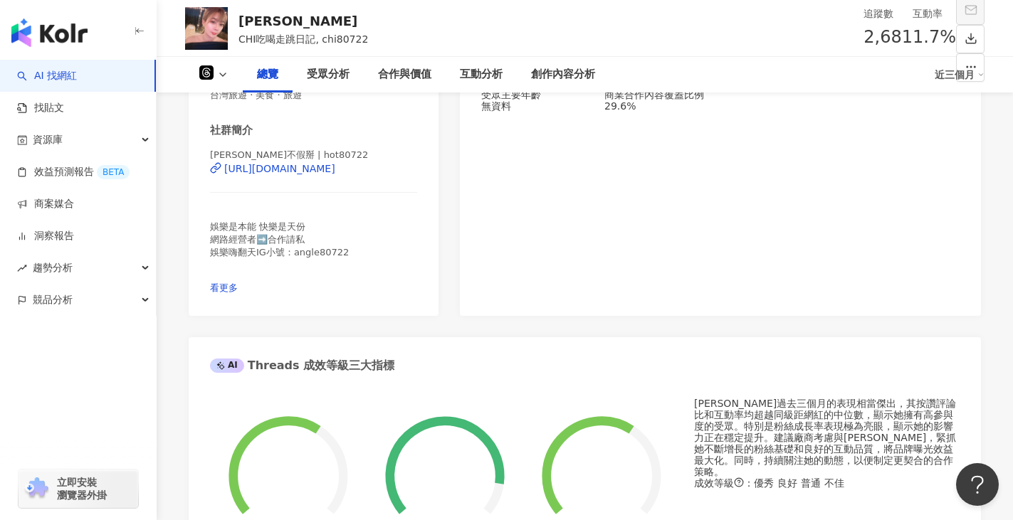
click at [405, 271] on div "娛樂是本能 快樂是天份 網路經營者➡️合作請私 娛樂嗨翻天IG小號：angle80722" at bounding box center [313, 246] width 207 height 51
click at [238, 293] on span "看更多" at bounding box center [224, 288] width 28 height 11
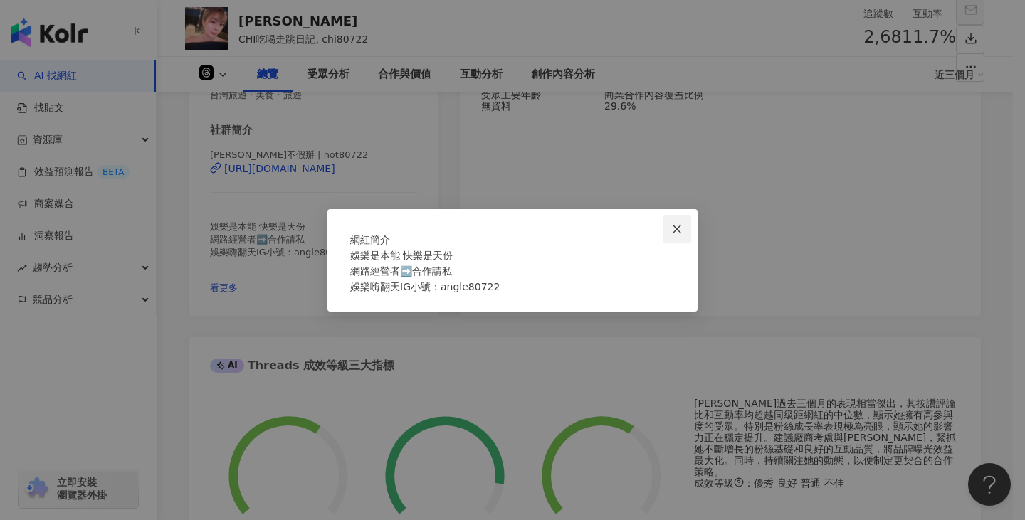
click at [682, 215] on button "Close" at bounding box center [677, 229] width 28 height 28
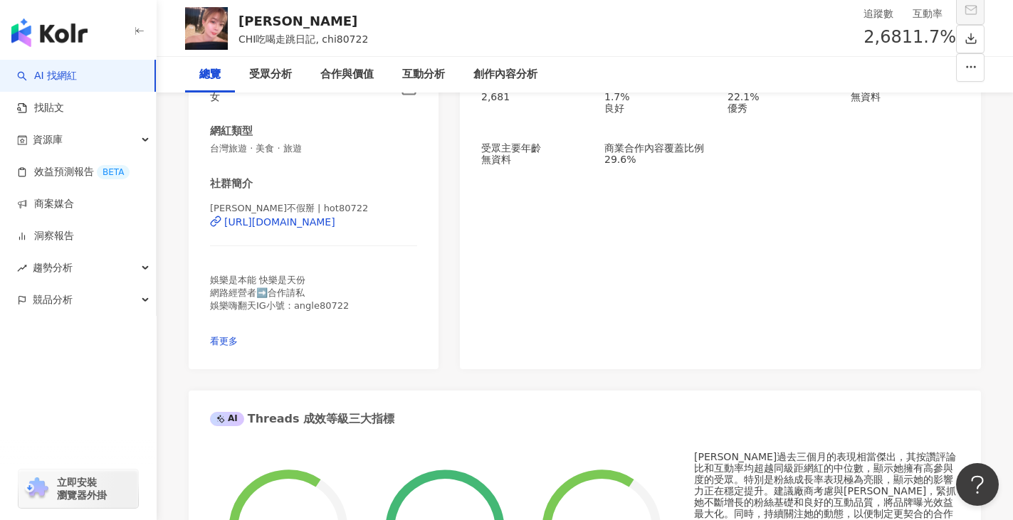
scroll to position [0, 0]
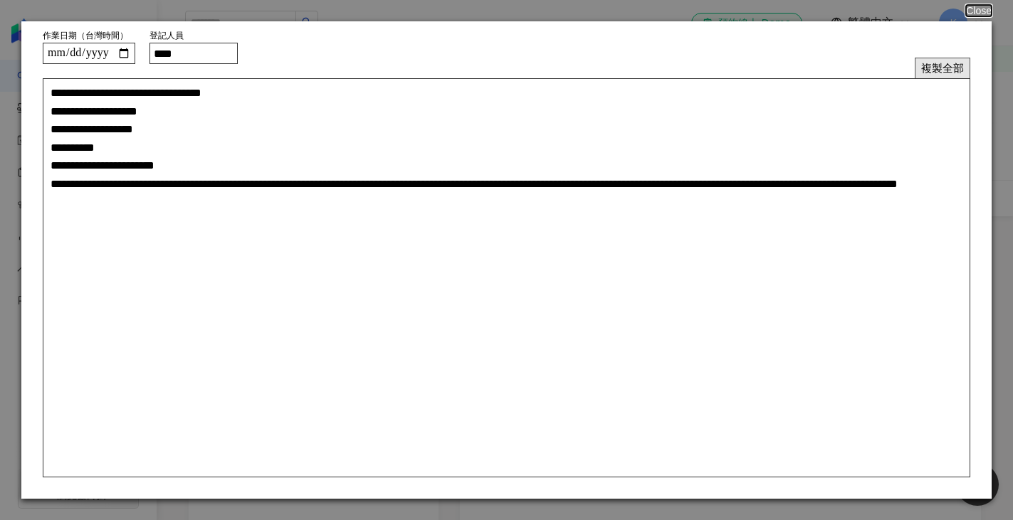
click at [934, 67] on button "複製全部" at bounding box center [943, 68] width 56 height 21
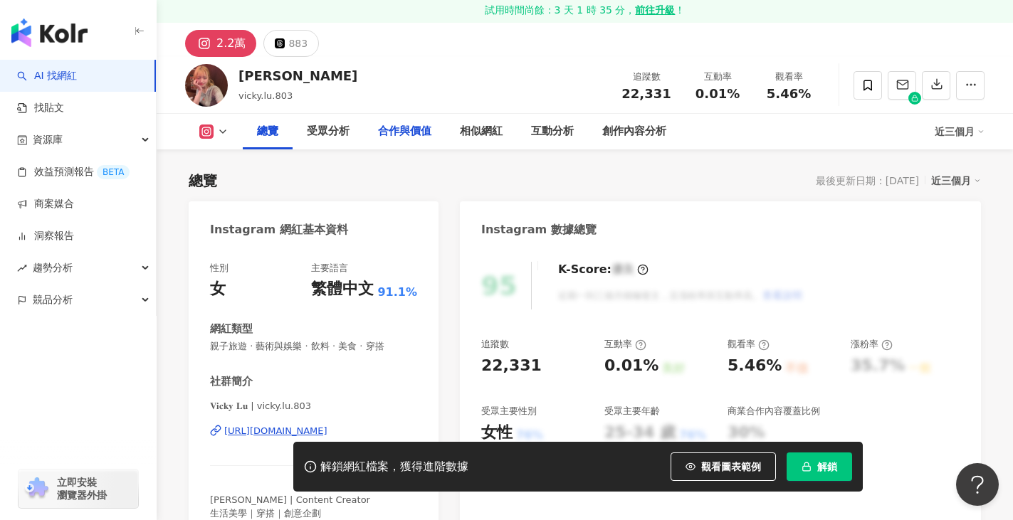
scroll to position [142, 0]
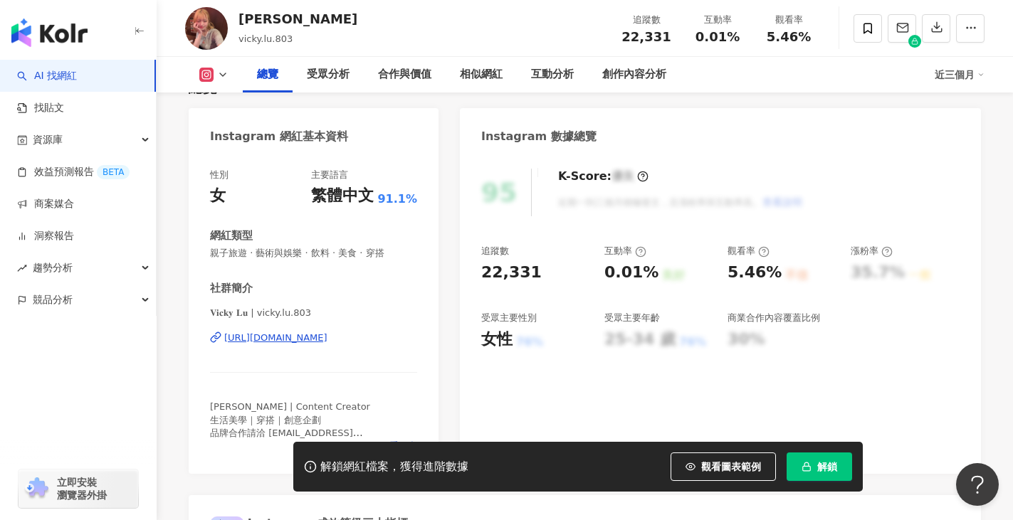
click at [327, 337] on div "[URL][DOMAIN_NAME]" at bounding box center [275, 338] width 103 height 13
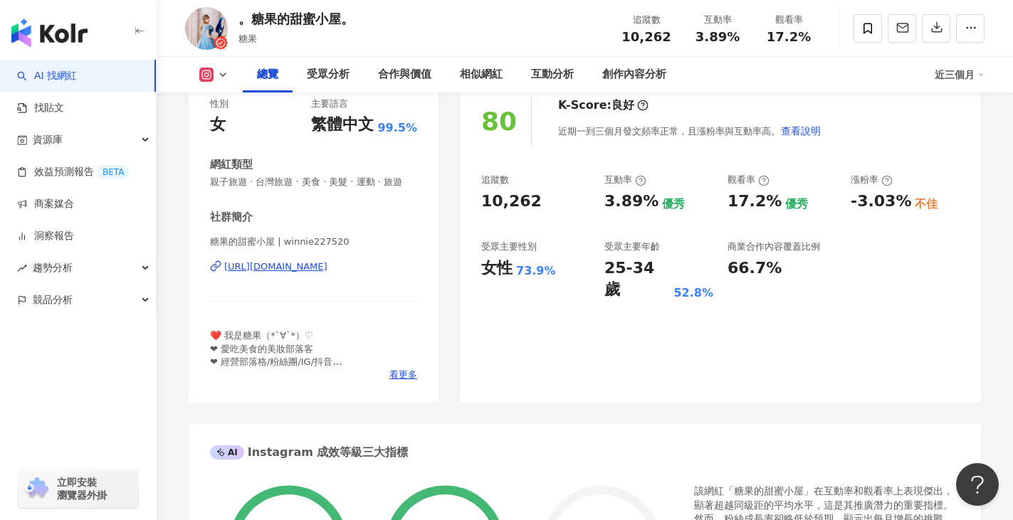
scroll to position [71, 0]
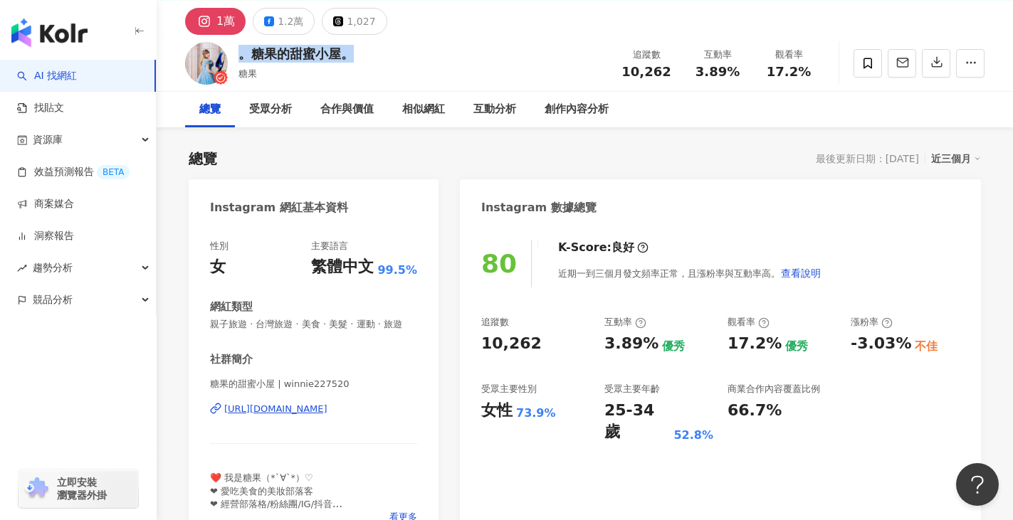
drag, startPoint x: 244, startPoint y: 54, endPoint x: 363, endPoint y: 54, distance: 118.9
click at [363, 54] on div "。糖果的甜蜜小屋。 糖果 追蹤數 10,262 互動率 3.89% 觀看率 17.2%" at bounding box center [585, 63] width 856 height 56
copy div "。糖果的甜蜜小屋。"
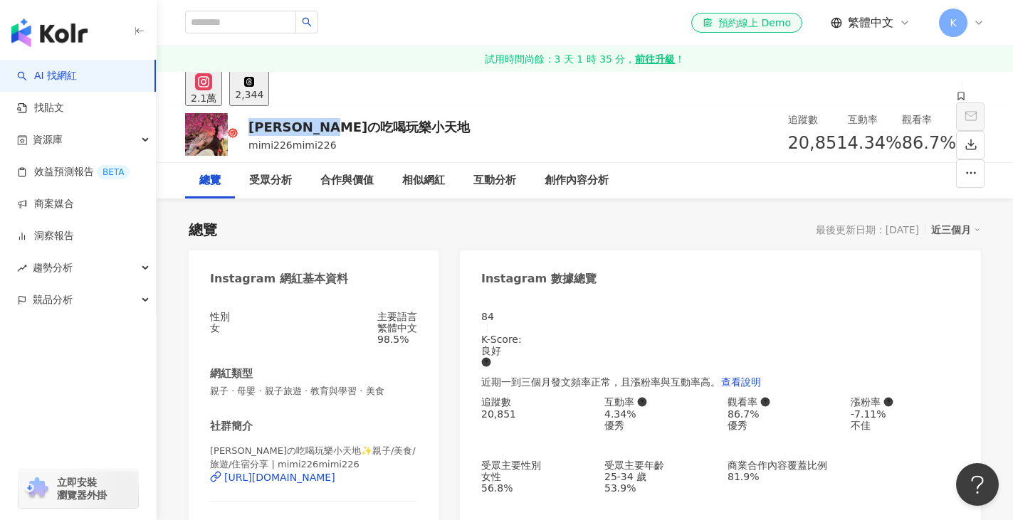
drag, startPoint x: 352, startPoint y: 128, endPoint x: 364, endPoint y: 127, distance: 12.2
click at [364, 127] on div "[PERSON_NAME]の吃喝玩樂小天地" at bounding box center [358, 127] width 221 height 18
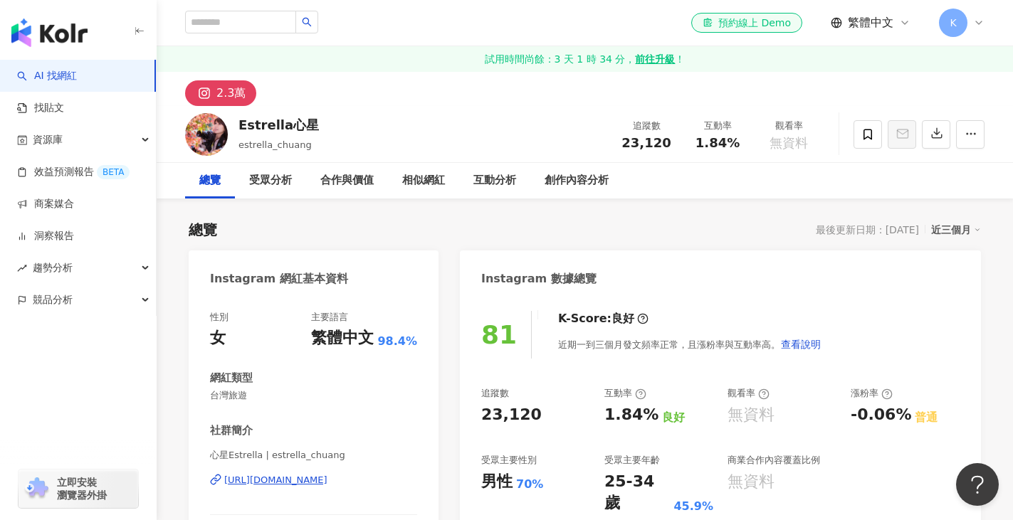
click at [343, 127] on div "Estrella心星 estrella_chuang 追蹤數 23,120 互動率 1.84% 觀看率 無資料" at bounding box center [585, 134] width 856 height 56
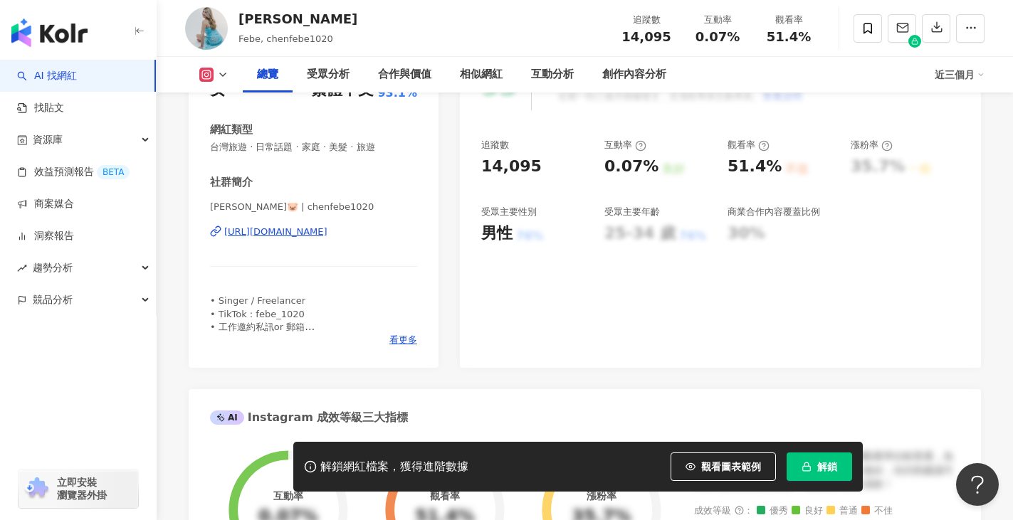
scroll to position [214, 0]
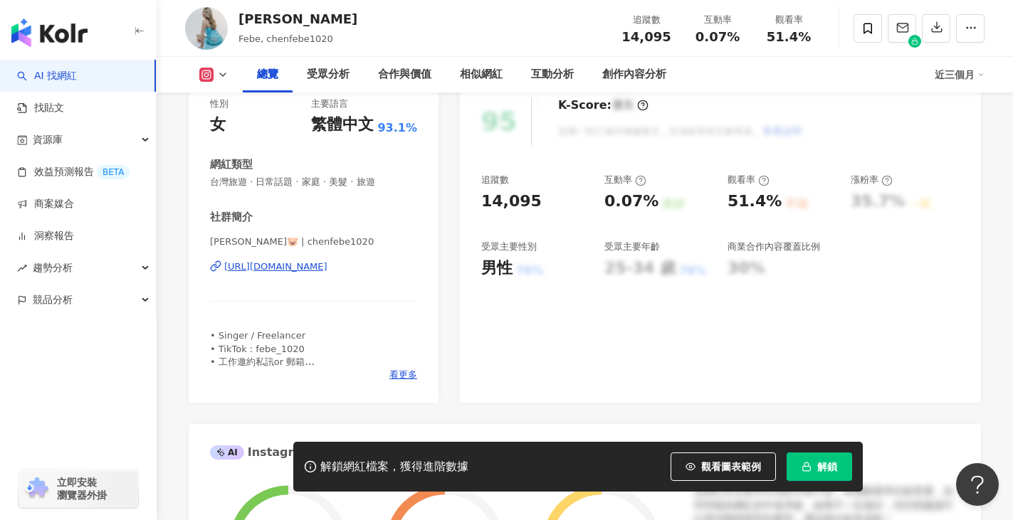
click at [327, 265] on div "https://www.instagram.com/chenfebe1020/" at bounding box center [275, 267] width 103 height 13
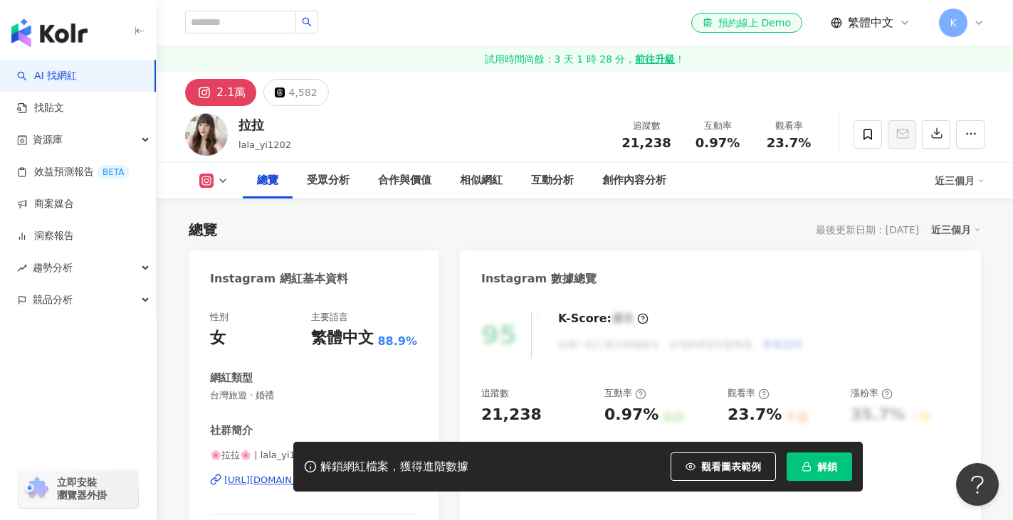
click at [327, 474] on div "[URL][DOMAIN_NAME]" at bounding box center [275, 480] width 103 height 13
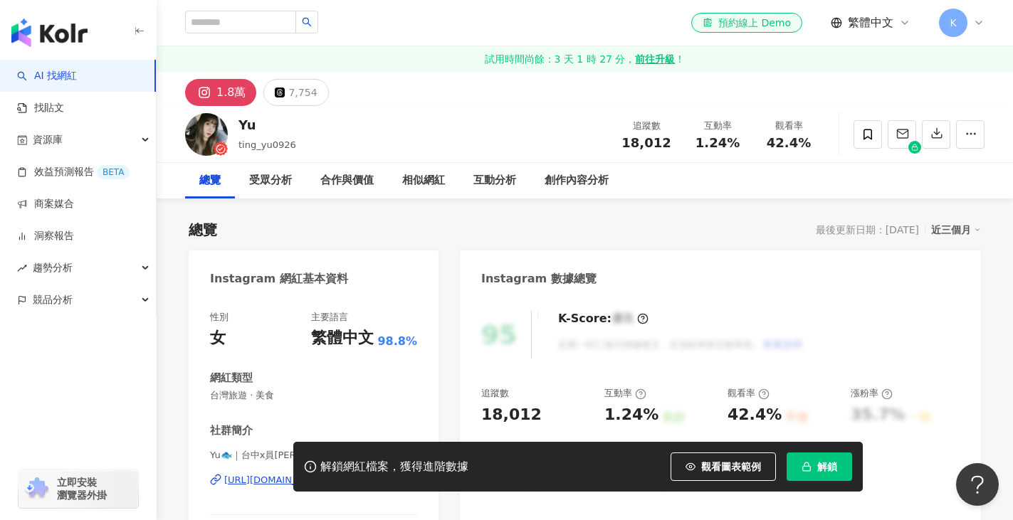
scroll to position [142, 0]
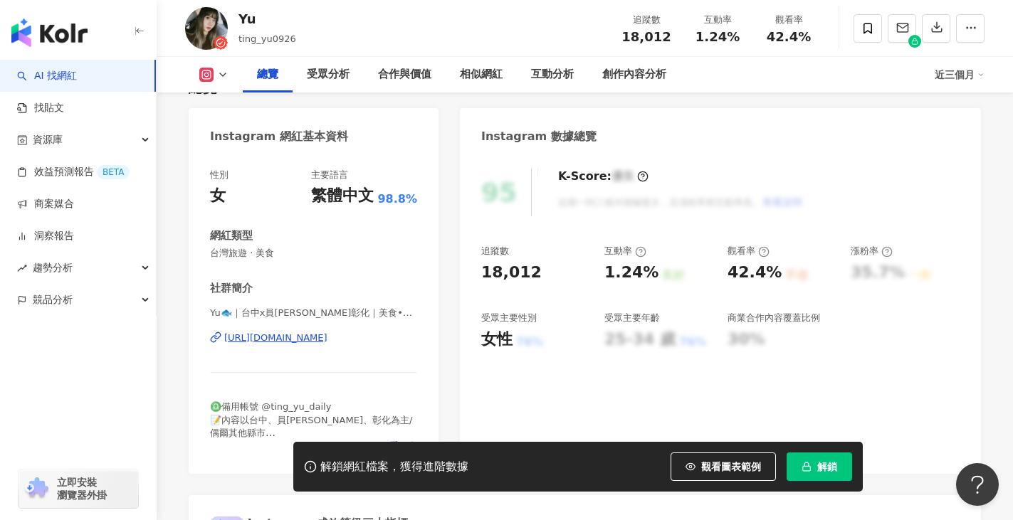
click at [327, 335] on div "[URL][DOMAIN_NAME]" at bounding box center [275, 338] width 103 height 13
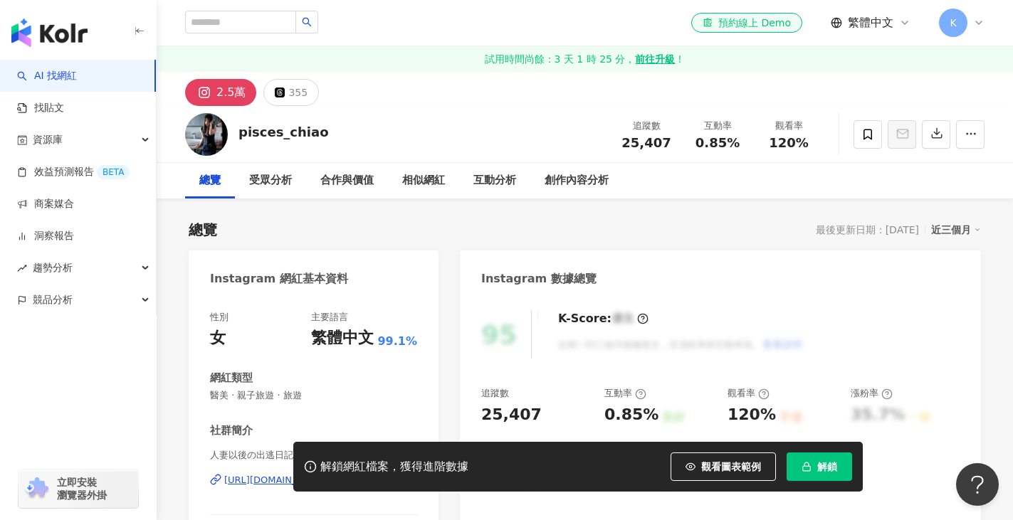
click at [327, 474] on div "https://www.instagram.com/pisces_chiao/" at bounding box center [275, 480] width 103 height 13
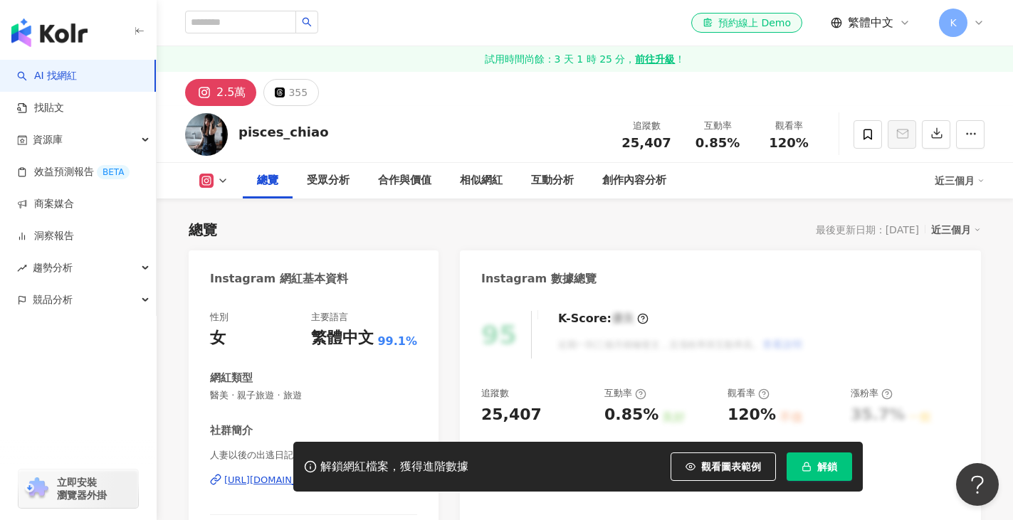
scroll to position [142, 0]
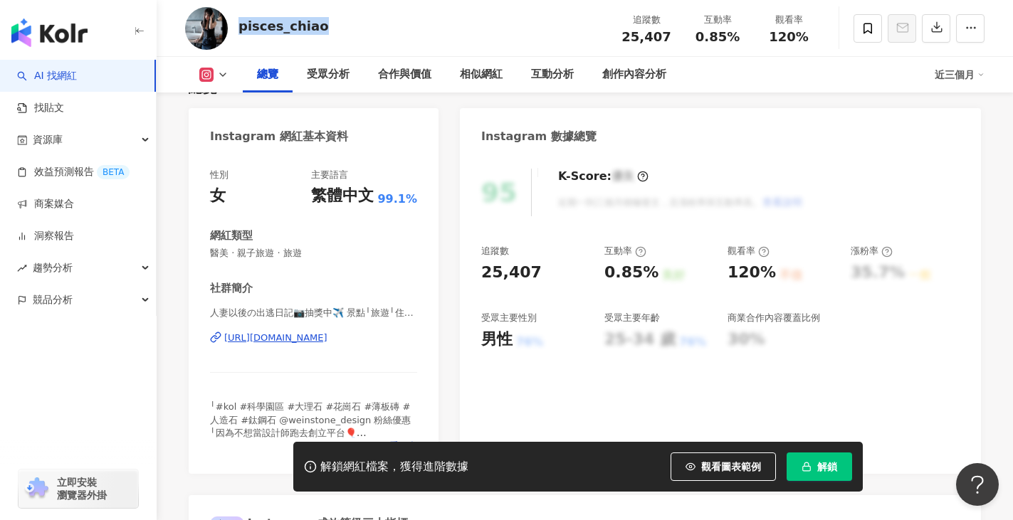
drag, startPoint x: 238, startPoint y: 30, endPoint x: 335, endPoint y: 23, distance: 97.8
click at [335, 23] on div "pisces_chiao 追蹤數 25,407 互動率 0.85% 觀看率 120%" at bounding box center [585, 28] width 856 height 56
copy div "pisces_chiao"
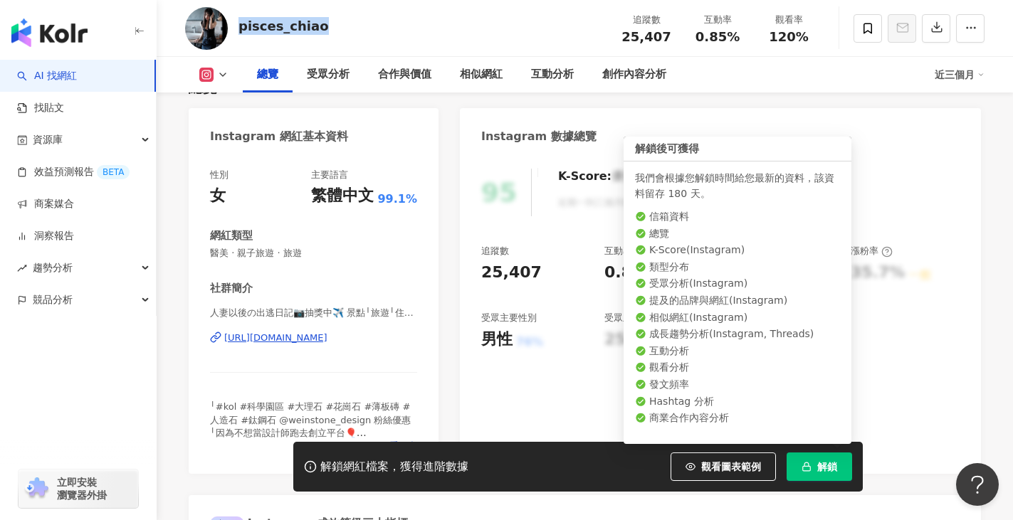
click at [831, 468] on span "解鎖" at bounding box center [827, 466] width 20 height 11
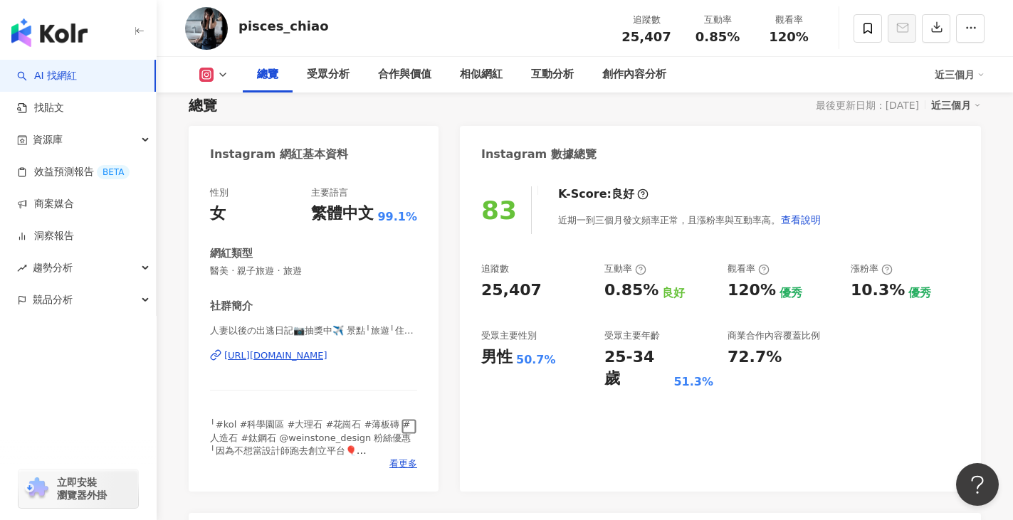
scroll to position [160, 0]
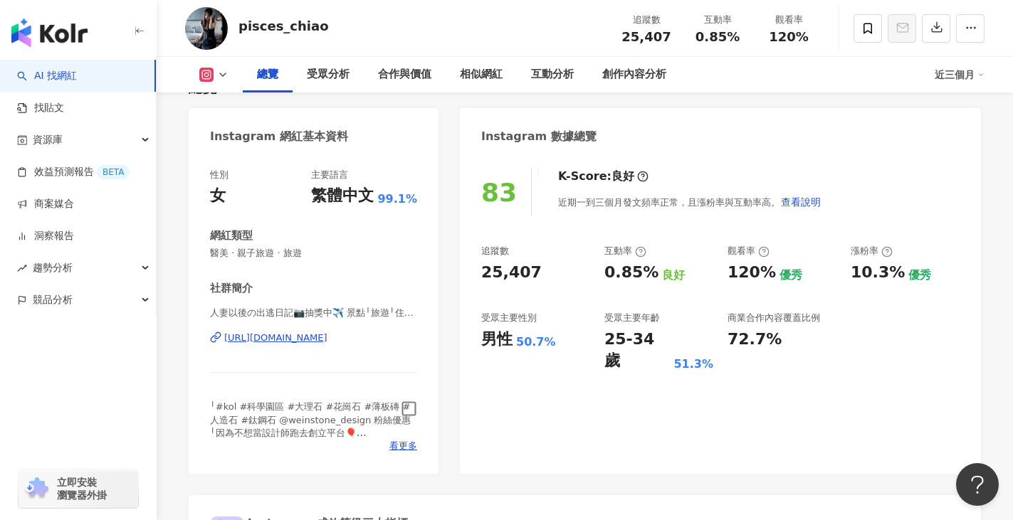
click at [414, 411] on icon "button" at bounding box center [409, 409] width 16 height 16
click at [408, 445] on span "看更多" at bounding box center [403, 446] width 28 height 13
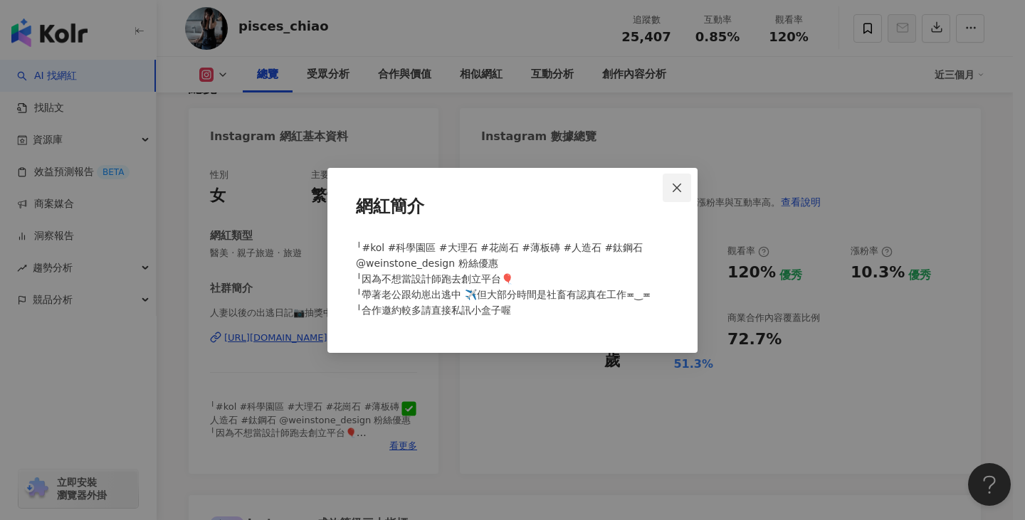
click at [676, 184] on icon "close" at bounding box center [676, 187] width 11 height 11
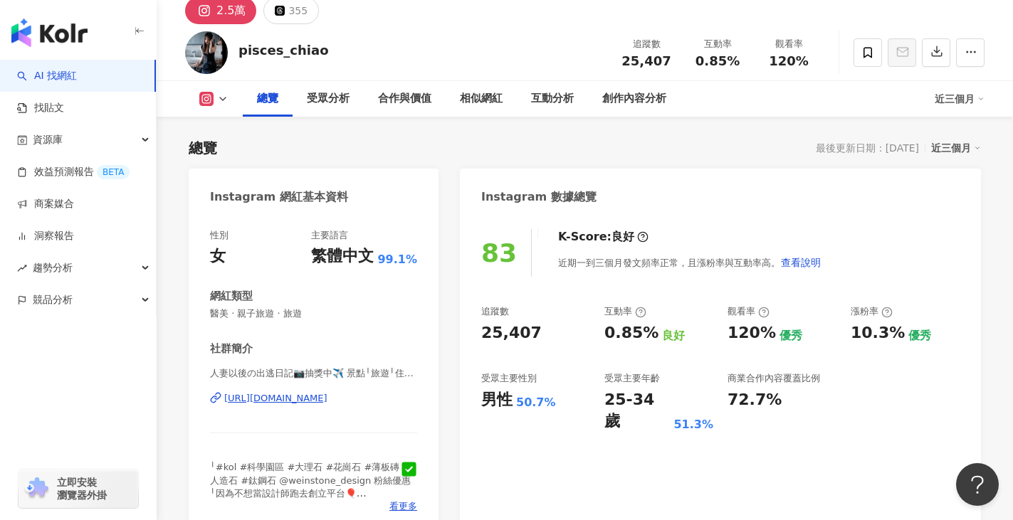
scroll to position [0, 0]
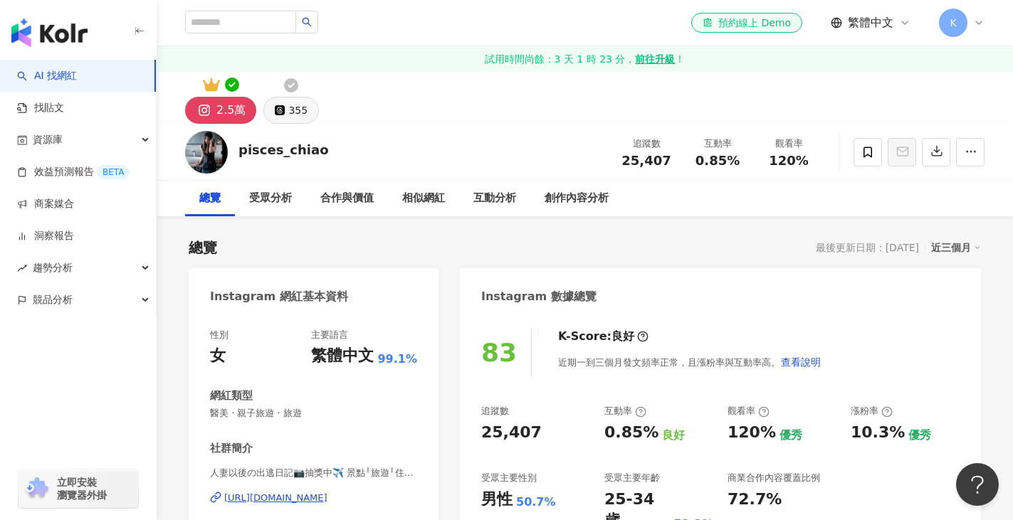
click at [285, 108] on button "355" at bounding box center [291, 110] width 56 height 27
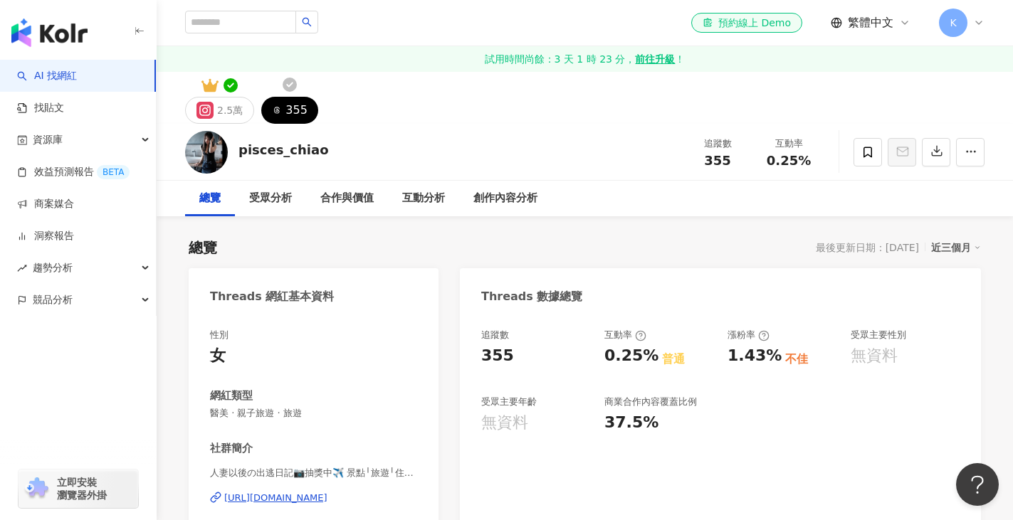
scroll to position [285, 0]
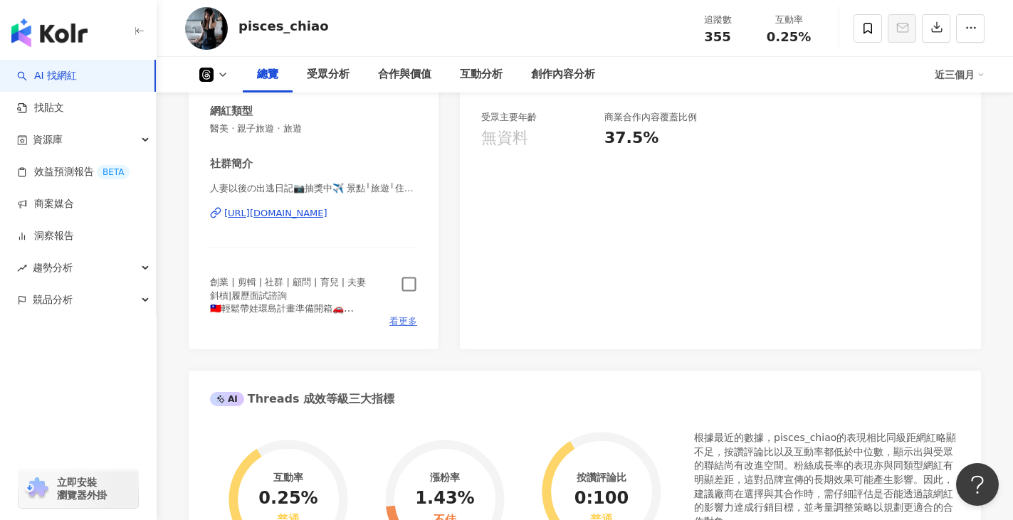
click at [399, 320] on span "看更多" at bounding box center [403, 321] width 28 height 13
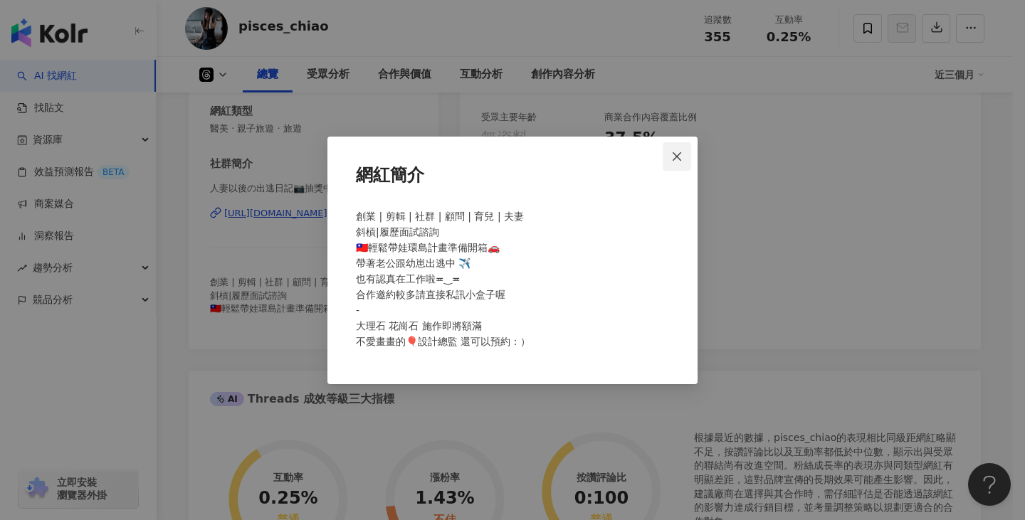
click at [681, 162] on icon "close" at bounding box center [676, 156] width 11 height 11
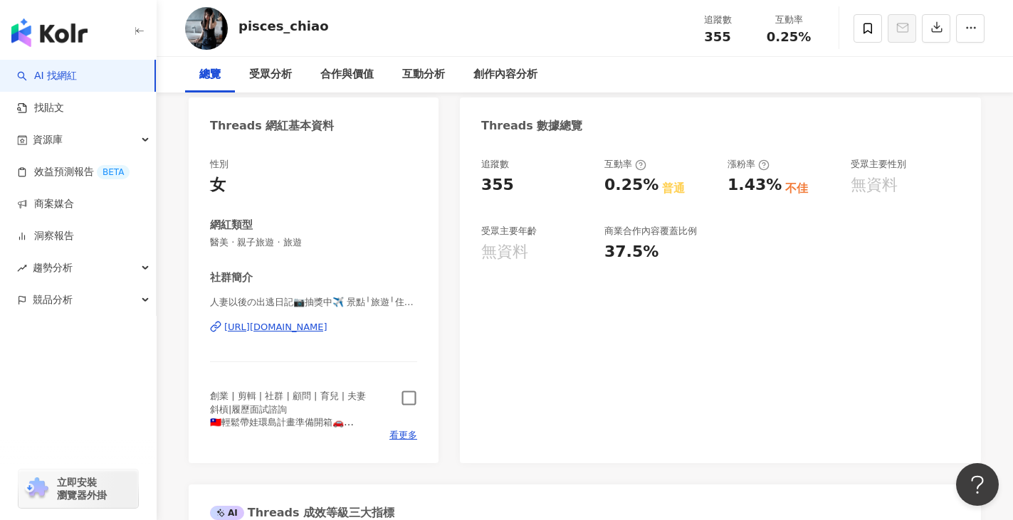
scroll to position [0, 0]
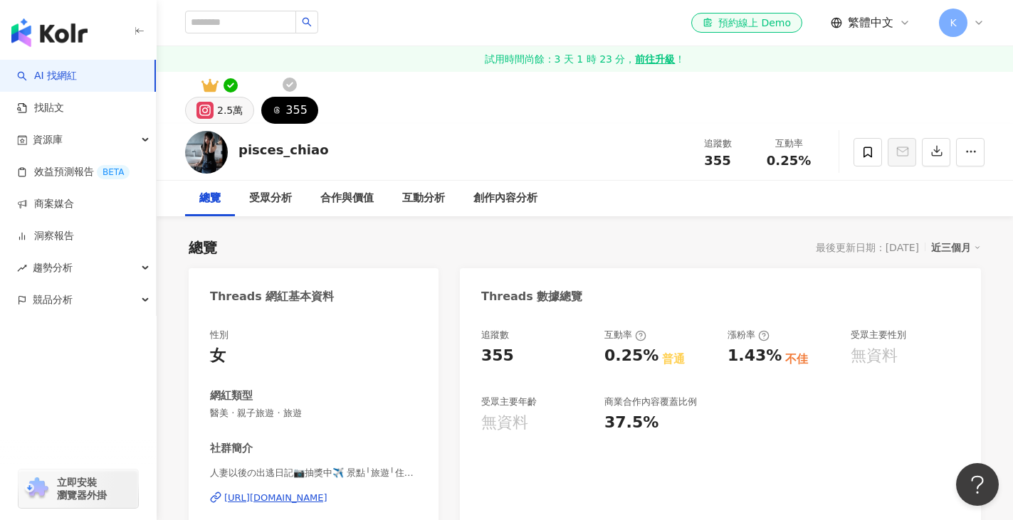
click at [206, 110] on icon at bounding box center [205, 110] width 4 height 4
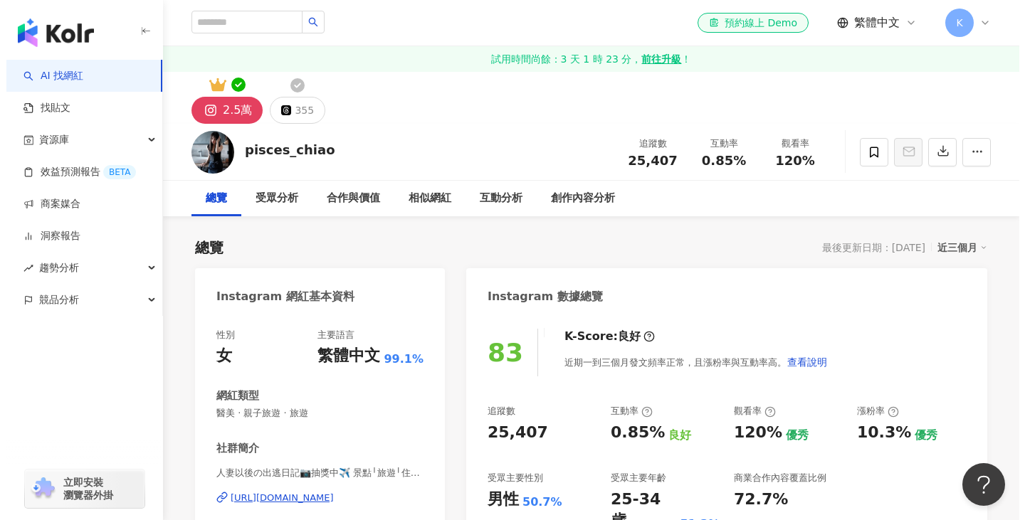
scroll to position [214, 0]
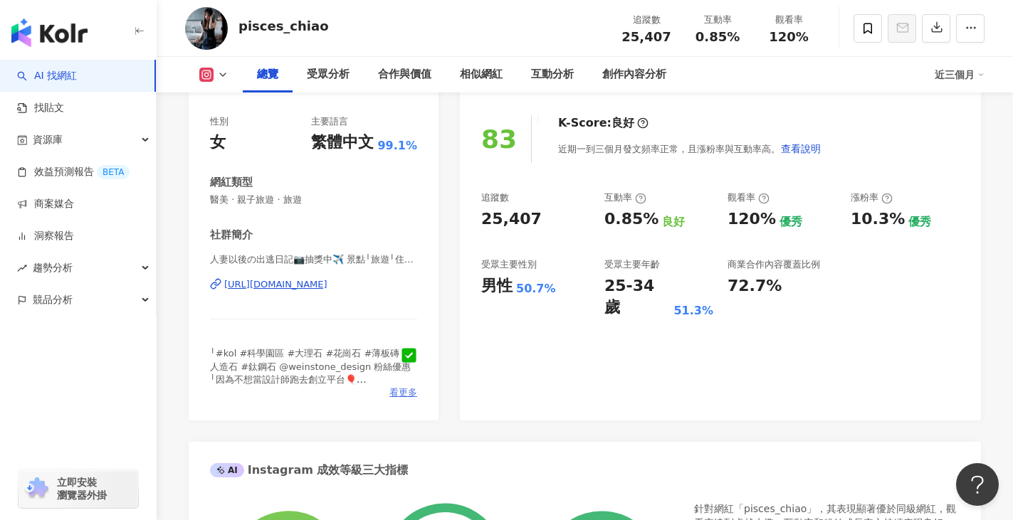
click at [398, 396] on span "看更多" at bounding box center [403, 393] width 28 height 13
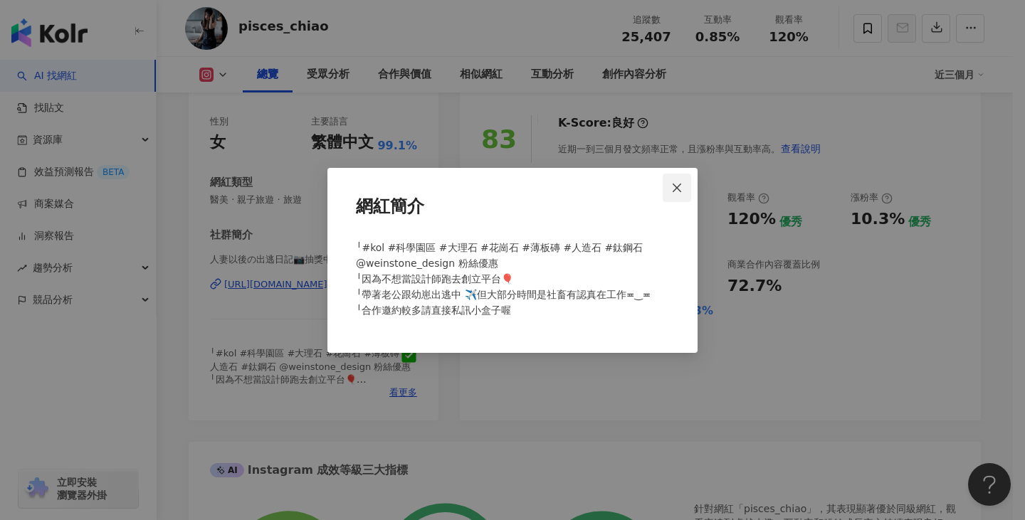
click at [674, 185] on icon "close" at bounding box center [676, 187] width 11 height 11
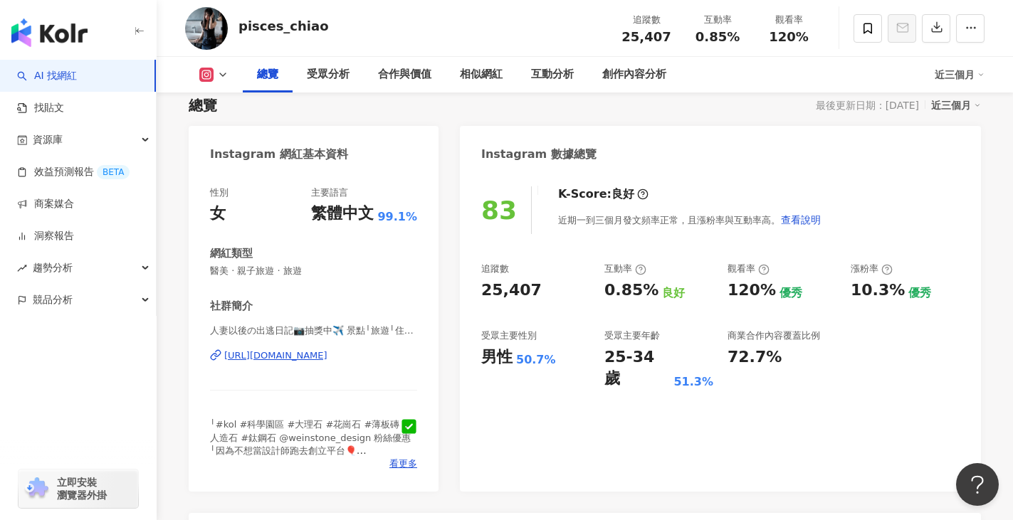
scroll to position [0, 0]
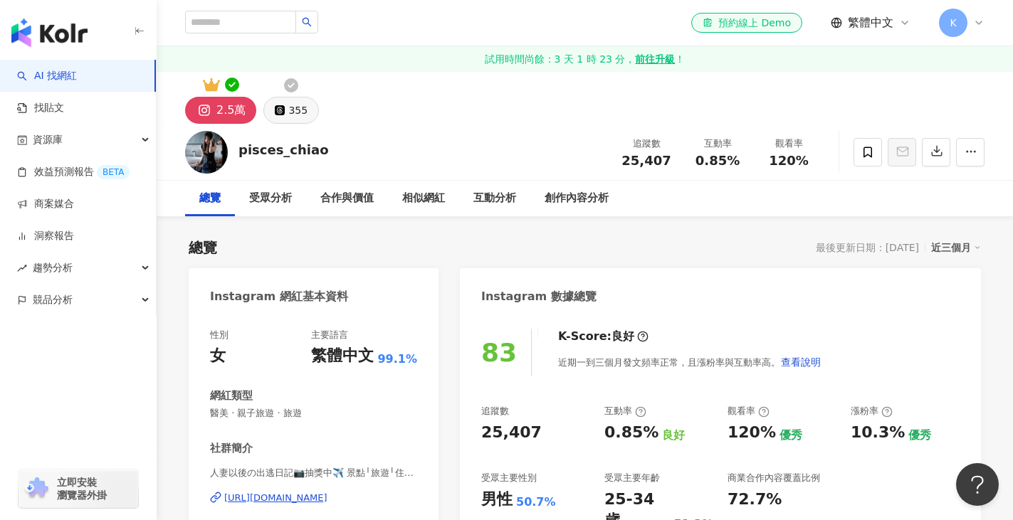
click at [290, 107] on div "355" at bounding box center [297, 110] width 19 height 20
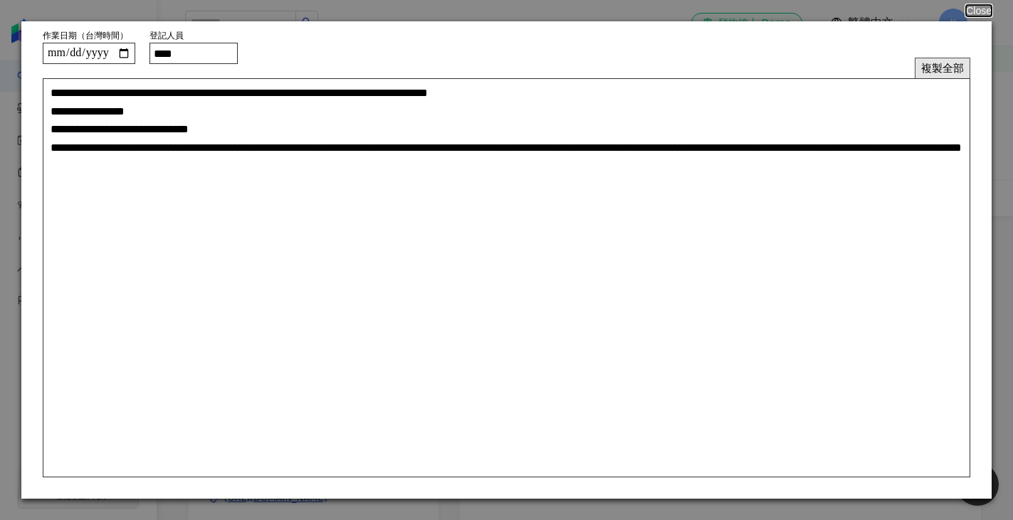
click at [942, 63] on button "複製全部" at bounding box center [943, 68] width 56 height 21
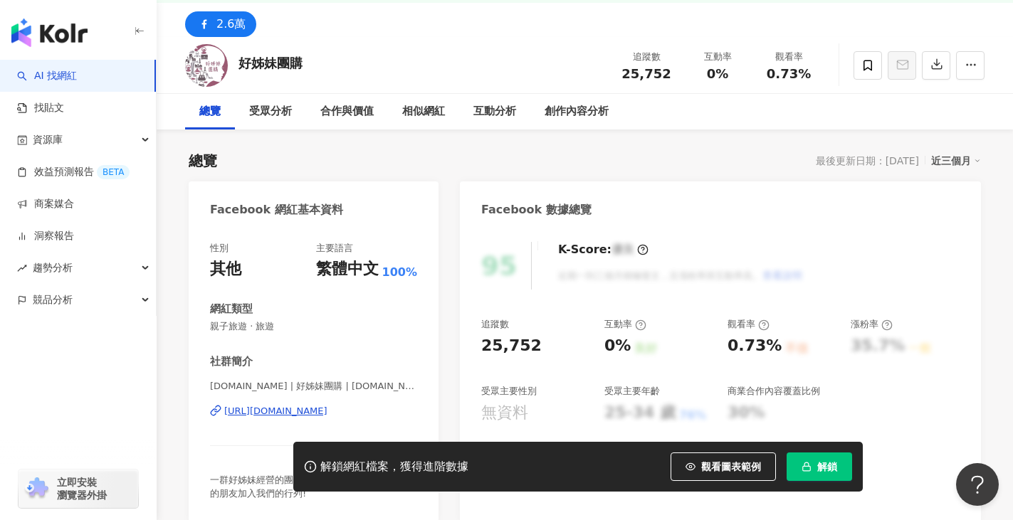
scroll to position [71, 0]
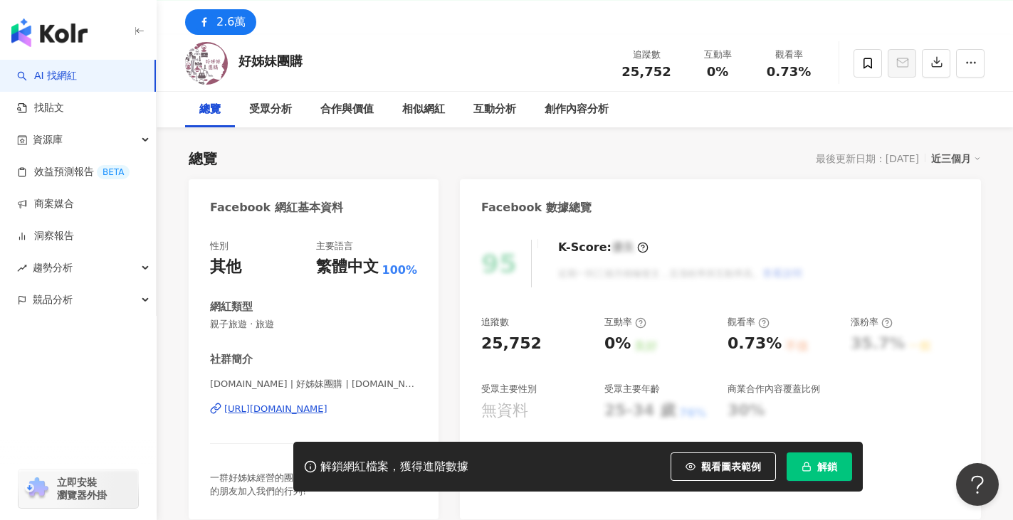
click at [327, 403] on div "[URL][DOMAIN_NAME]" at bounding box center [275, 409] width 103 height 13
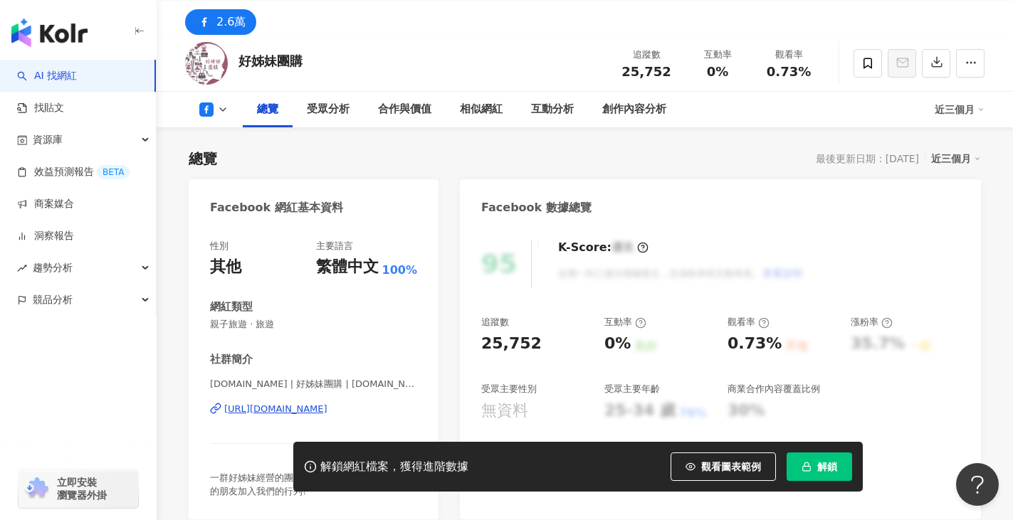
scroll to position [142, 0]
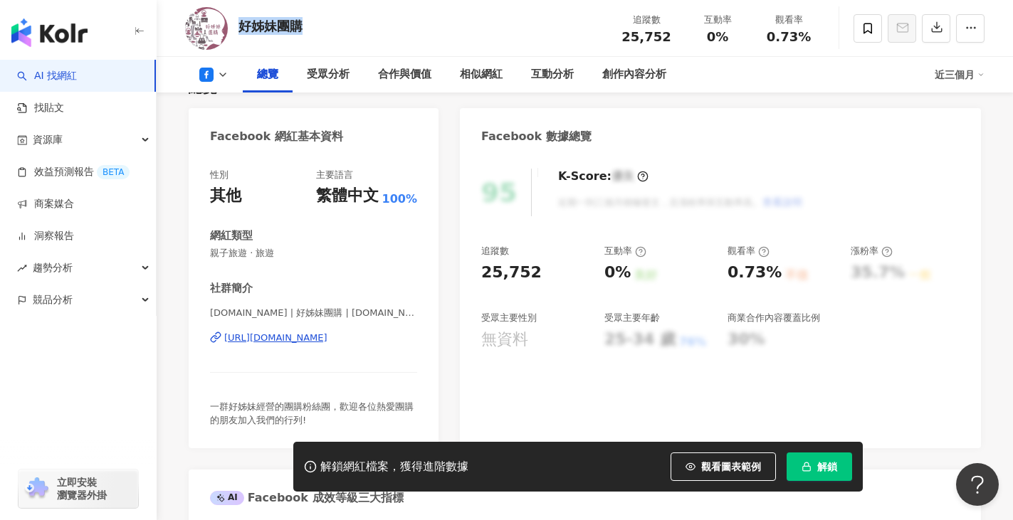
drag, startPoint x: 236, startPoint y: 32, endPoint x: 321, endPoint y: 31, distance: 85.4
click at [320, 31] on div "好姊妹團購 追蹤數 25,752 互動率 0% 觀看率 0.73%" at bounding box center [585, 28] width 856 height 56
copy div "好姊妹團購"
click at [823, 468] on span "解鎖" at bounding box center [827, 466] width 20 height 11
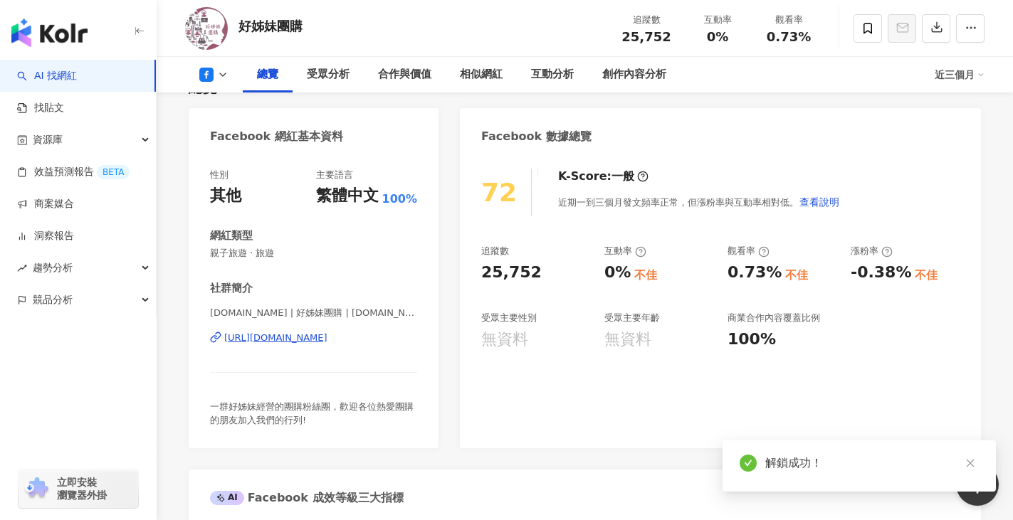
click at [970, 461] on icon "close" at bounding box center [970, 463] width 10 height 10
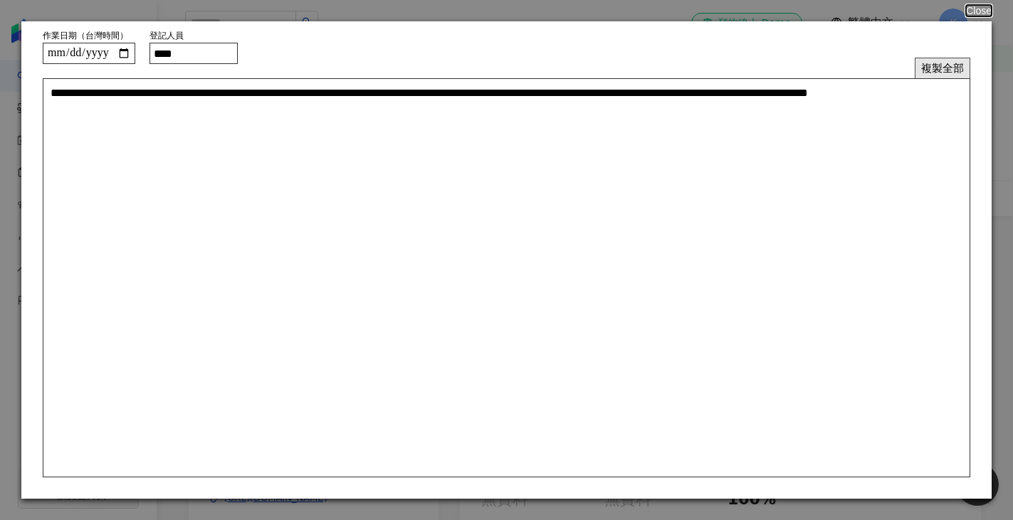
click at [938, 67] on button "複製全部" at bounding box center [943, 68] width 56 height 21
click at [975, 6] on button "Close" at bounding box center [978, 10] width 27 height 11
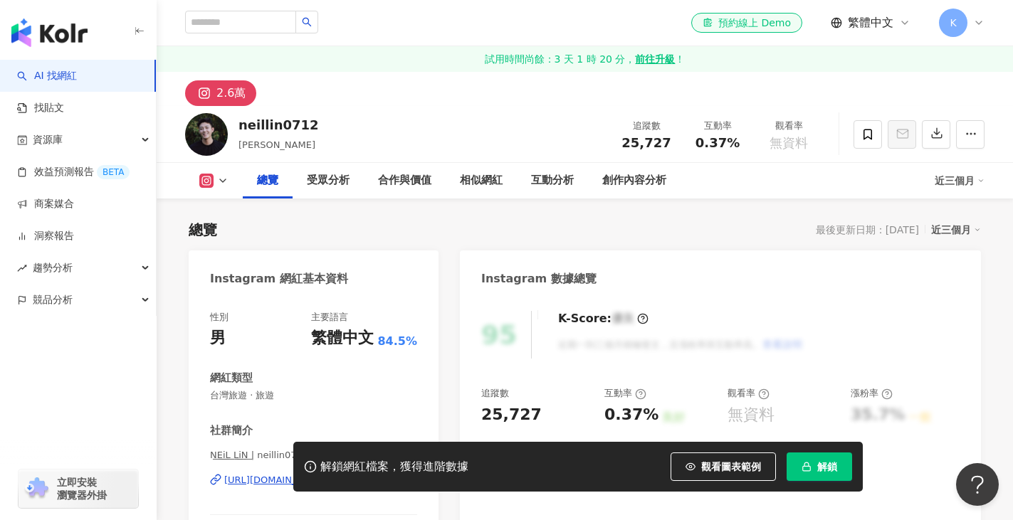
scroll to position [142, 0]
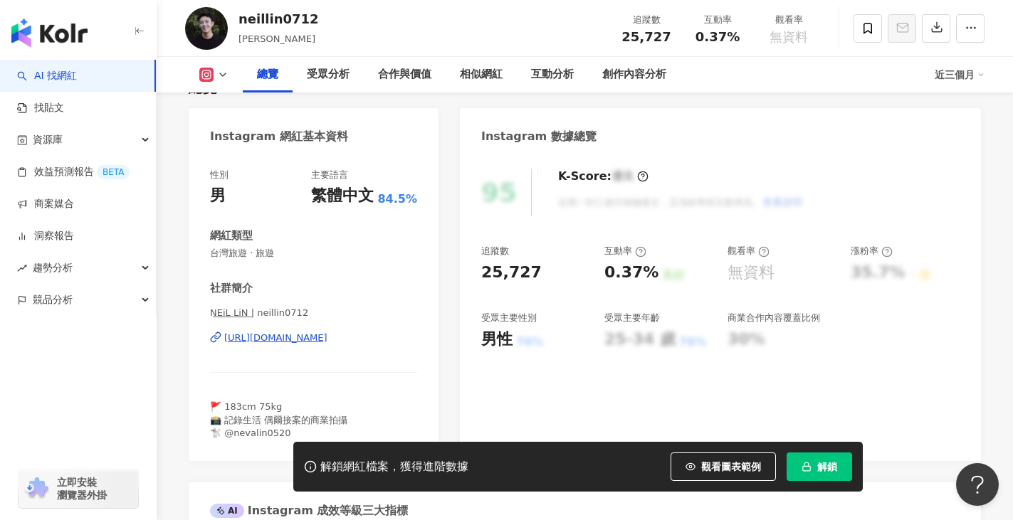
click at [327, 339] on div "[URL][DOMAIN_NAME]" at bounding box center [275, 338] width 103 height 13
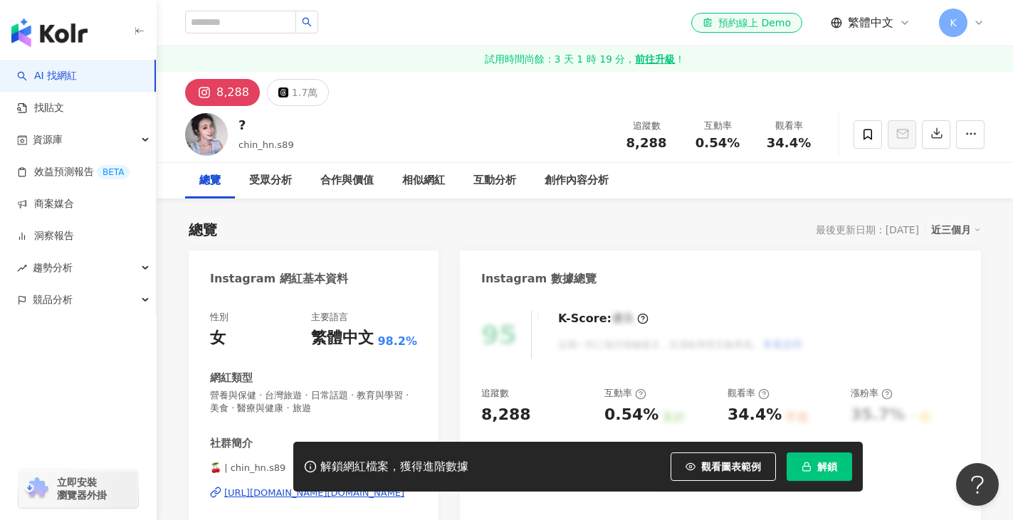
scroll to position [214, 0]
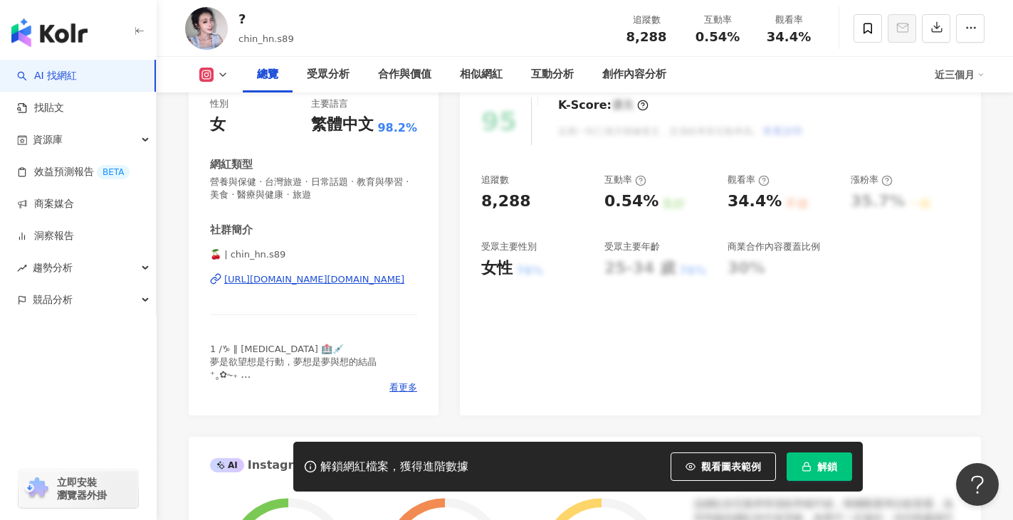
click at [372, 281] on div "https://www.instagram.com/chin_hn.s89/" at bounding box center [314, 279] width 180 height 13
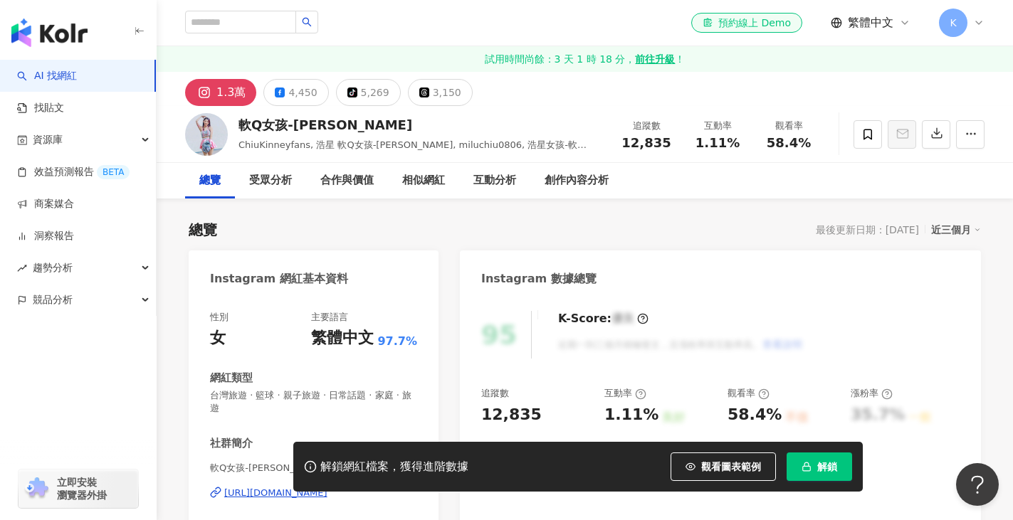
scroll to position [142, 0]
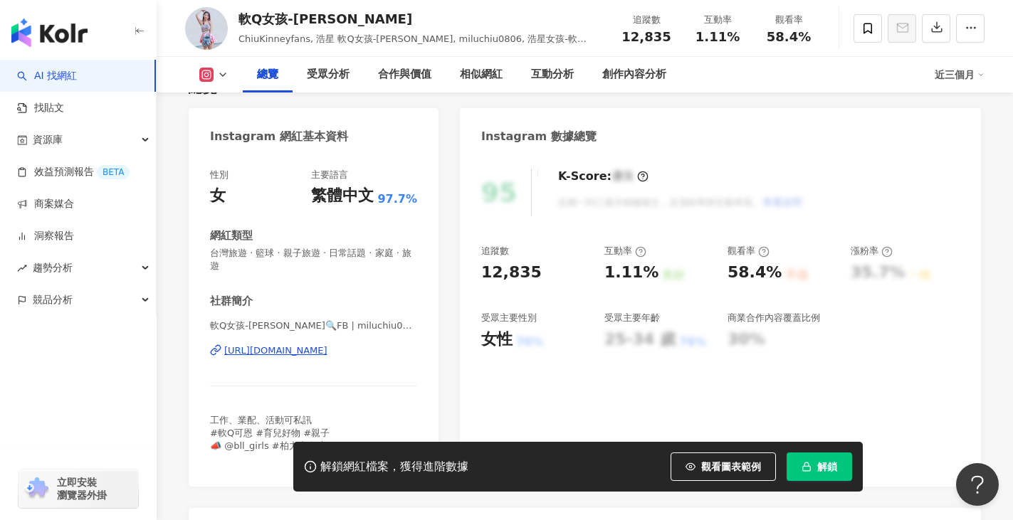
click at [327, 352] on div "[URL][DOMAIN_NAME]" at bounding box center [275, 351] width 103 height 13
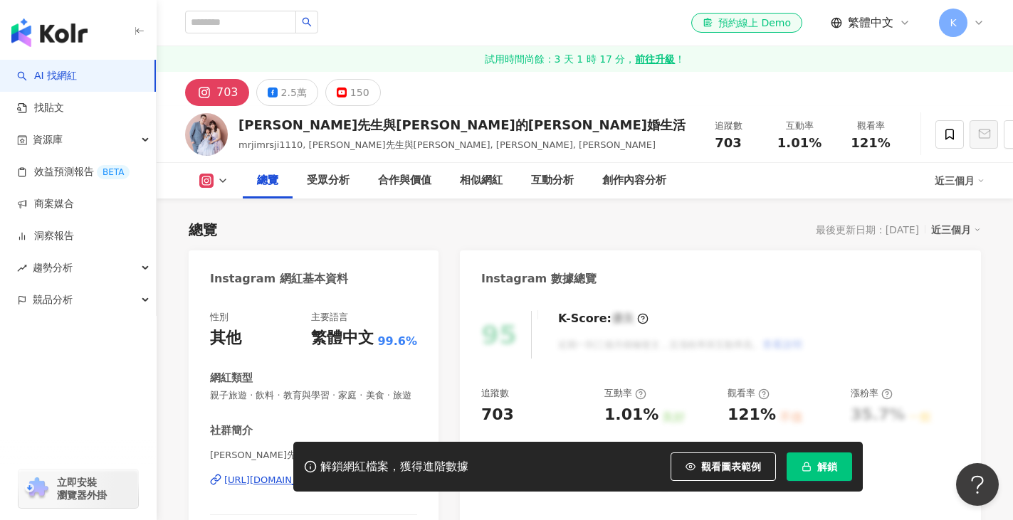
click at [327, 474] on div "[URL][DOMAIN_NAME]" at bounding box center [275, 480] width 103 height 13
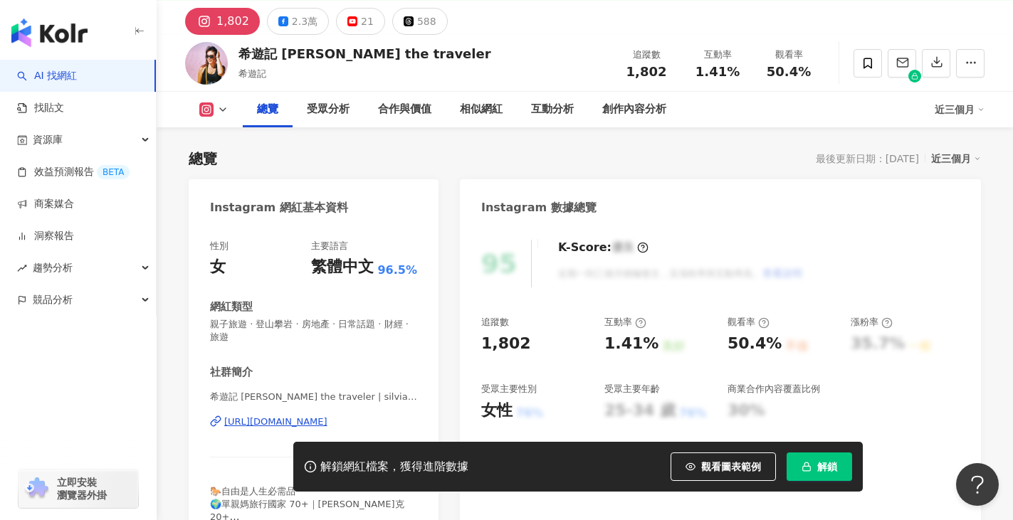
scroll to position [214, 0]
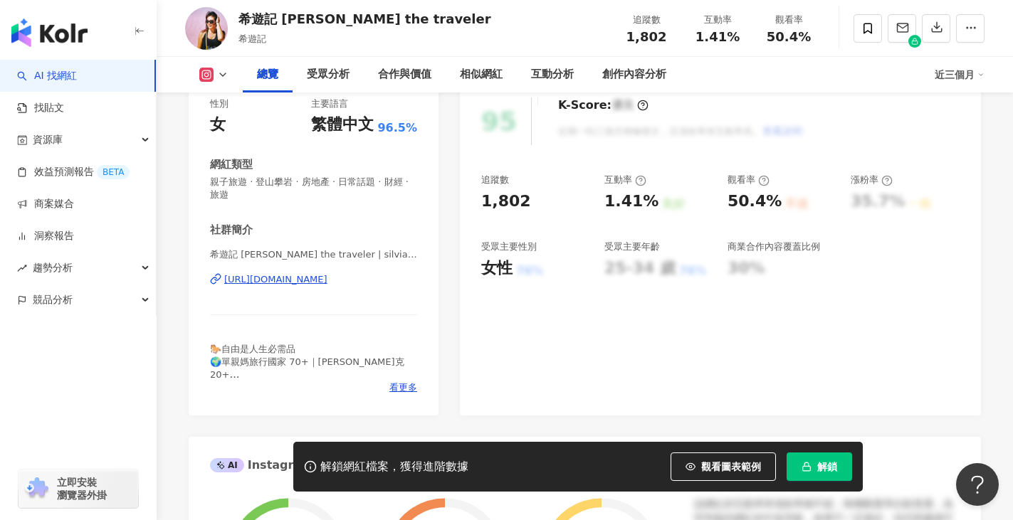
click at [327, 278] on div "https://www.instagram.com/silviathetraveler/" at bounding box center [275, 279] width 103 height 13
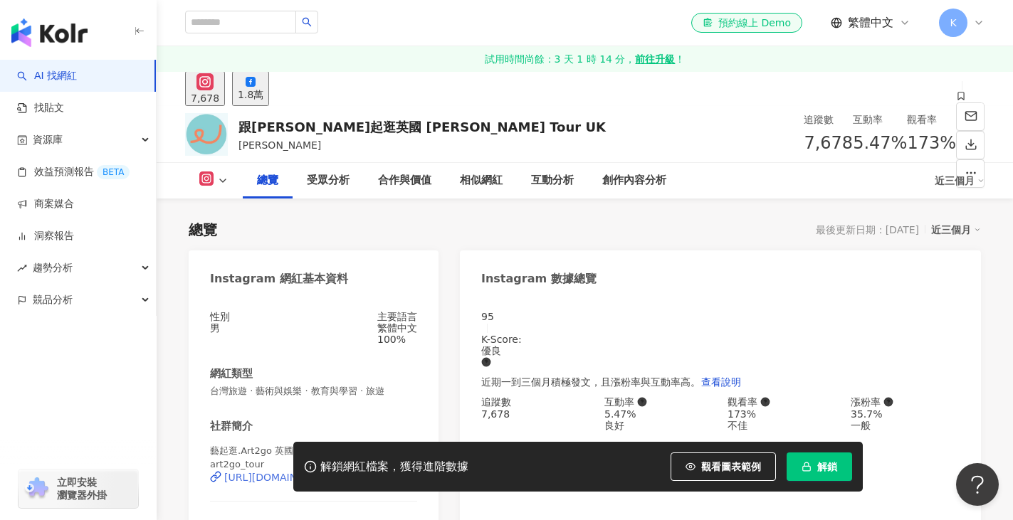
scroll to position [142, 0]
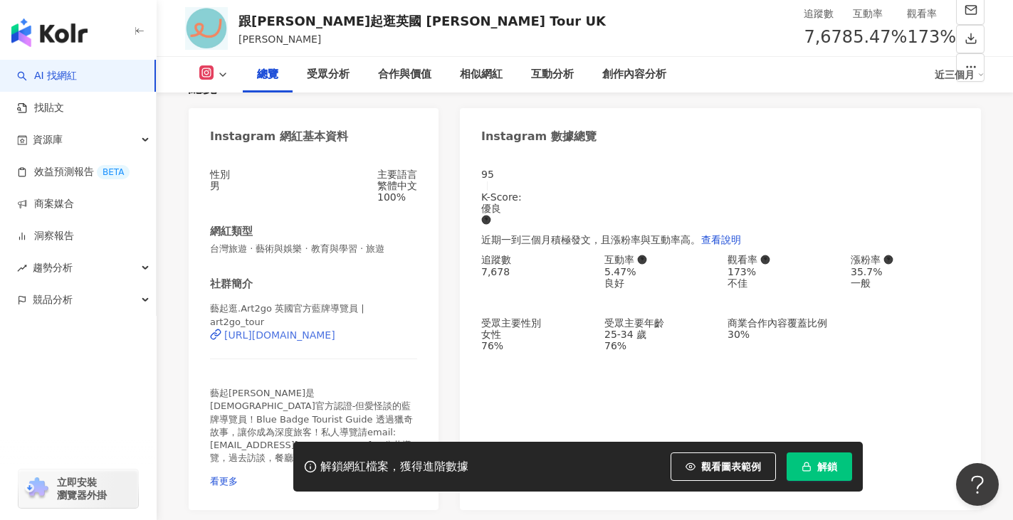
click at [335, 340] on div "[URL][DOMAIN_NAME]" at bounding box center [279, 335] width 111 height 11
drag, startPoint x: 242, startPoint y: 16, endPoint x: 468, endPoint y: 15, distance: 225.7
click at [468, 15] on div "跟Craig 藝起逛英國 Craig's Tour UK Craig 追蹤數 7,678 互動率 5.47% 觀看率 173%" at bounding box center [585, 28] width 856 height 56
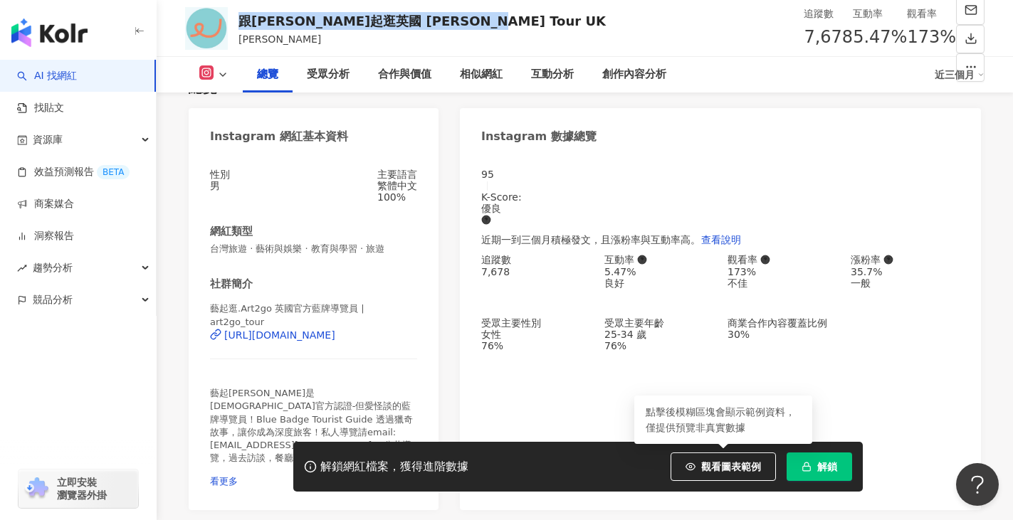
click at [805, 471] on rect "button" at bounding box center [806, 468] width 8 height 4
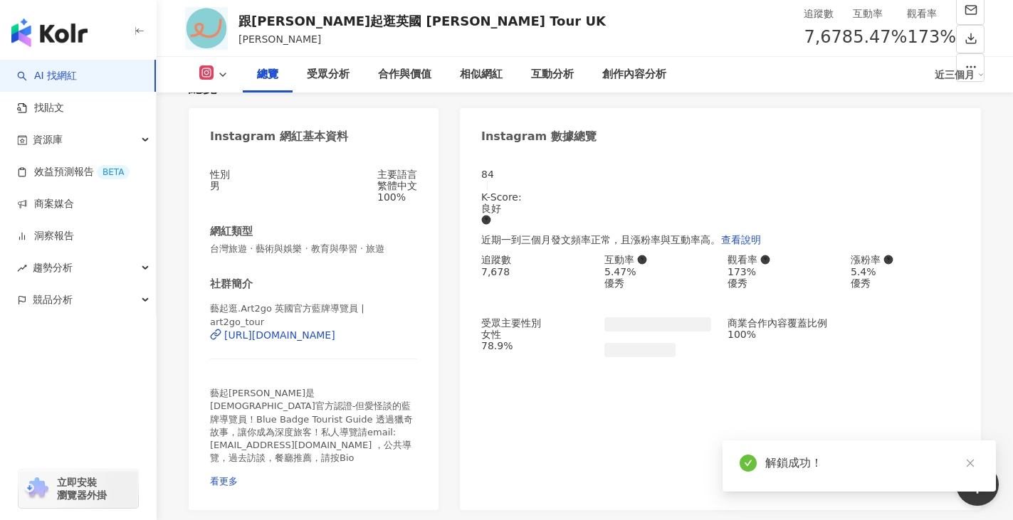
click at [396, 374] on div "藝起逛.Art2go 英國官方藍牌導覽員 | art2go_tour https://www.instagram.com/art2go_tour/" at bounding box center [313, 340] width 207 height 74
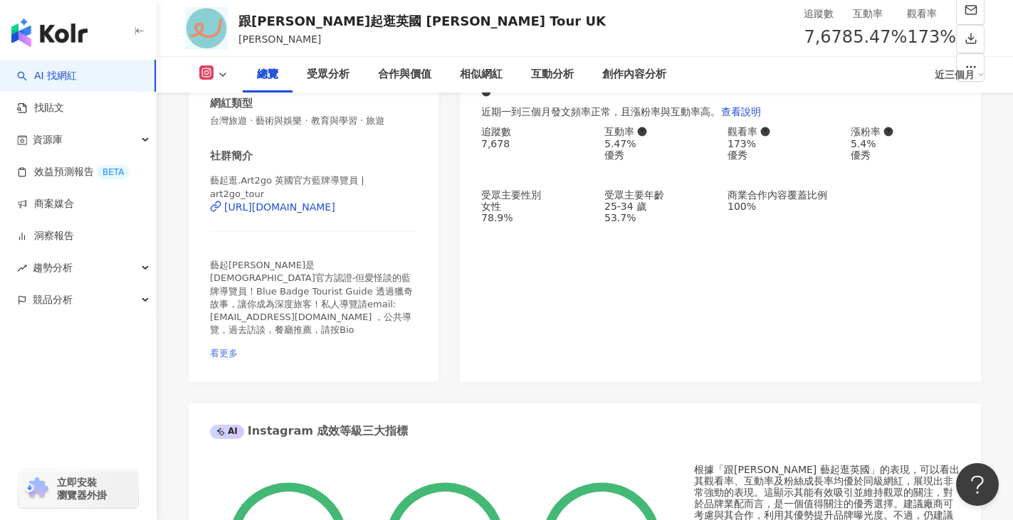
scroll to position [285, 0]
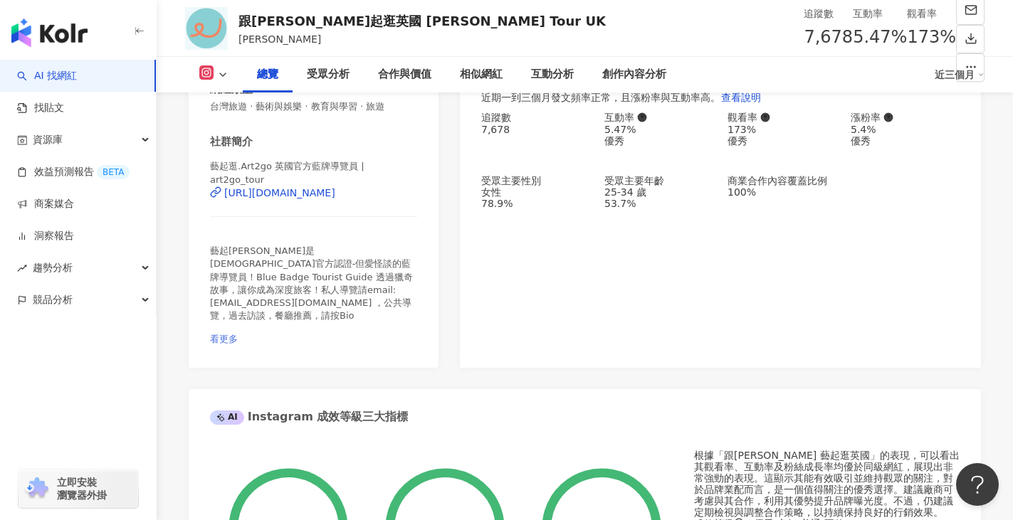
click at [238, 334] on span "看更多" at bounding box center [224, 339] width 28 height 11
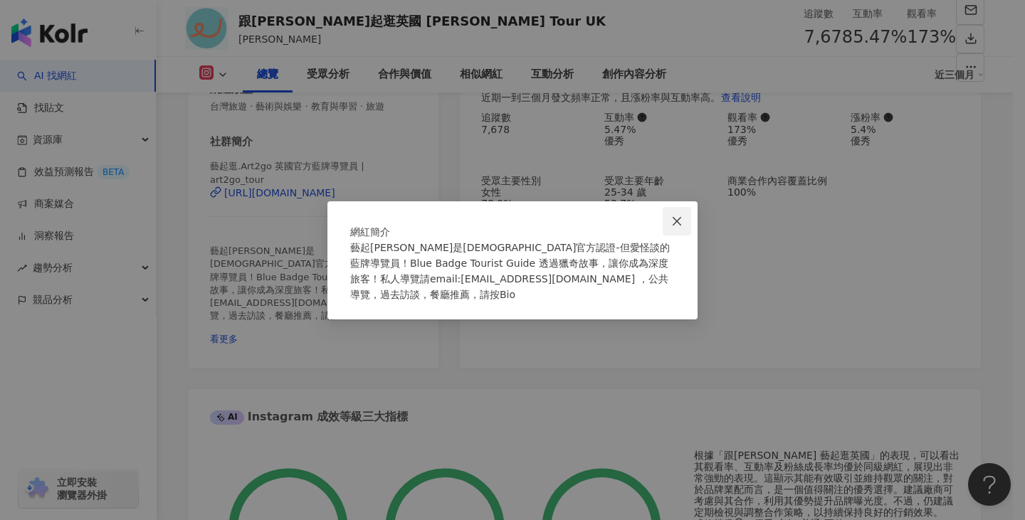
click at [679, 216] on icon "close" at bounding box center [676, 221] width 11 height 11
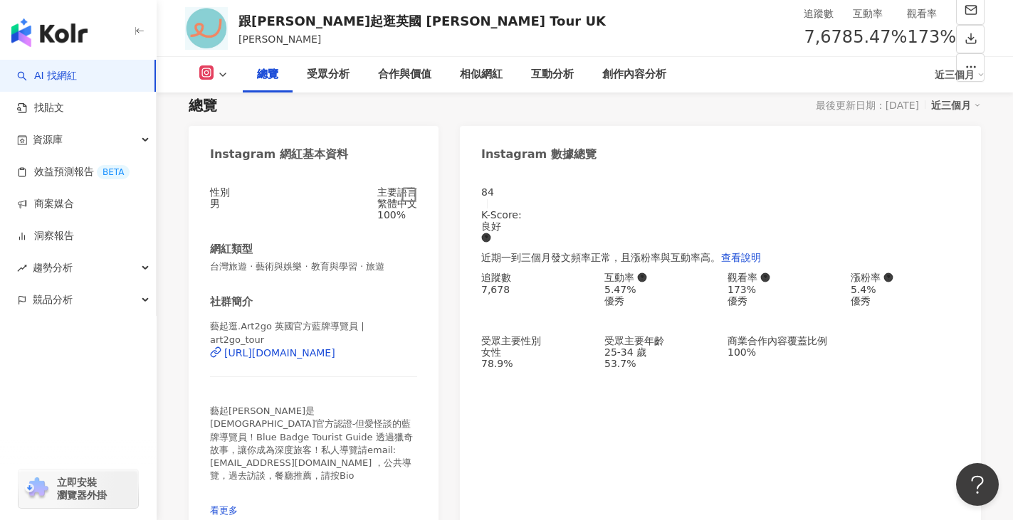
scroll to position [160, 0]
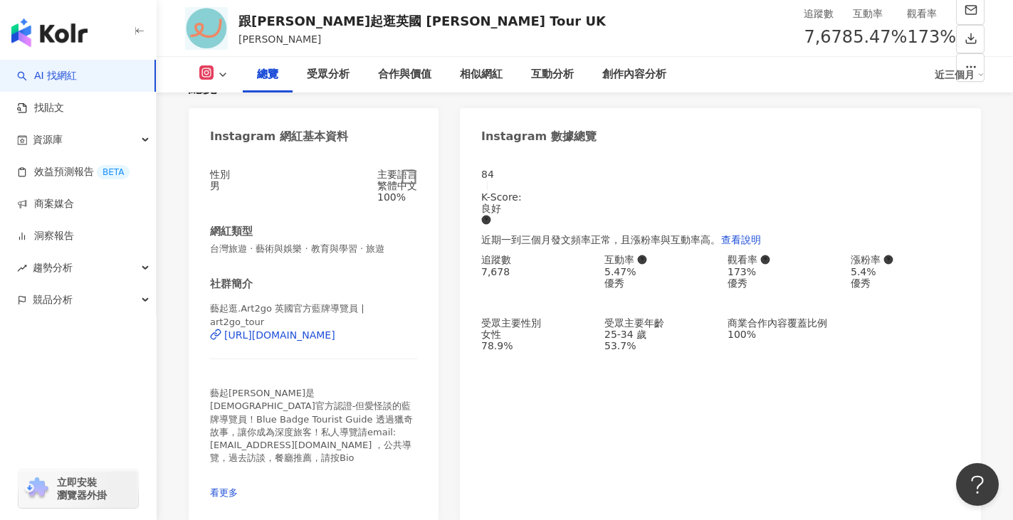
click at [409, 185] on icon "button" at bounding box center [409, 177] width 16 height 16
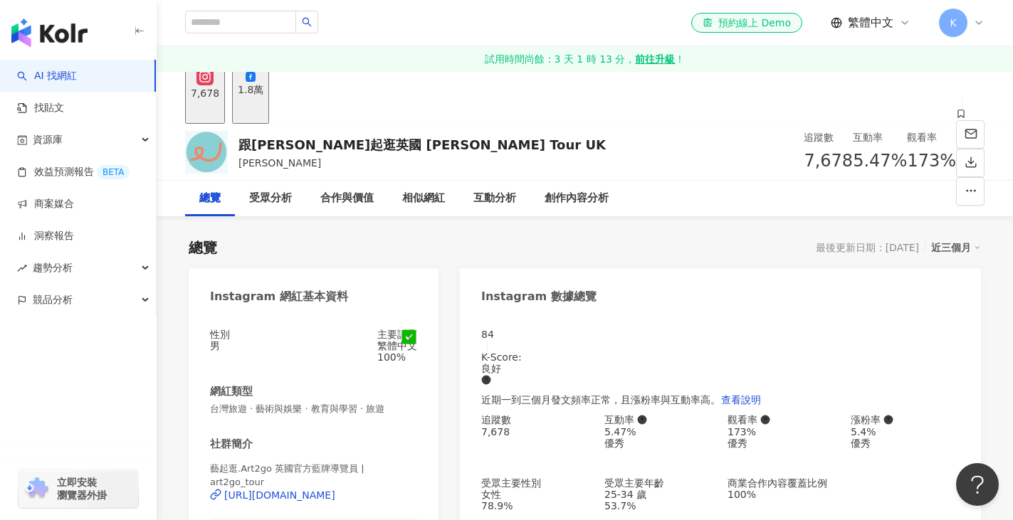
click at [263, 95] on div "1.8萬" at bounding box center [251, 89] width 26 height 11
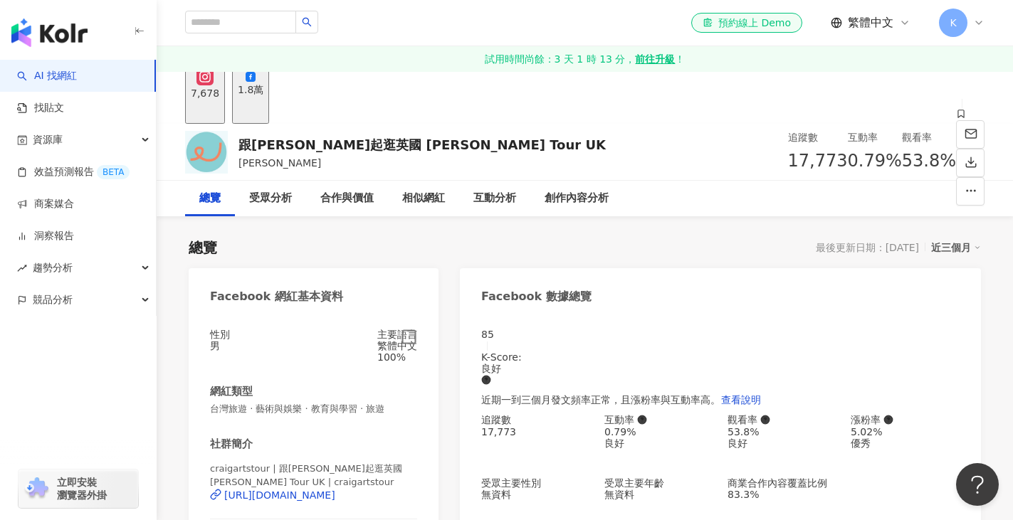
scroll to position [142, 0]
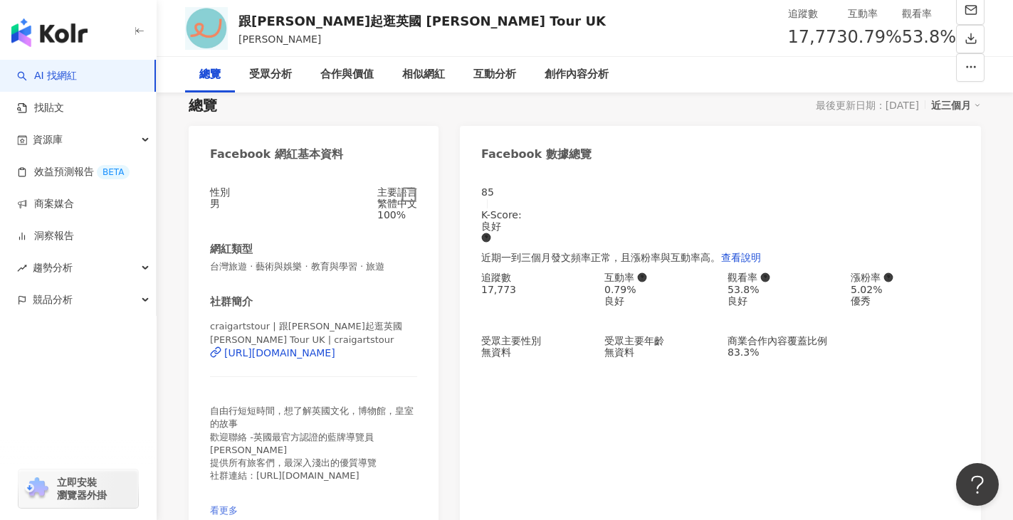
click at [238, 505] on span "看更多" at bounding box center [224, 510] width 28 height 11
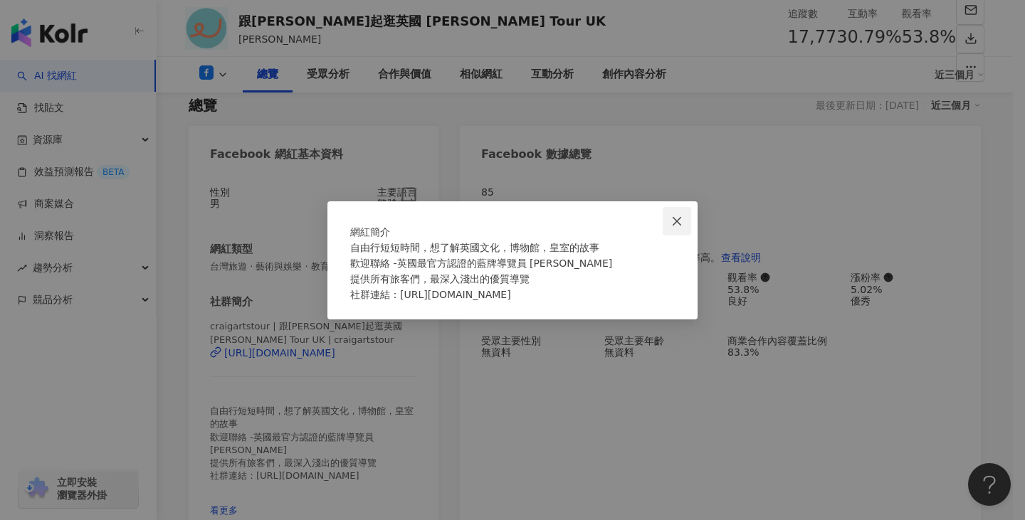
click at [684, 207] on button "Close" at bounding box center [677, 221] width 28 height 28
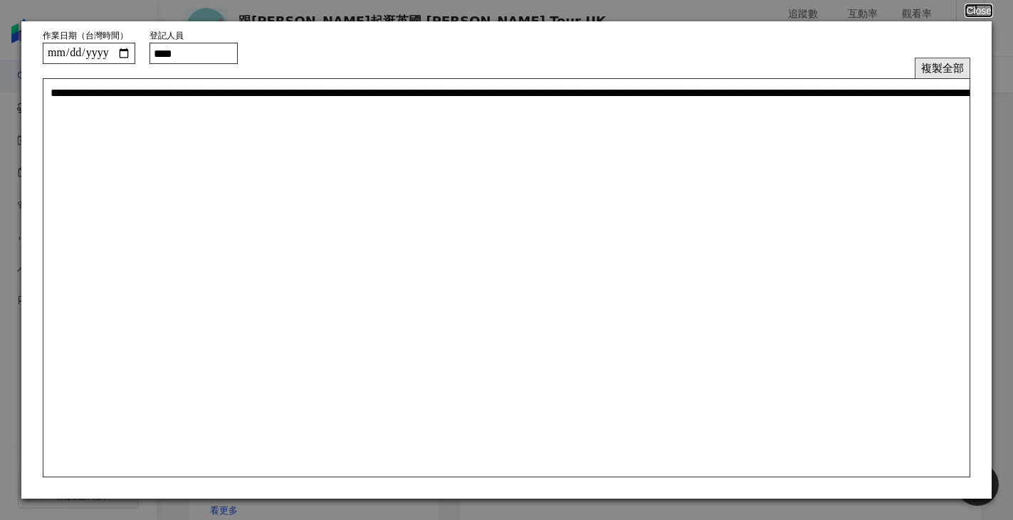
click at [947, 72] on button "複製全部" at bounding box center [943, 68] width 56 height 21
drag, startPoint x: 977, startPoint y: 13, endPoint x: 684, endPoint y: 19, distance: 292.7
click at [977, 13] on button "Close" at bounding box center [979, 10] width 26 height 11
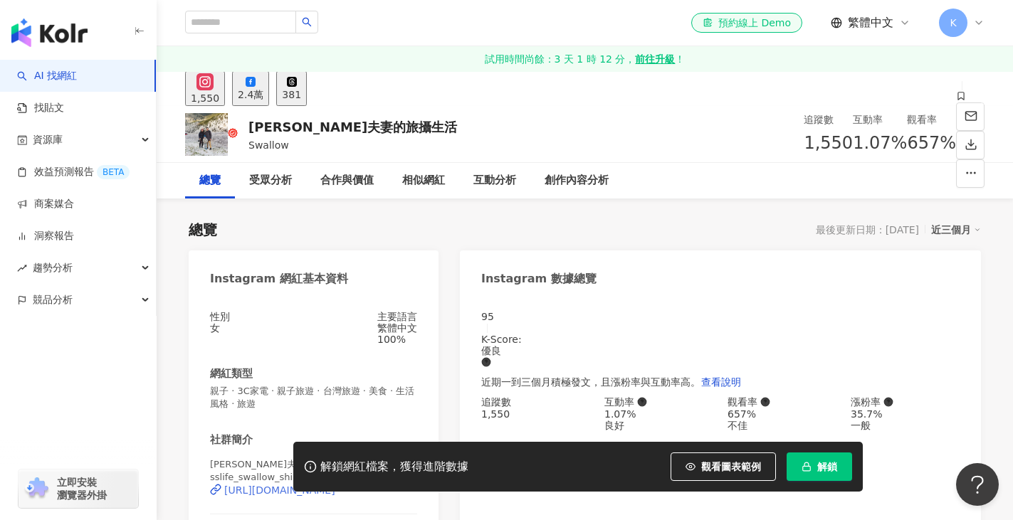
click at [314, 485] on div "[URL][DOMAIN_NAME]" at bounding box center [279, 490] width 111 height 11
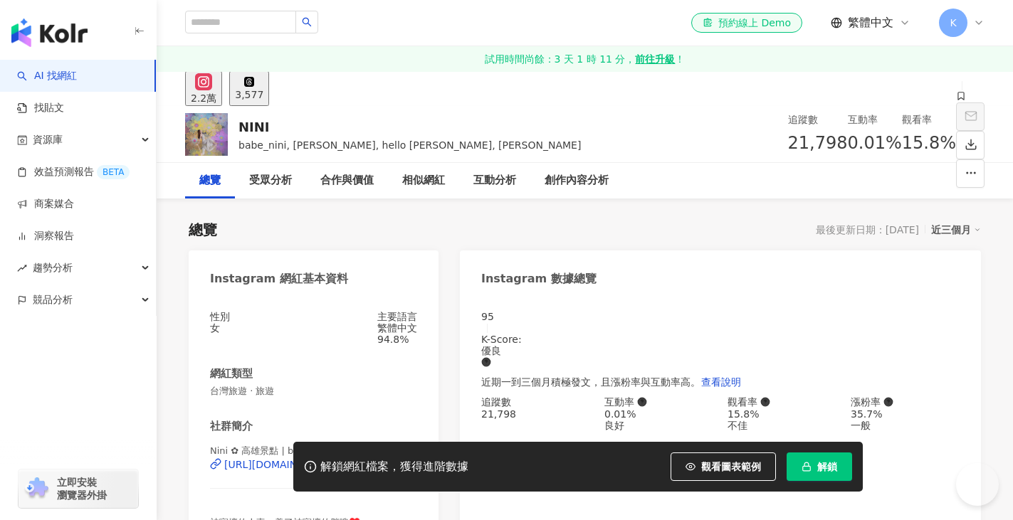
click at [335, 459] on div "[URL][DOMAIN_NAME]" at bounding box center [279, 464] width 111 height 11
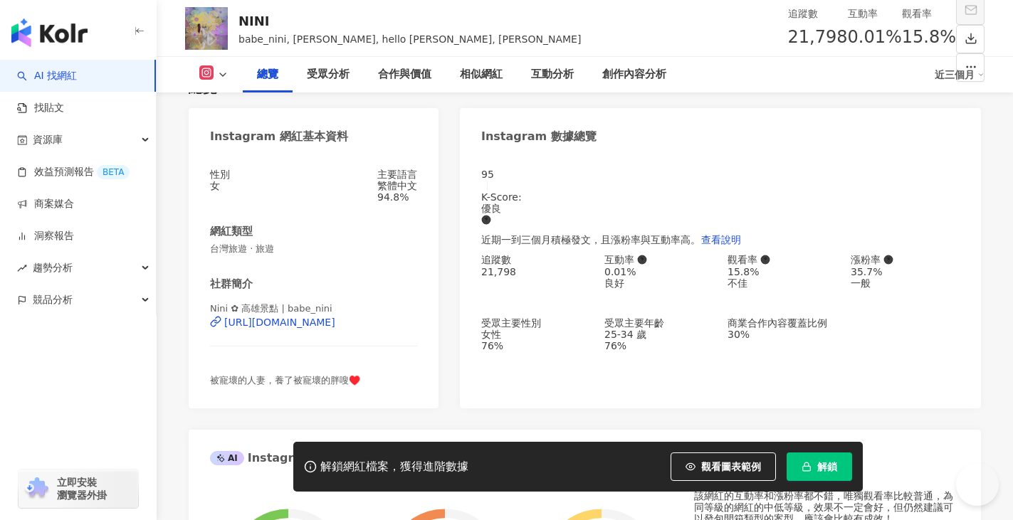
click at [285, 16] on div "NINI" at bounding box center [410, 21] width 342 height 18
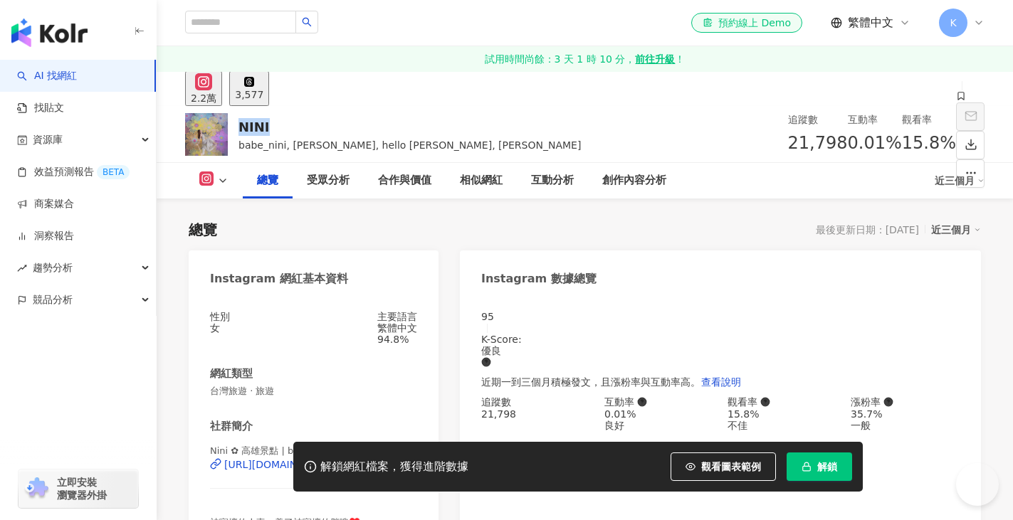
click at [243, 130] on div "NINI" at bounding box center [410, 127] width 342 height 18
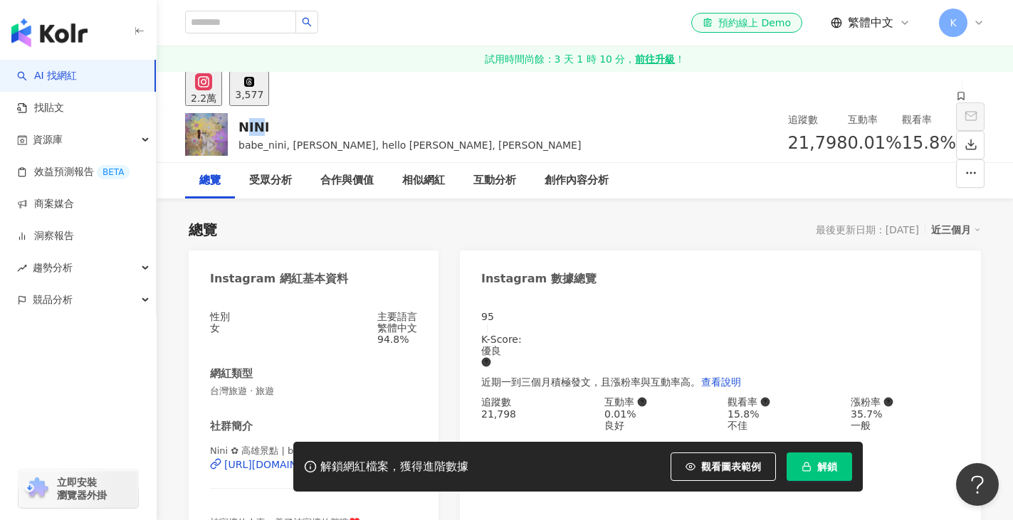
drag, startPoint x: 244, startPoint y: 127, endPoint x: 263, endPoint y: 124, distance: 18.7
click at [263, 124] on div "NINI" at bounding box center [410, 127] width 342 height 18
drag, startPoint x: 239, startPoint y: 124, endPoint x: 271, endPoint y: 124, distance: 32.0
click at [271, 124] on div "NINI" at bounding box center [410, 127] width 342 height 18
copy div "NINI"
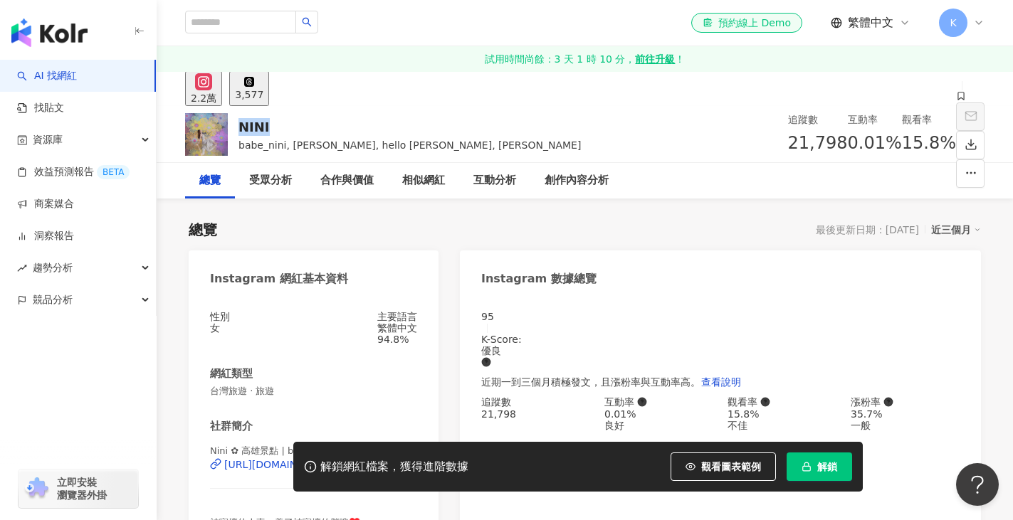
click at [812, 470] on button "解鎖" at bounding box center [819, 467] width 65 height 28
click at [828, 468] on span "解鎖" at bounding box center [827, 466] width 20 height 11
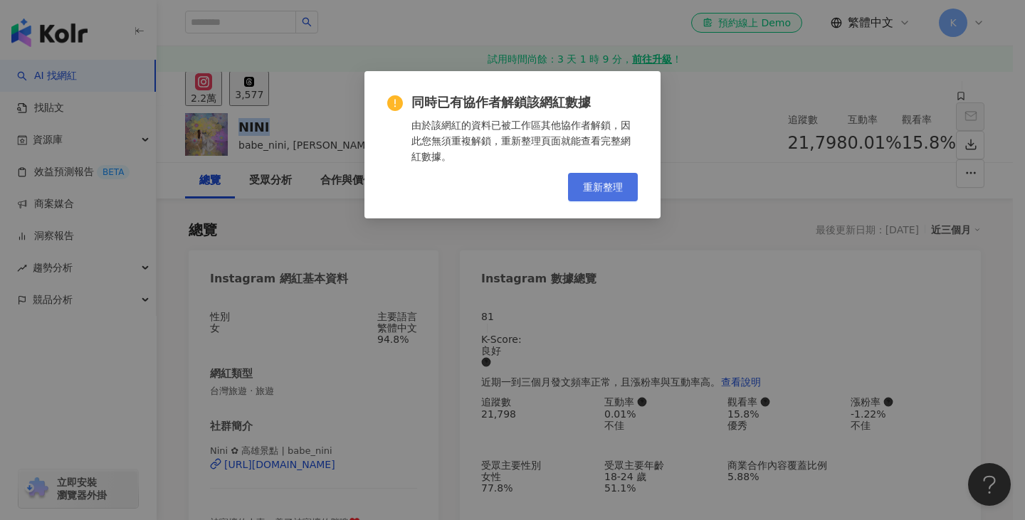
click at [610, 187] on span "重新整理" at bounding box center [603, 187] width 40 height 11
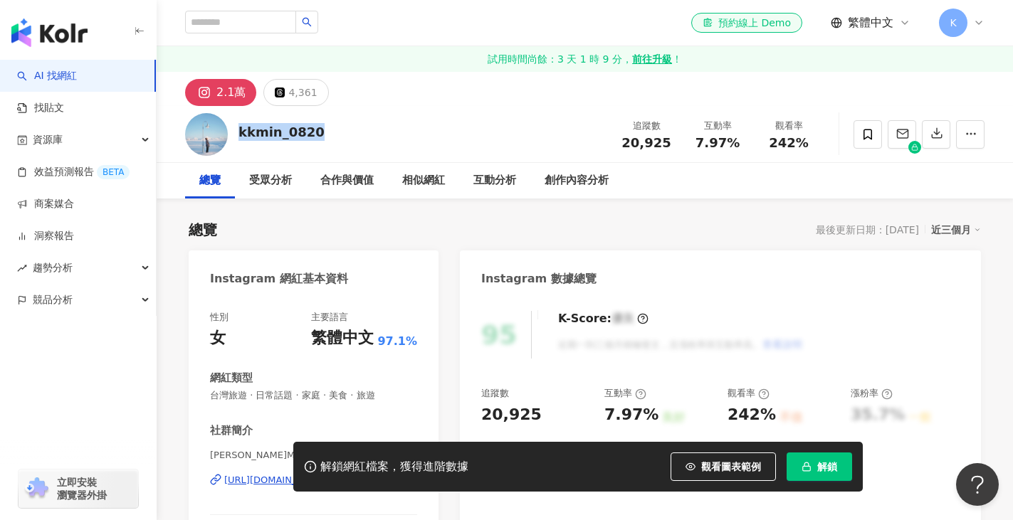
drag, startPoint x: 261, startPoint y: 137, endPoint x: 332, endPoint y: 137, distance: 71.2
click at [332, 137] on div "kkmin_0820 追蹤數 20,925 互動率 7.97% 觀看率 242%" at bounding box center [585, 134] width 856 height 56
copy div "kkmin_0820"
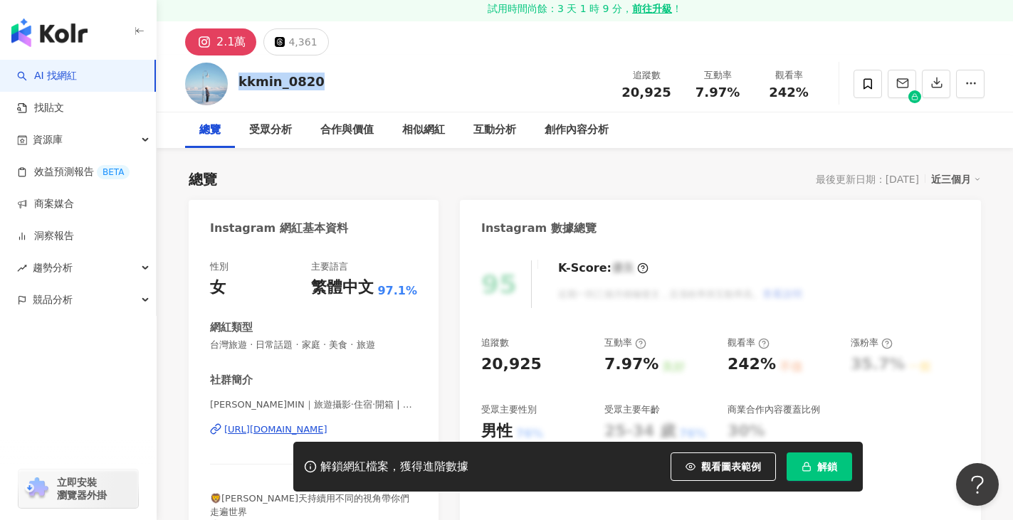
scroll to position [142, 0]
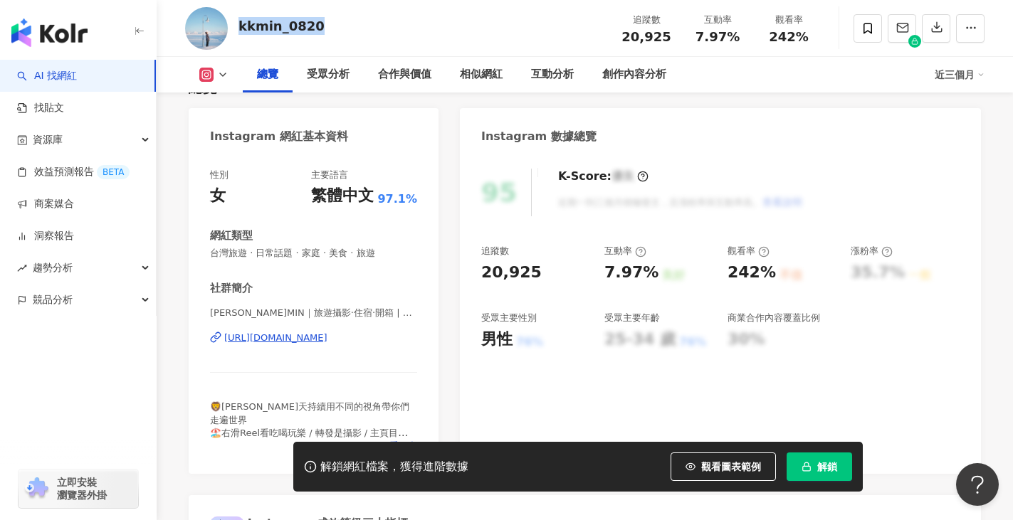
click at [315, 338] on div "https://www.instagram.com/kkmin_0820/" at bounding box center [275, 338] width 103 height 13
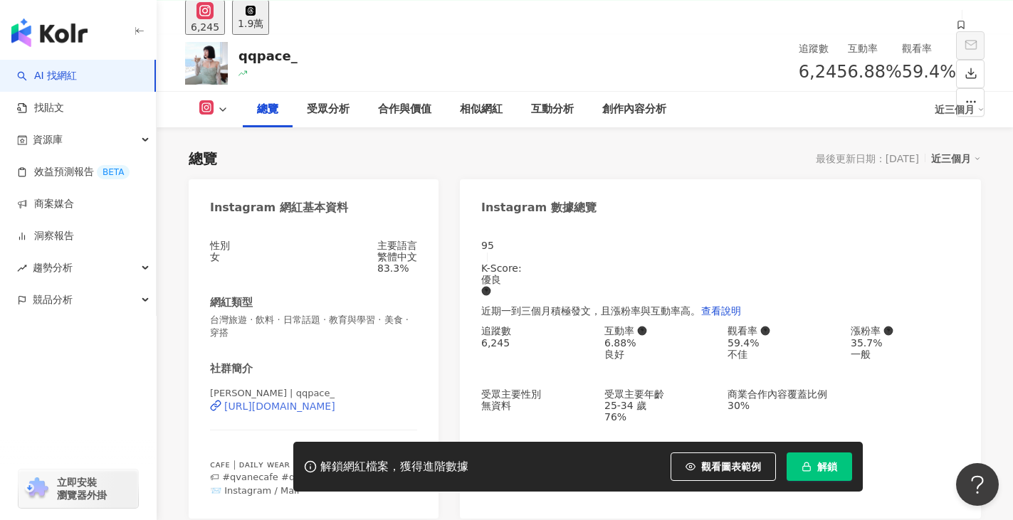
scroll to position [214, 0]
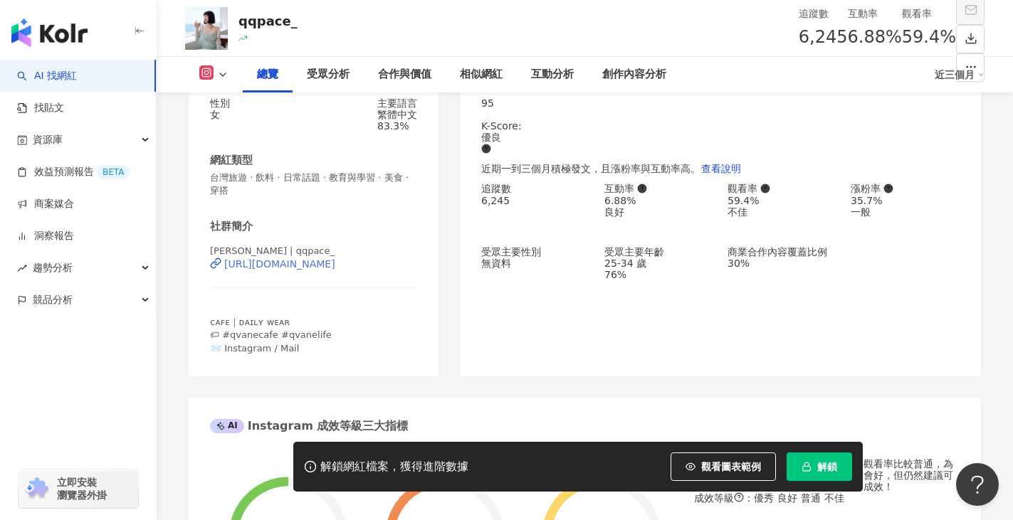
click at [334, 270] on div "[URL][DOMAIN_NAME]" at bounding box center [279, 263] width 111 height 11
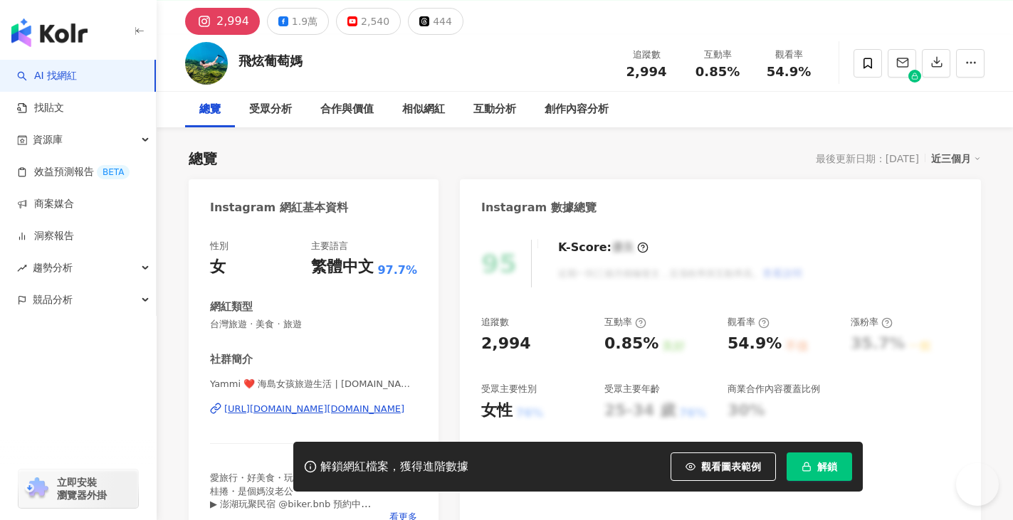
scroll to position [71, 0]
click at [343, 408] on div "https://www.instagram.com/fashionmom.tw/" at bounding box center [314, 409] width 180 height 13
drag, startPoint x: 239, startPoint y: 61, endPoint x: 323, endPoint y: 62, distance: 84.7
click at [323, 62] on div "飛炫葡萄媽 追蹤數 2,994 互動率 0.85% 觀看率 54.9%" at bounding box center [585, 63] width 856 height 56
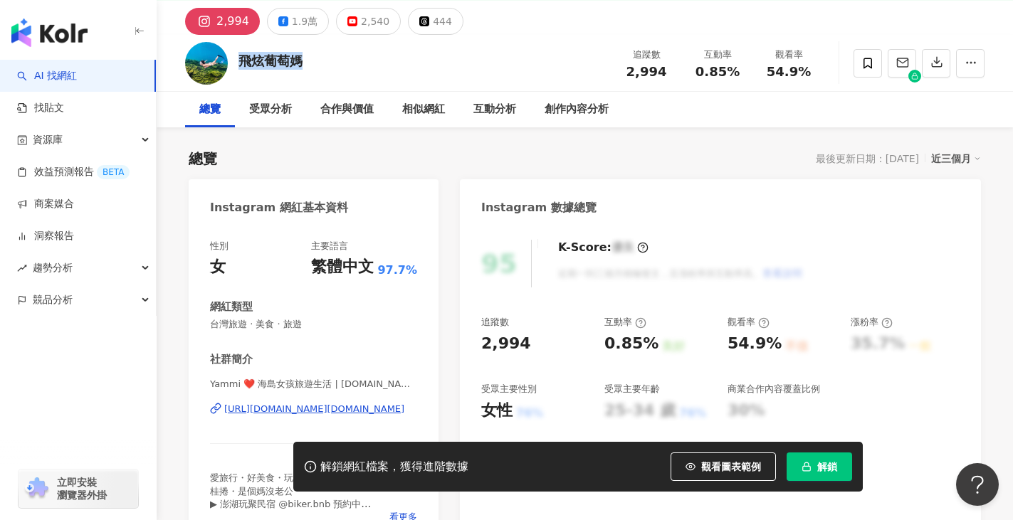
copy div "飛炫葡萄媽"
click at [816, 473] on button "解鎖" at bounding box center [819, 467] width 65 height 28
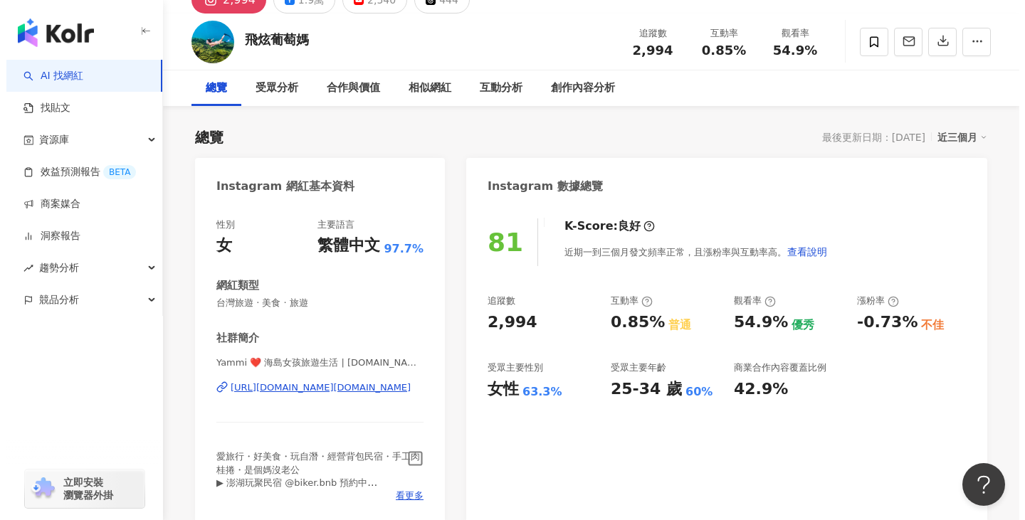
scroll to position [214, 0]
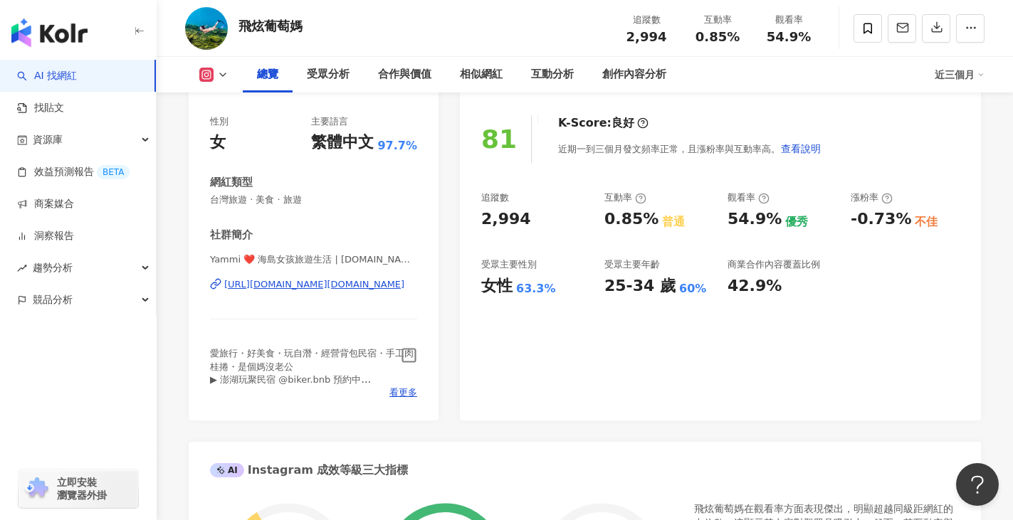
click at [410, 357] on icon "button" at bounding box center [409, 355] width 16 height 16
click at [404, 392] on span "看更多" at bounding box center [403, 393] width 28 height 13
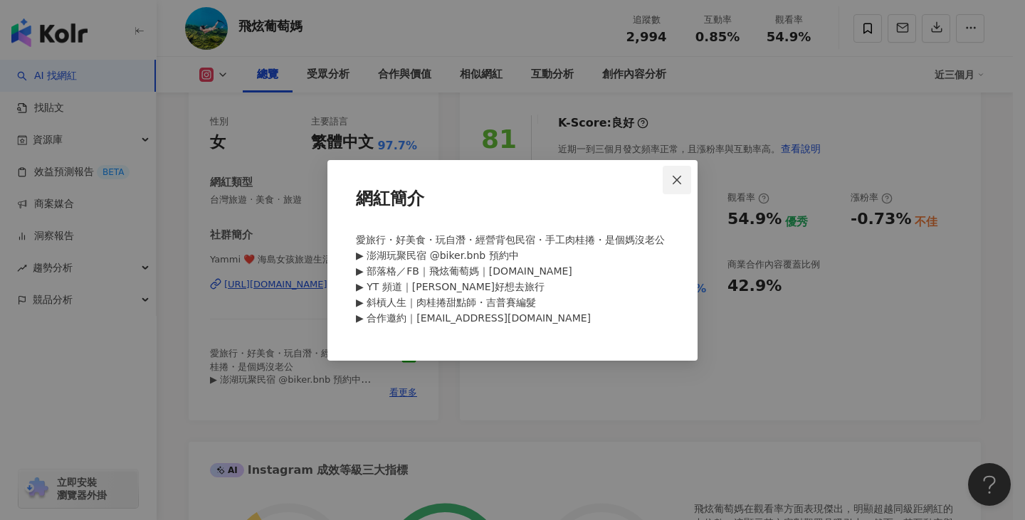
click at [669, 177] on span "Close" at bounding box center [677, 179] width 28 height 11
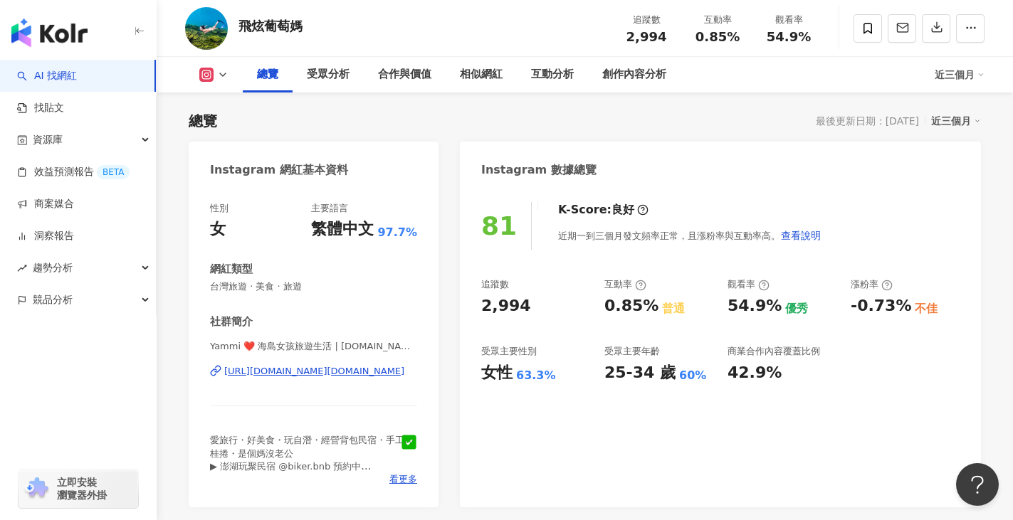
scroll to position [71, 0]
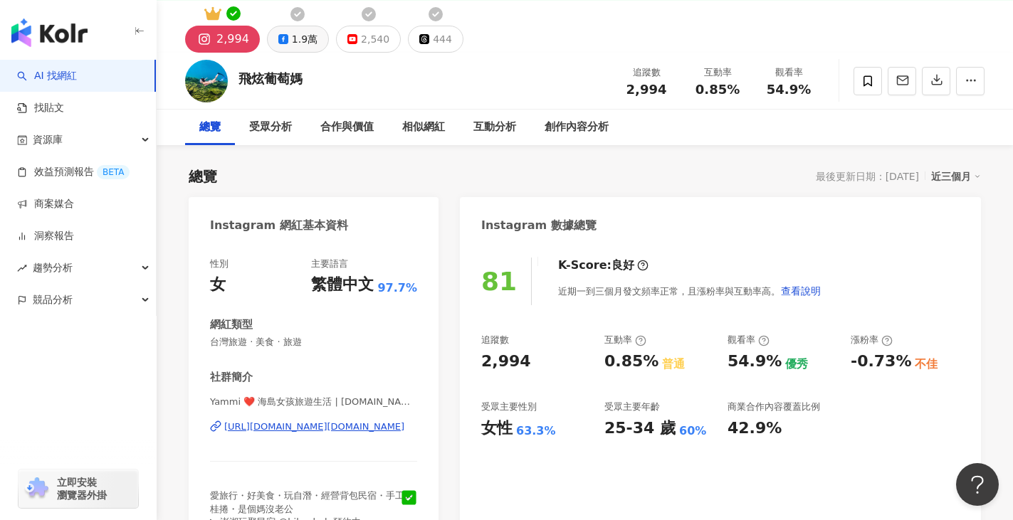
click at [288, 36] on button "1.9萬" at bounding box center [298, 39] width 62 height 27
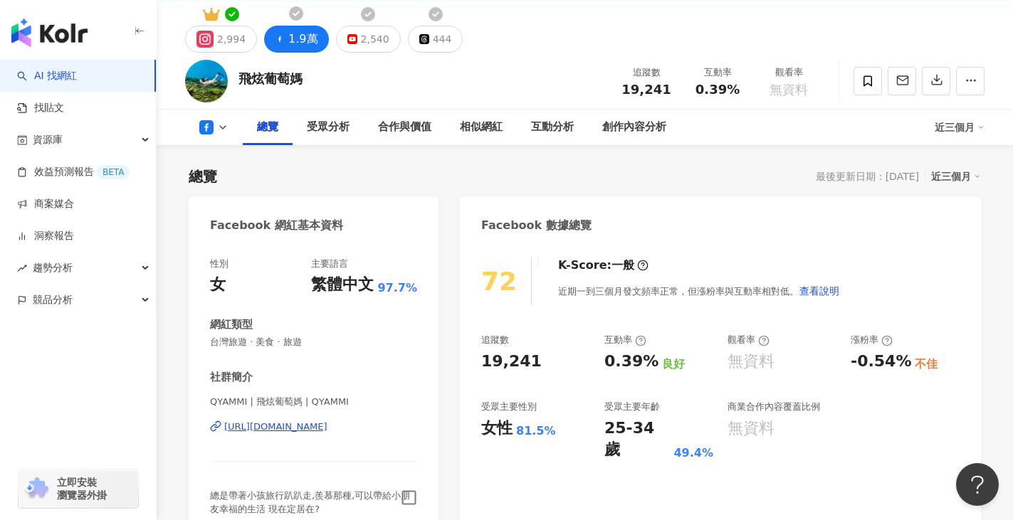
scroll to position [214, 0]
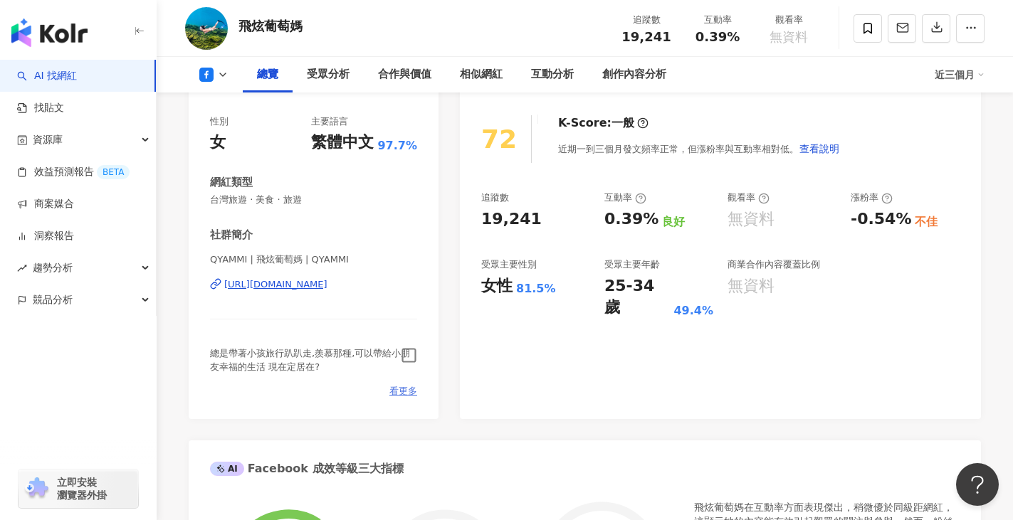
click at [403, 392] on span "看更多" at bounding box center [403, 391] width 28 height 13
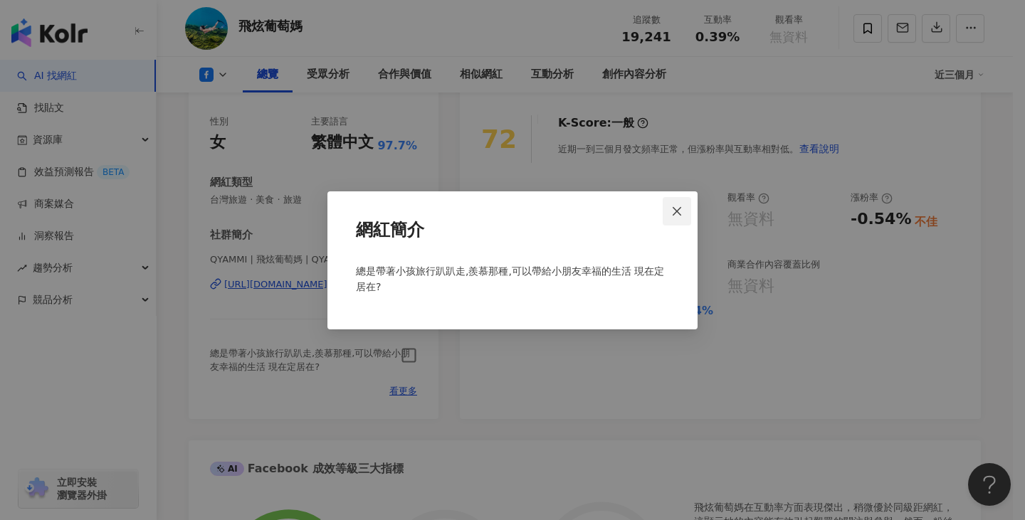
click at [677, 206] on icon "close" at bounding box center [676, 211] width 11 height 11
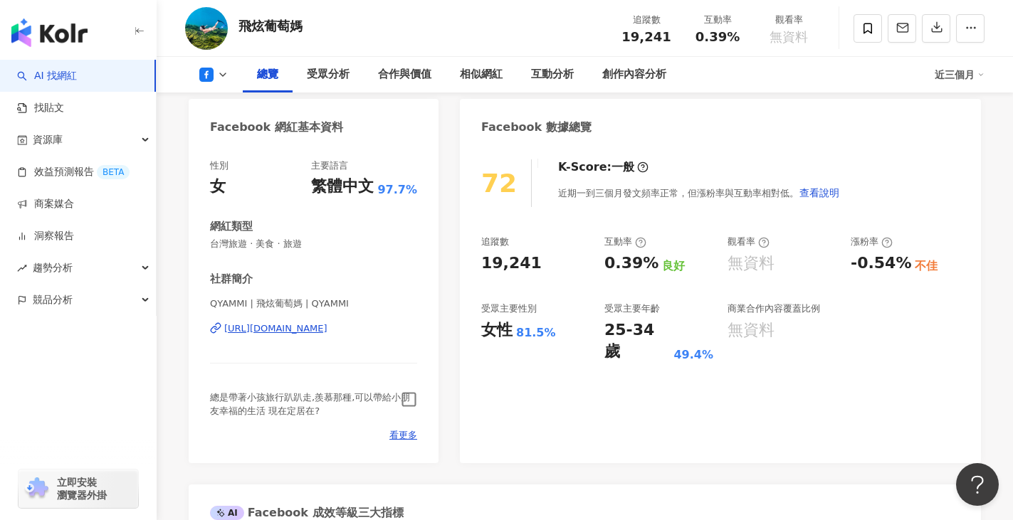
scroll to position [71, 0]
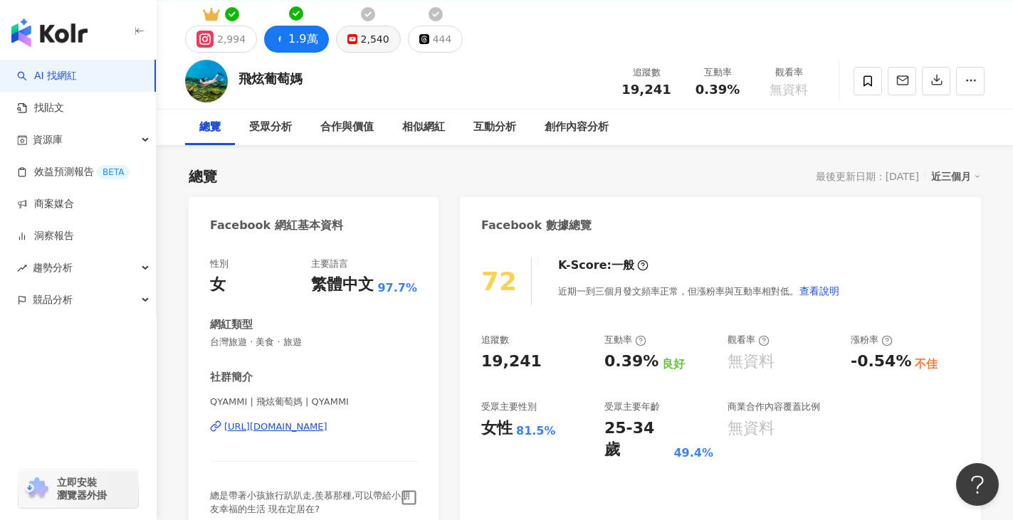
click at [369, 45] on div "2,540" at bounding box center [375, 39] width 28 height 20
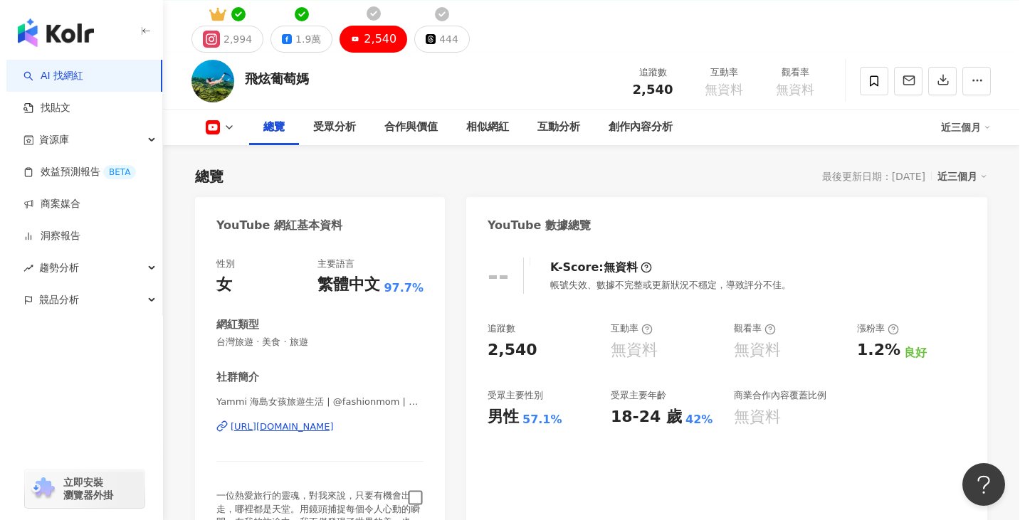
scroll to position [214, 0]
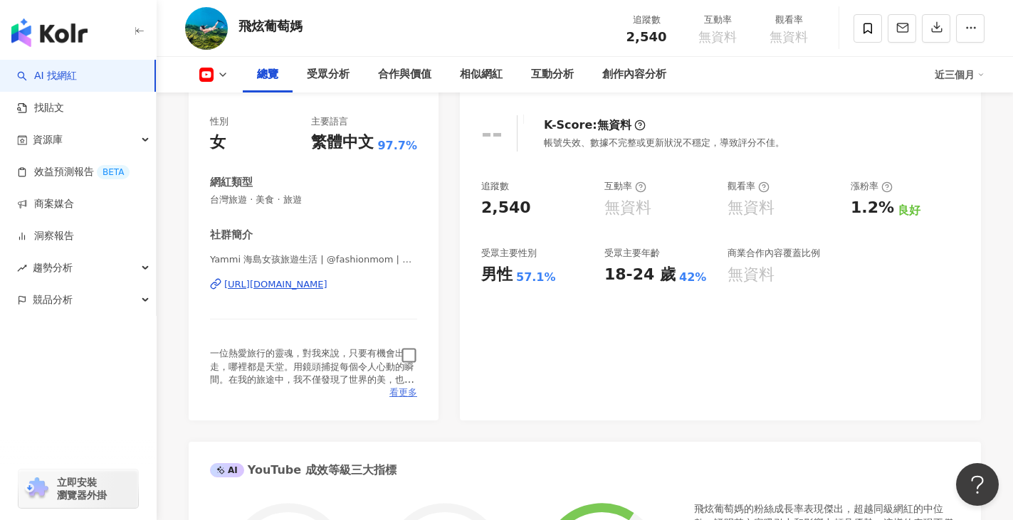
click at [402, 392] on span "看更多" at bounding box center [403, 393] width 28 height 13
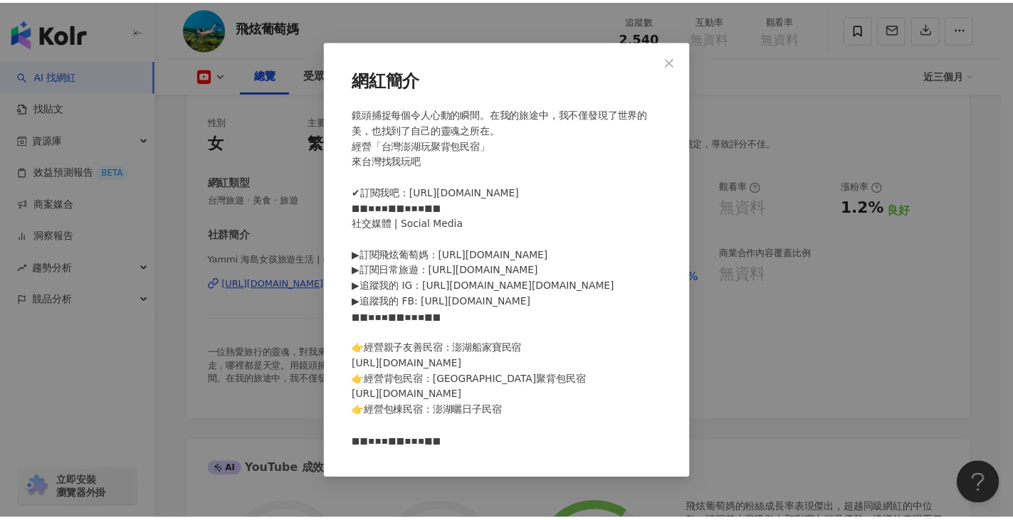
scroll to position [43, 0]
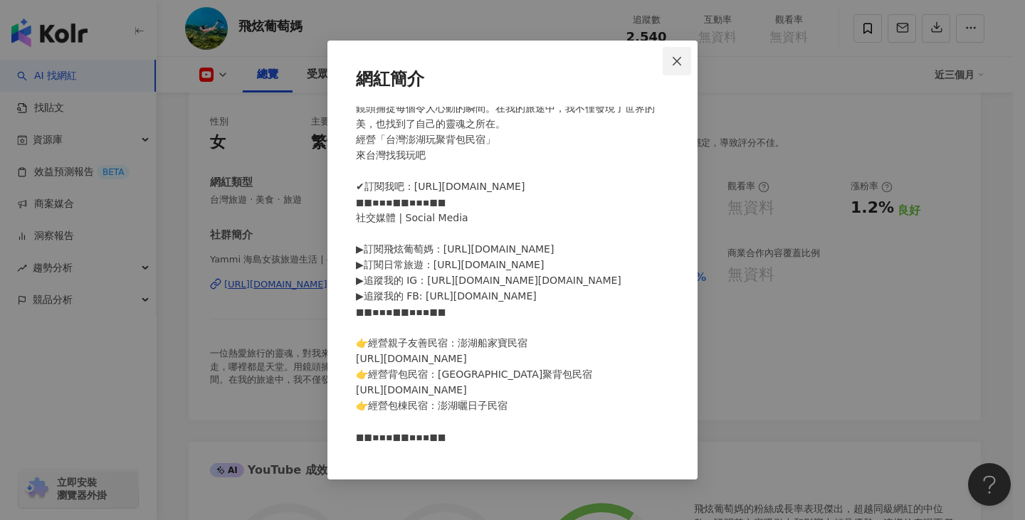
click at [680, 57] on icon "close" at bounding box center [676, 61] width 11 height 11
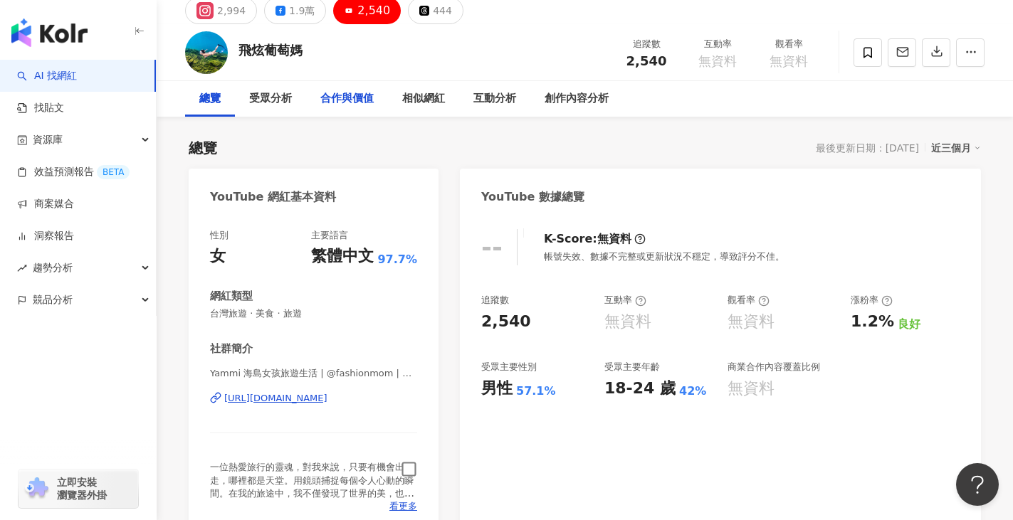
scroll to position [0, 0]
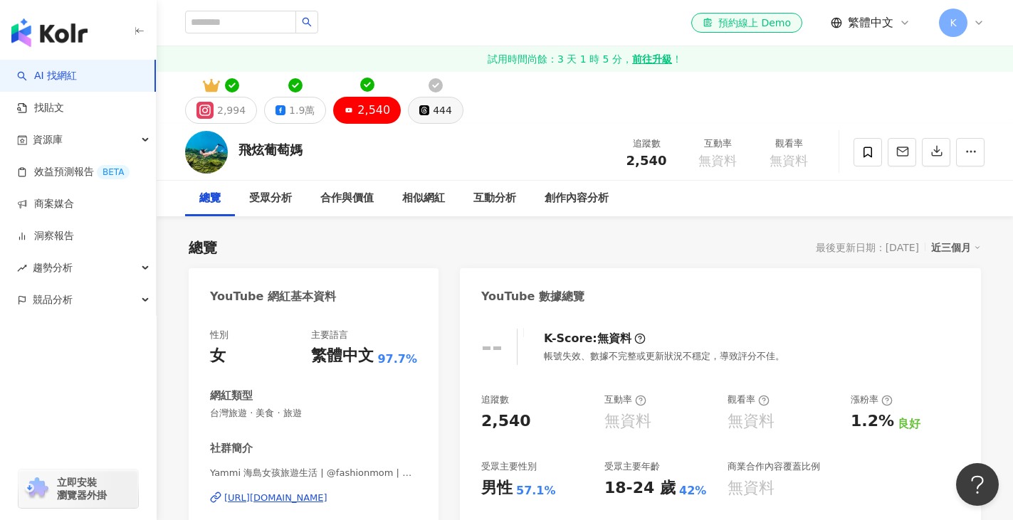
click at [417, 103] on button "444" at bounding box center [436, 110] width 56 height 27
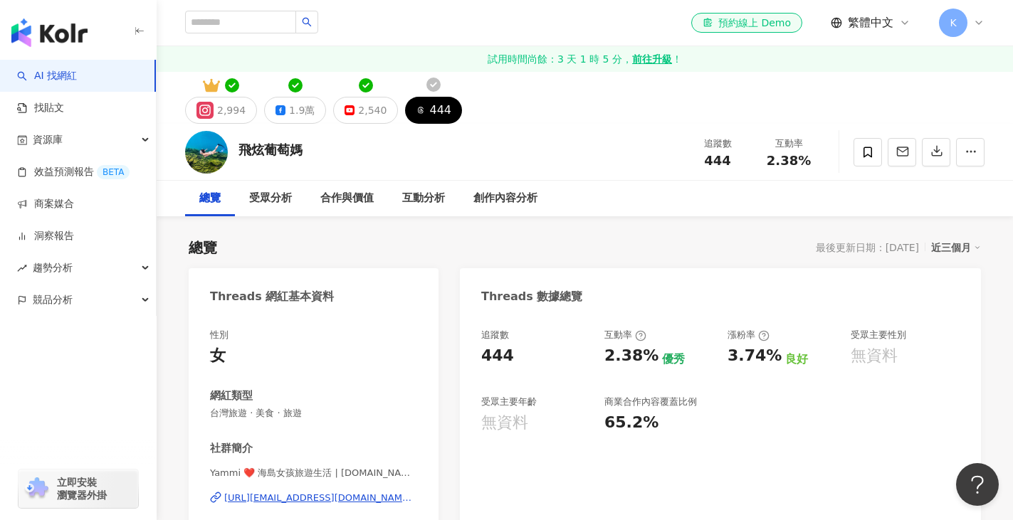
scroll to position [214, 0]
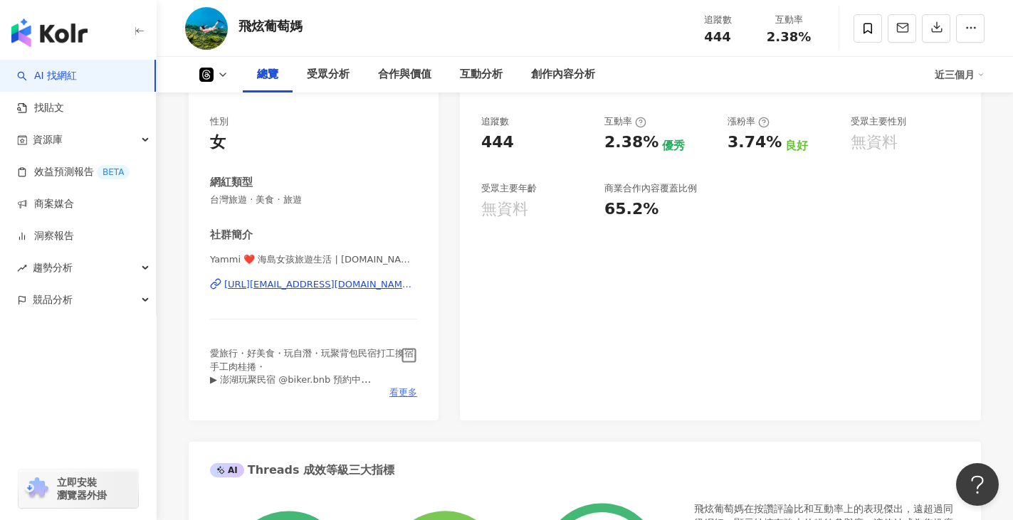
click at [398, 391] on span "看更多" at bounding box center [403, 393] width 28 height 13
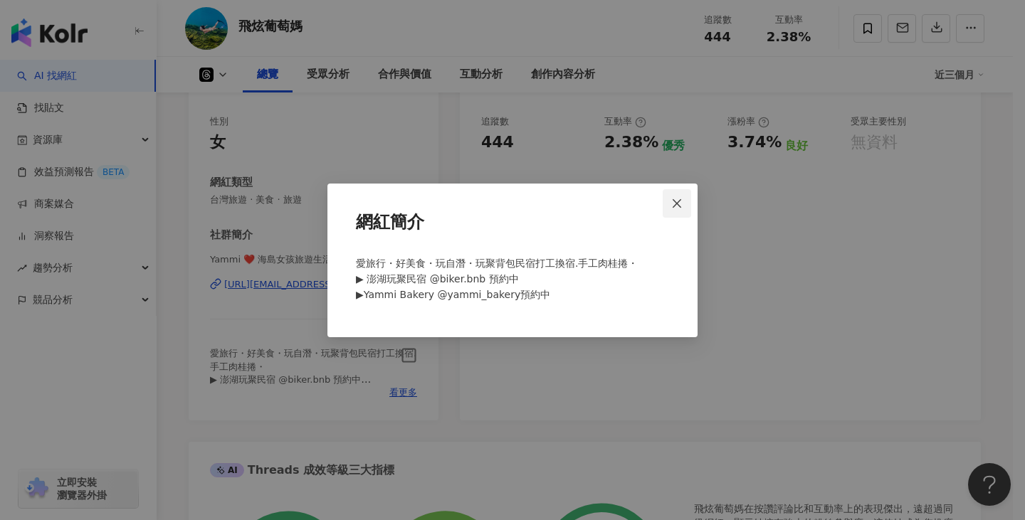
click at [675, 198] on icon "close" at bounding box center [676, 203] width 11 height 11
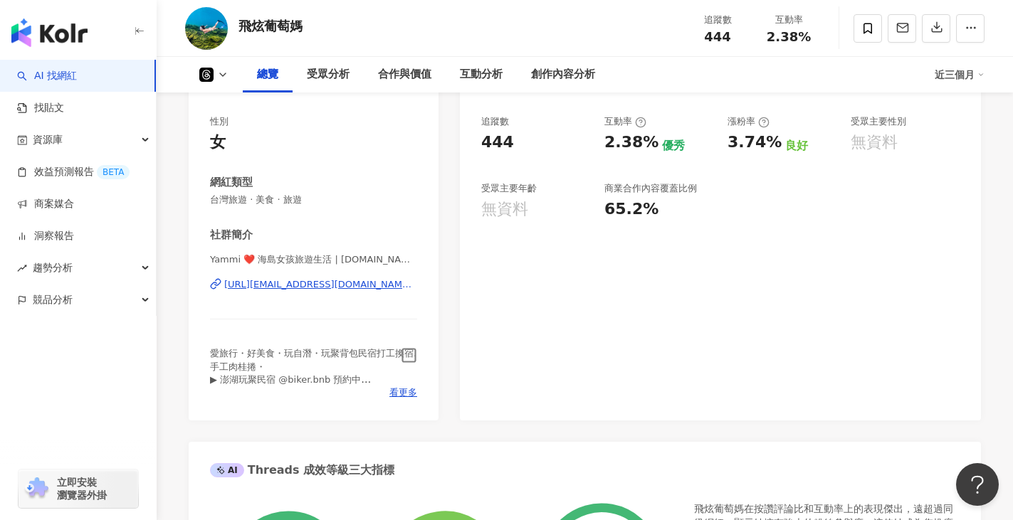
scroll to position [0, 0]
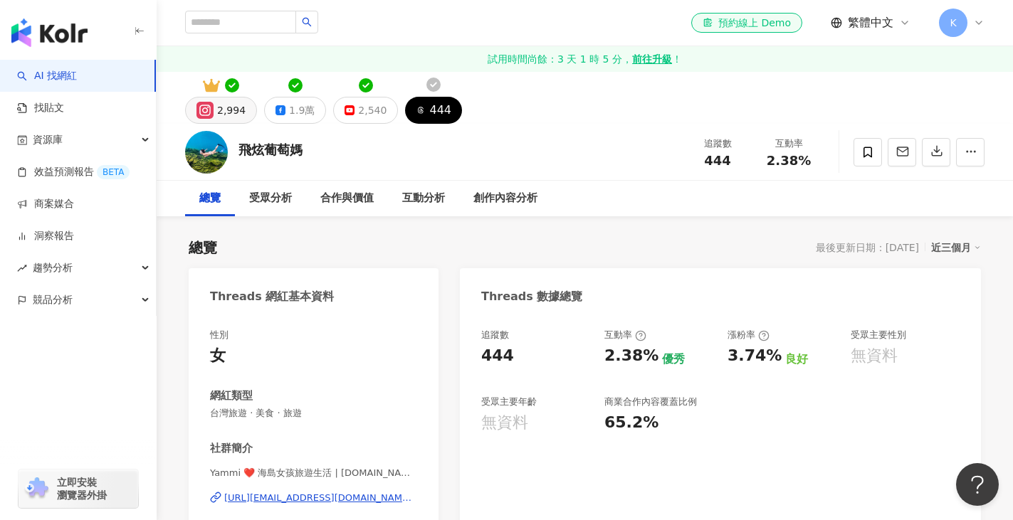
click at [212, 98] on button "2,994" at bounding box center [221, 110] width 72 height 27
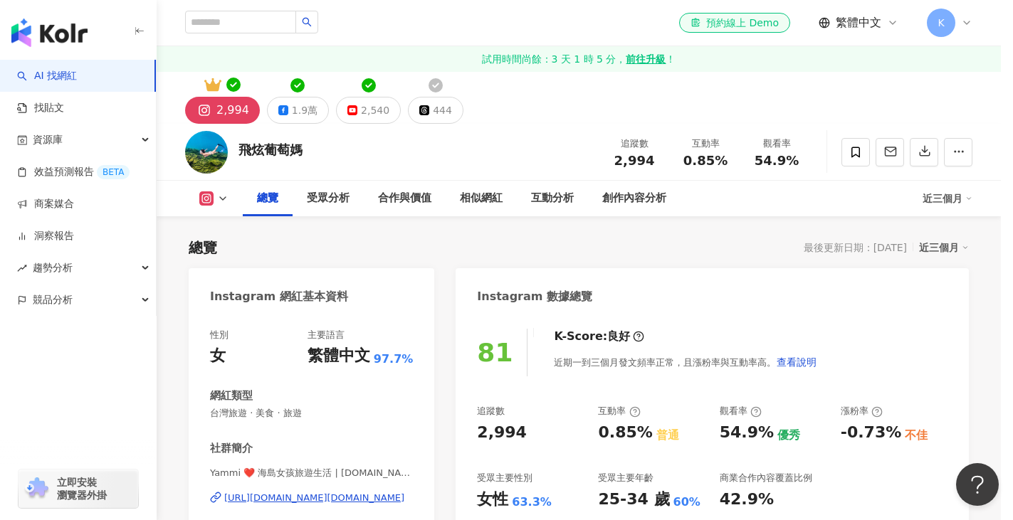
scroll to position [214, 0]
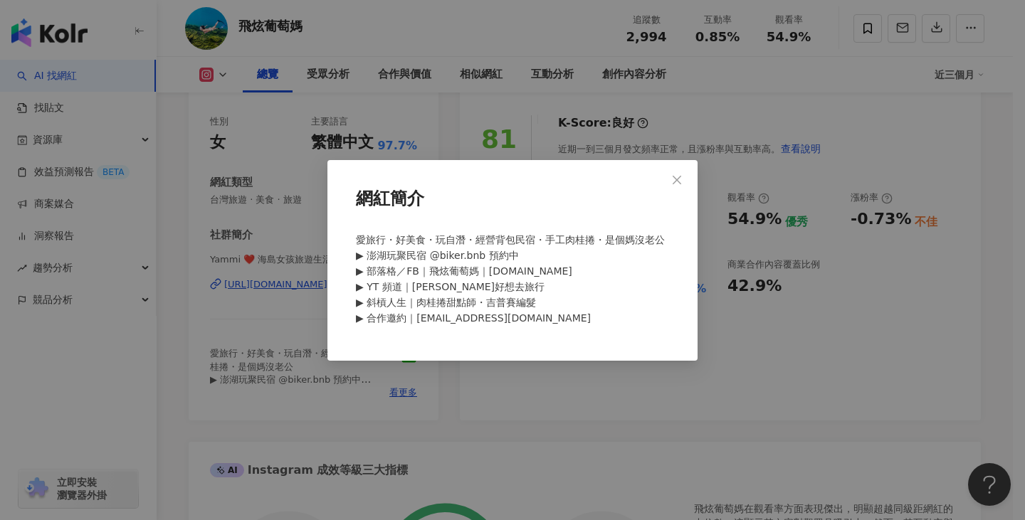
drag, startPoint x: 674, startPoint y: 171, endPoint x: 510, endPoint y: 198, distance: 165.3
click at [674, 174] on icon "close" at bounding box center [676, 179] width 11 height 11
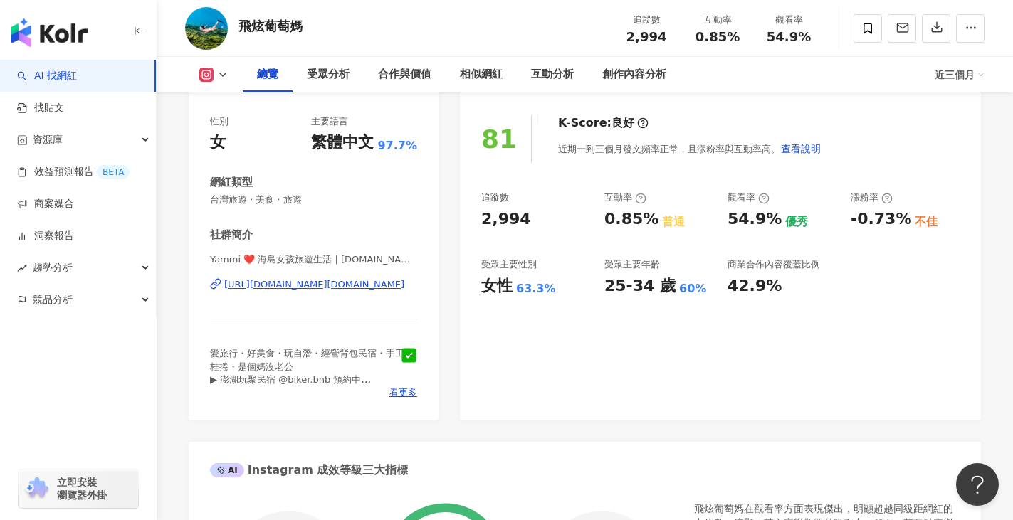
scroll to position [0, 0]
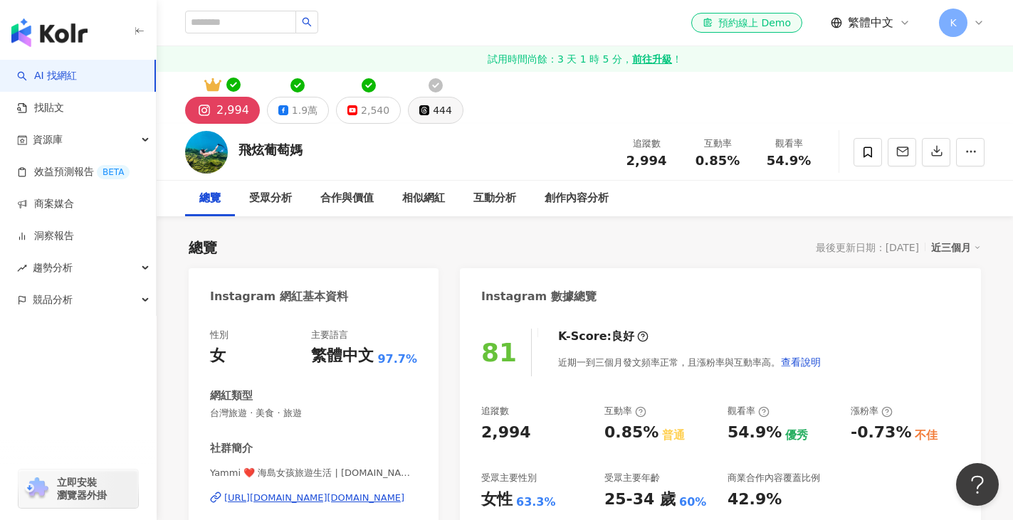
click at [424, 108] on button "444" at bounding box center [436, 110] width 56 height 27
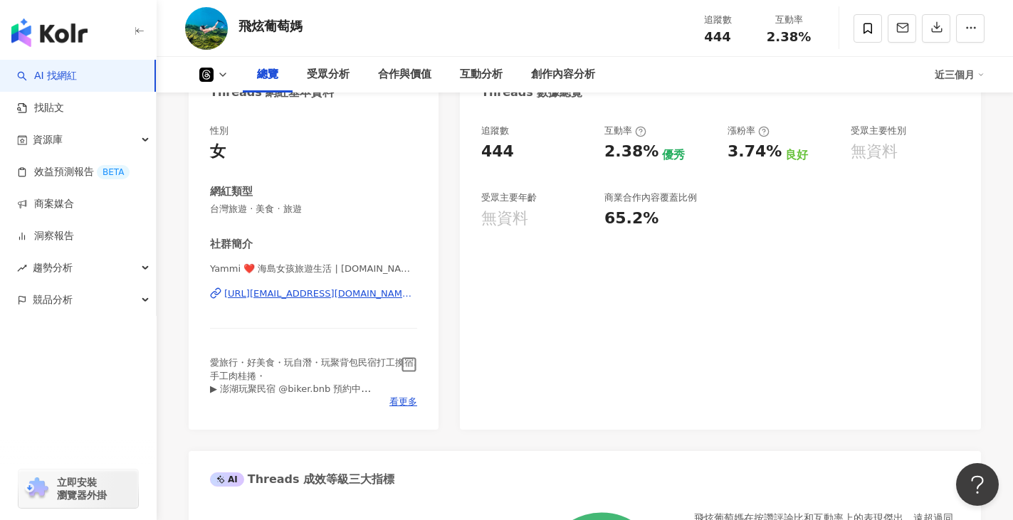
scroll to position [71, 0]
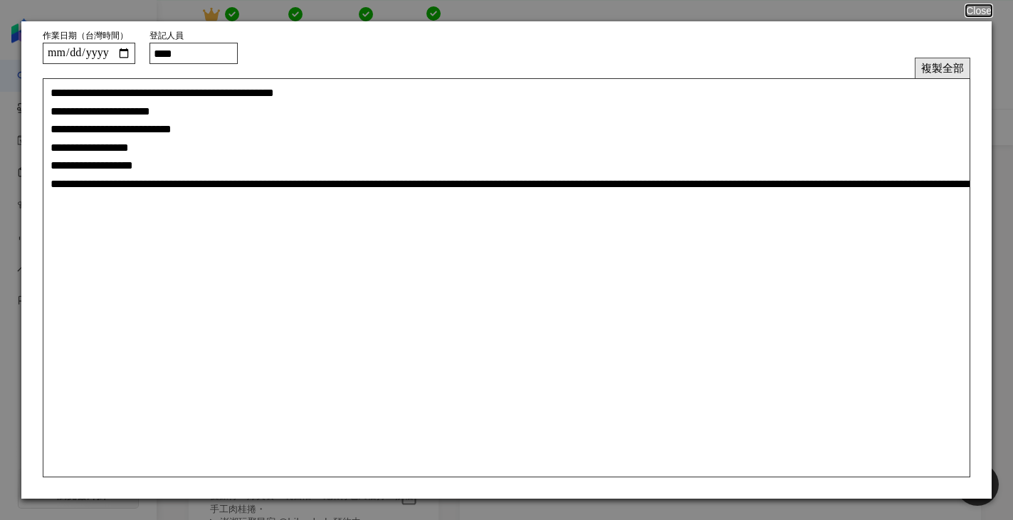
click at [937, 65] on button "複製全部" at bounding box center [943, 68] width 56 height 21
click at [978, 10] on button "Close" at bounding box center [979, 10] width 26 height 11
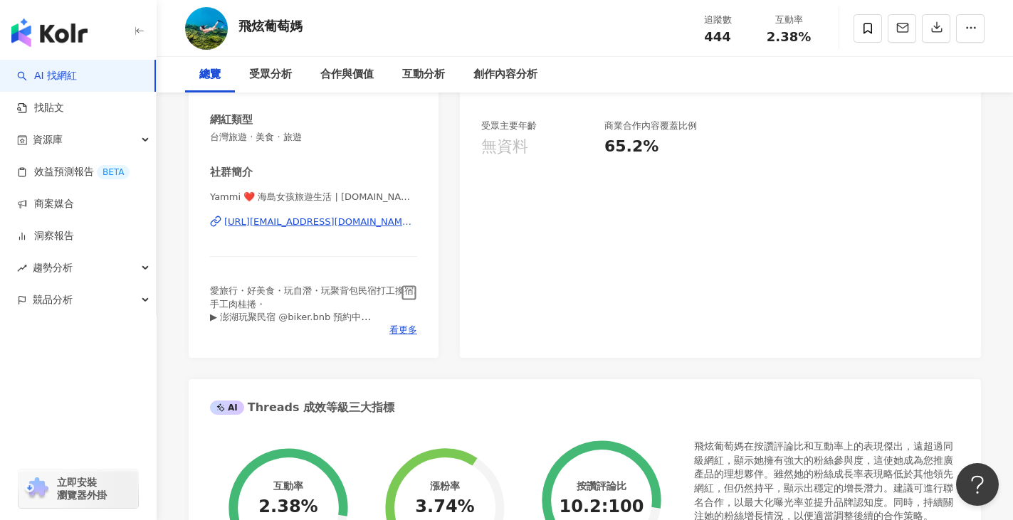
scroll to position [285, 0]
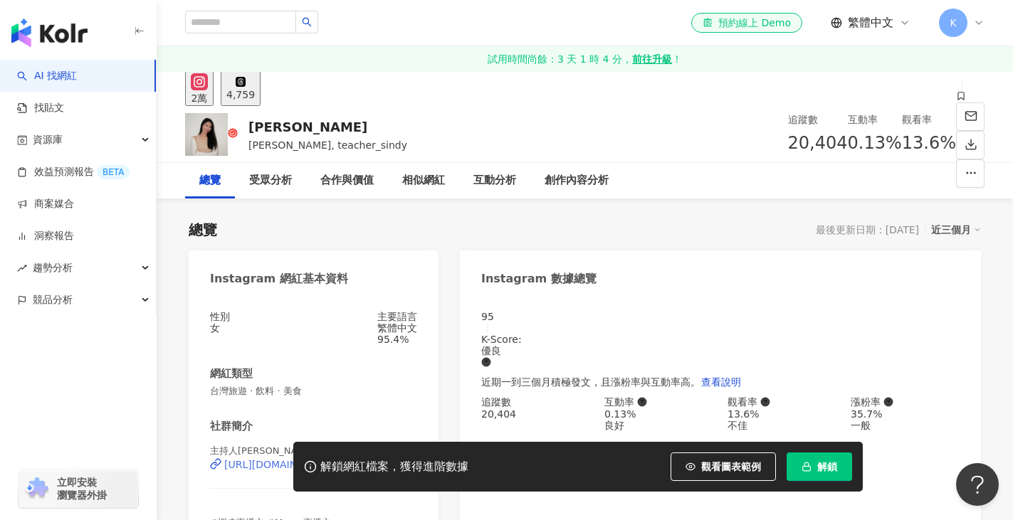
click at [335, 459] on div "https://www.instagram.com/teacher_sindy/" at bounding box center [279, 464] width 111 height 11
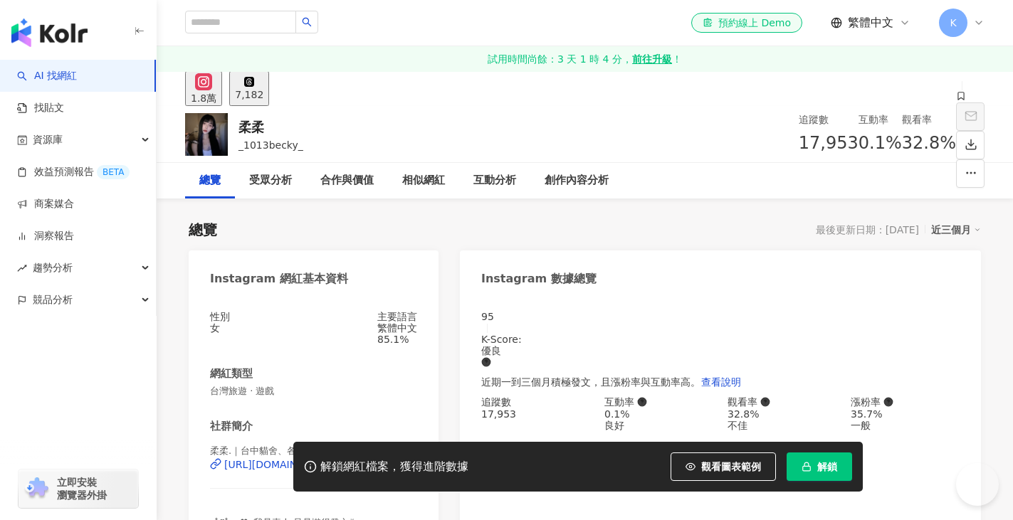
scroll to position [71, 0]
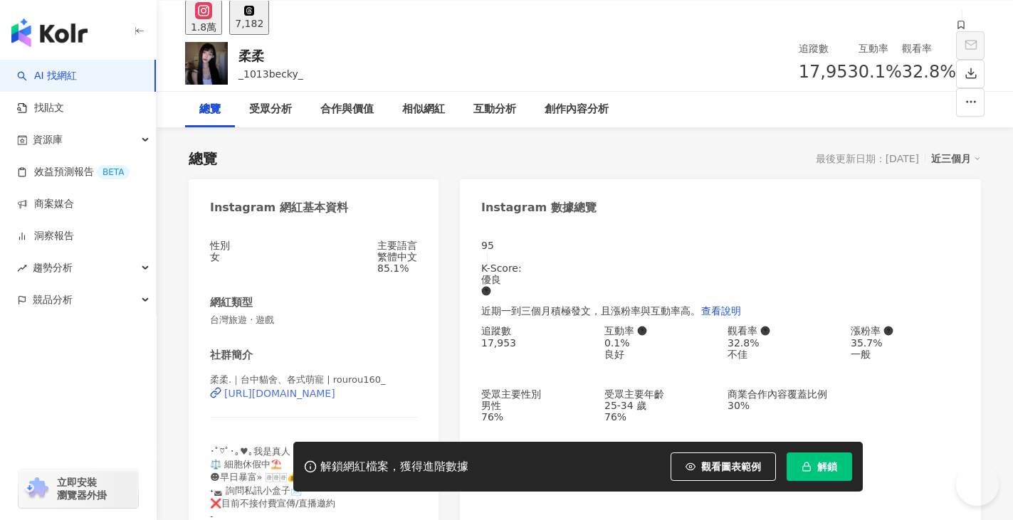
click at [335, 399] on div "https://www.instagram.com/rourou160_/" at bounding box center [279, 393] width 111 height 11
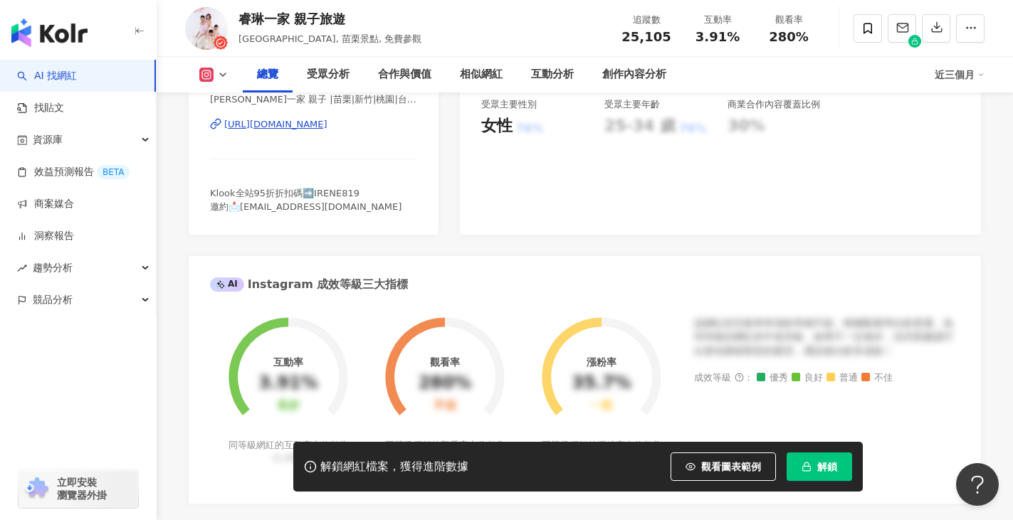
scroll to position [285, 0]
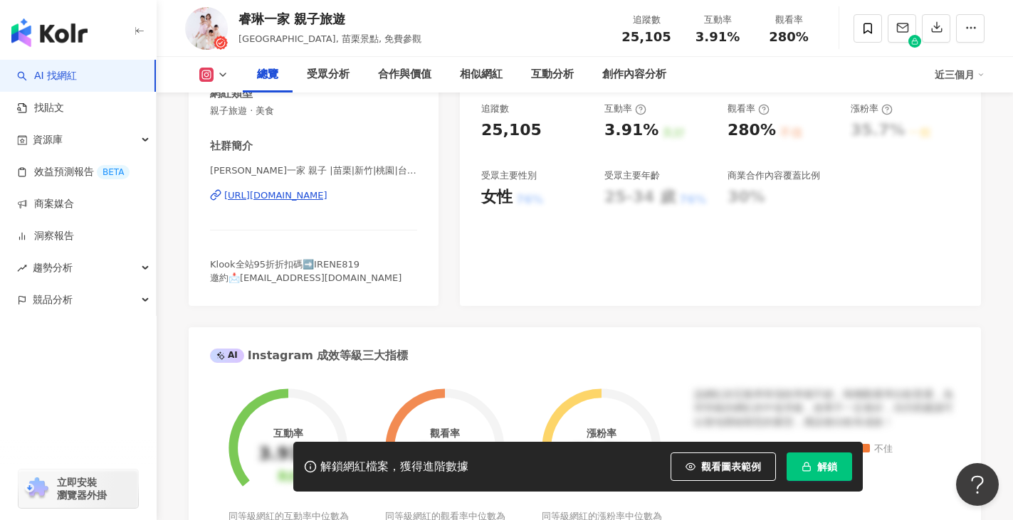
click at [327, 194] on div "https://www.instagram.com/kap910/" at bounding box center [275, 195] width 103 height 13
drag, startPoint x: 237, startPoint y: 15, endPoint x: 353, endPoint y: 16, distance: 116.1
click at [352, 16] on div "睿琳一家 親子旅遊 新竹公園, 桃園農場, 苗栗景點, 免費參觀 追蹤數 25,105 互動率 3.91% 觀看率 280%" at bounding box center [585, 28] width 856 height 56
copy div "睿琳一家 親子旅遊"
click at [824, 456] on button "解鎖" at bounding box center [819, 467] width 65 height 28
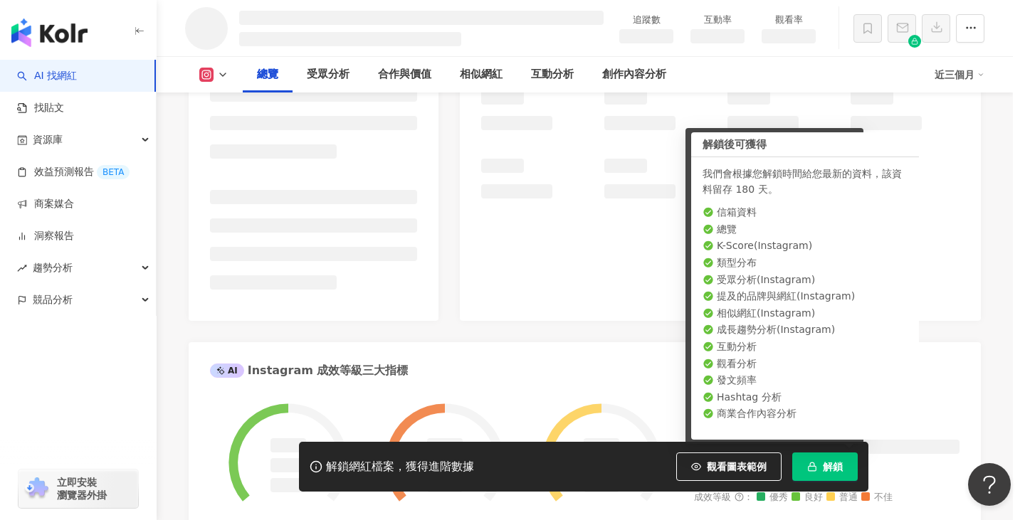
click at [676, 88] on div "您的解鎖額度已用盡， 請前往加購解鎖 繼續瀏覽 前往加購" at bounding box center [512, 260] width 1025 height 520
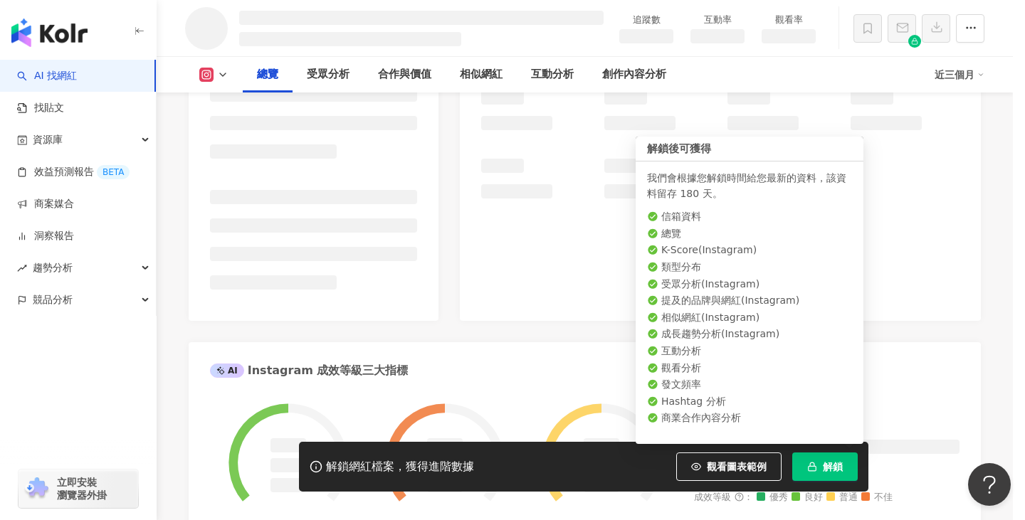
click at [996, 196] on div "您的解鎖額度已用盡， 請前往加購解鎖 繼續瀏覽 前往加購" at bounding box center [512, 260] width 1025 height 520
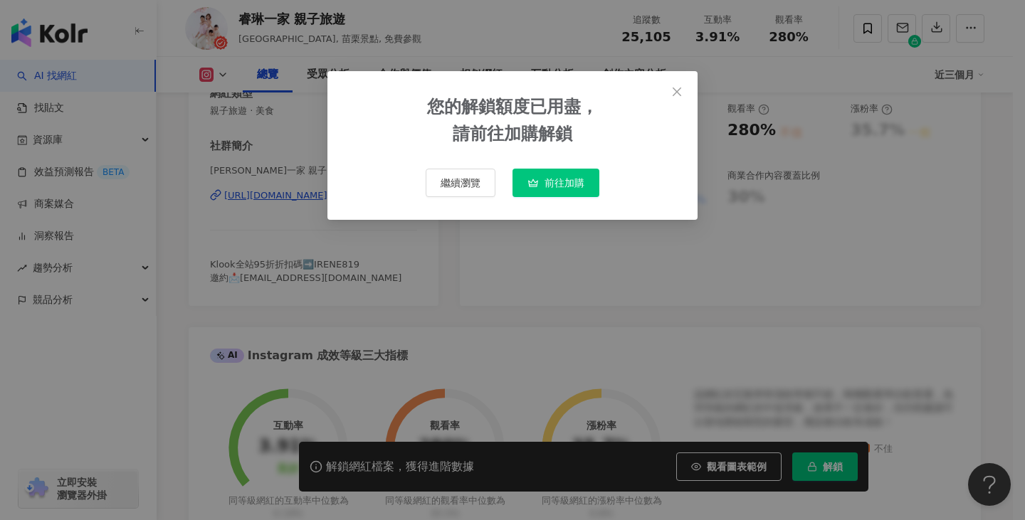
click at [671, 93] on div "您的解鎖額度已用盡， 請前往加購解鎖 繼續瀏覽 前往加購" at bounding box center [512, 260] width 1025 height 520
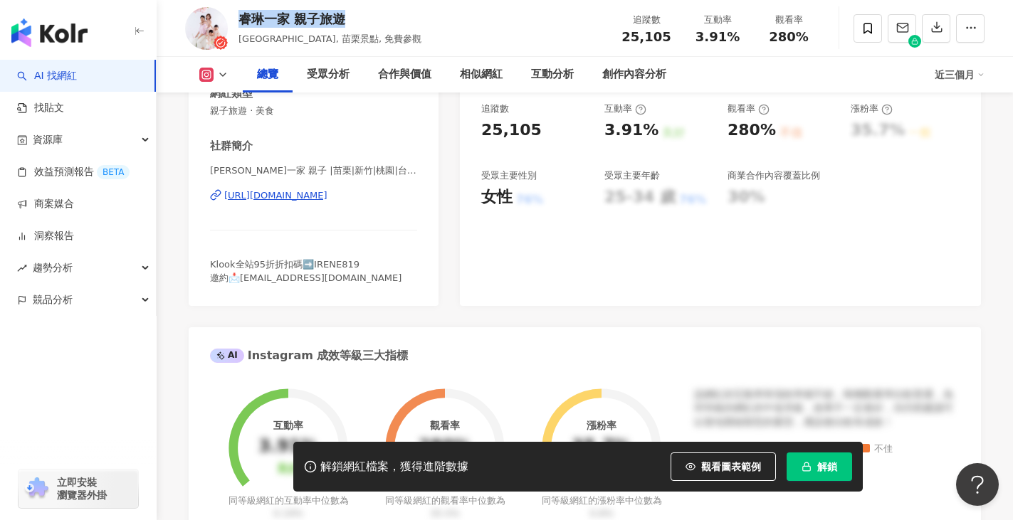
drag, startPoint x: 241, startPoint y: 22, endPoint x: 350, endPoint y: 21, distance: 108.9
click at [349, 21] on div "睿琳一家 親子旅遊" at bounding box center [330, 19] width 183 height 18
copy div "睿琳一家 親子旅遊"
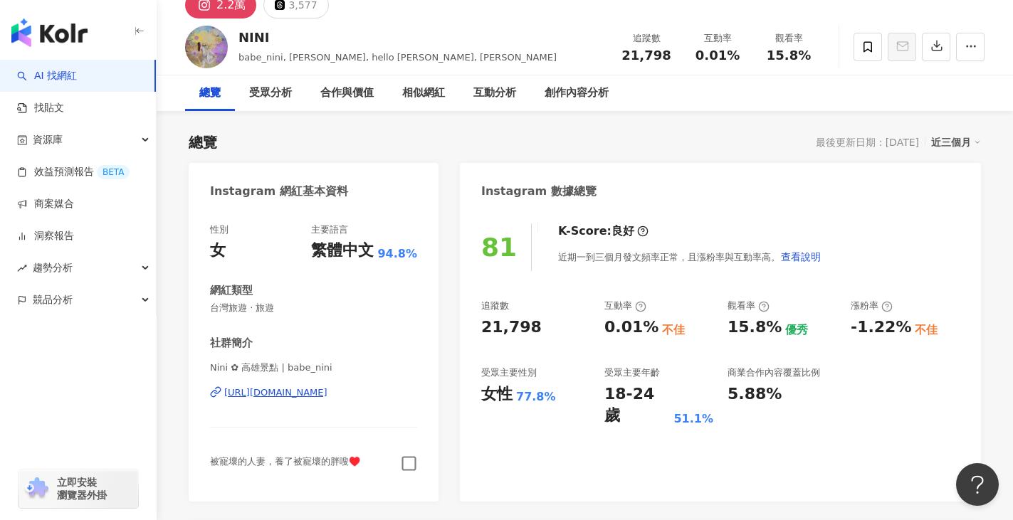
scroll to position [142, 0]
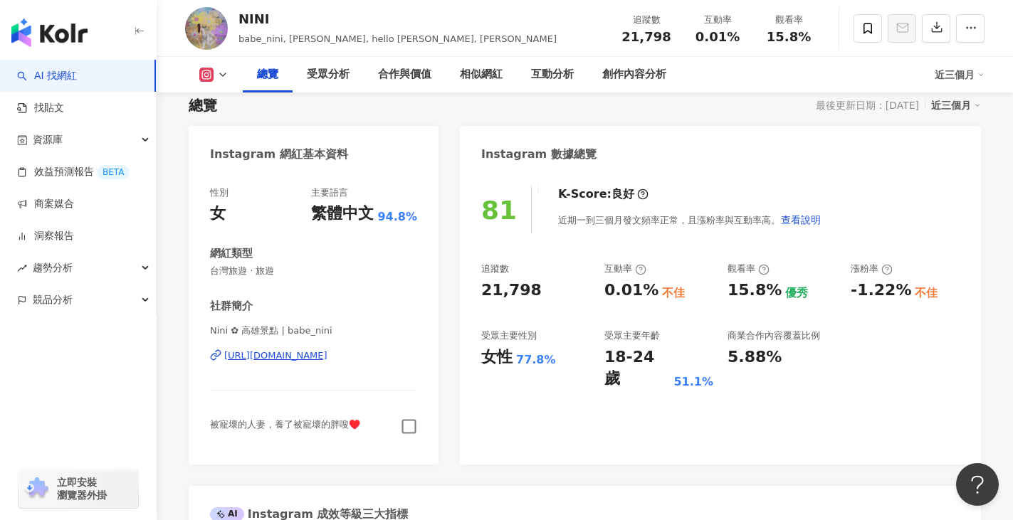
click at [408, 429] on icon "button" at bounding box center [409, 427] width 16 height 16
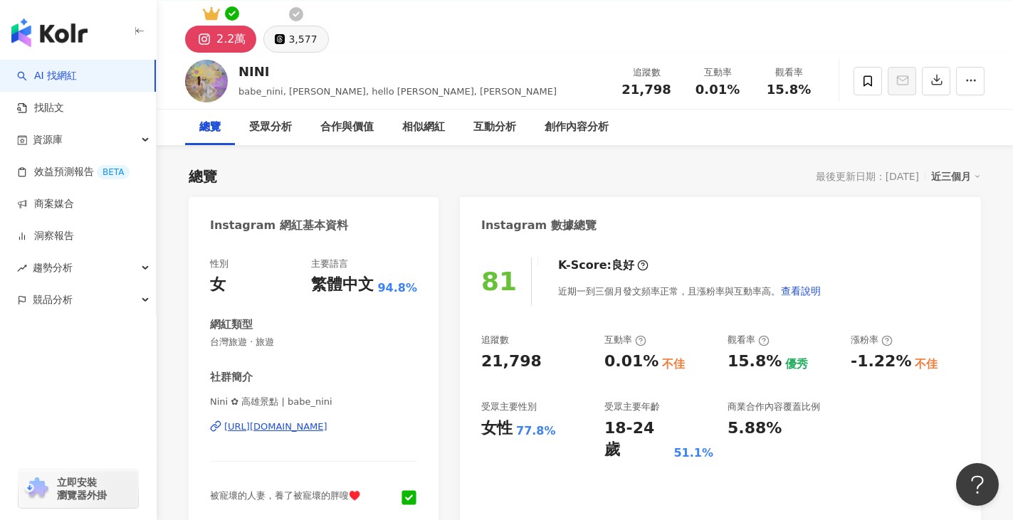
click at [288, 45] on div "3,577" at bounding box center [302, 39] width 28 height 20
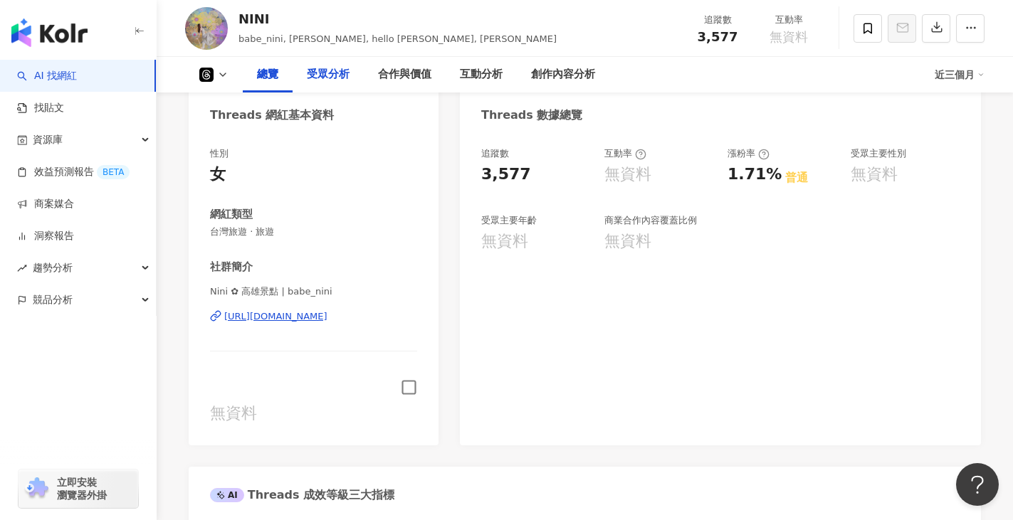
scroll to position [71, 0]
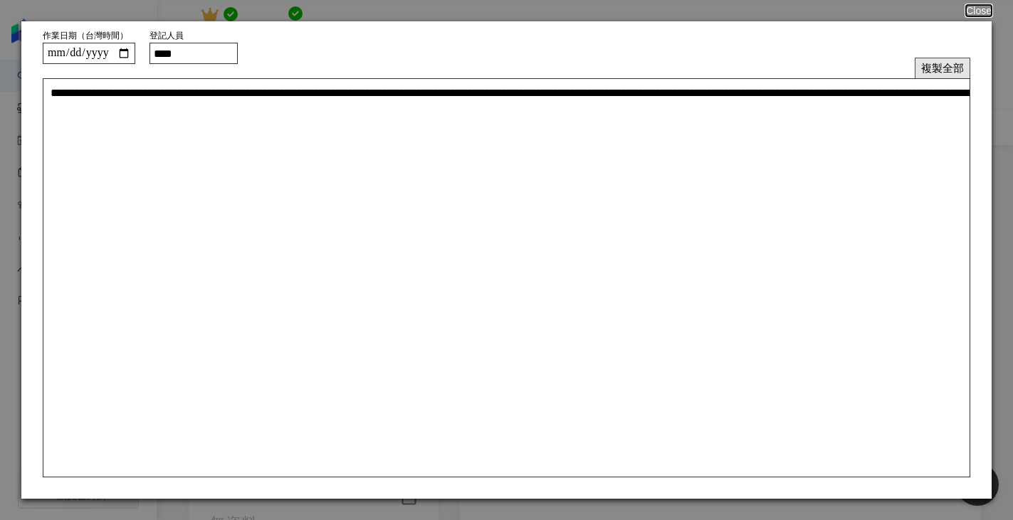
click at [926, 69] on button "複製全部" at bounding box center [943, 68] width 56 height 21
drag, startPoint x: 975, startPoint y: 7, endPoint x: 950, endPoint y: 2, distance: 25.4
click at [976, 7] on button "Close" at bounding box center [979, 10] width 26 height 11
